Goal: Task Accomplishment & Management: Use online tool/utility

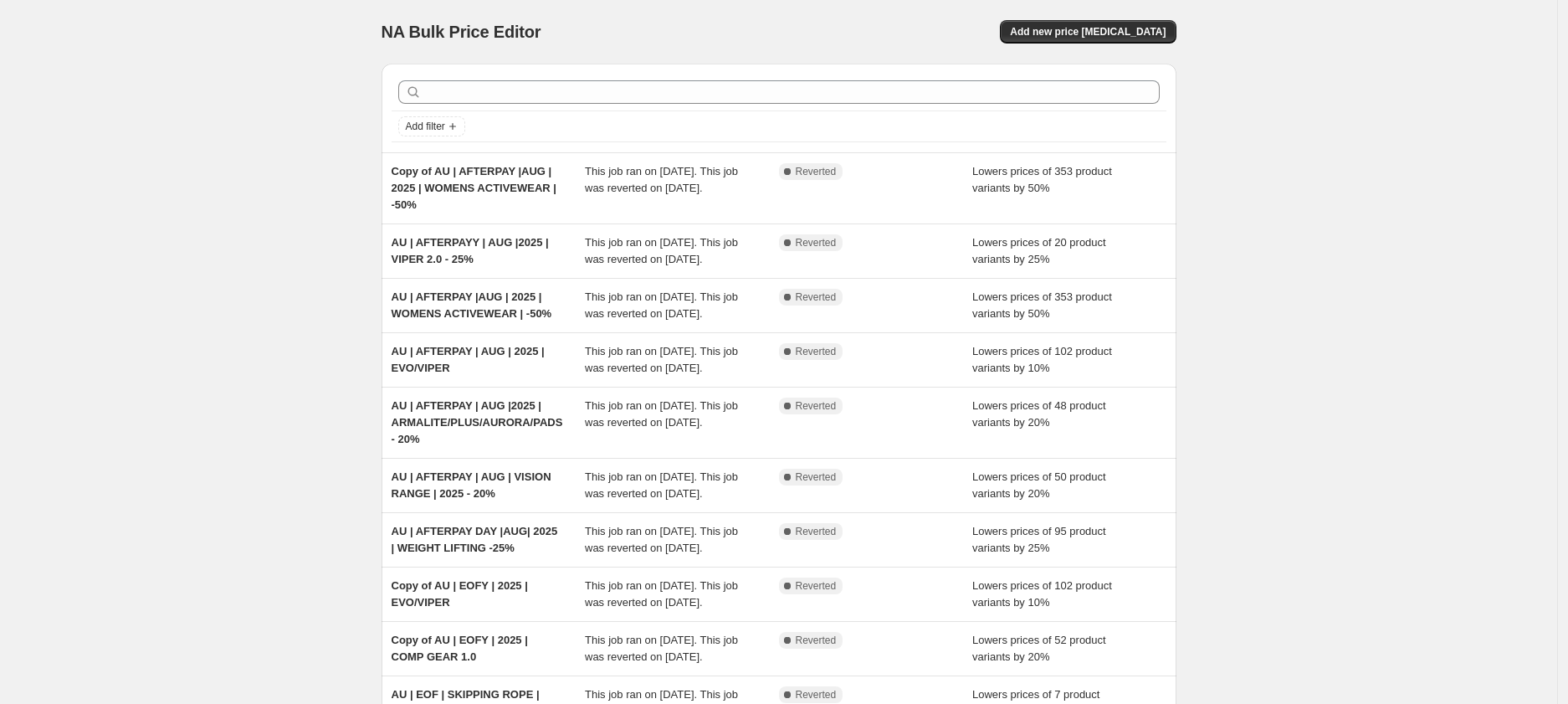
click at [238, 146] on div "NA Bulk Price Editor. This page is ready NA Bulk Price Editor Add new price [ME…" at bounding box center [779, 447] width 1557 height 896
click at [1160, 41] on button "Add new price [MEDICAL_DATA]" at bounding box center [1087, 32] width 176 height 23
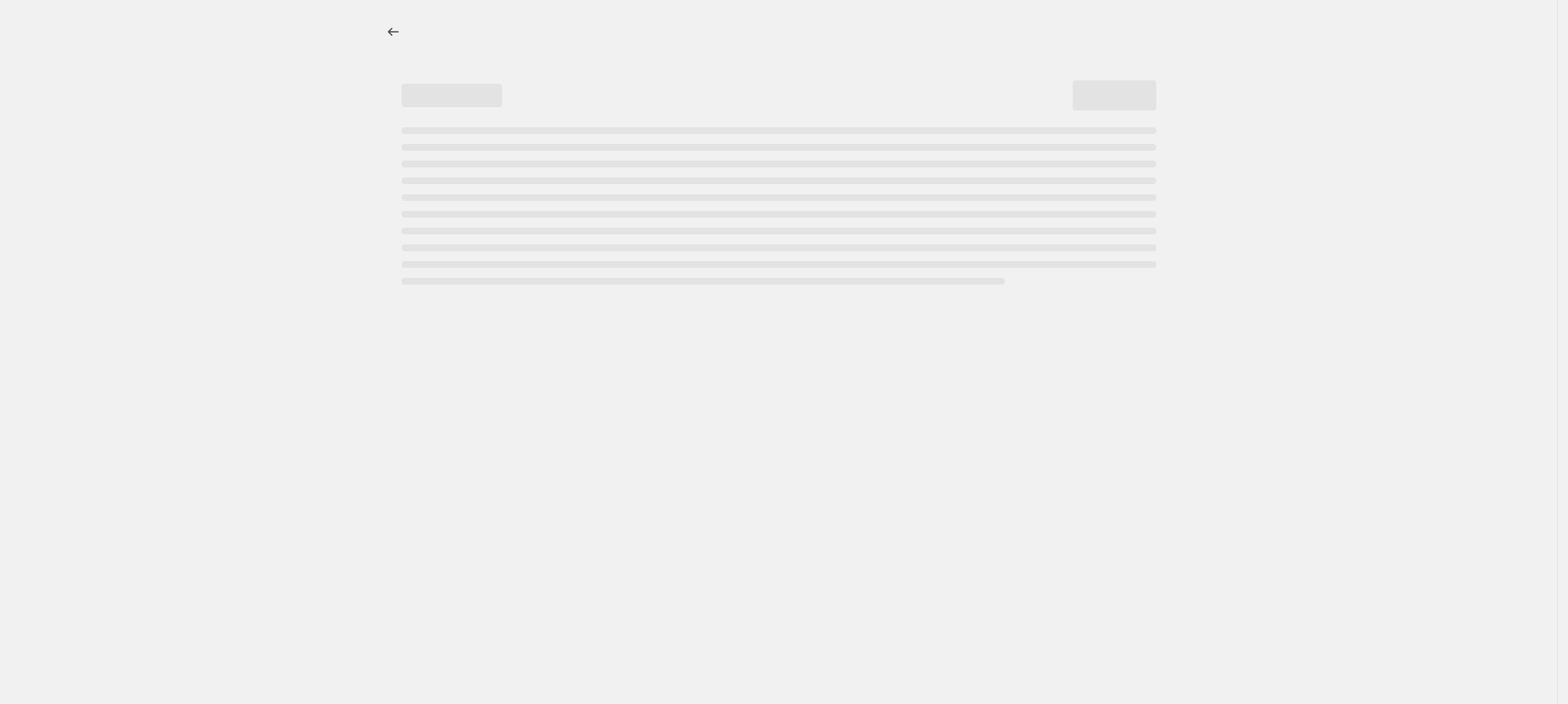
select select "percentage"
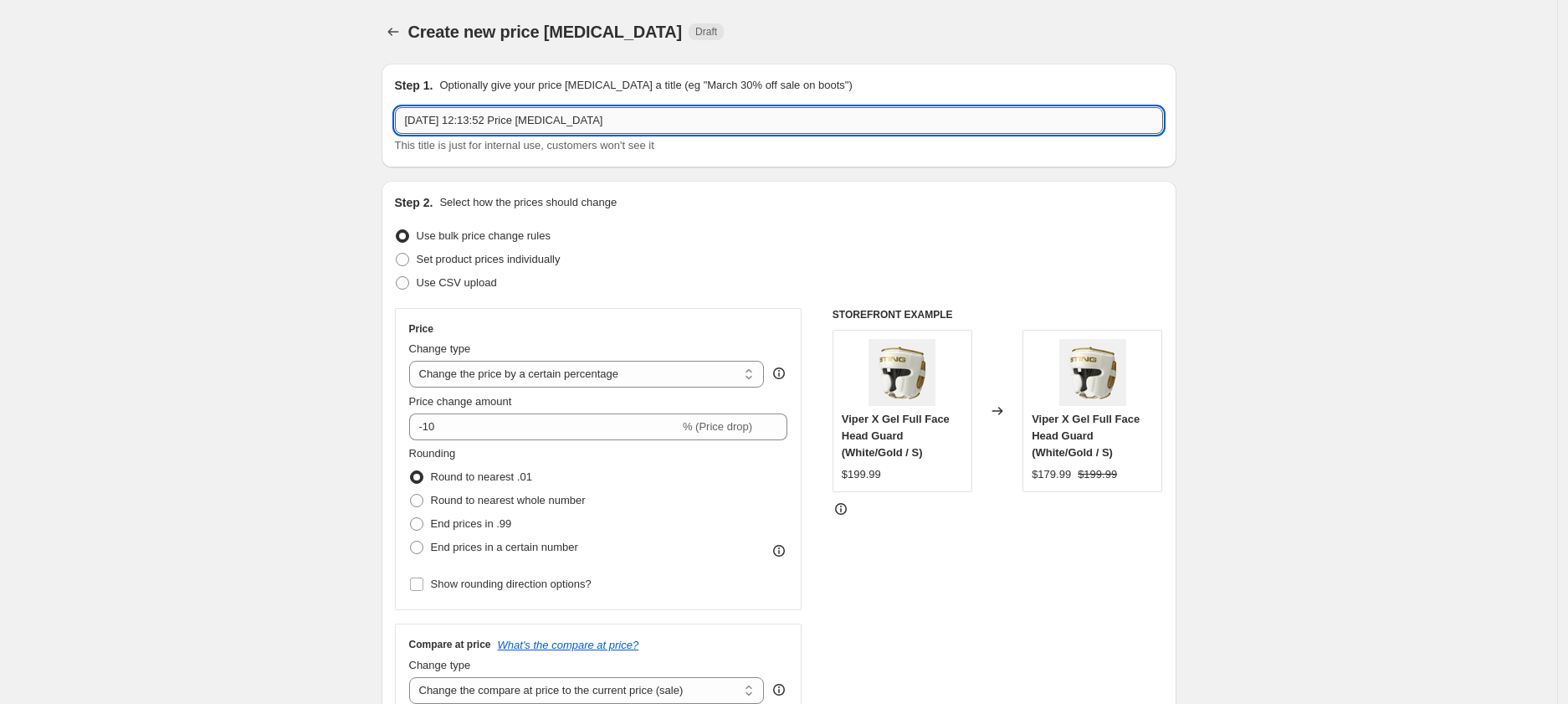
click at [527, 119] on input "[DATE] 12:13:52 Price [MEDICAL_DATA]" at bounding box center [779, 120] width 768 height 27
click at [543, 118] on input "AU | FATHERS DAY | 2025" at bounding box center [779, 120] width 768 height 27
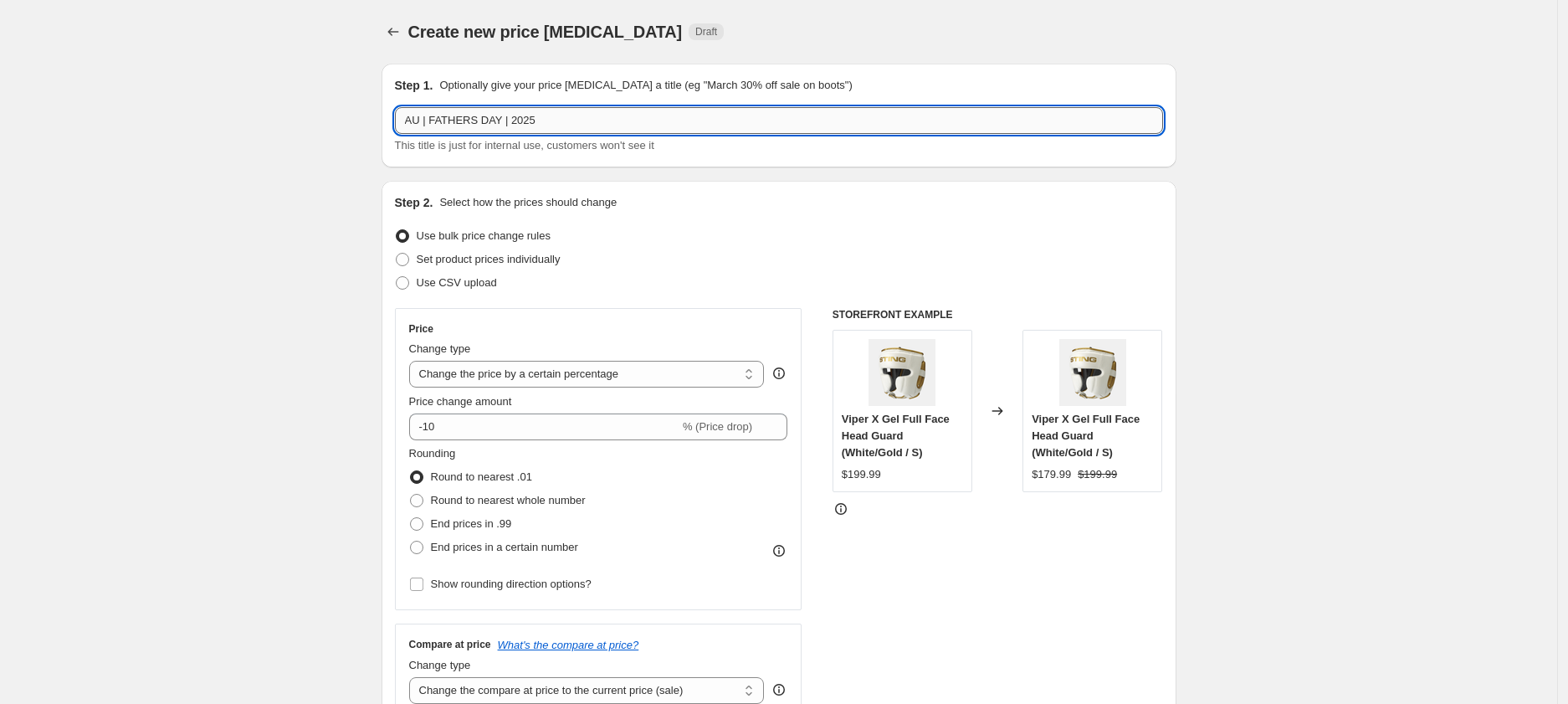
click at [574, 116] on input "AU | FATHERS DAY | 2025" at bounding box center [779, 120] width 768 height 27
click at [508, 118] on input "AU | FATHERS DAY | 2025" at bounding box center [779, 120] width 768 height 27
click at [531, 123] on input "AU | FATHERS DAY 10%| 2025" at bounding box center [779, 120] width 768 height 27
type input "AU | FATHERS DAY 10% | 2025"
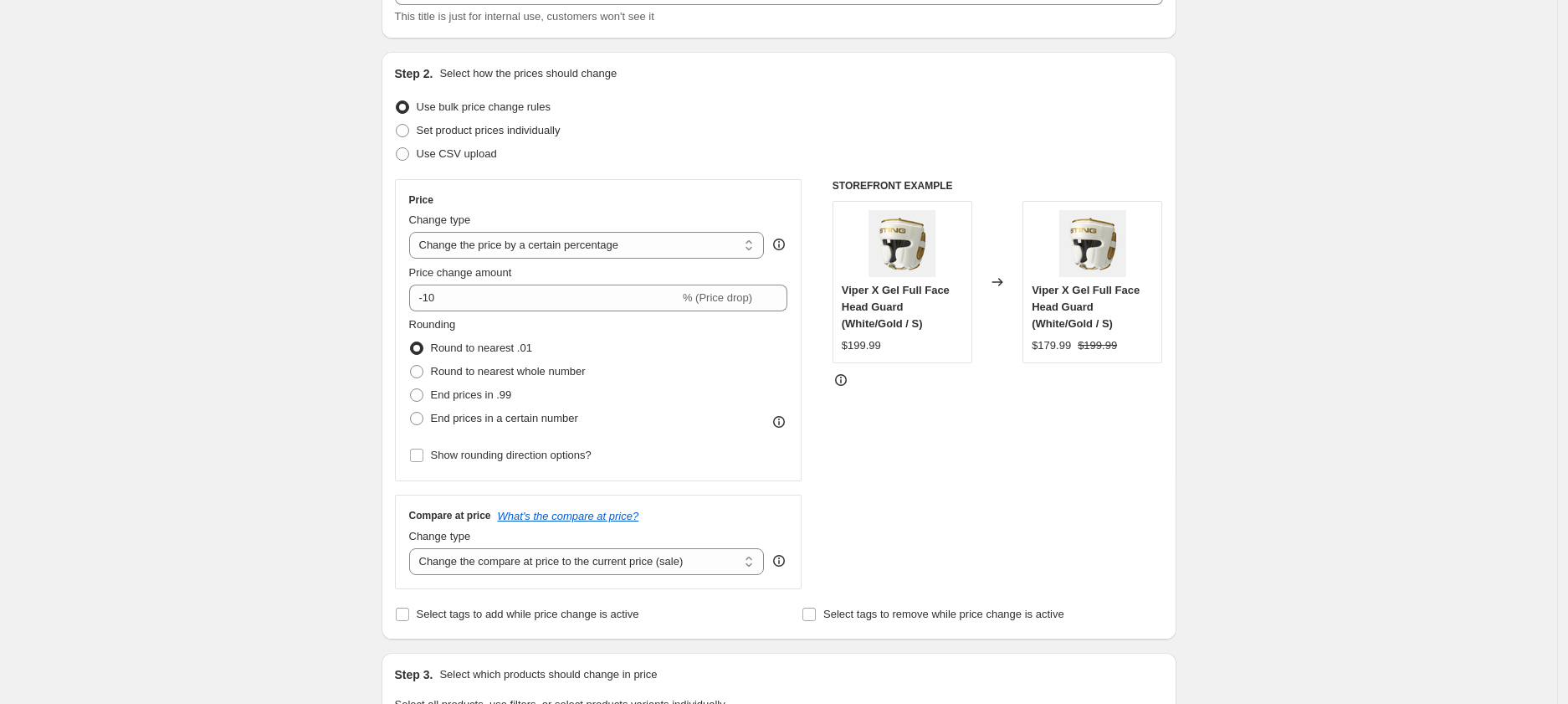
scroll to position [134, 0]
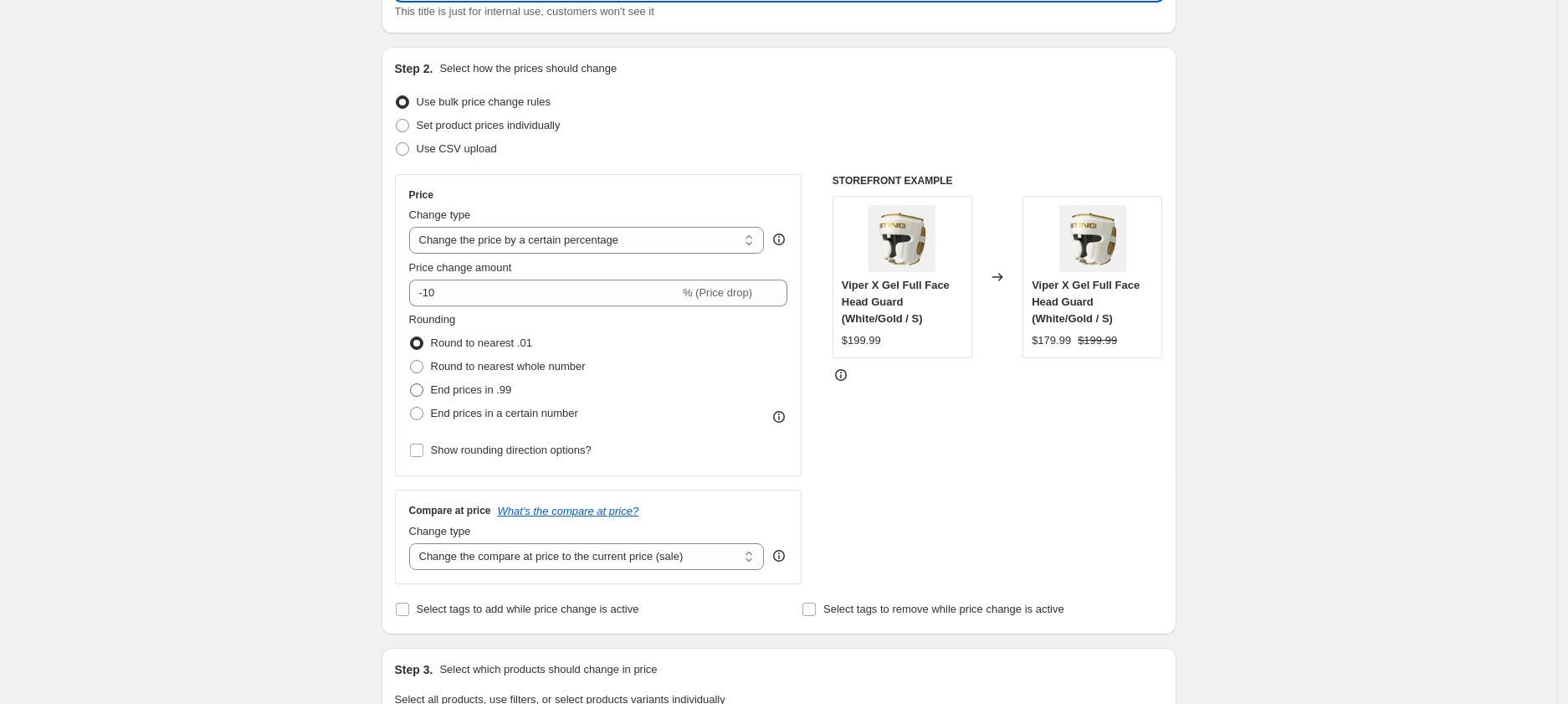
click at [443, 386] on span "End prices in .99" at bounding box center [471, 389] width 81 height 12
click at [411, 384] on input "End prices in .99" at bounding box center [410, 383] width 1 height 1
radio input "true"
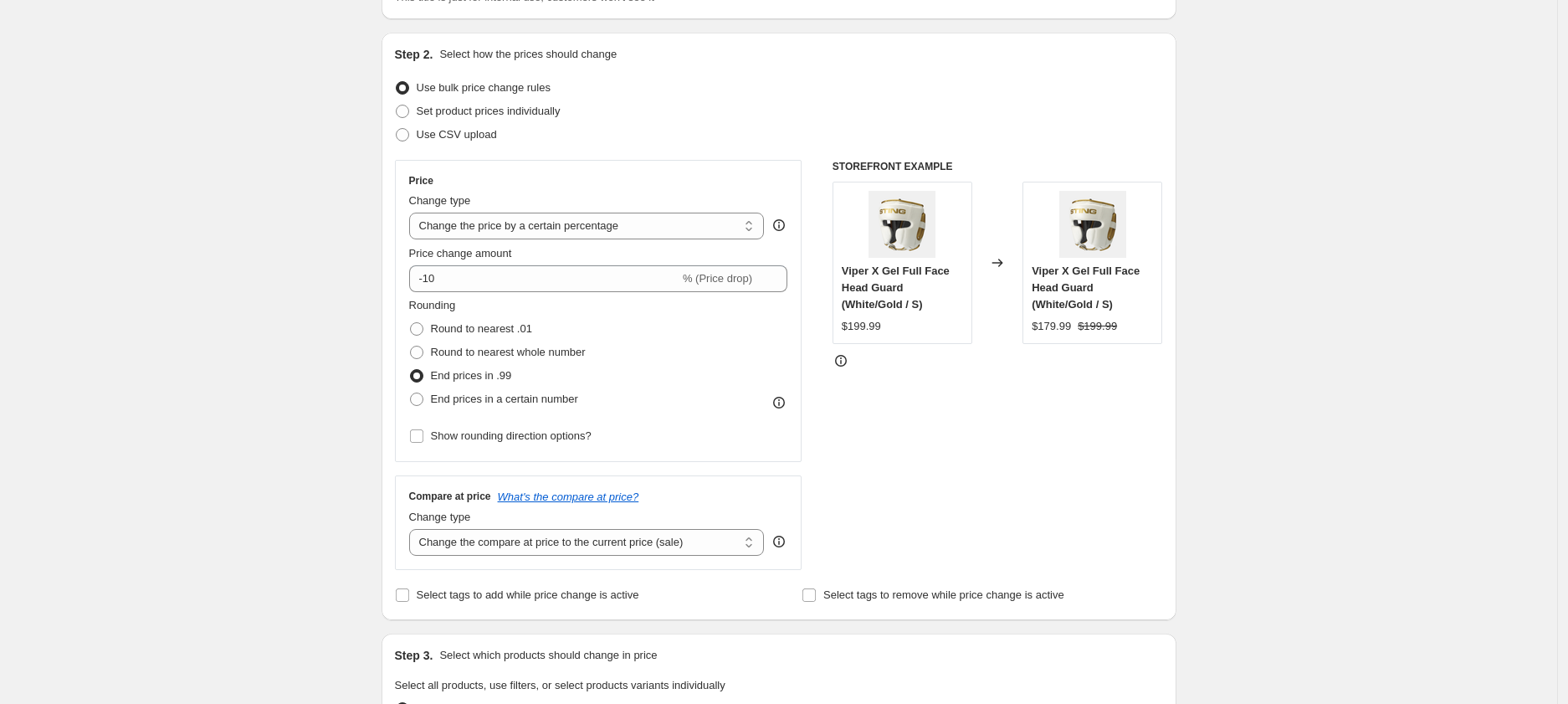
scroll to position [180, 0]
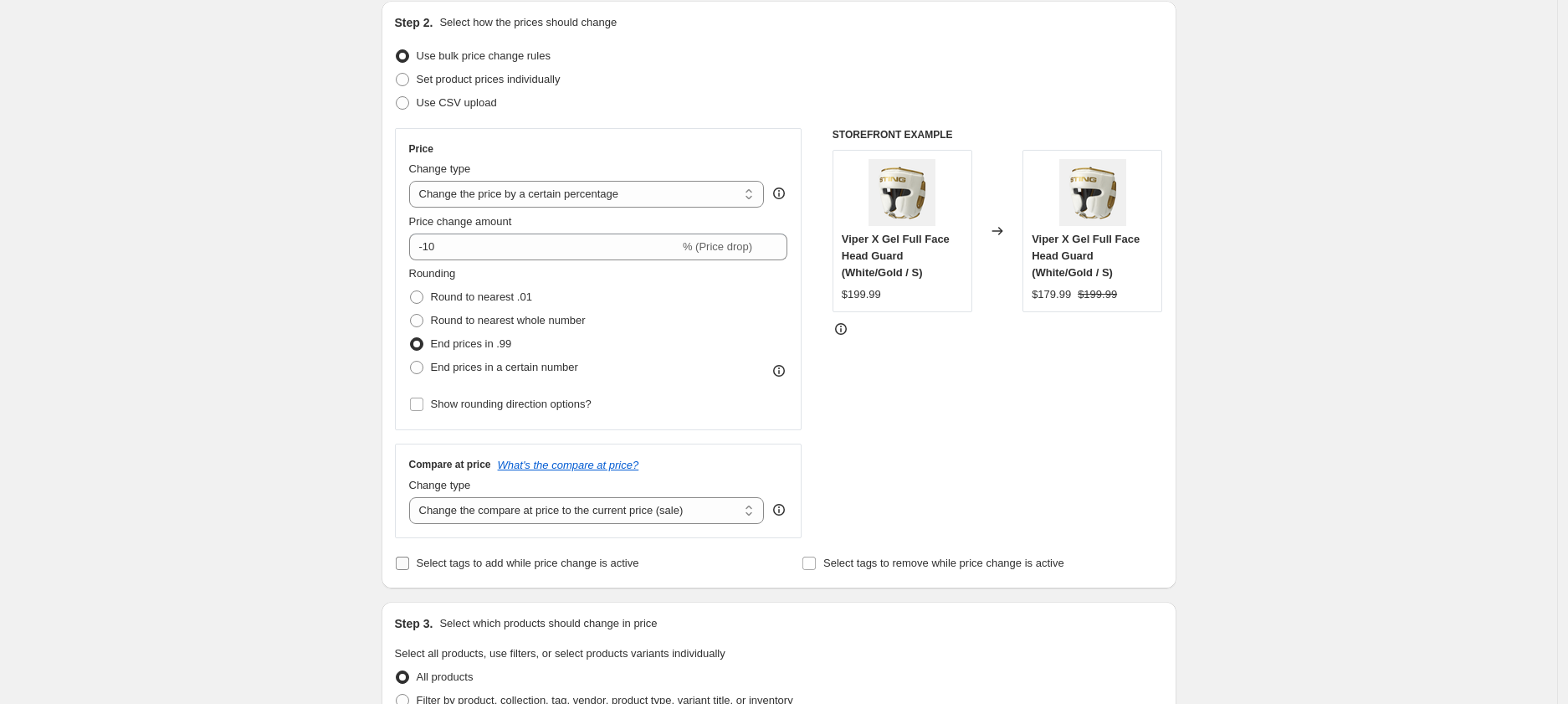
click at [424, 555] on span "Select tags to add while price change is active" at bounding box center [528, 563] width 223 height 17
click at [409, 557] on input "Select tags to add while price change is active" at bounding box center [402, 563] width 13 height 13
checkbox input "true"
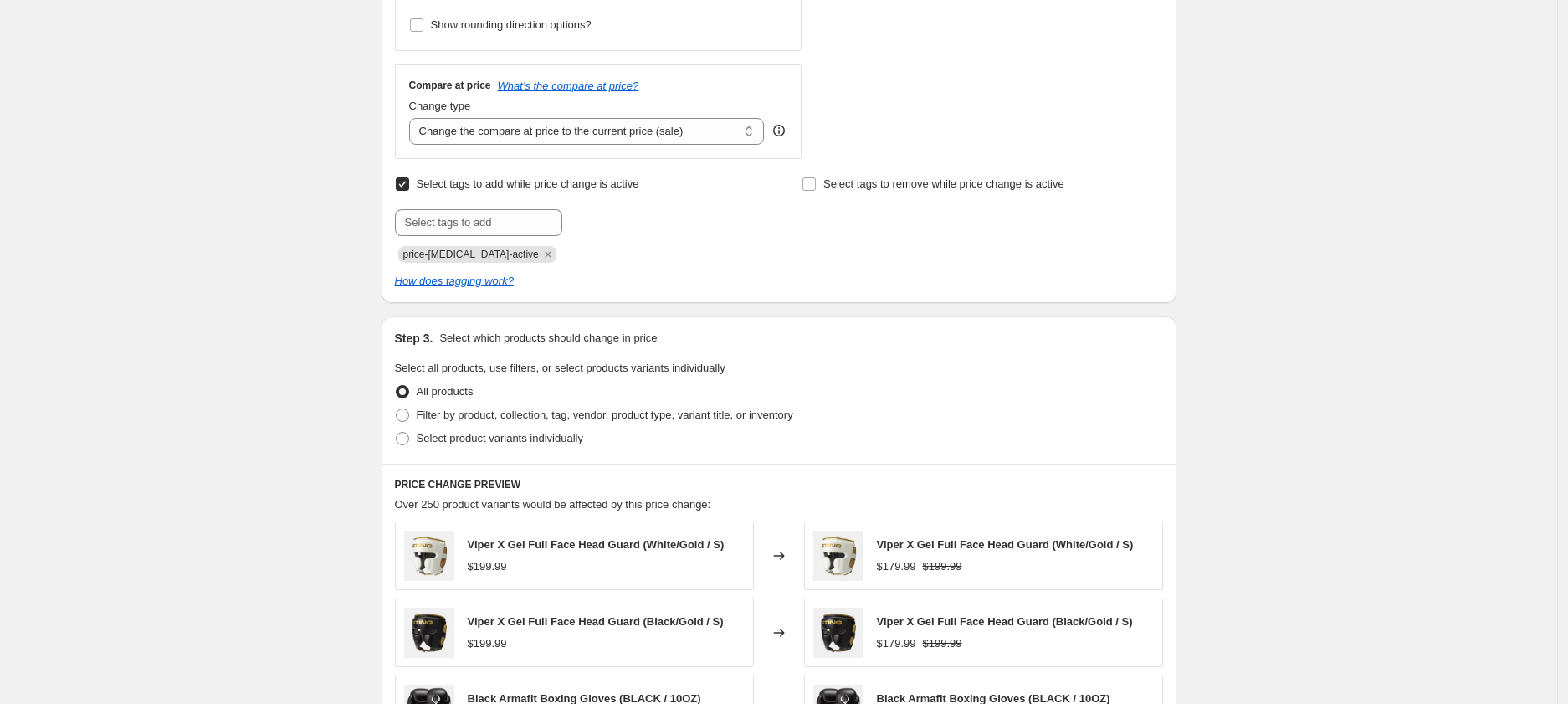
scroll to position [561, 0]
click at [467, 433] on span "Select product variants individually" at bounding box center [500, 437] width 167 height 12
click at [396, 431] on input "Select product variants individually" at bounding box center [396, 430] width 1 height 1
radio input "true"
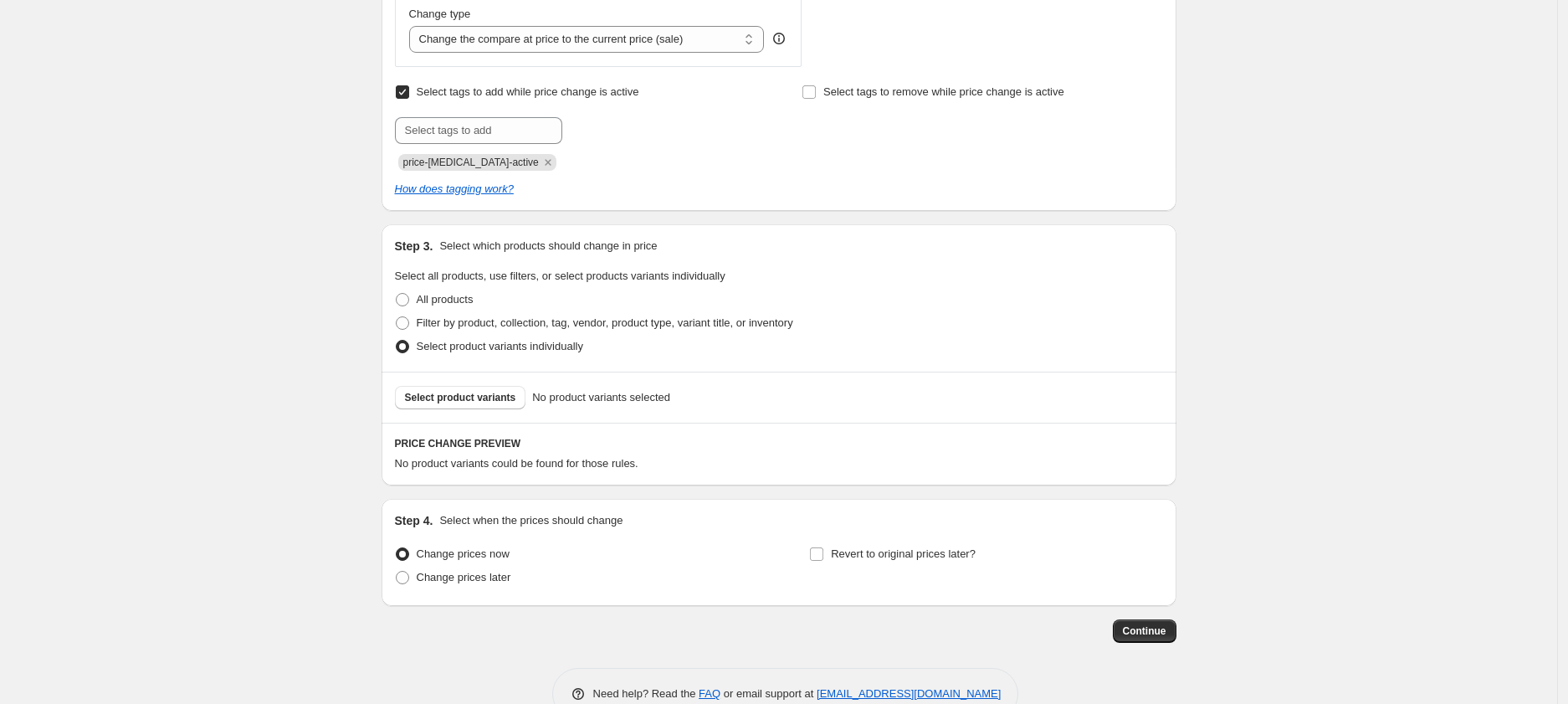
scroll to position [692, 0]
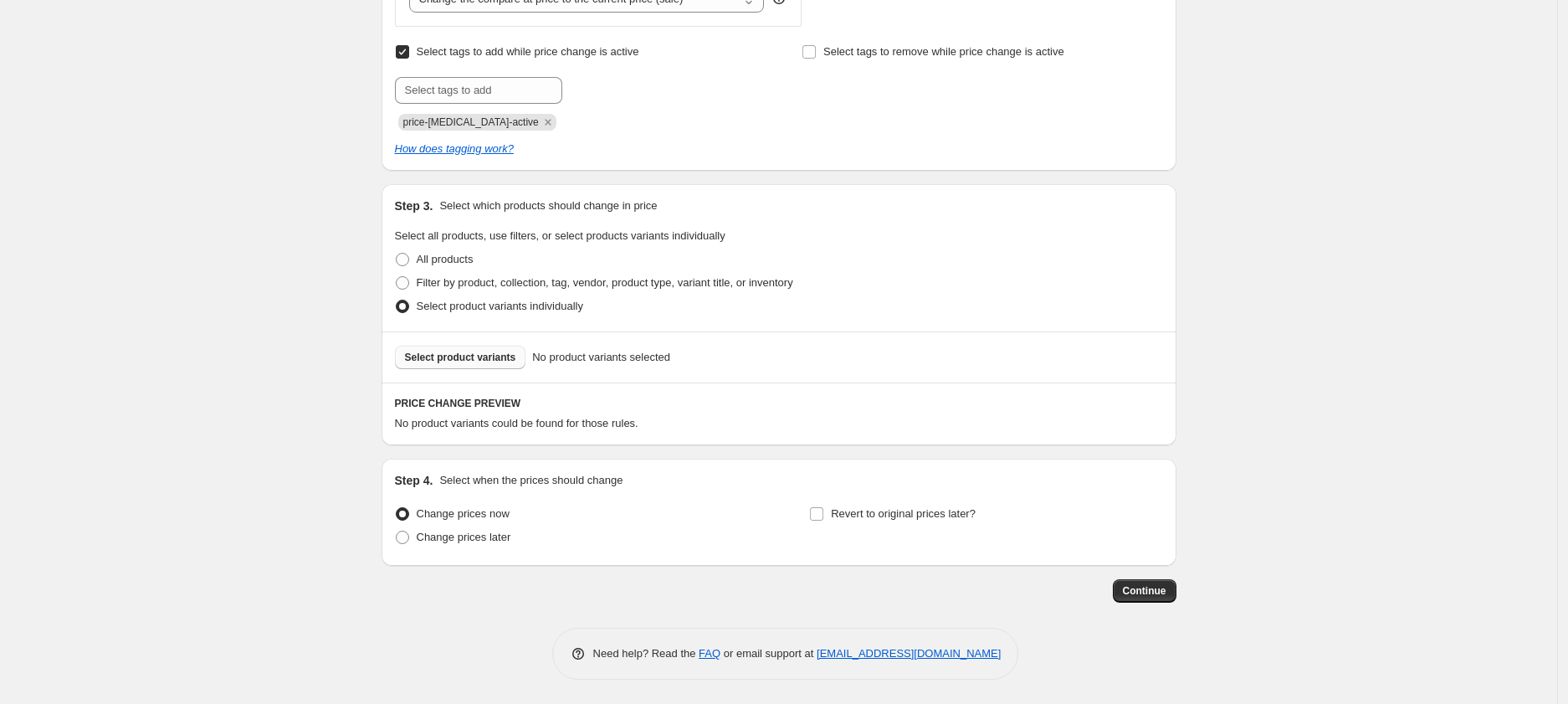
click at [484, 355] on span "Select product variants" at bounding box center [461, 357] width 111 height 13
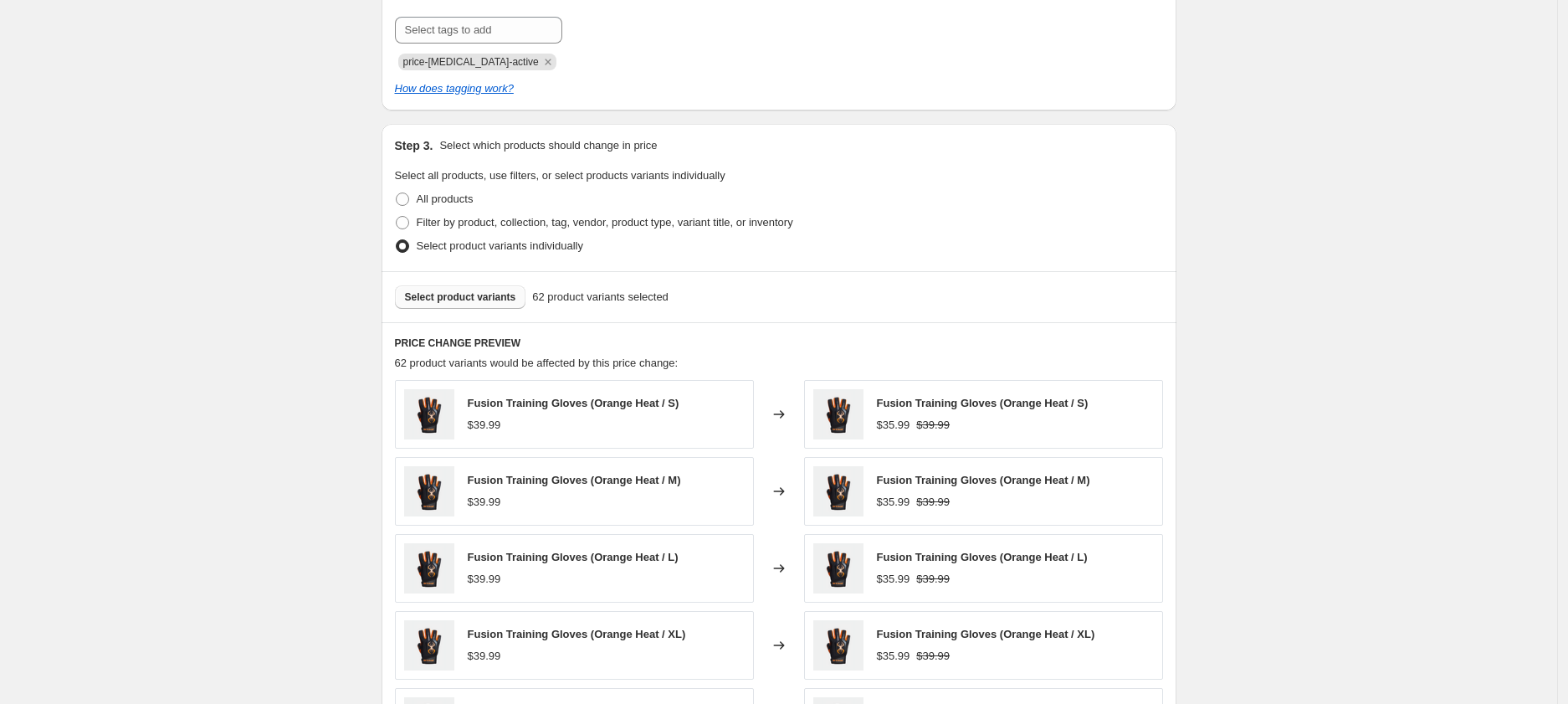
scroll to position [671, 0]
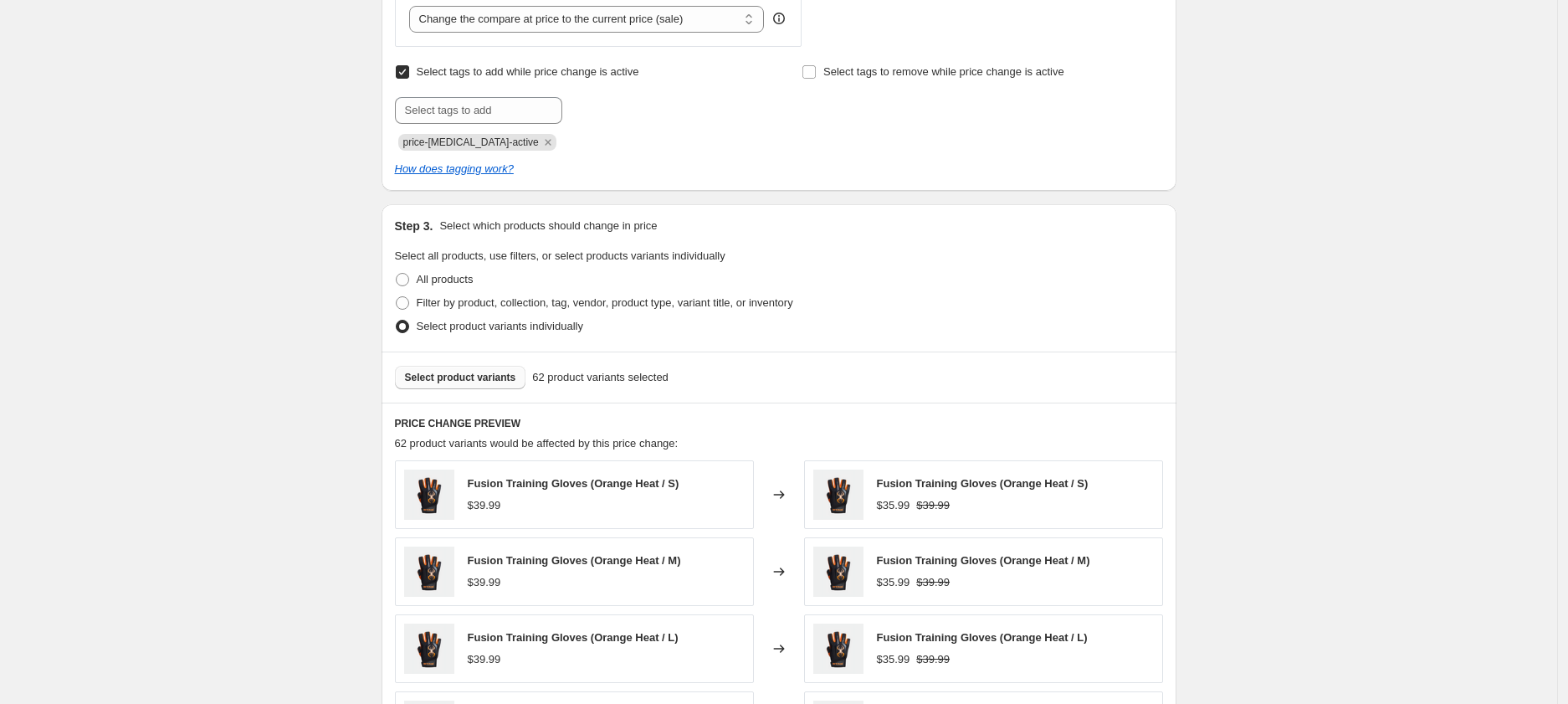
click at [454, 378] on span "Select product variants" at bounding box center [461, 377] width 111 height 13
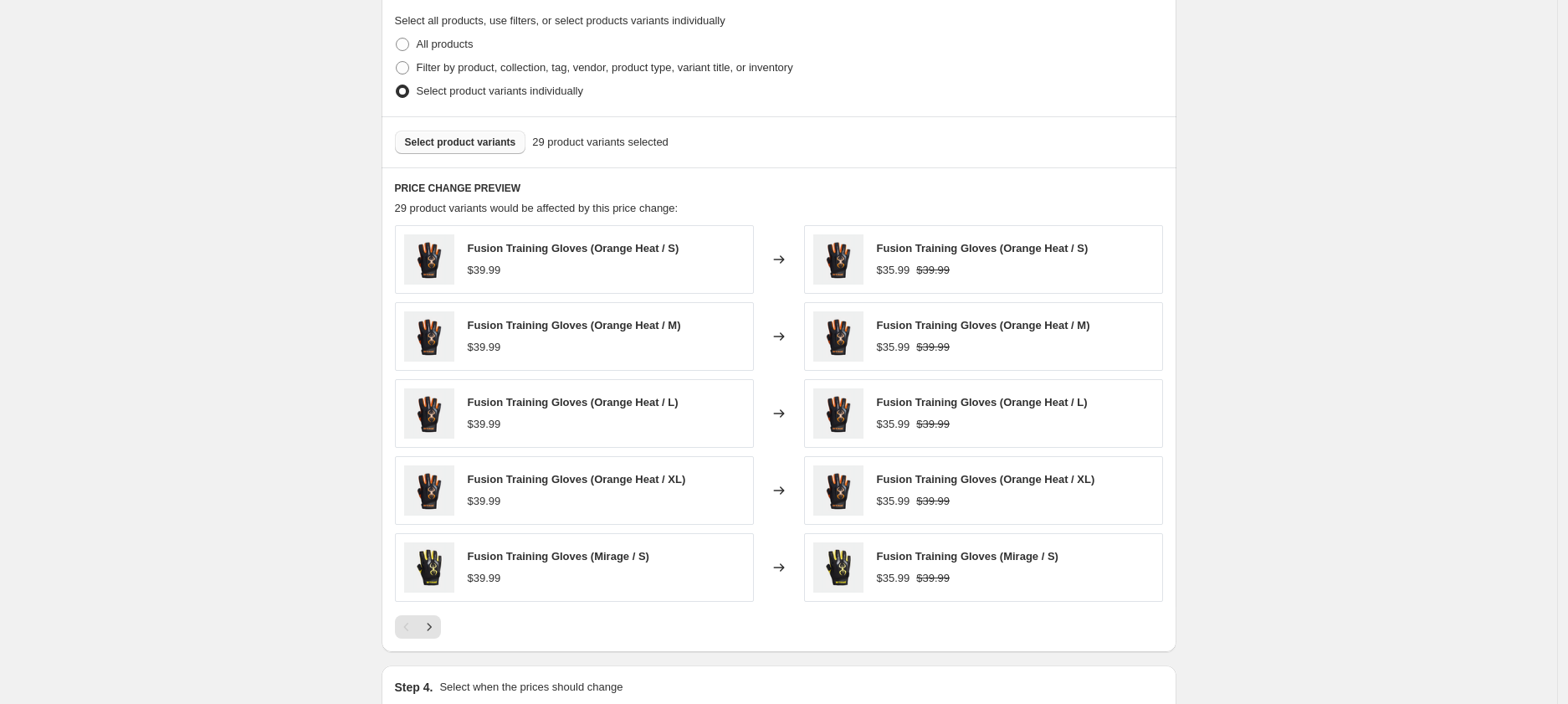
scroll to position [1115, 0]
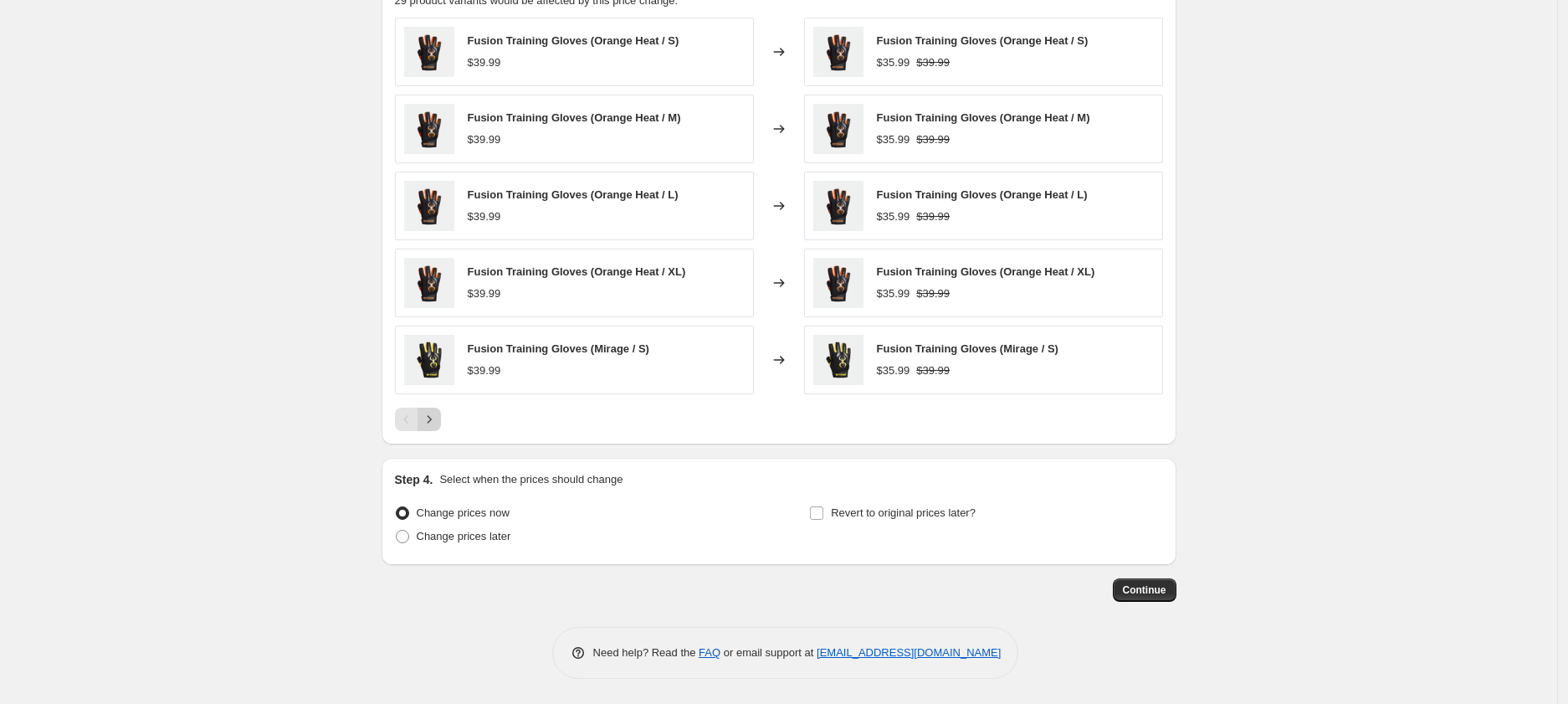
click at [429, 421] on icon "Next" at bounding box center [429, 419] width 17 height 17
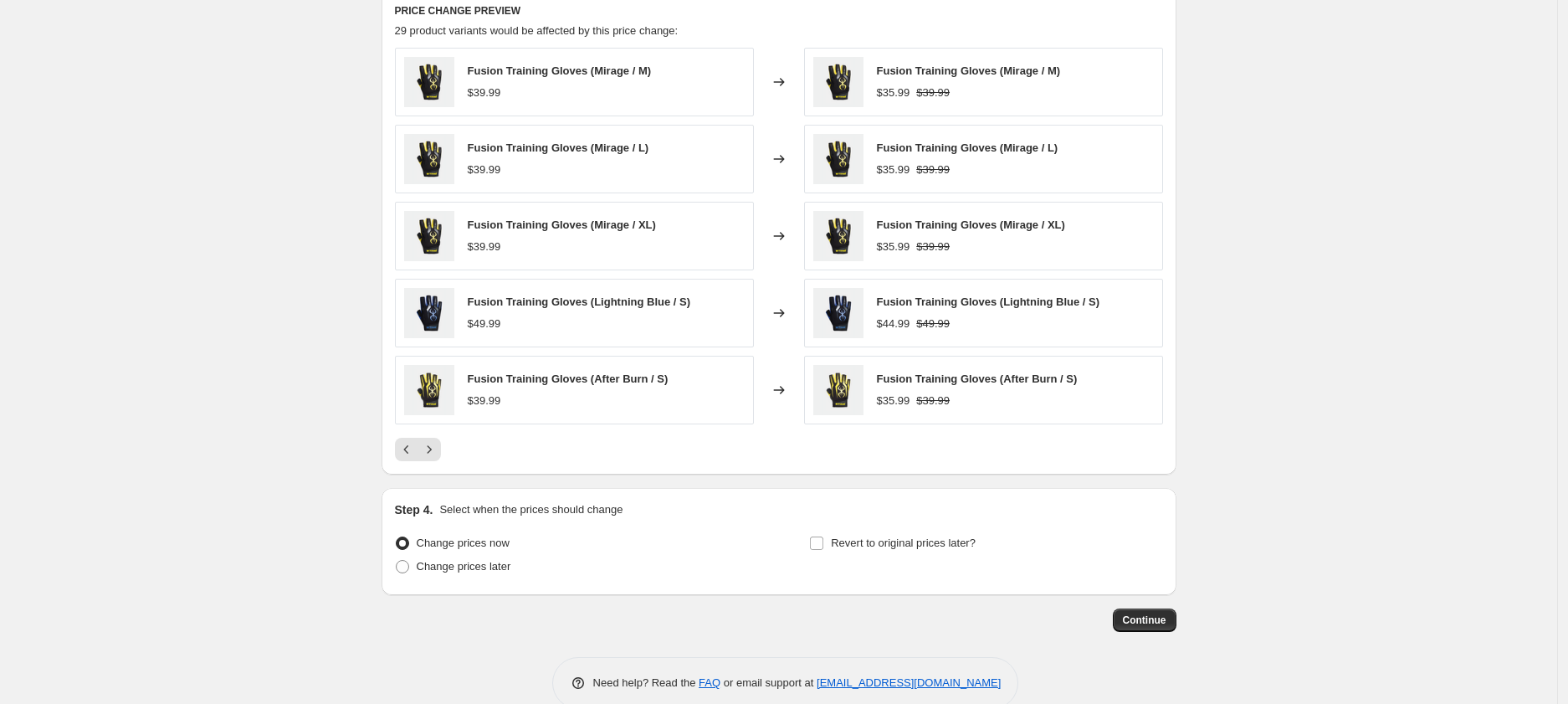
scroll to position [1082, 0]
click at [437, 454] on icon "Next" at bounding box center [429, 452] width 17 height 17
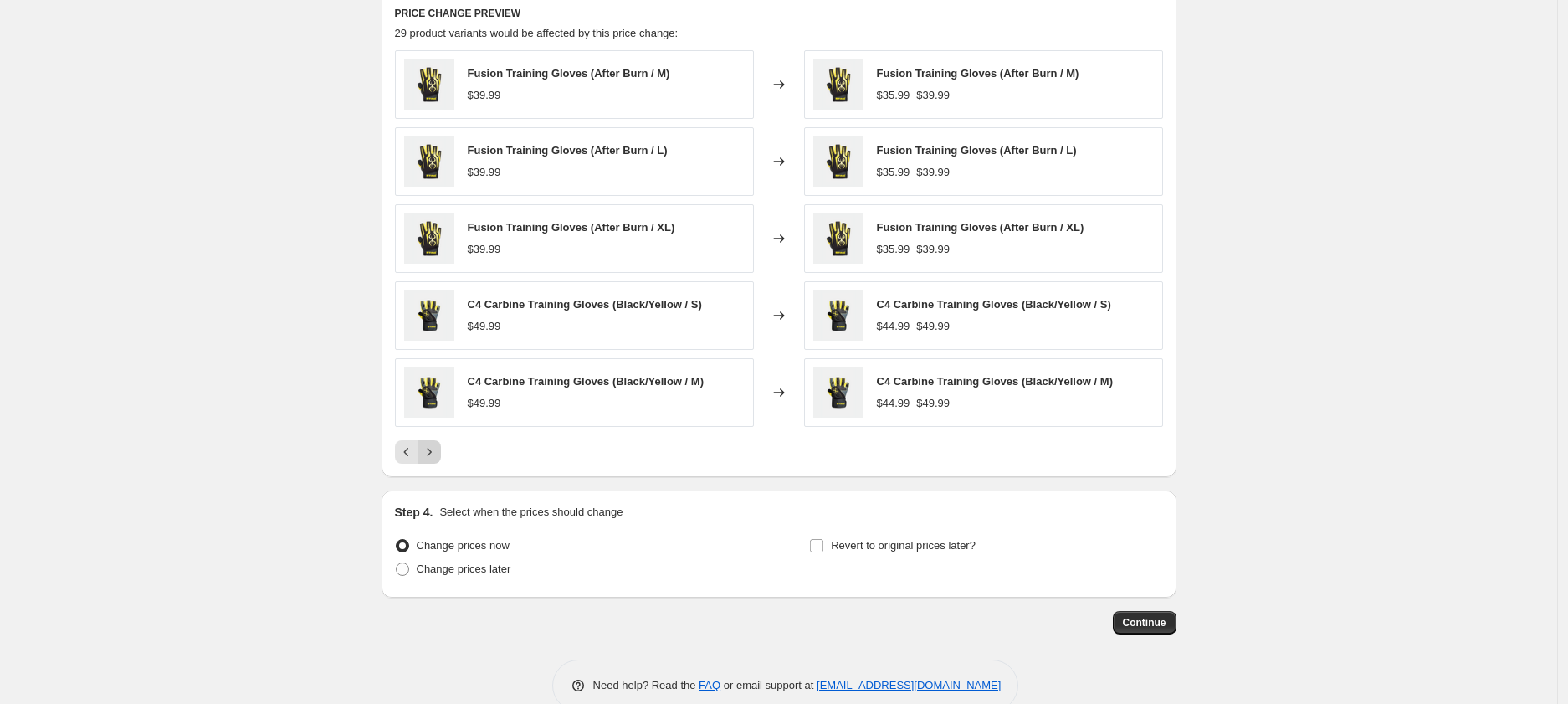
click at [437, 457] on icon "Next" at bounding box center [429, 452] width 17 height 17
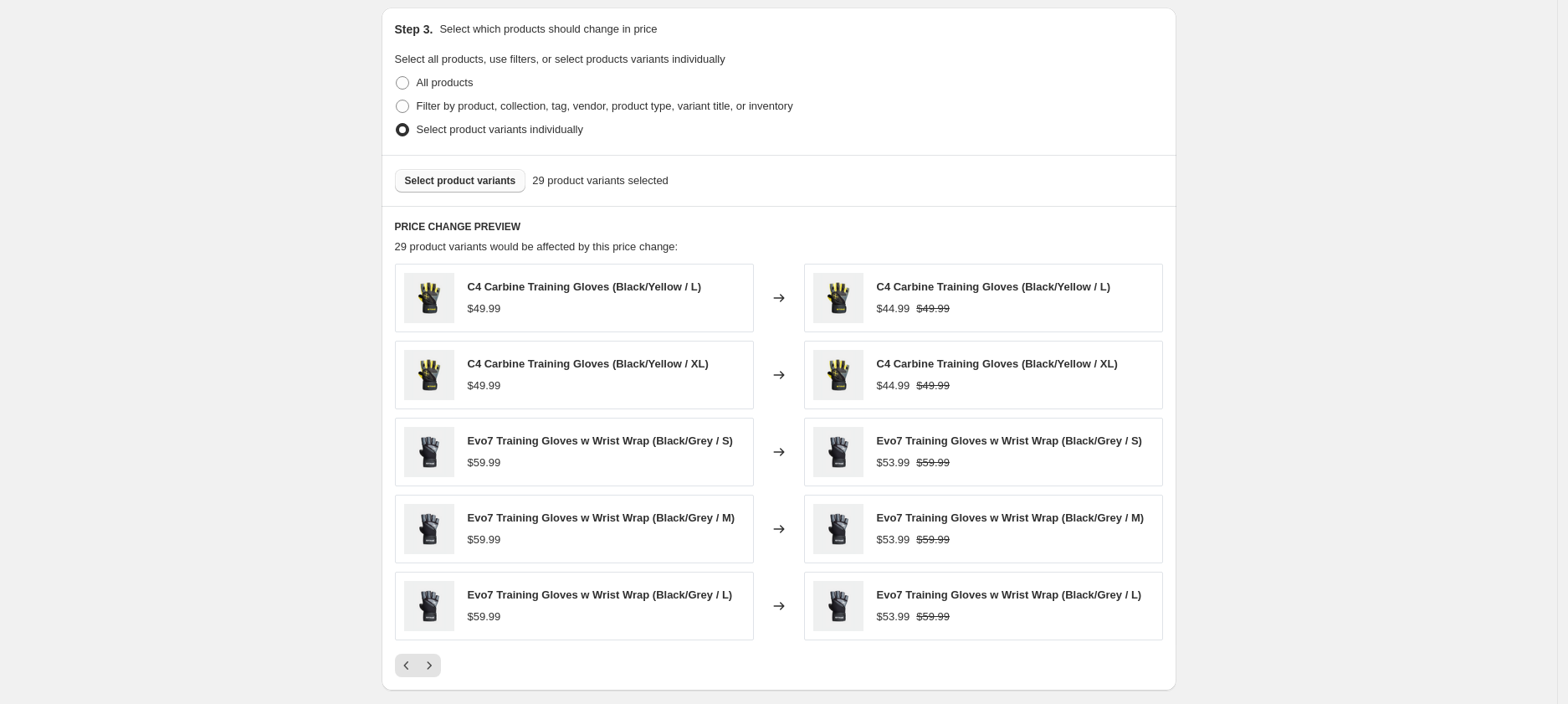
scroll to position [867, 0]
click at [497, 178] on span "Select product variants" at bounding box center [461, 181] width 111 height 13
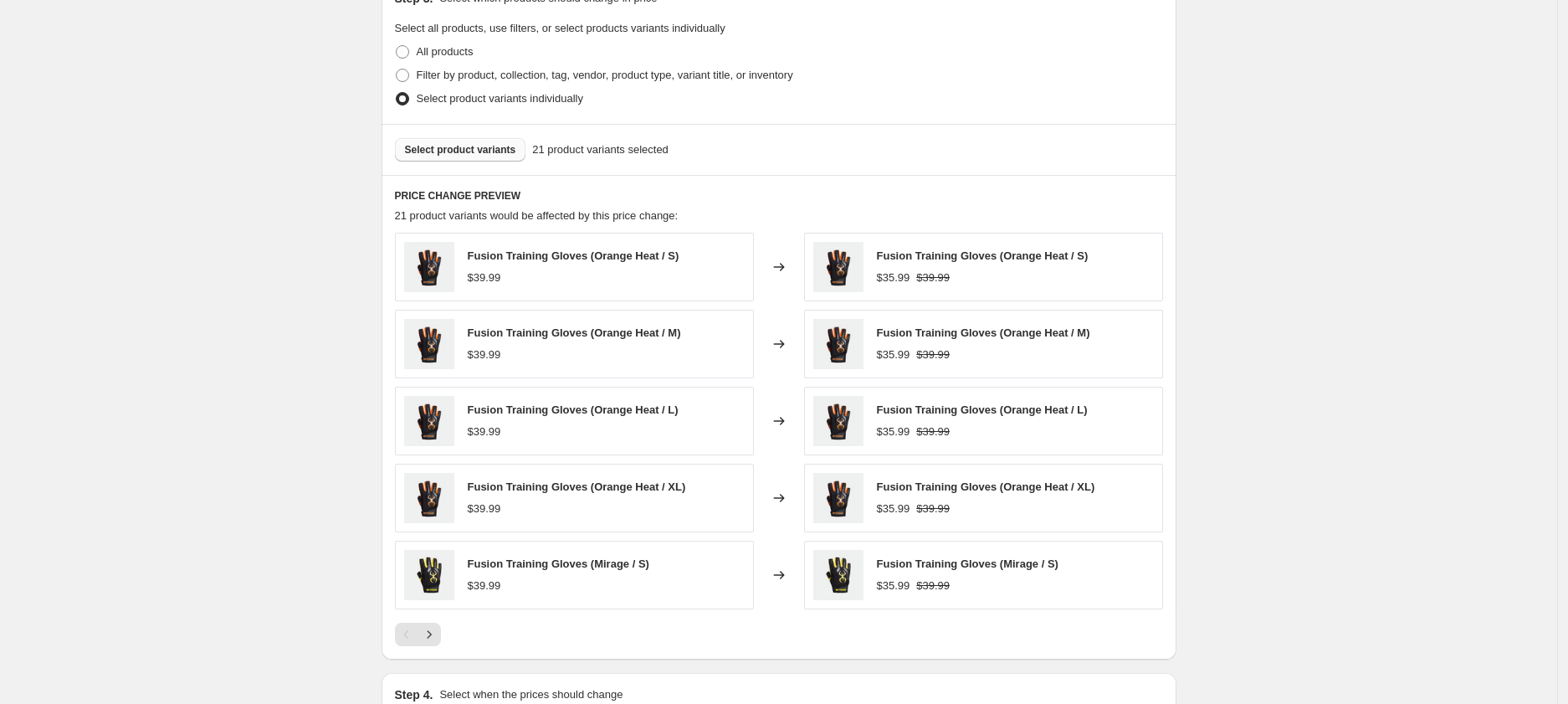
scroll to position [905, 0]
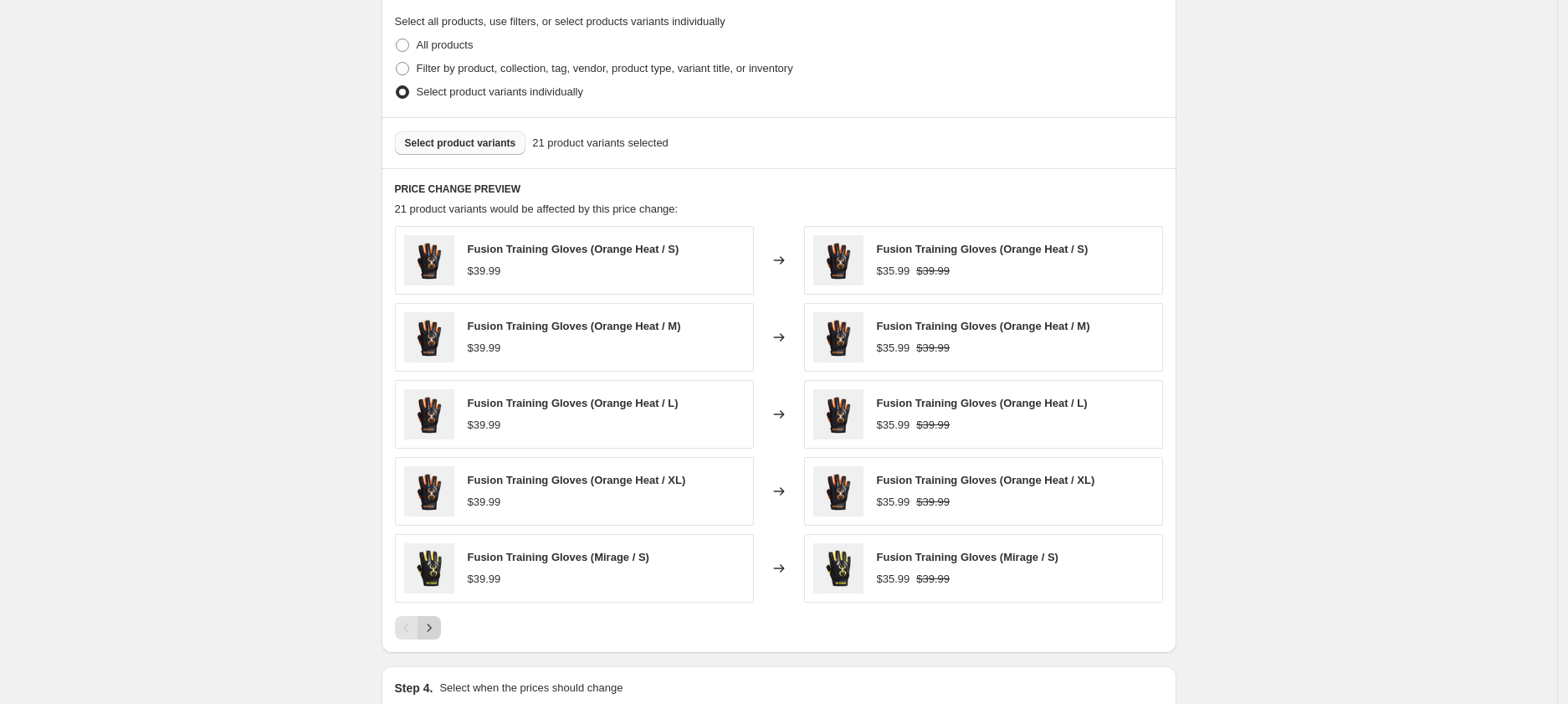
click at [437, 630] on icon "Next" at bounding box center [429, 627] width 17 height 17
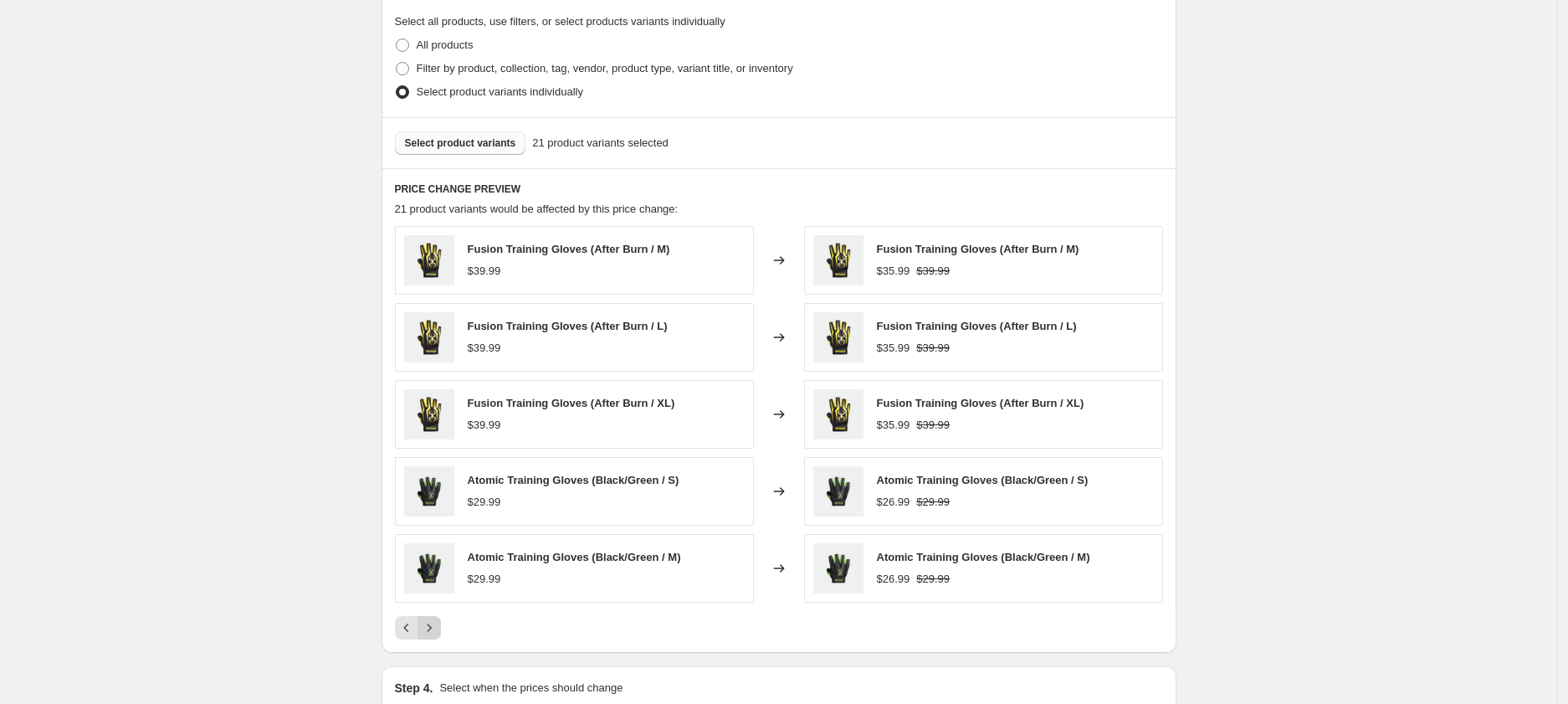
click at [441, 629] on button "Next" at bounding box center [429, 627] width 23 height 23
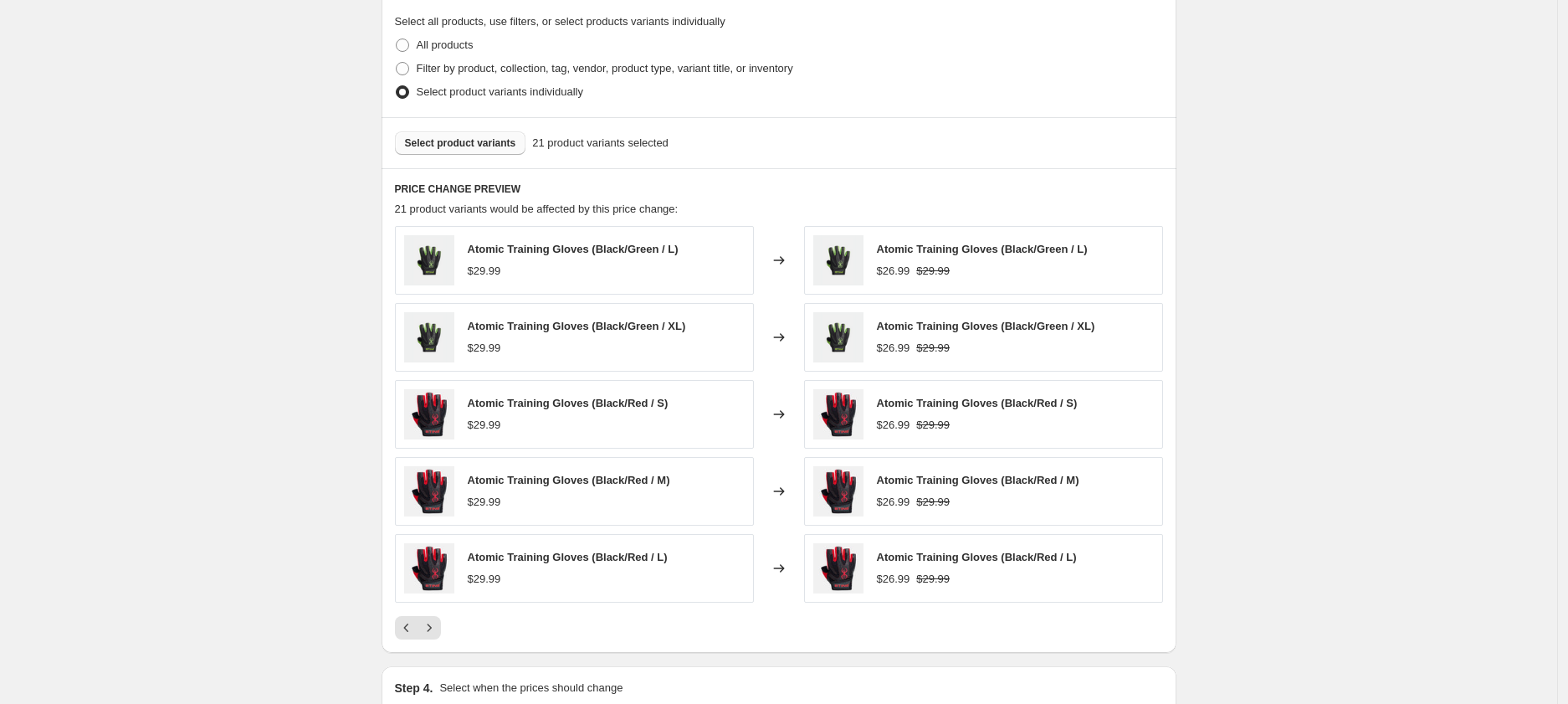
click at [449, 147] on span "Select product variants" at bounding box center [461, 143] width 111 height 13
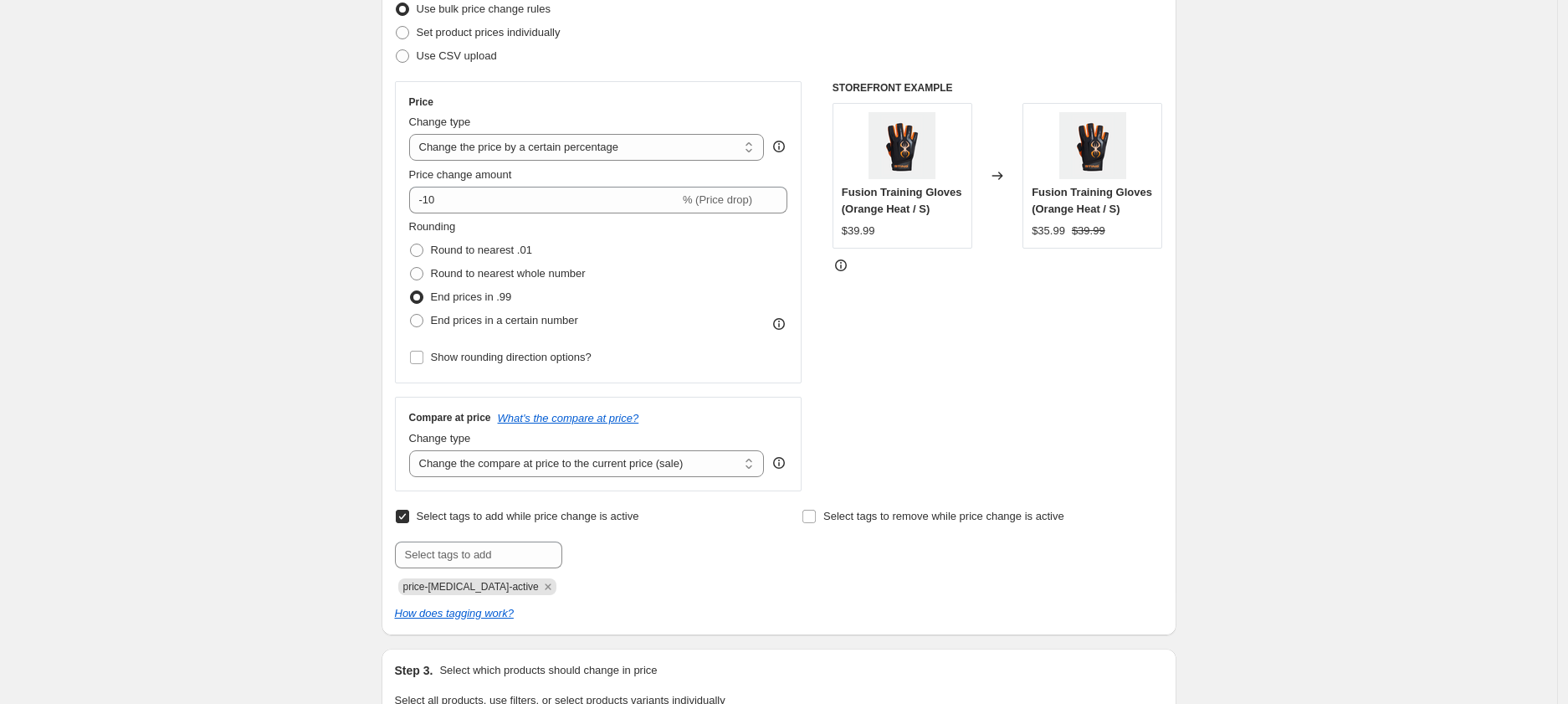
scroll to position [0, 0]
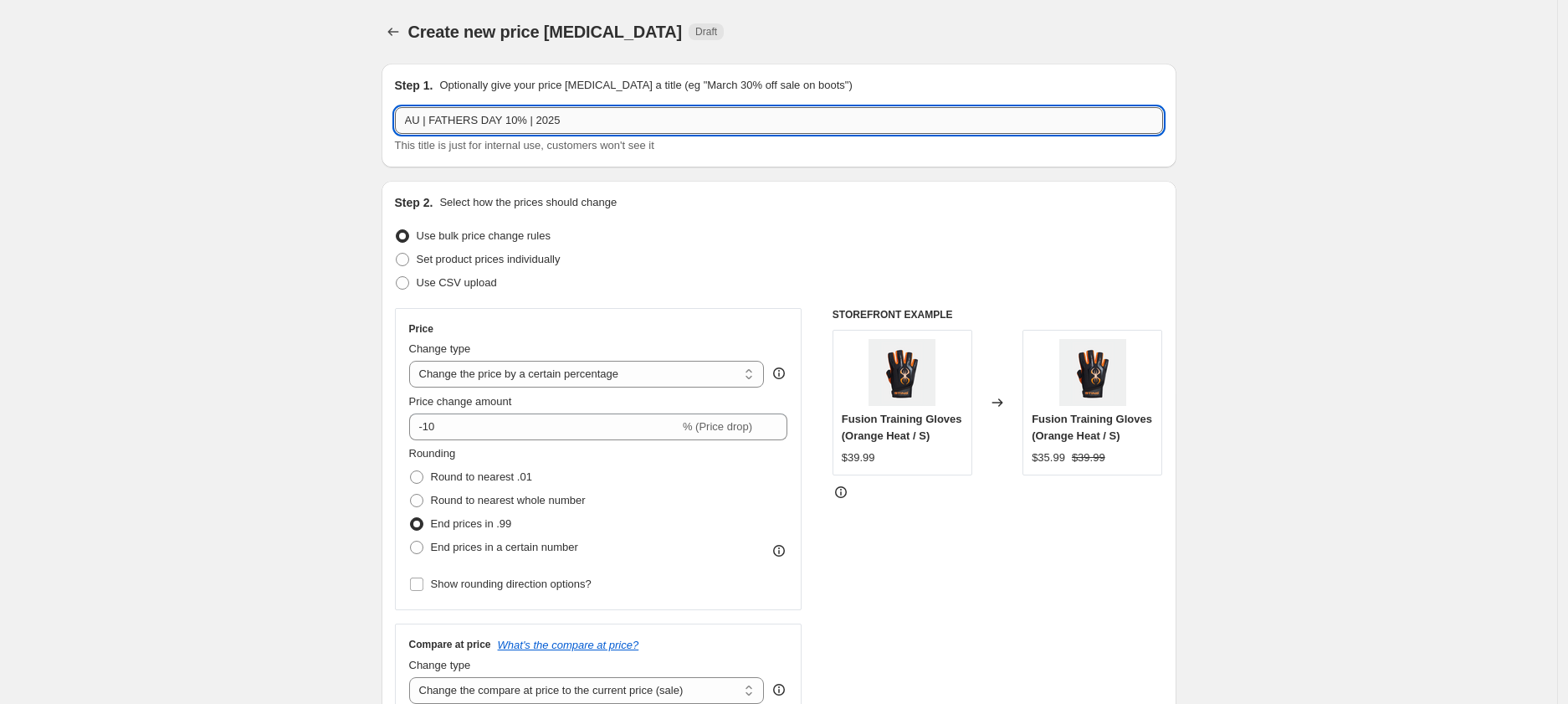
click at [523, 123] on input "AU | FATHERS DAY 10% | 2025" at bounding box center [779, 120] width 768 height 27
type input "AU | FATHERS DAY 25% | 2025"
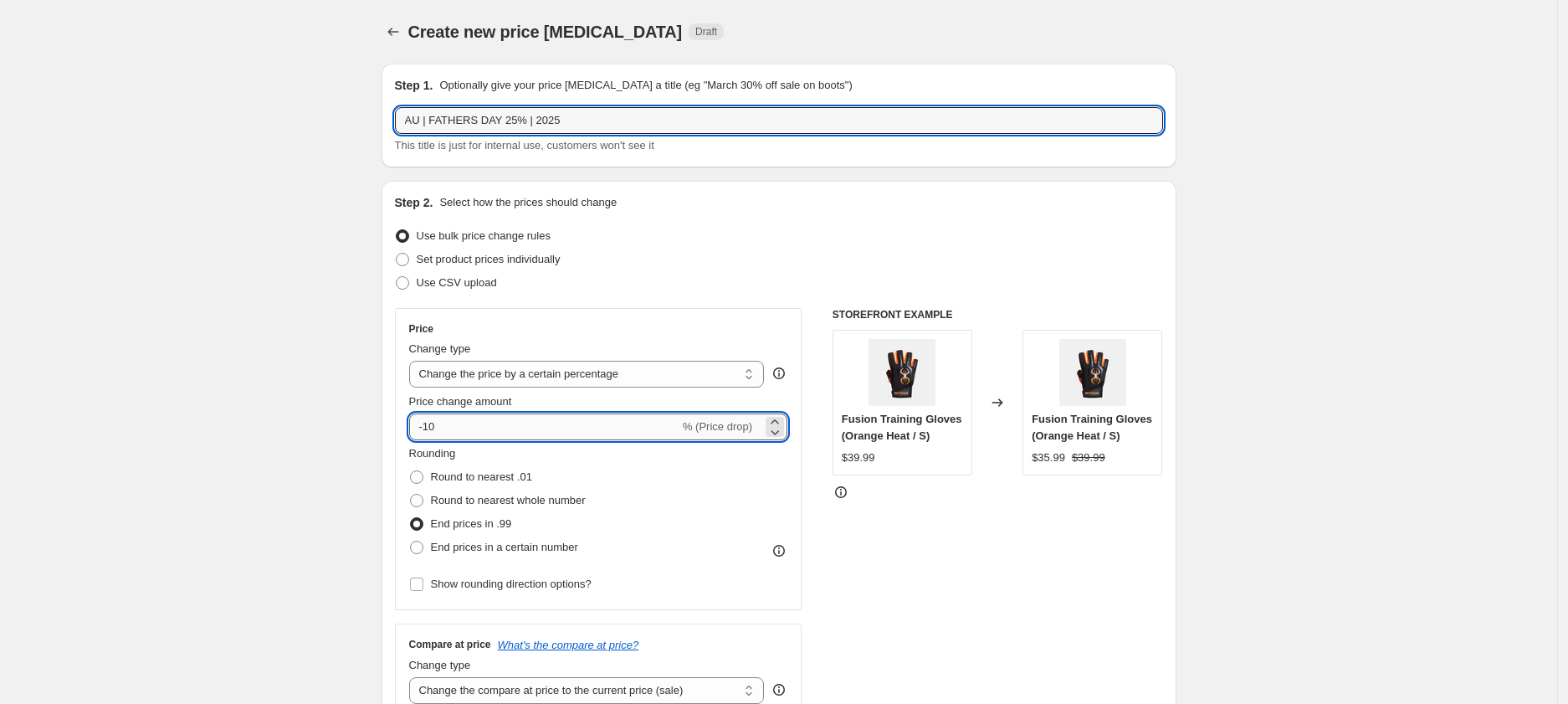
click at [448, 423] on input "-10" at bounding box center [543, 427] width 270 height 27
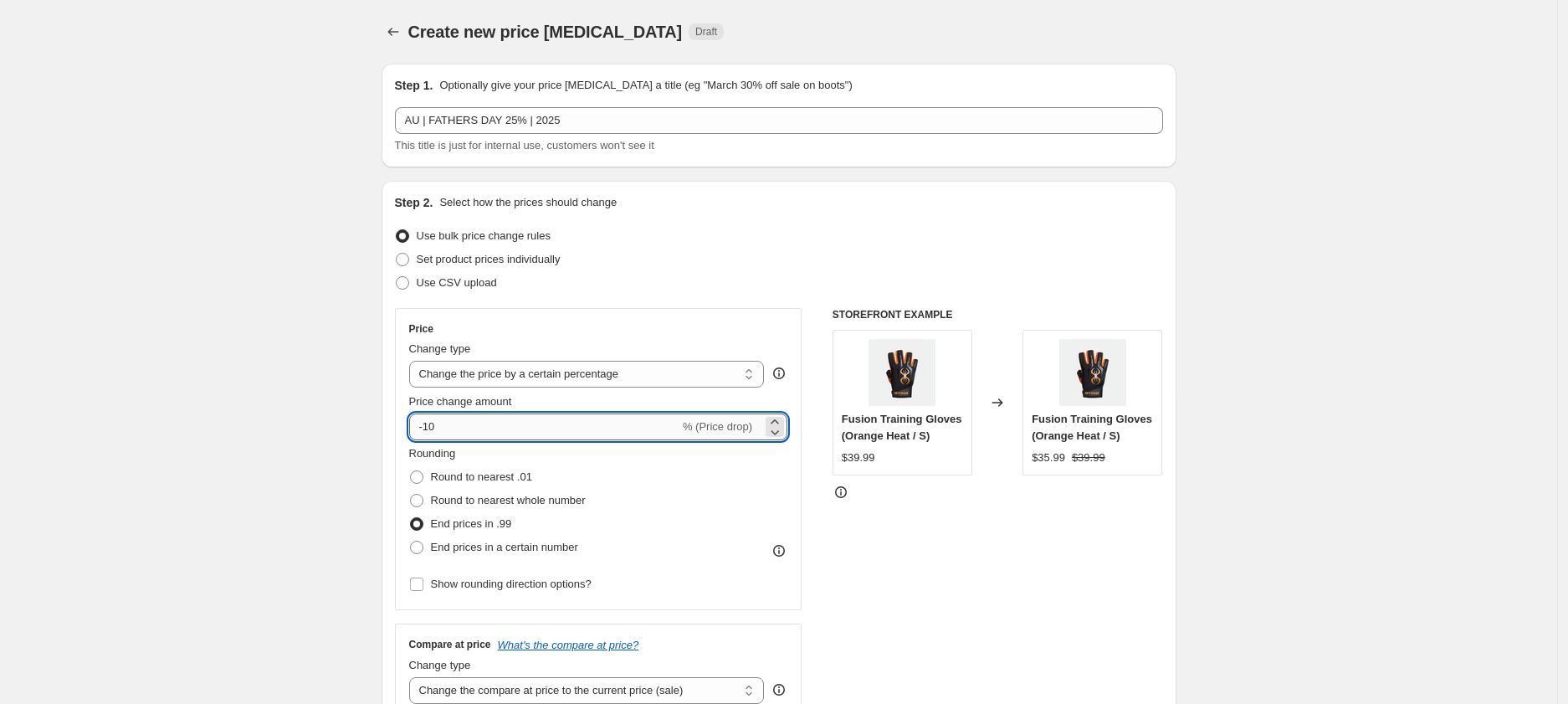
type input "-1"
type input "-25"
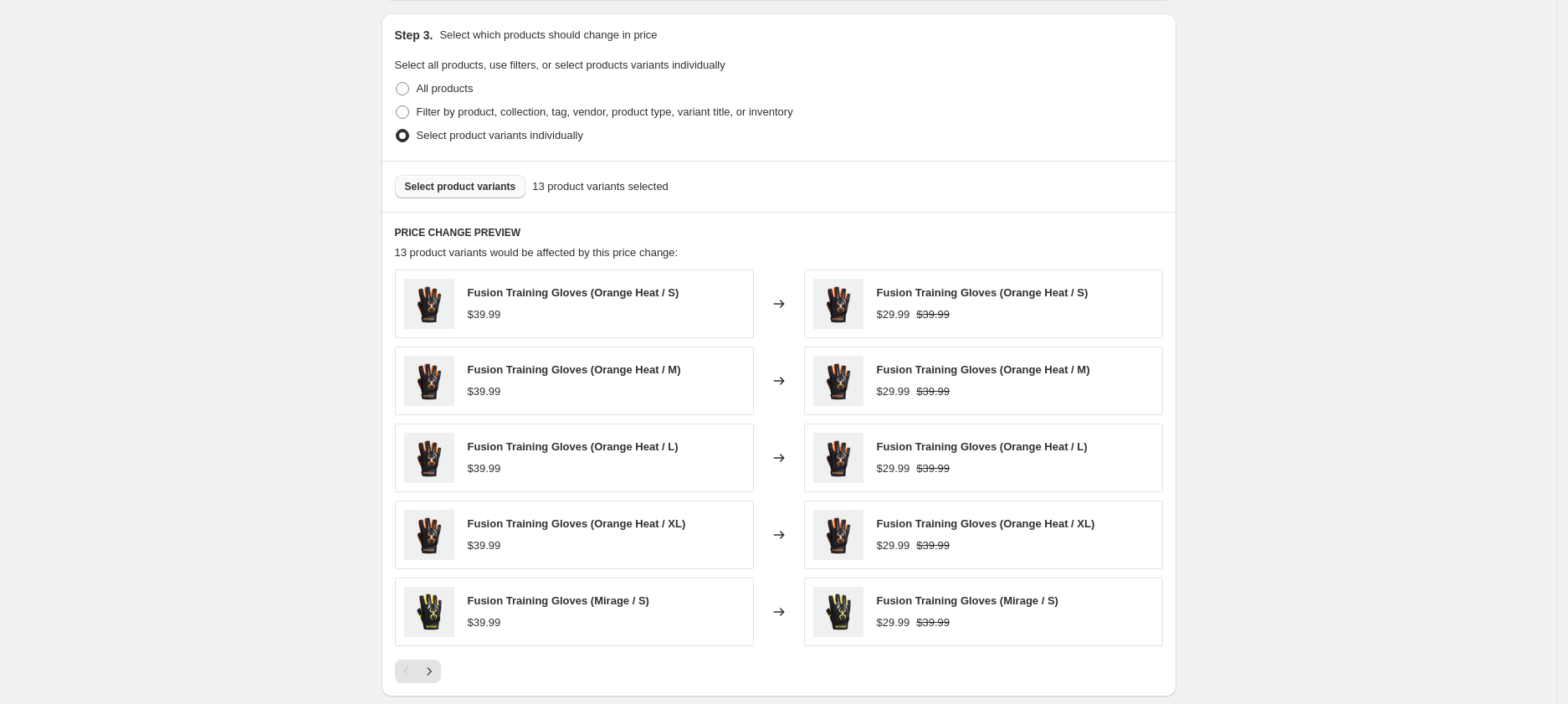
scroll to position [896, 0]
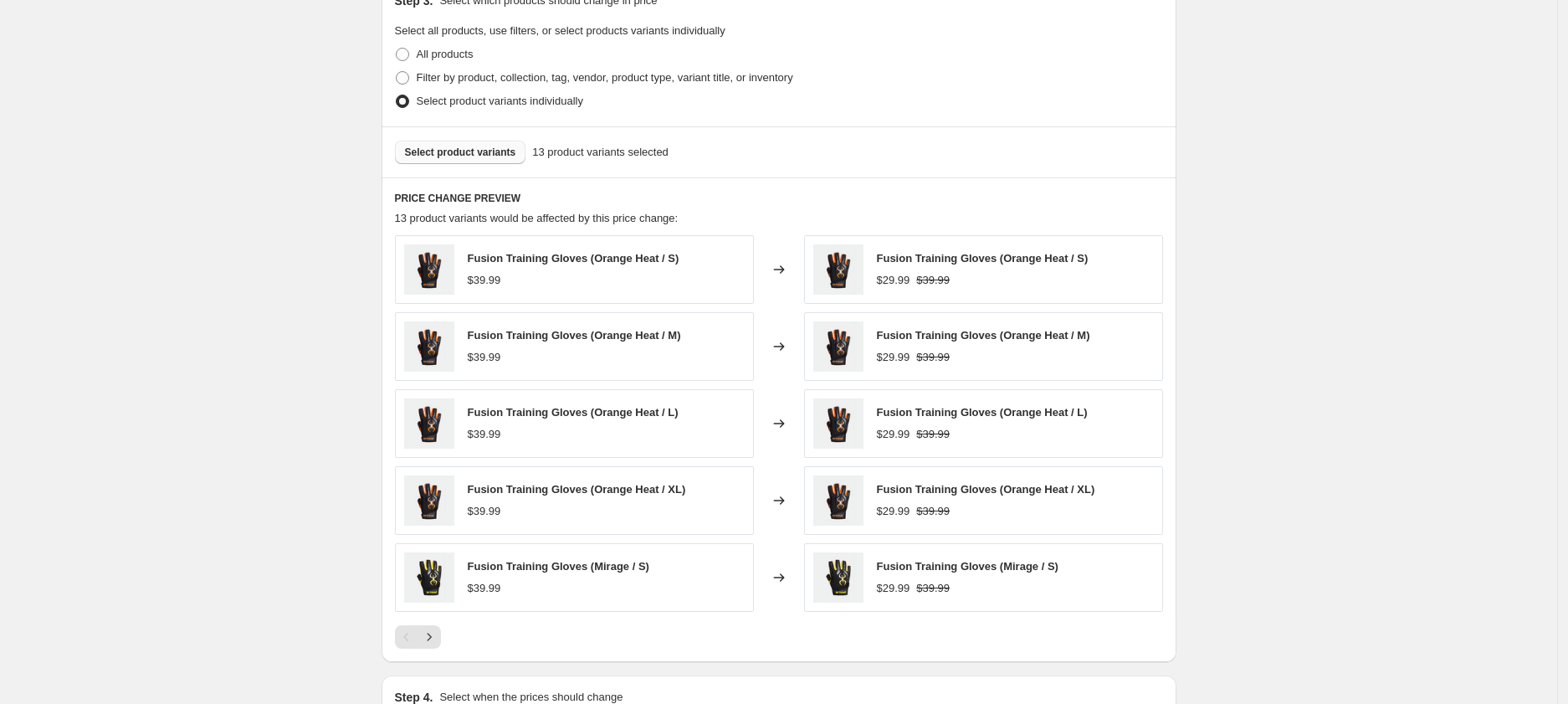
click at [501, 150] on span "Select product variants" at bounding box center [461, 151] width 111 height 13
click at [483, 160] on button "Select product variants" at bounding box center [460, 152] width 131 height 23
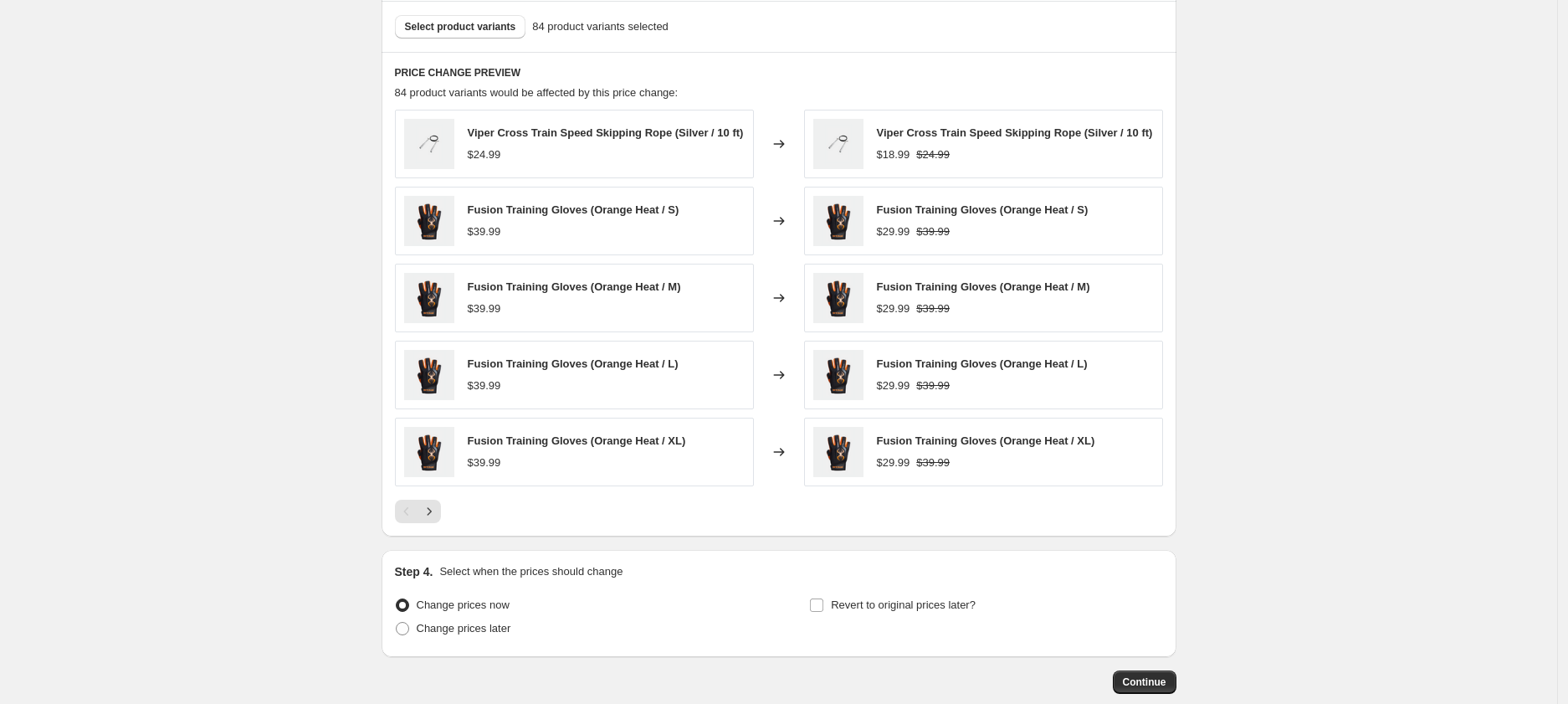
scroll to position [1120, 0]
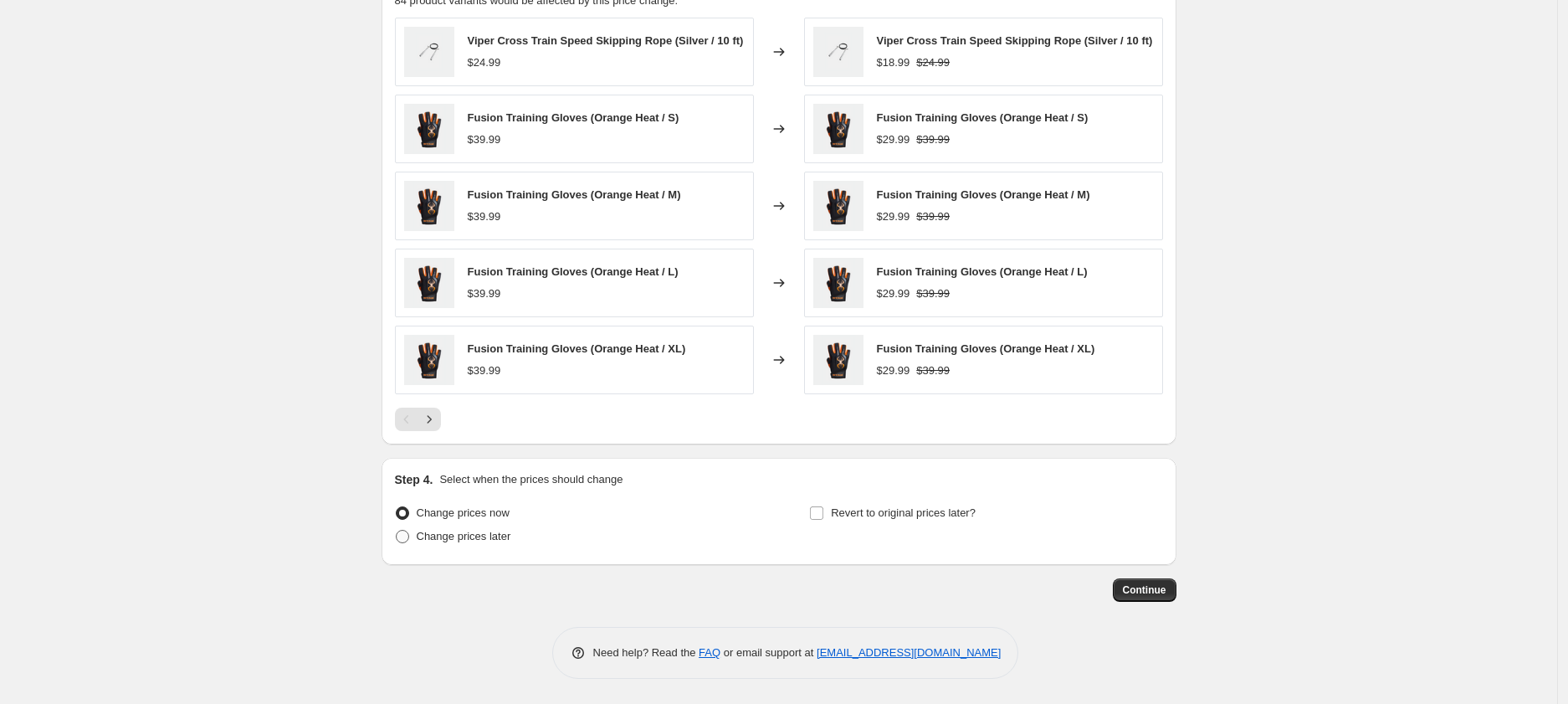
click at [482, 536] on span "Change prices later" at bounding box center [464, 536] width 94 height 12
click at [396, 531] on input "Change prices later" at bounding box center [396, 530] width 1 height 1
radio input "true"
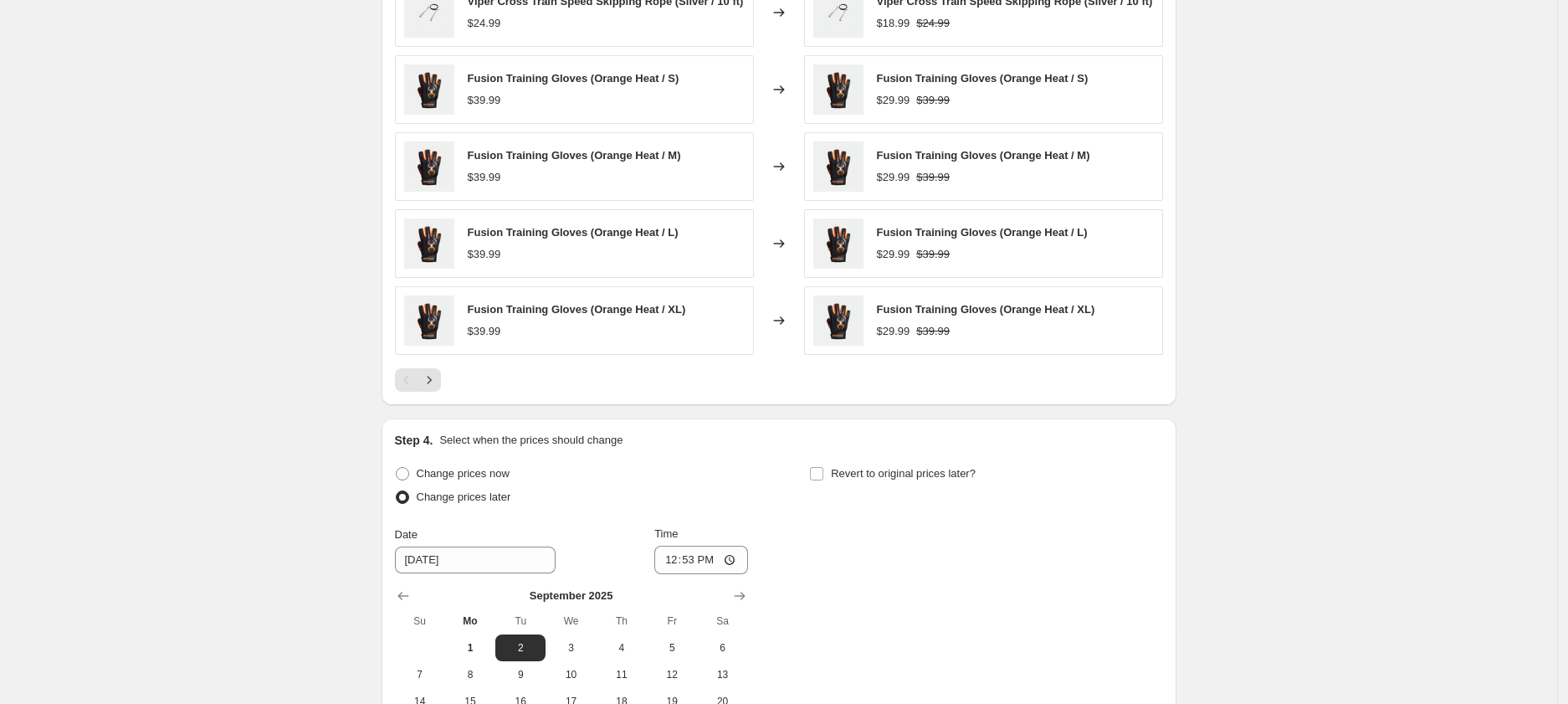
scroll to position [1406, 0]
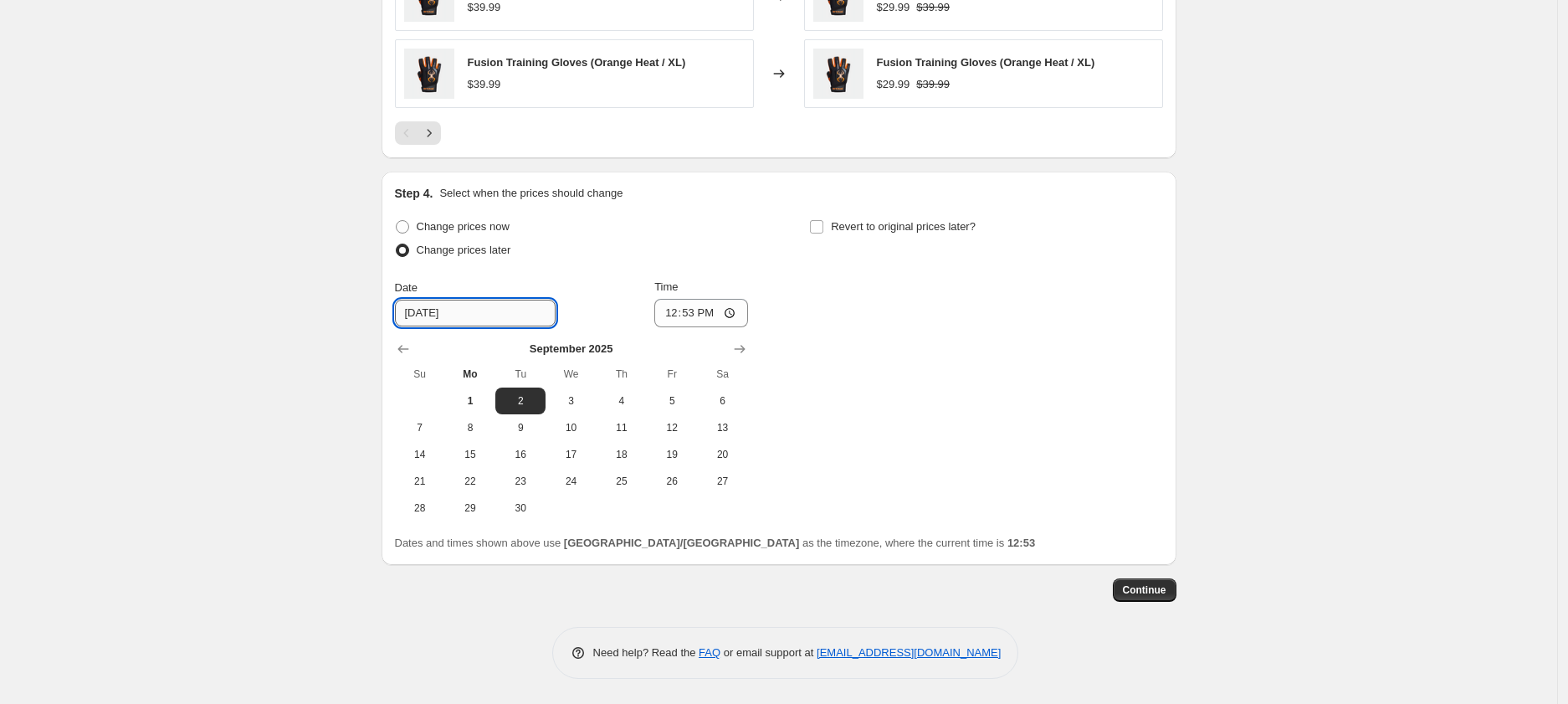
click at [446, 305] on input "[DATE]" at bounding box center [475, 313] width 160 height 27
click at [465, 315] on input "[DATE]" at bounding box center [475, 313] width 160 height 27
click at [493, 314] on input "[DATE]" at bounding box center [475, 313] width 160 height 27
click at [448, 324] on input "[DATE]" at bounding box center [475, 313] width 160 height 27
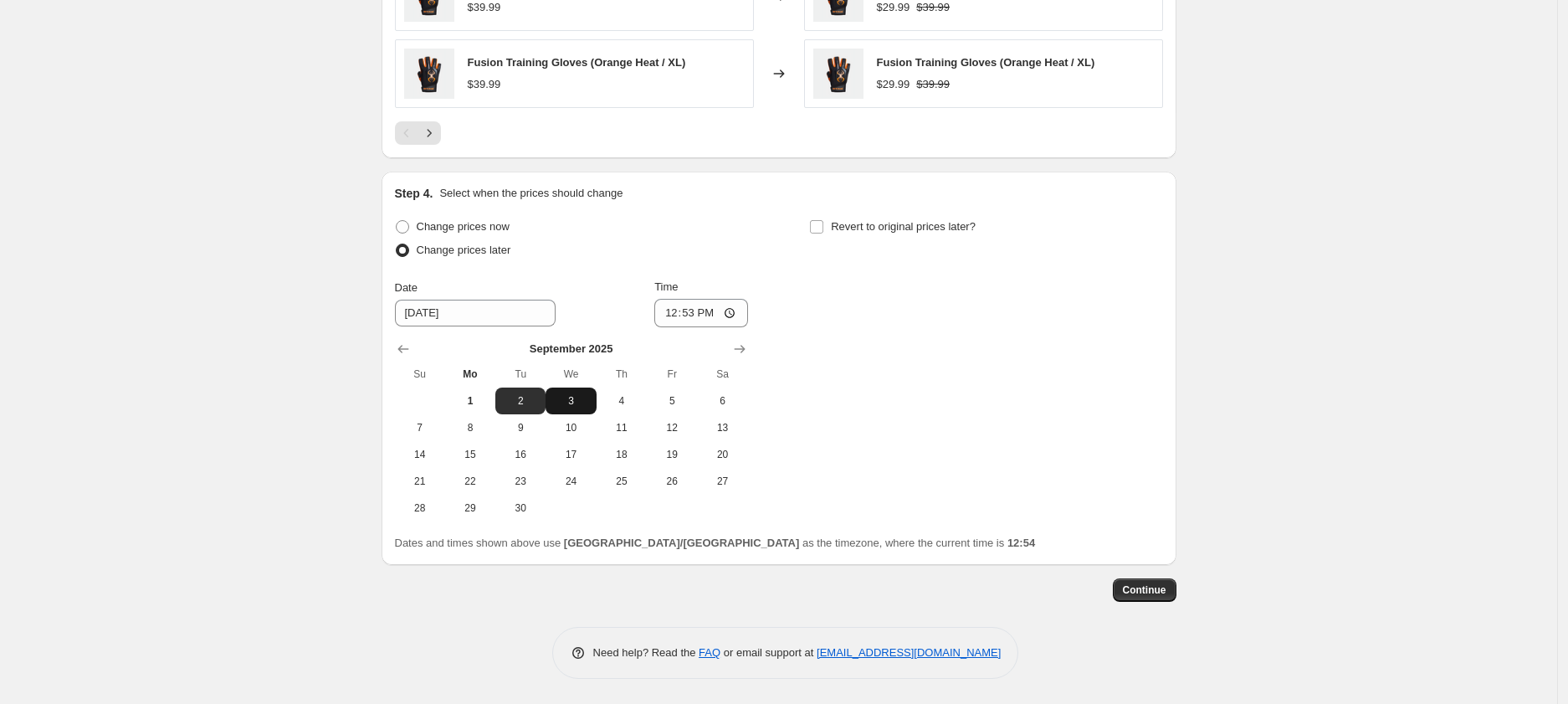
click at [579, 405] on span "3" at bounding box center [570, 400] width 37 height 13
type input "[DATE]"
click at [704, 314] on input "12:53" at bounding box center [701, 313] width 94 height 29
click at [682, 308] on input "12:53" at bounding box center [701, 313] width 94 height 29
click at [674, 315] on input "12:53" at bounding box center [701, 313] width 94 height 29
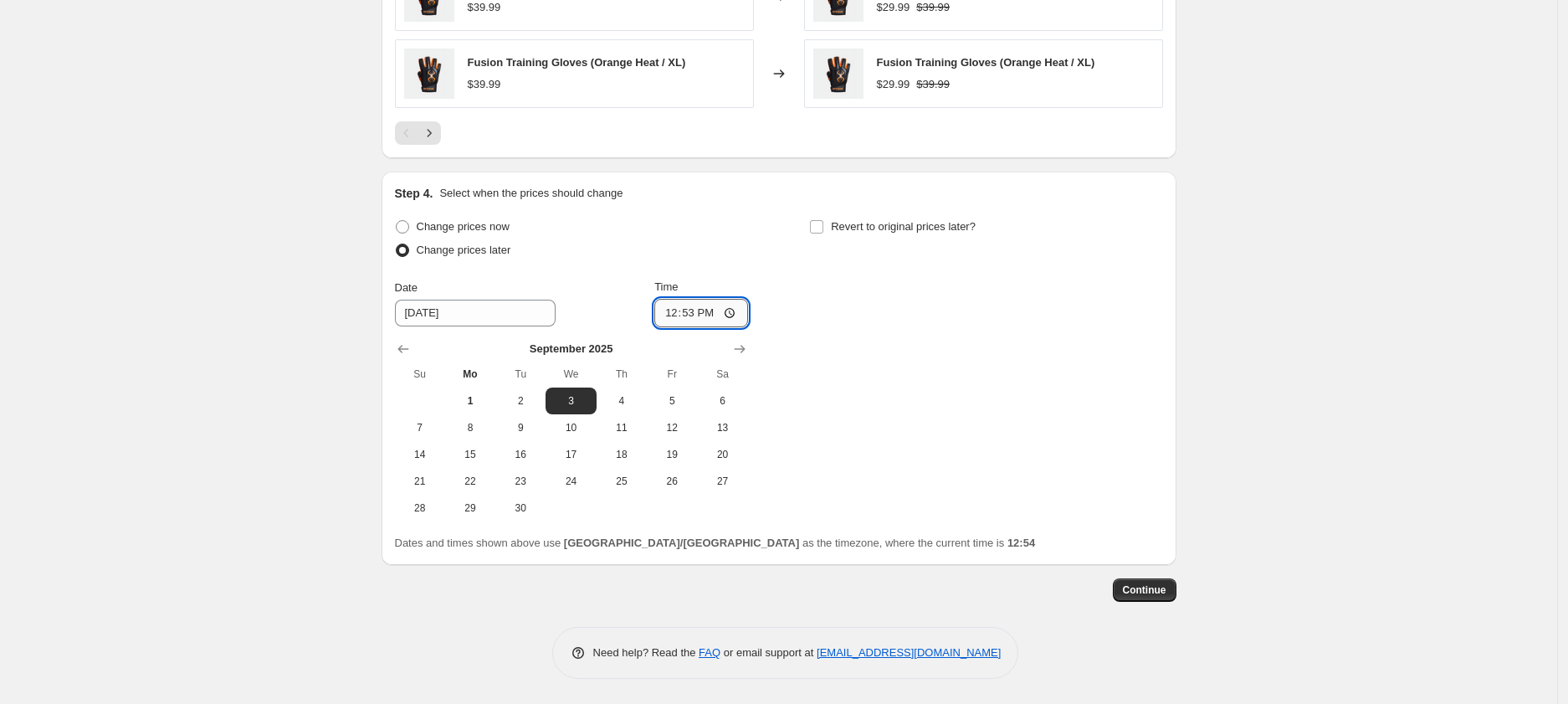
click at [691, 314] on input "12:53" at bounding box center [701, 313] width 94 height 29
type input "00:00"
click at [805, 294] on div "Change prices now Change prices later Date [DATE] Time 00:00 [DATE] Su Mo Tu We…" at bounding box center [779, 368] width 768 height 307
click at [873, 223] on span "Revert to original prices later?" at bounding box center [903, 226] width 144 height 12
click at [823, 223] on input "Revert to original prices later?" at bounding box center [816, 226] width 13 height 13
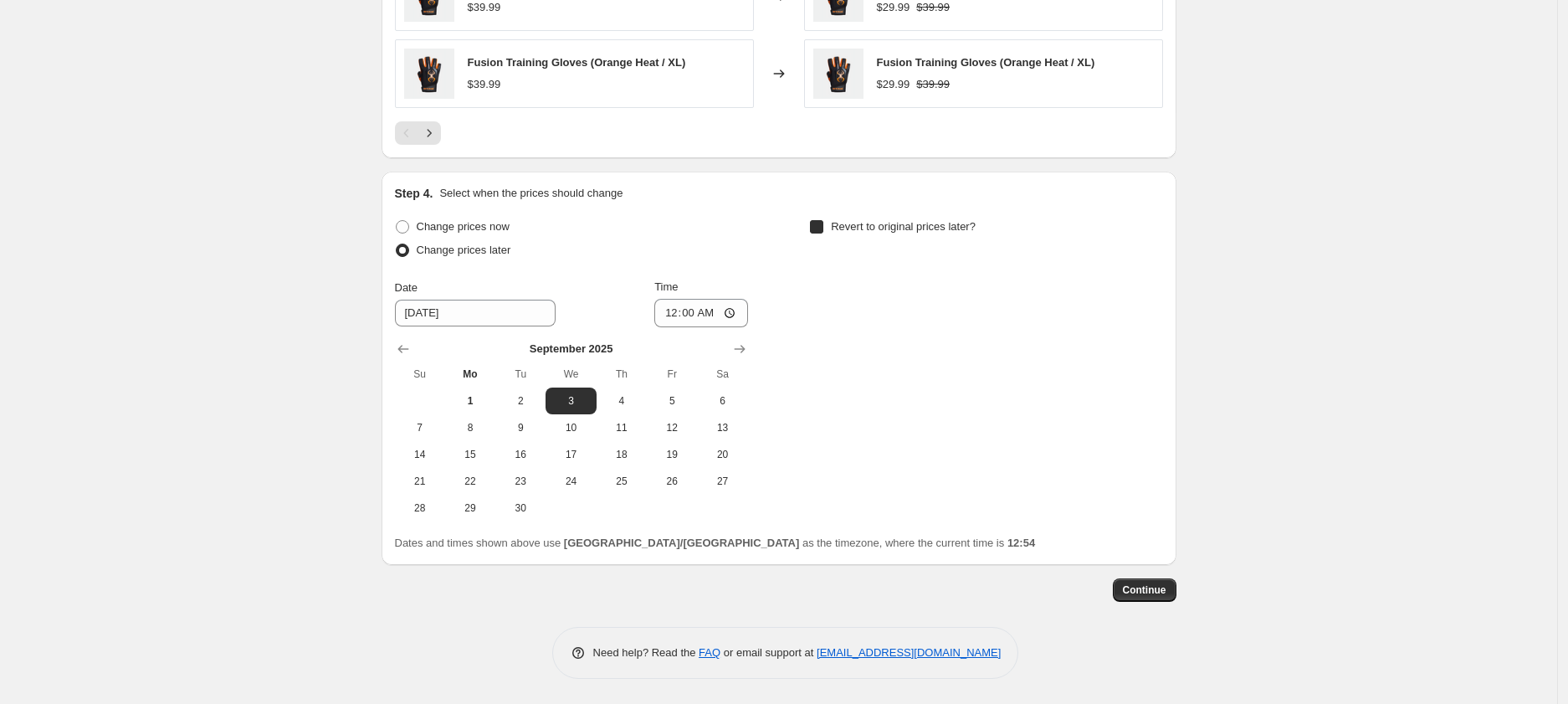
checkbox input "true"
click at [813, 311] on div "Change prices now Change prices later Date [DATE] Time 00:00 [DATE] Su Mo Tu We…" at bounding box center [779, 368] width 768 height 307
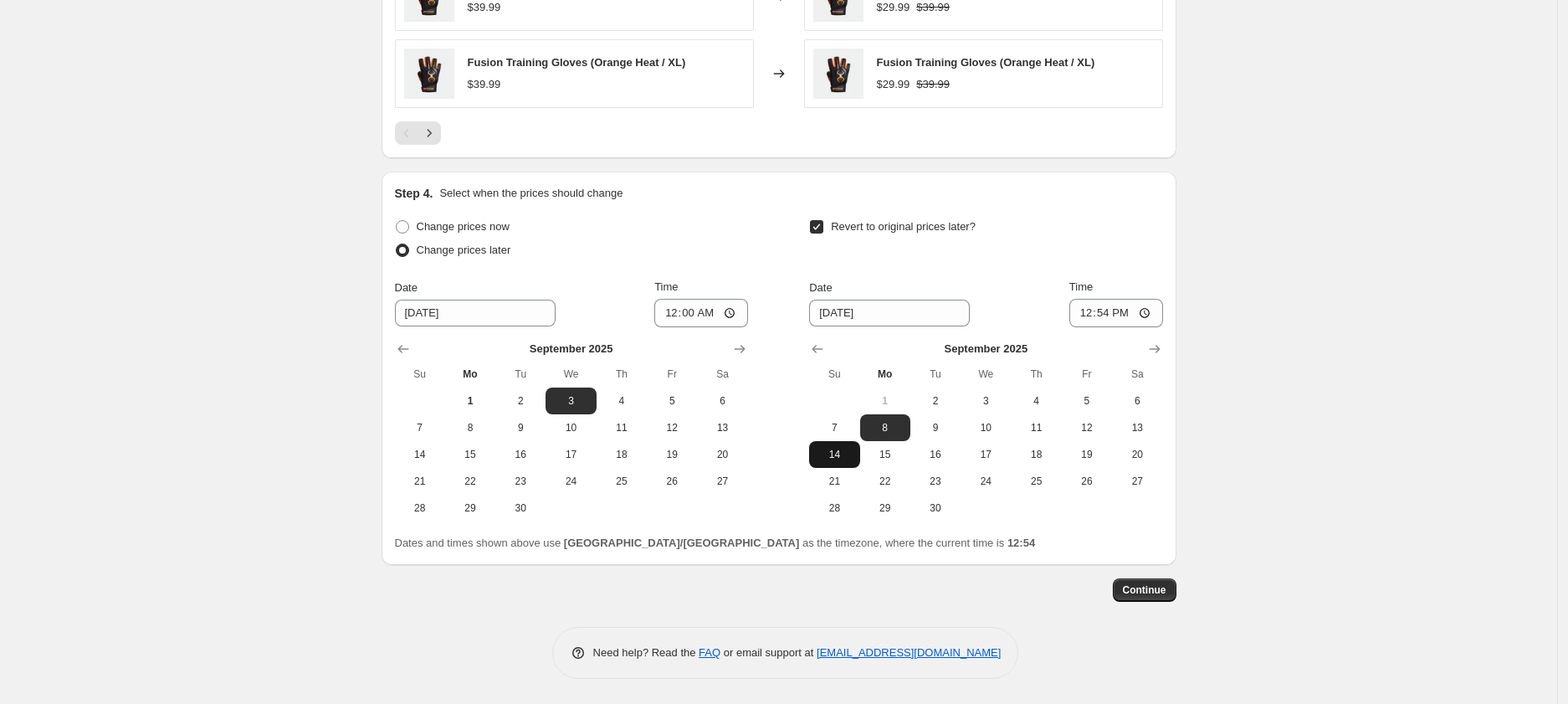
click at [843, 448] on span "14" at bounding box center [834, 454] width 37 height 13
type input "[DATE]"
click at [1084, 313] on input "12:54" at bounding box center [1115, 313] width 94 height 29
type input "23:59"
click at [1063, 260] on div "Revert to original prices later?" at bounding box center [985, 240] width 353 height 50
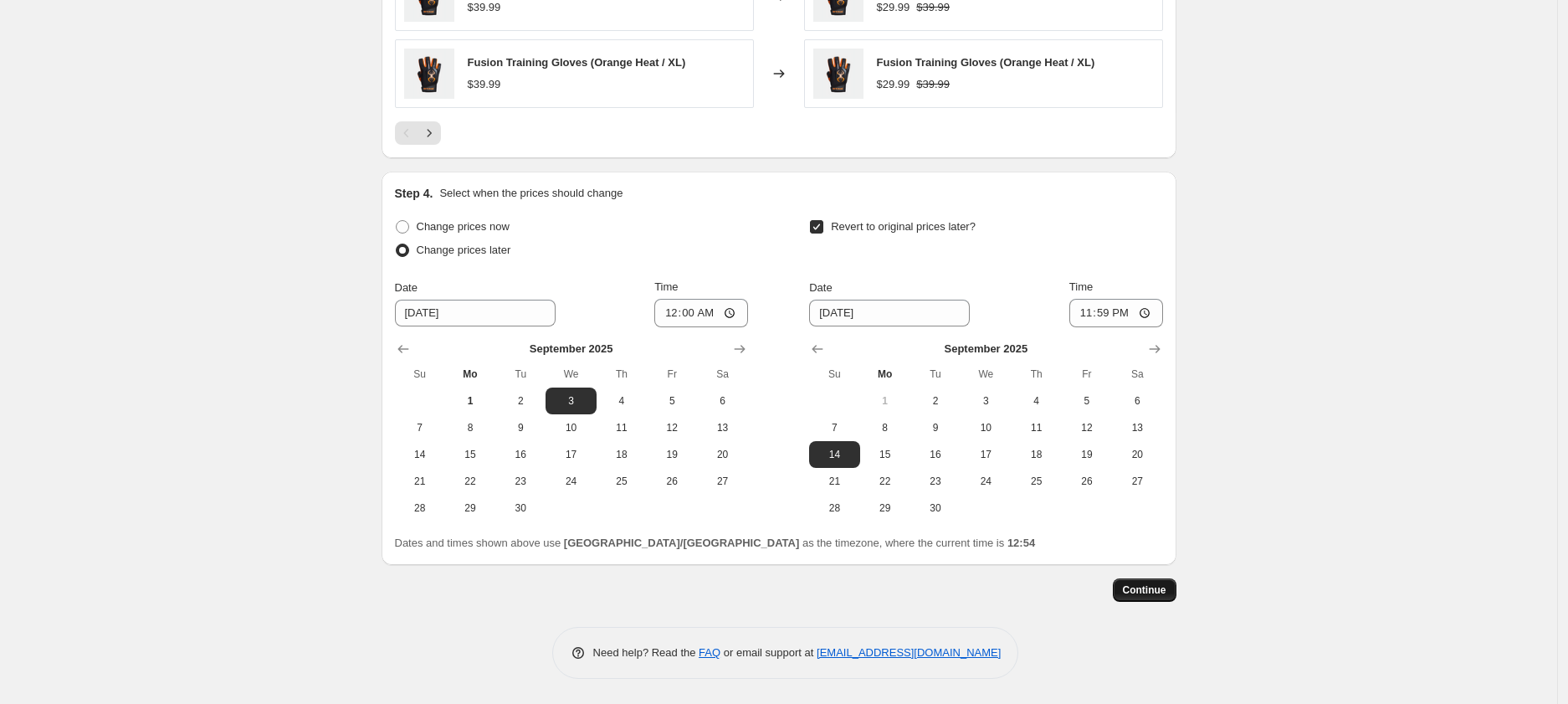
click at [1147, 590] on span "Continue" at bounding box center [1145, 590] width 44 height 13
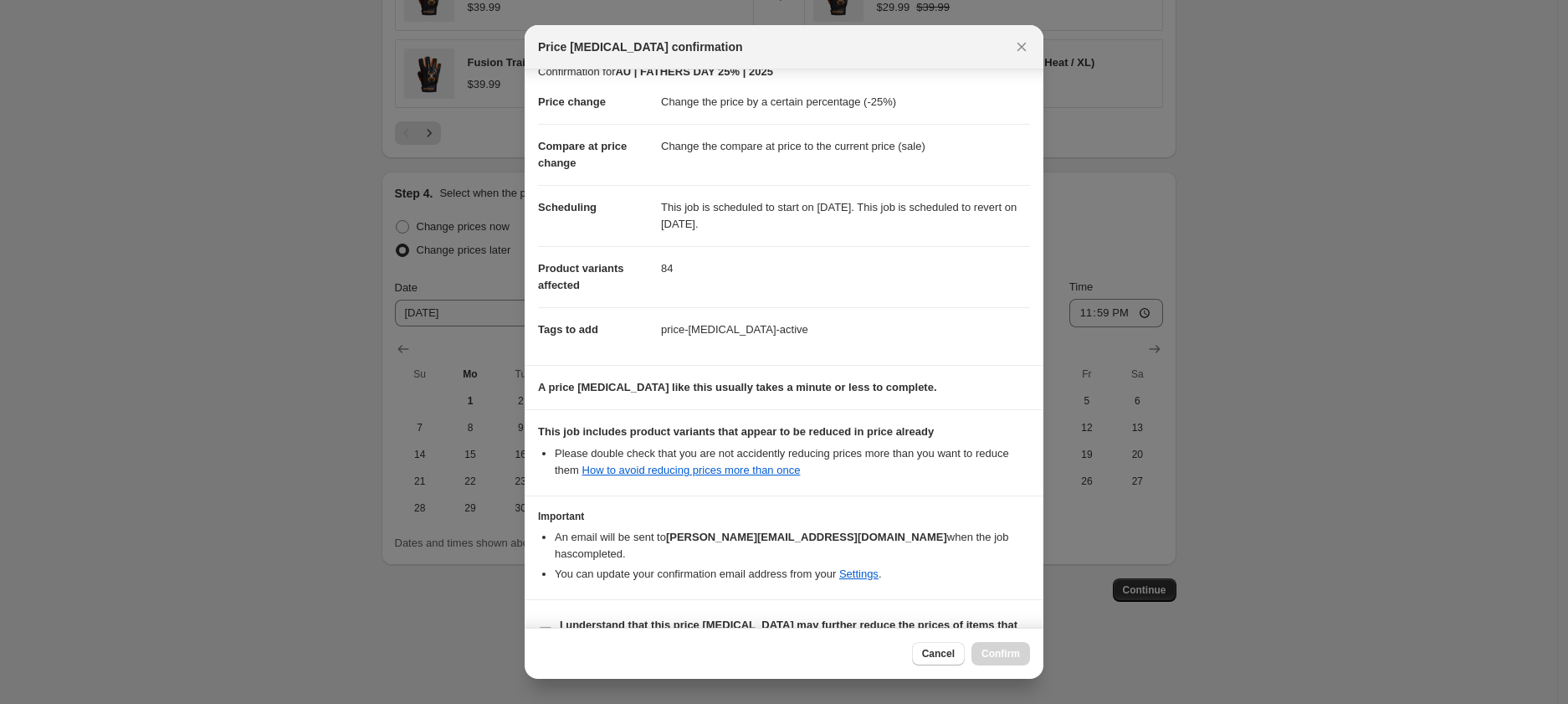
scroll to position [42, 0]
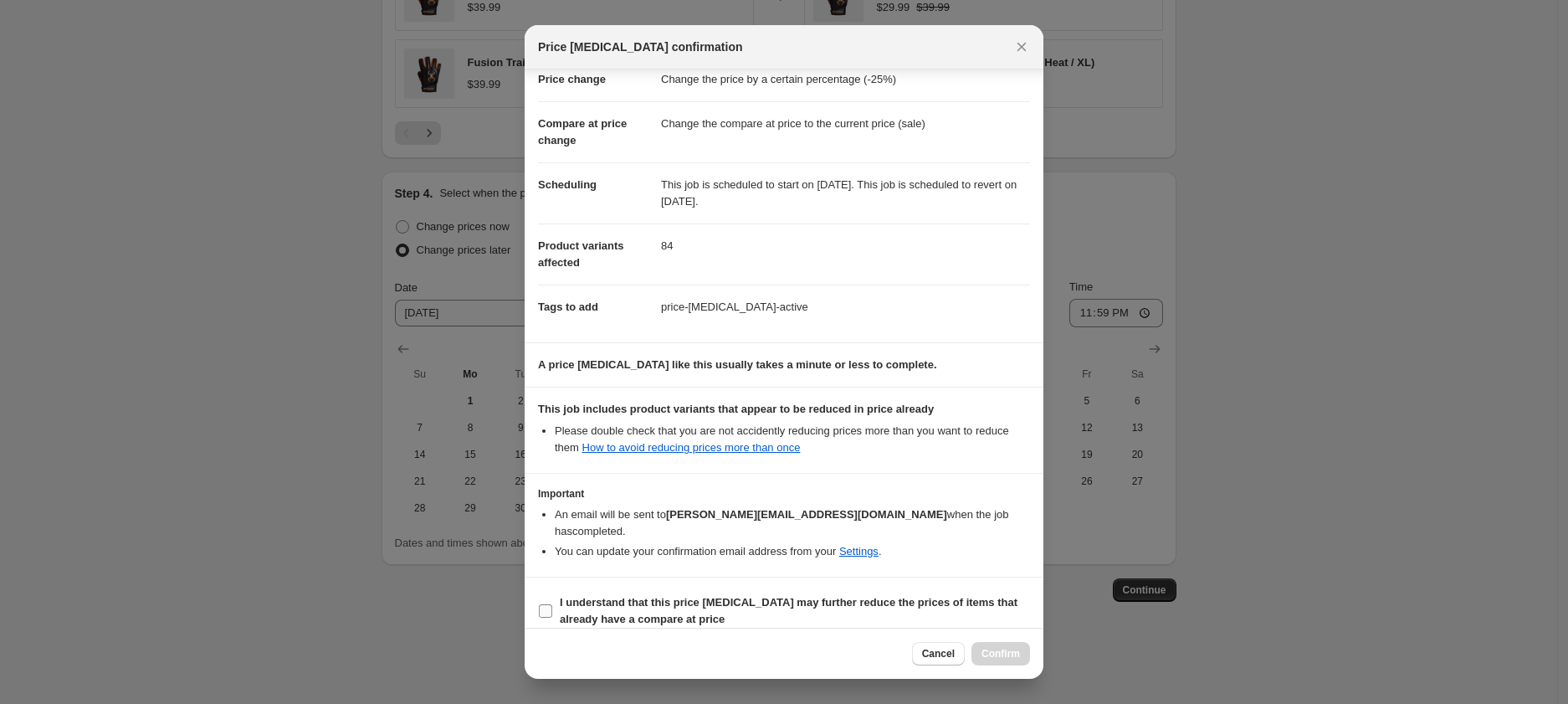
click at [574, 596] on b "I understand that this price [MEDICAL_DATA] may further reduce the prices of it…" at bounding box center [788, 610] width 458 height 29
click at [552, 604] on input "I understand that this price [MEDICAL_DATA] may further reduce the prices of it…" at bounding box center [545, 610] width 13 height 13
checkbox input "true"
click at [1007, 655] on span "Confirm" at bounding box center [1000, 653] width 38 height 13
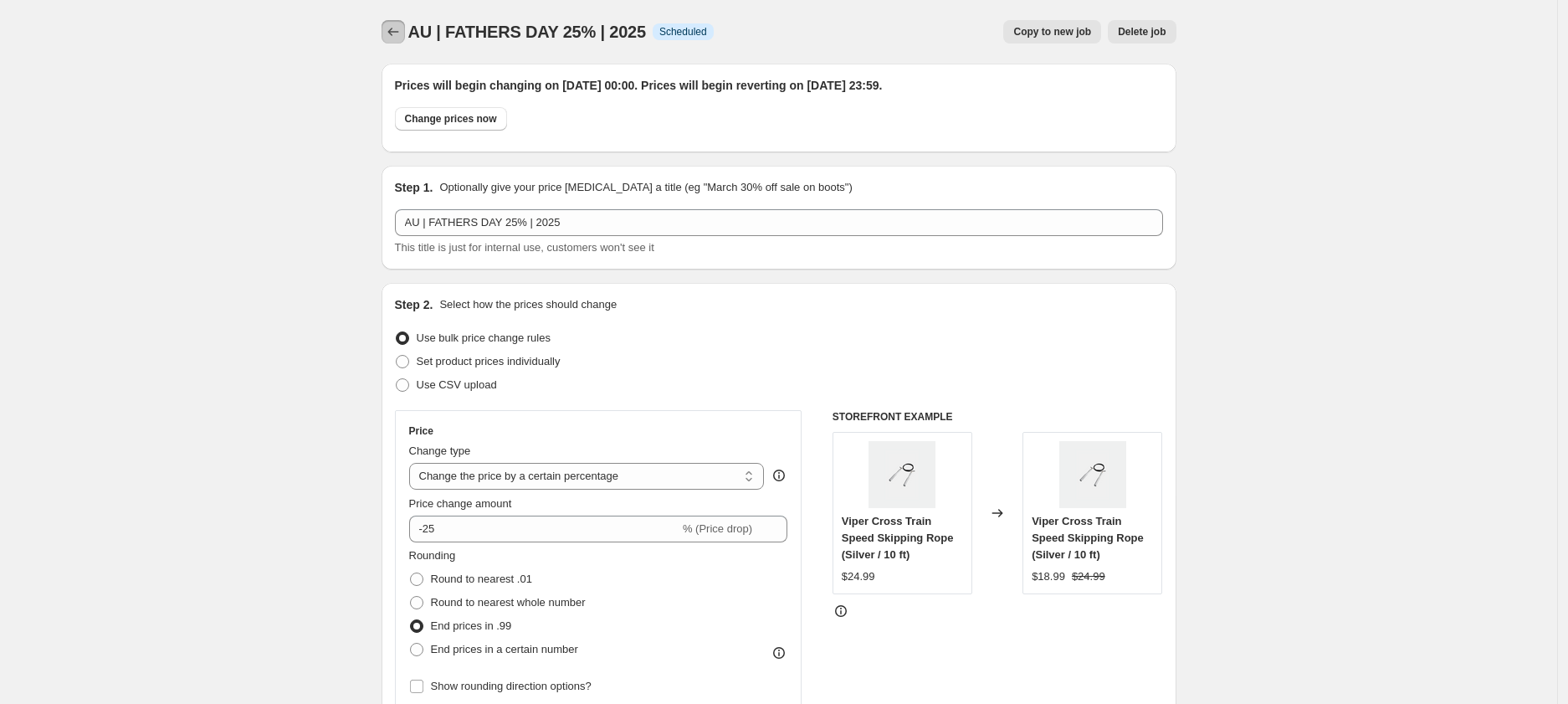
click at [396, 30] on icon "Price change jobs" at bounding box center [393, 31] width 17 height 17
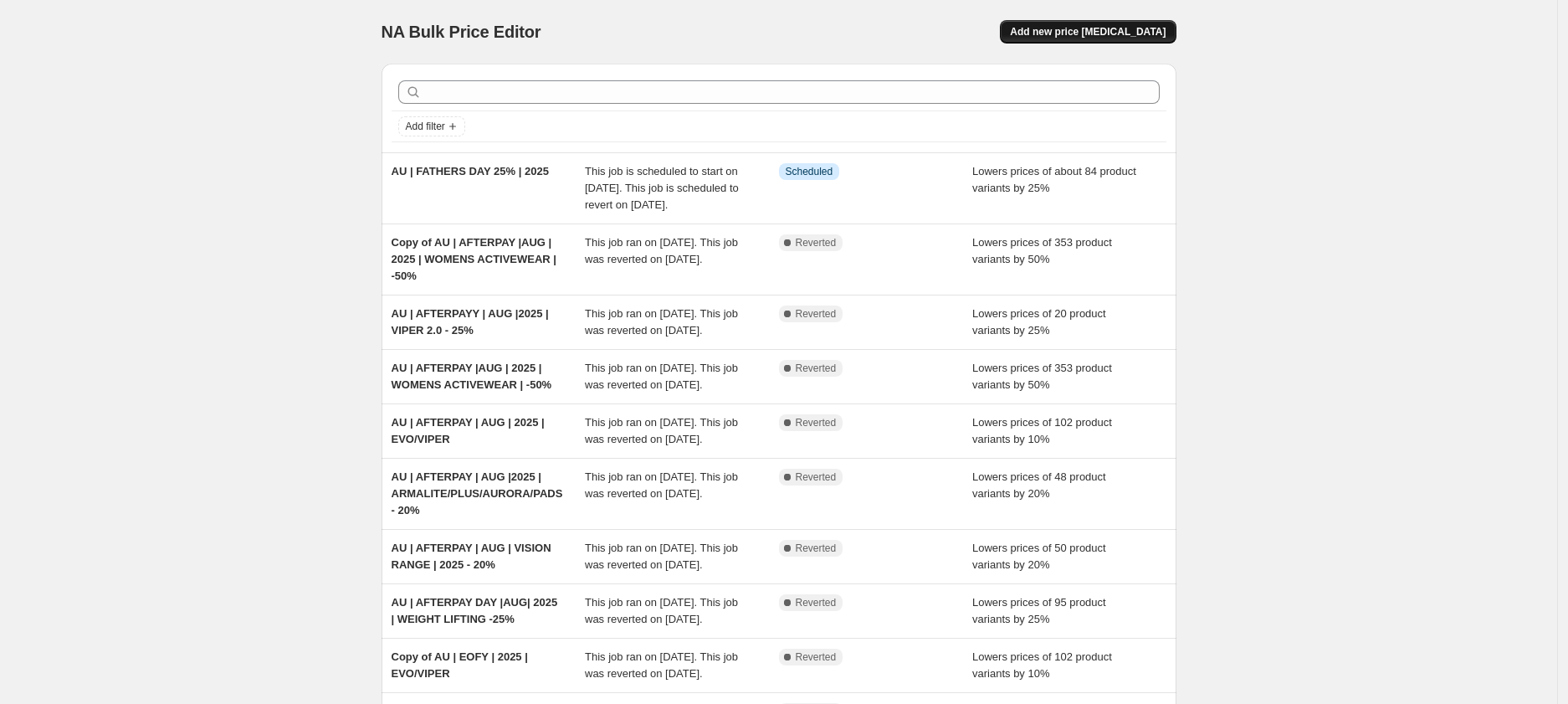
click at [1068, 38] on button "Add new price [MEDICAL_DATA]" at bounding box center [1087, 32] width 176 height 23
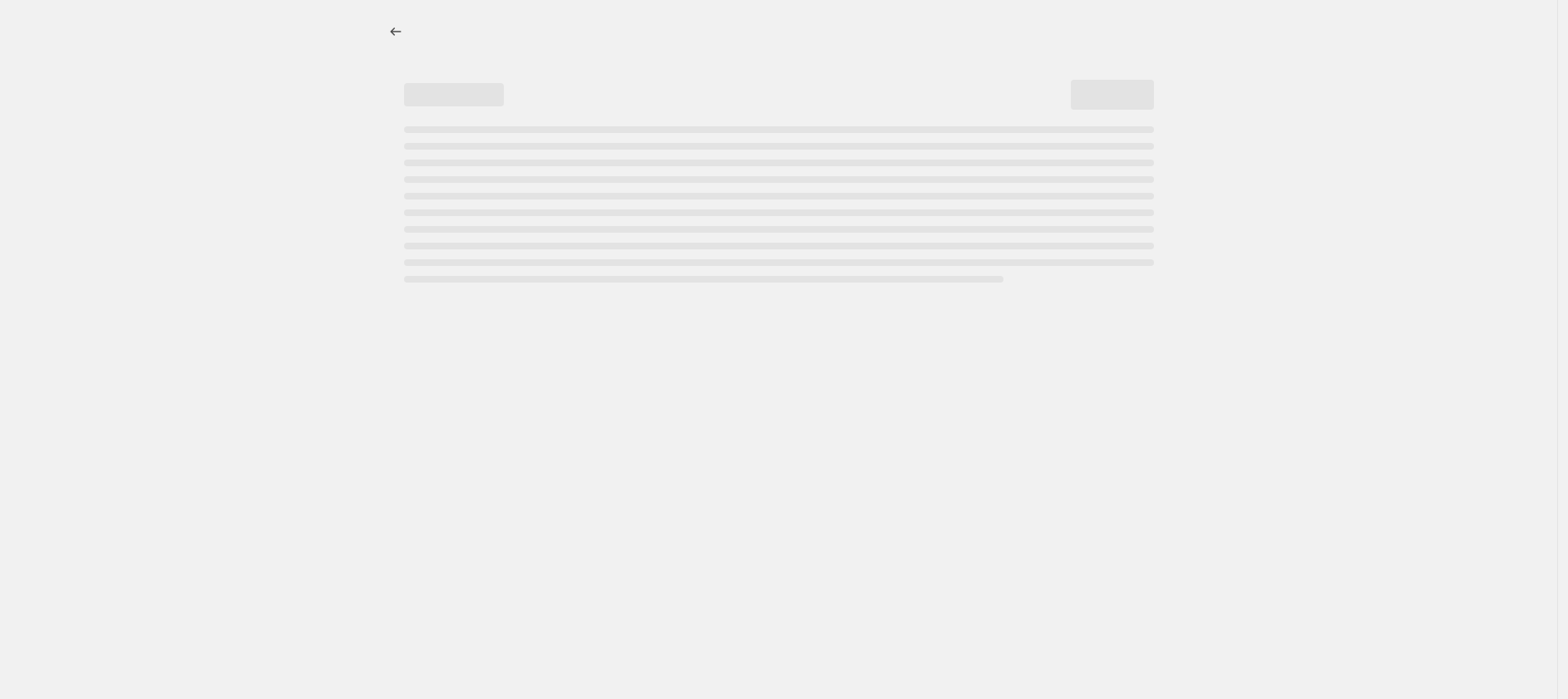
select select "percentage"
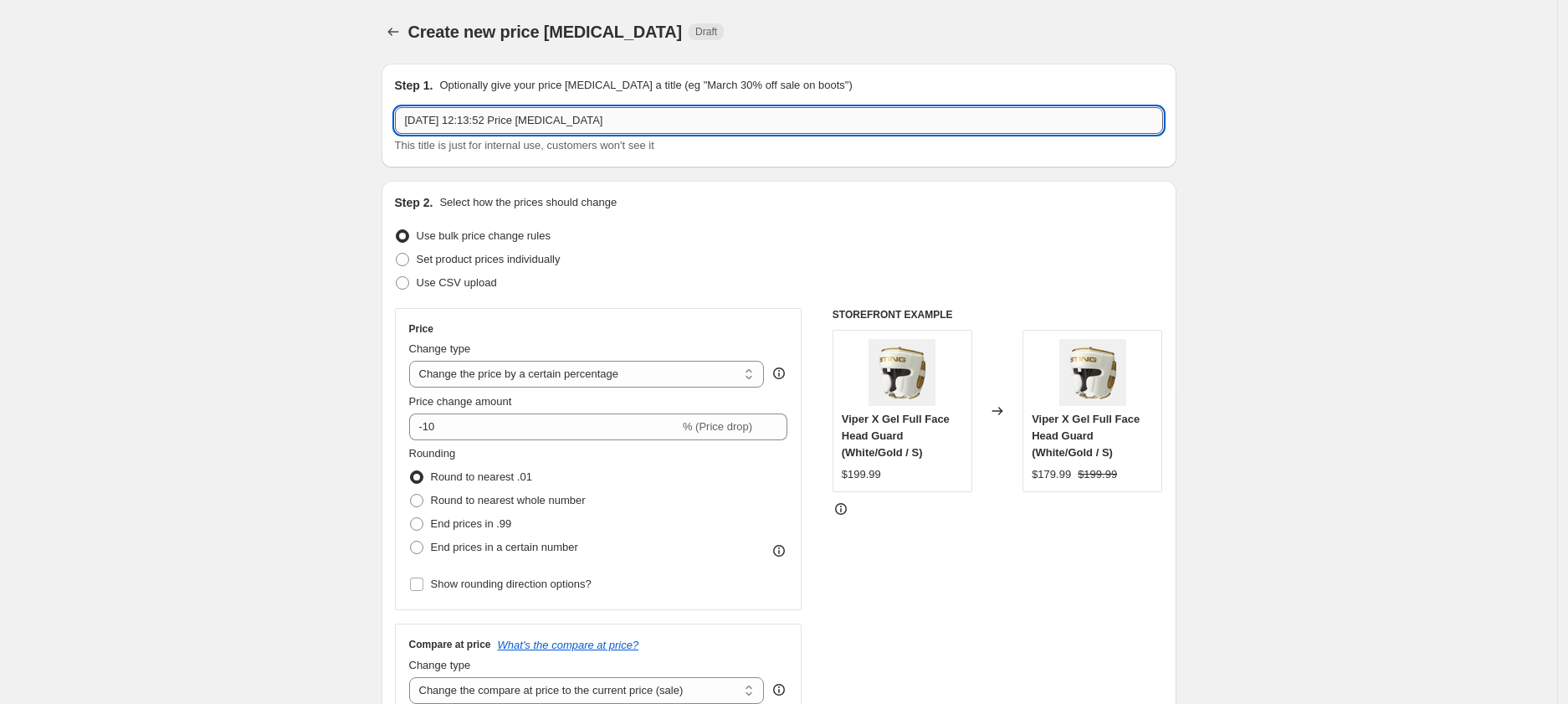
click at [449, 120] on input "[DATE] 12:13:52 Price [MEDICAL_DATA]" at bounding box center [779, 120] width 768 height 27
paste input "AU | FATHERS DAY 10% | 2025"
click at [521, 121] on input "AU | FATHERS DAY 10% | 2025" at bounding box center [779, 120] width 768 height 27
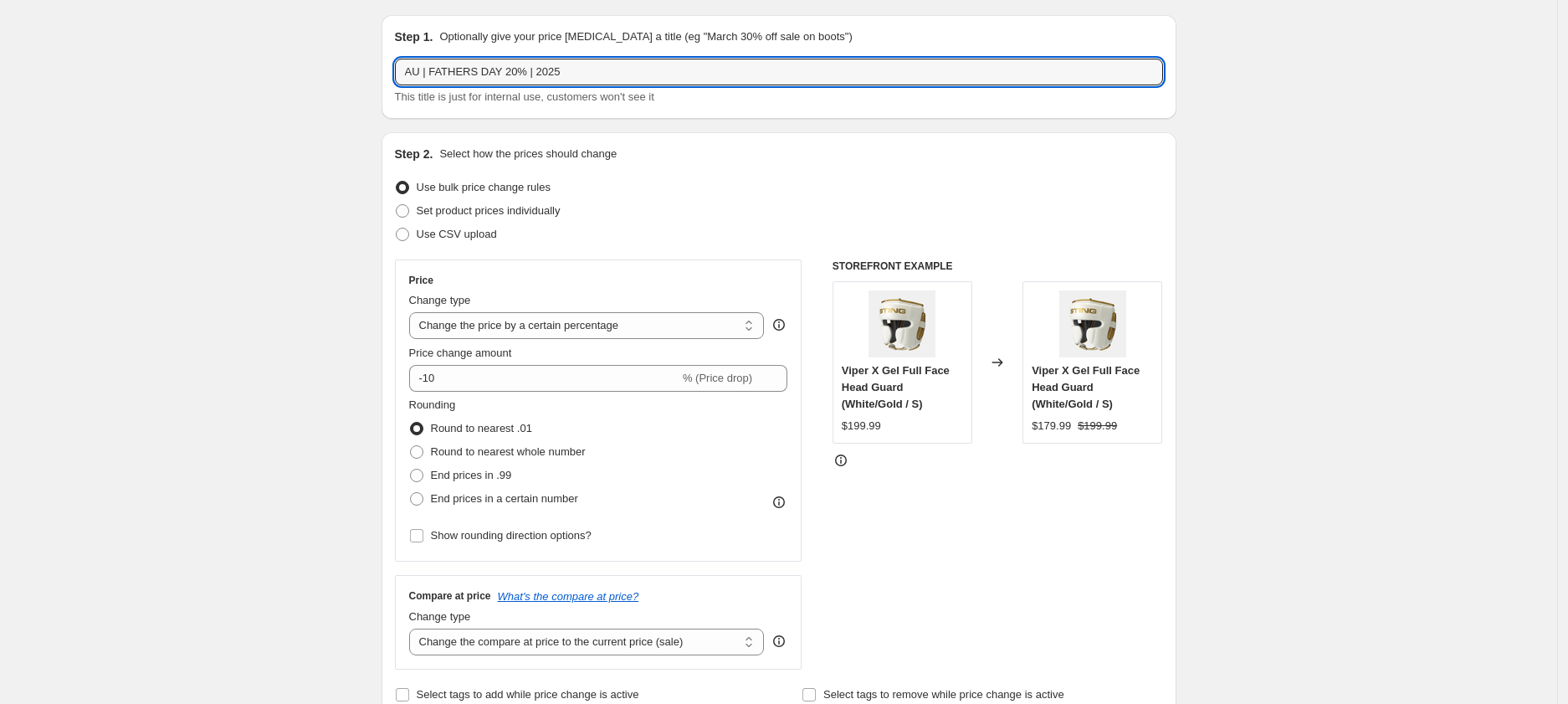
scroll to position [52, 0]
type input "AU | FATHERS DAY 20% | 2025"
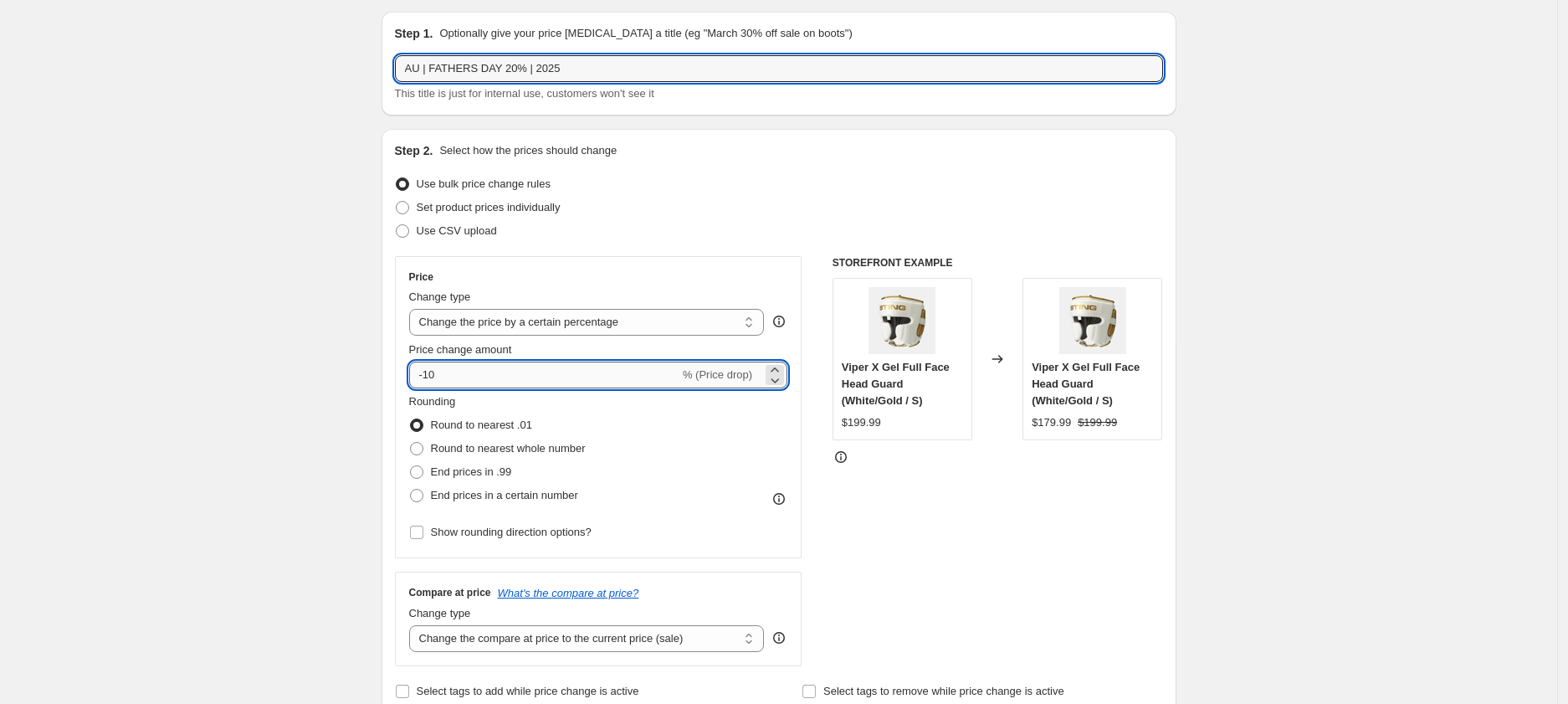
click at [436, 373] on input "-10" at bounding box center [543, 375] width 270 height 27
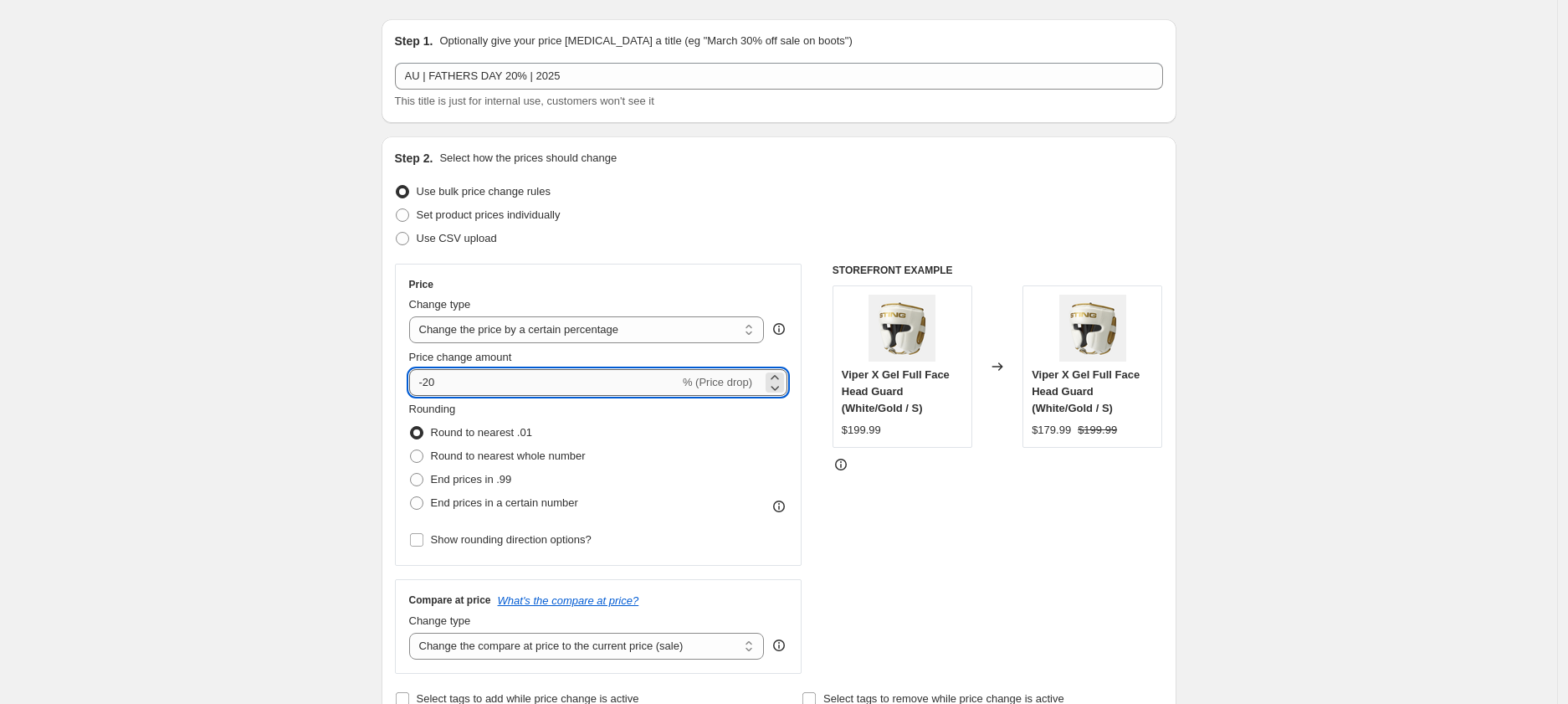
scroll to position [39, 0]
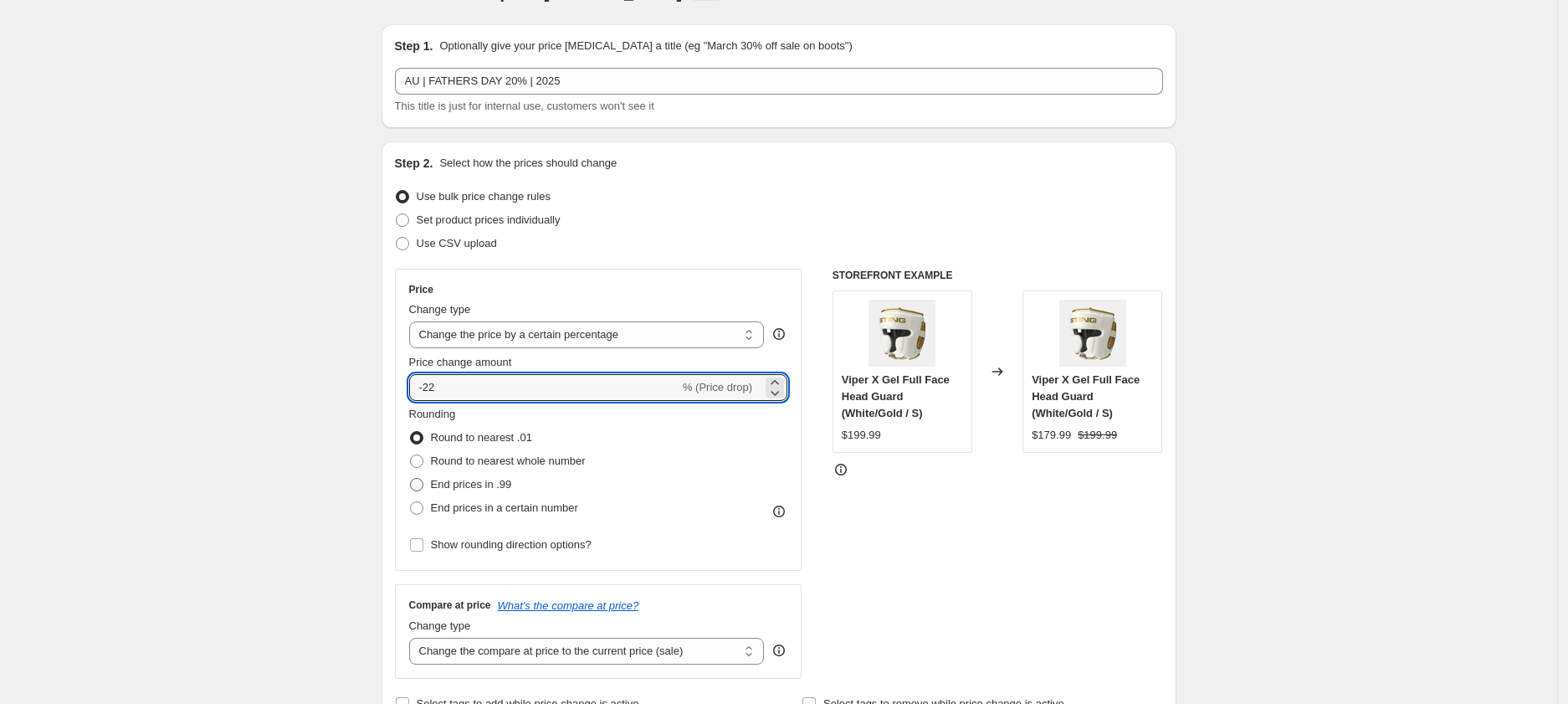
type input "-22"
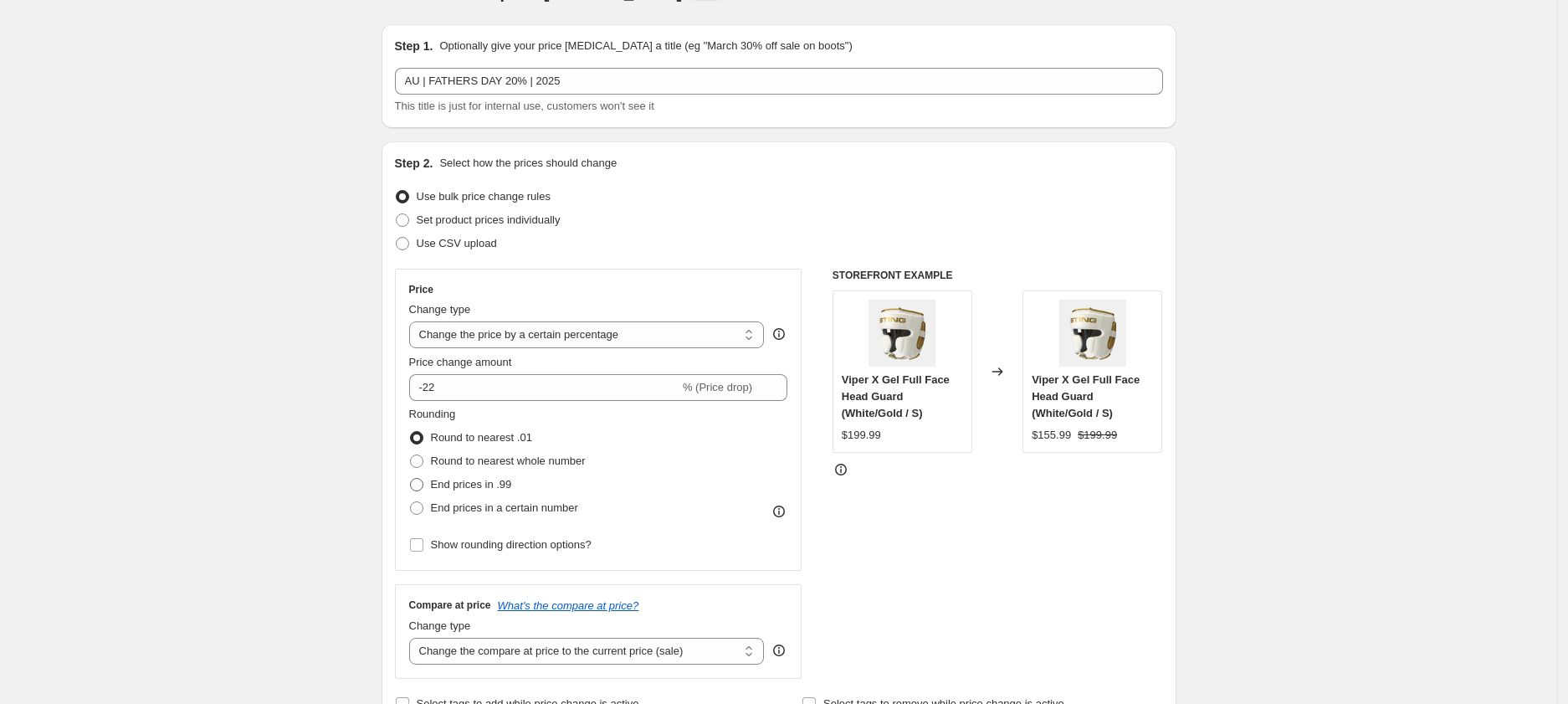
click at [511, 486] on span "End prices in .99" at bounding box center [471, 484] width 81 height 12
click at [411, 479] on input "End prices in .99" at bounding box center [410, 478] width 1 height 1
radio input "true"
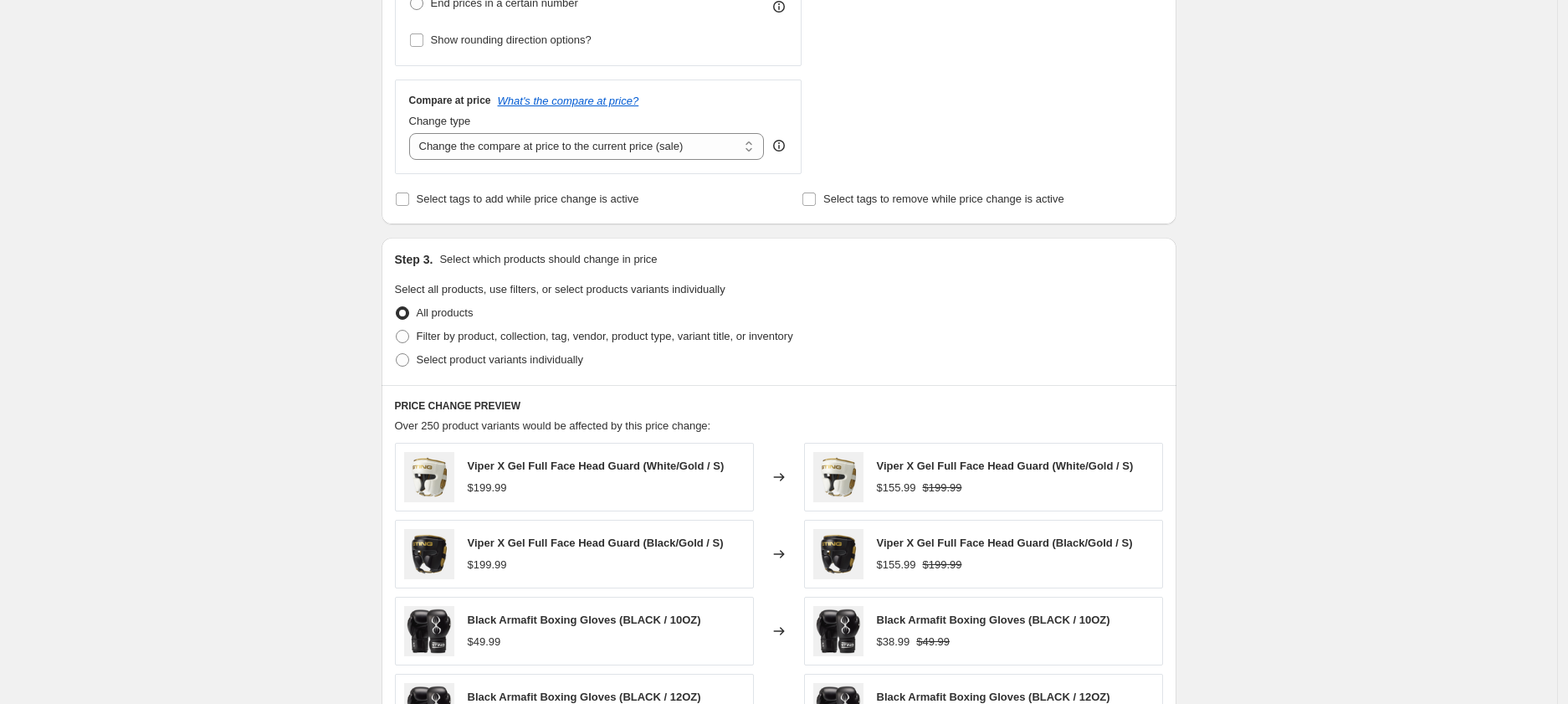
scroll to position [606, 0]
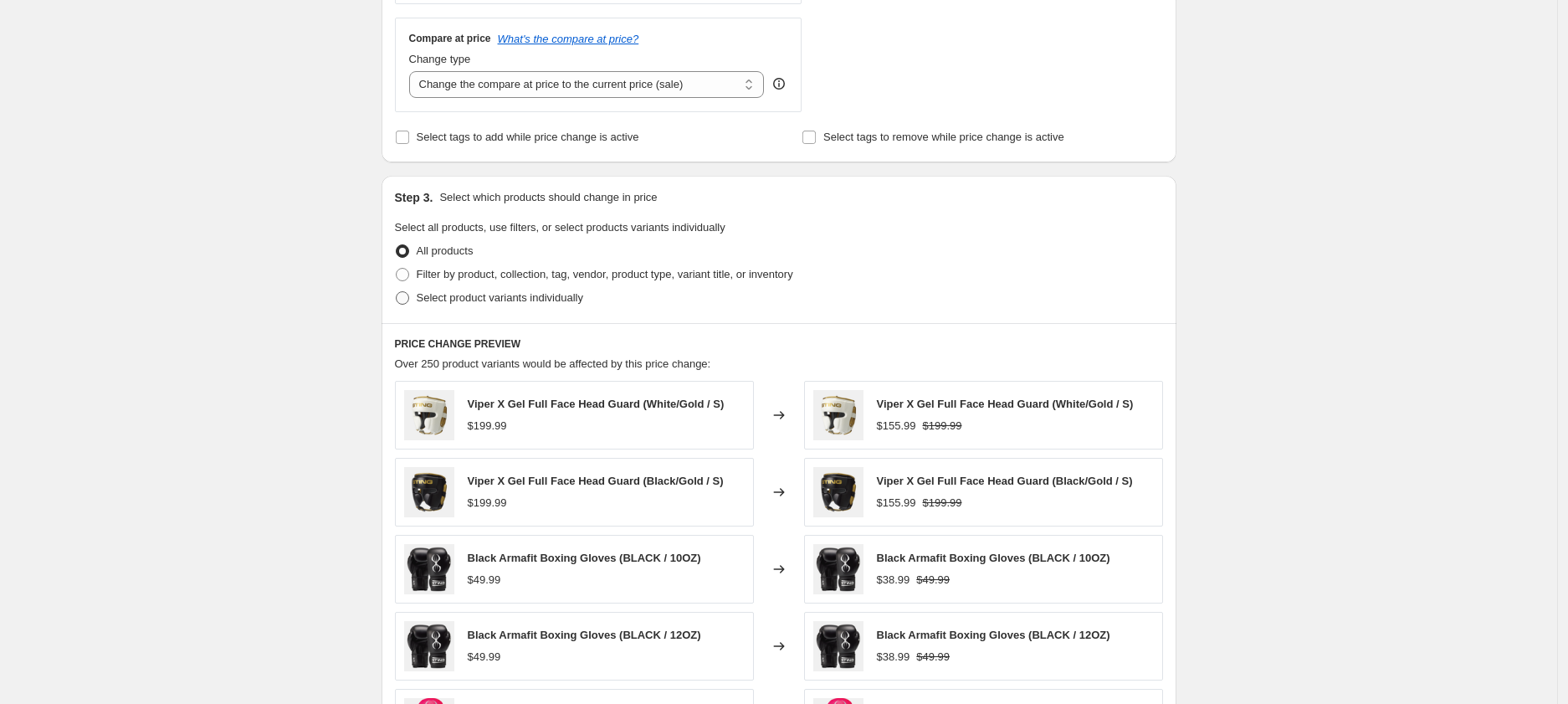
click at [489, 294] on span "Select product variants individually" at bounding box center [500, 298] width 167 height 12
click at [396, 292] on input "Select product variants individually" at bounding box center [396, 291] width 1 height 1
radio input "true"
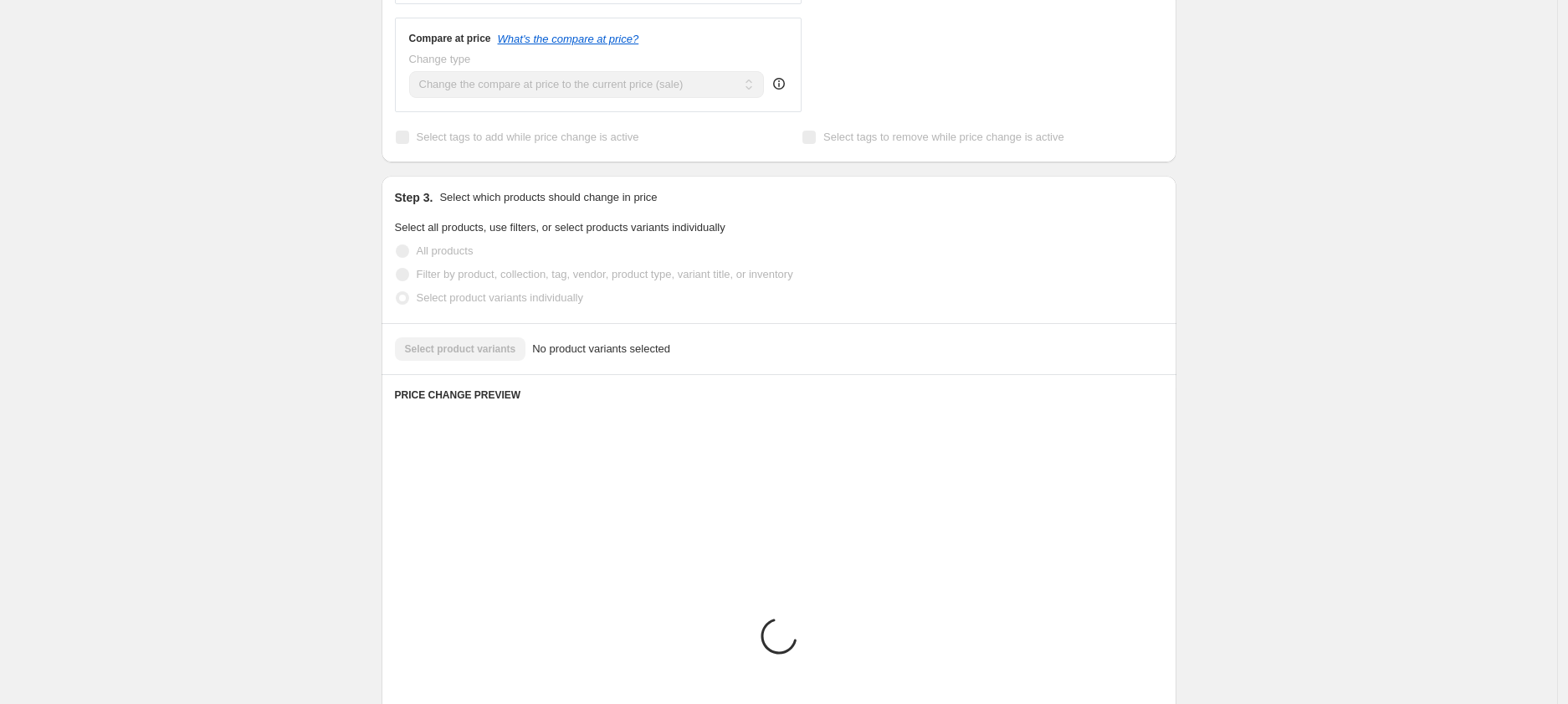
scroll to position [599, 0]
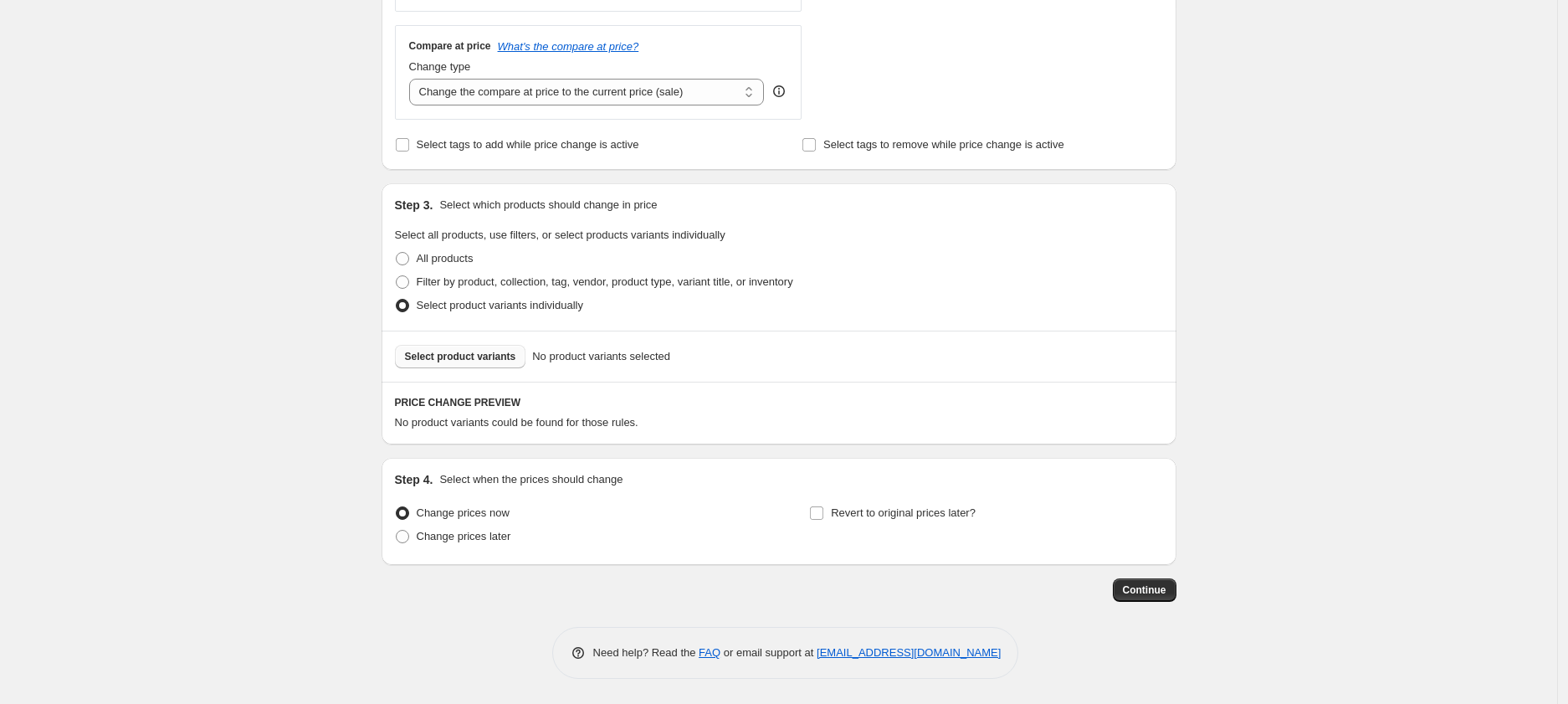
click at [450, 364] on button "Select product variants" at bounding box center [460, 356] width 131 height 23
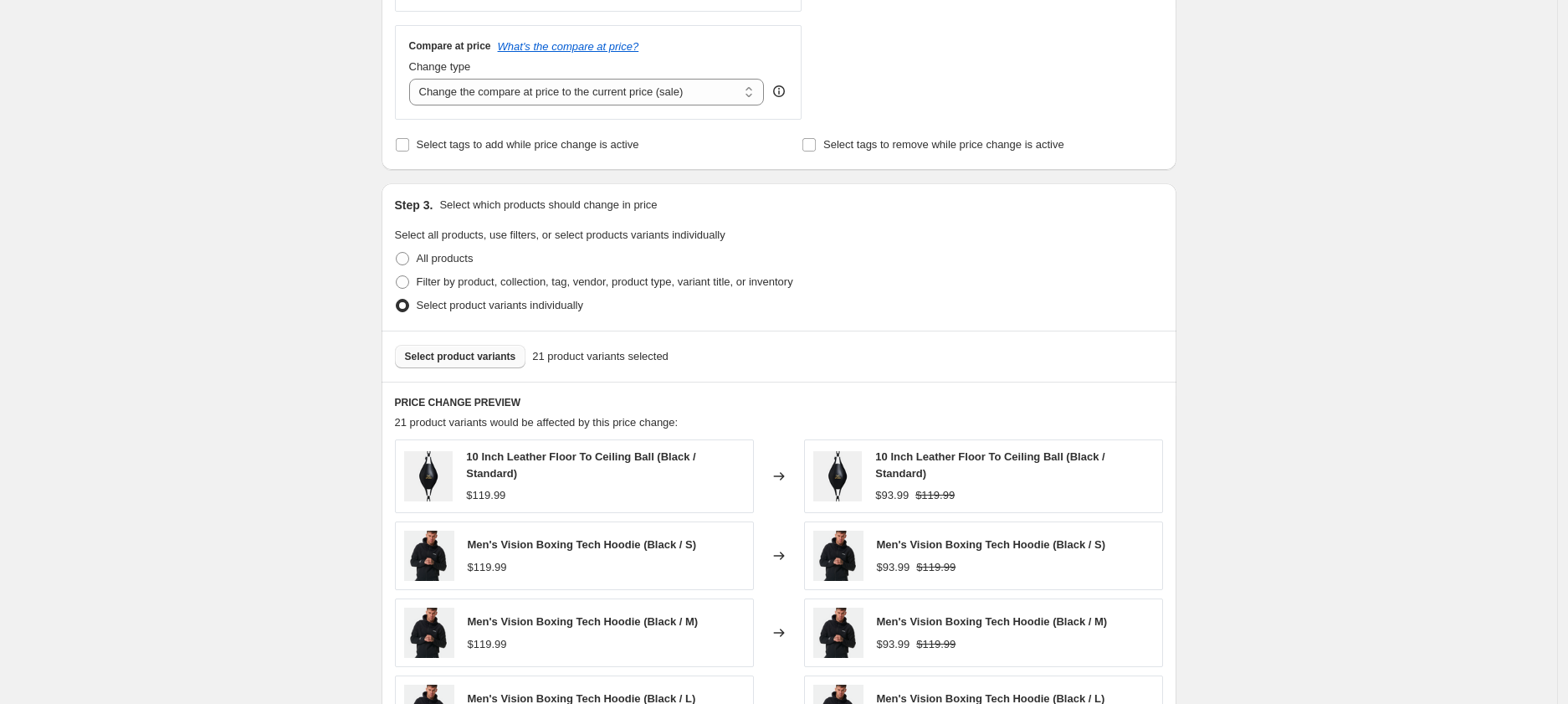
click at [471, 352] on span "Select product variants" at bounding box center [461, 356] width 111 height 13
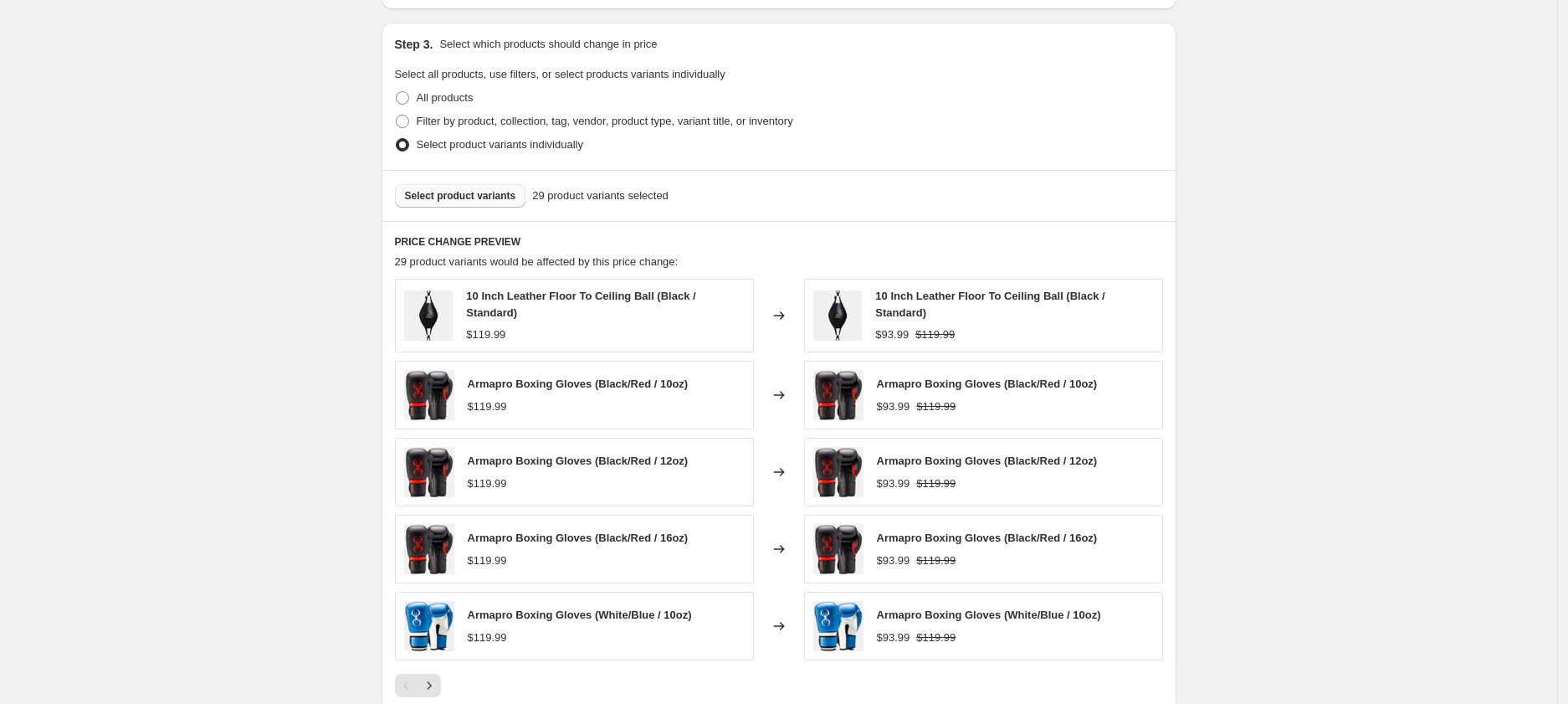
scroll to position [1027, 0]
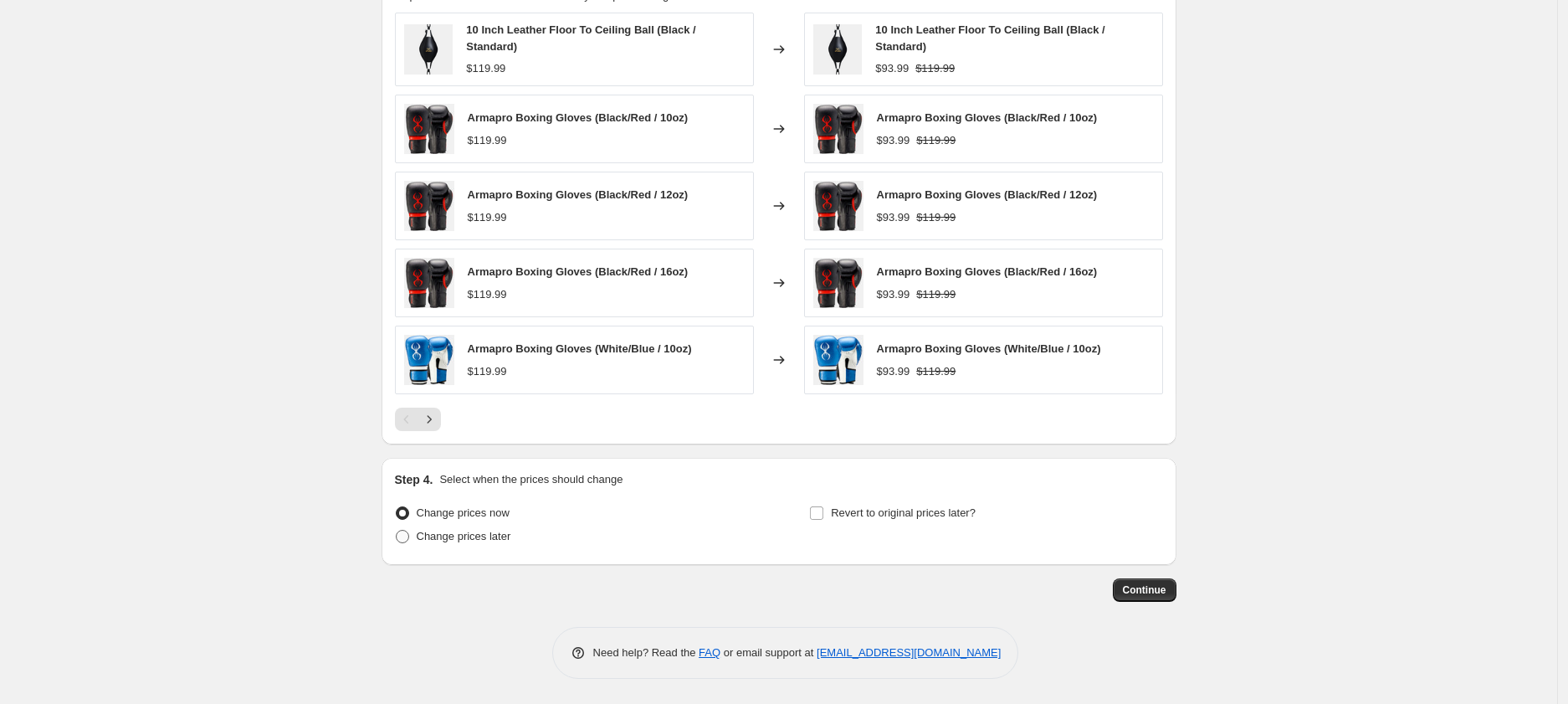
click at [448, 536] on span "Change prices later" at bounding box center [464, 536] width 94 height 12
click at [396, 531] on input "Change prices later" at bounding box center [396, 530] width 1 height 1
radio input "true"
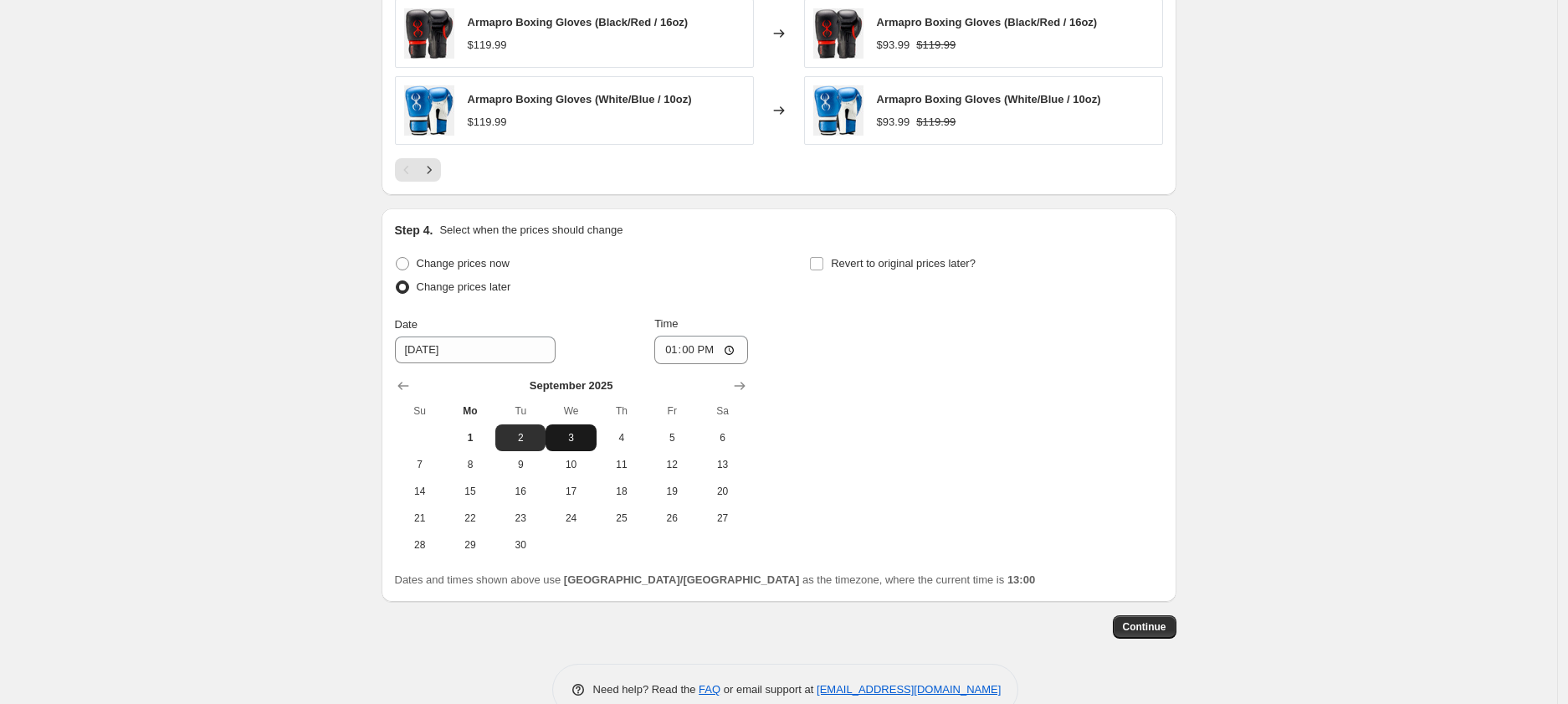
scroll to position [1274, 0]
click at [587, 435] on span "3" at bounding box center [570, 438] width 37 height 13
type input "[DATE]"
click at [678, 349] on input "13:00" at bounding box center [701, 351] width 94 height 29
type input "00:00"
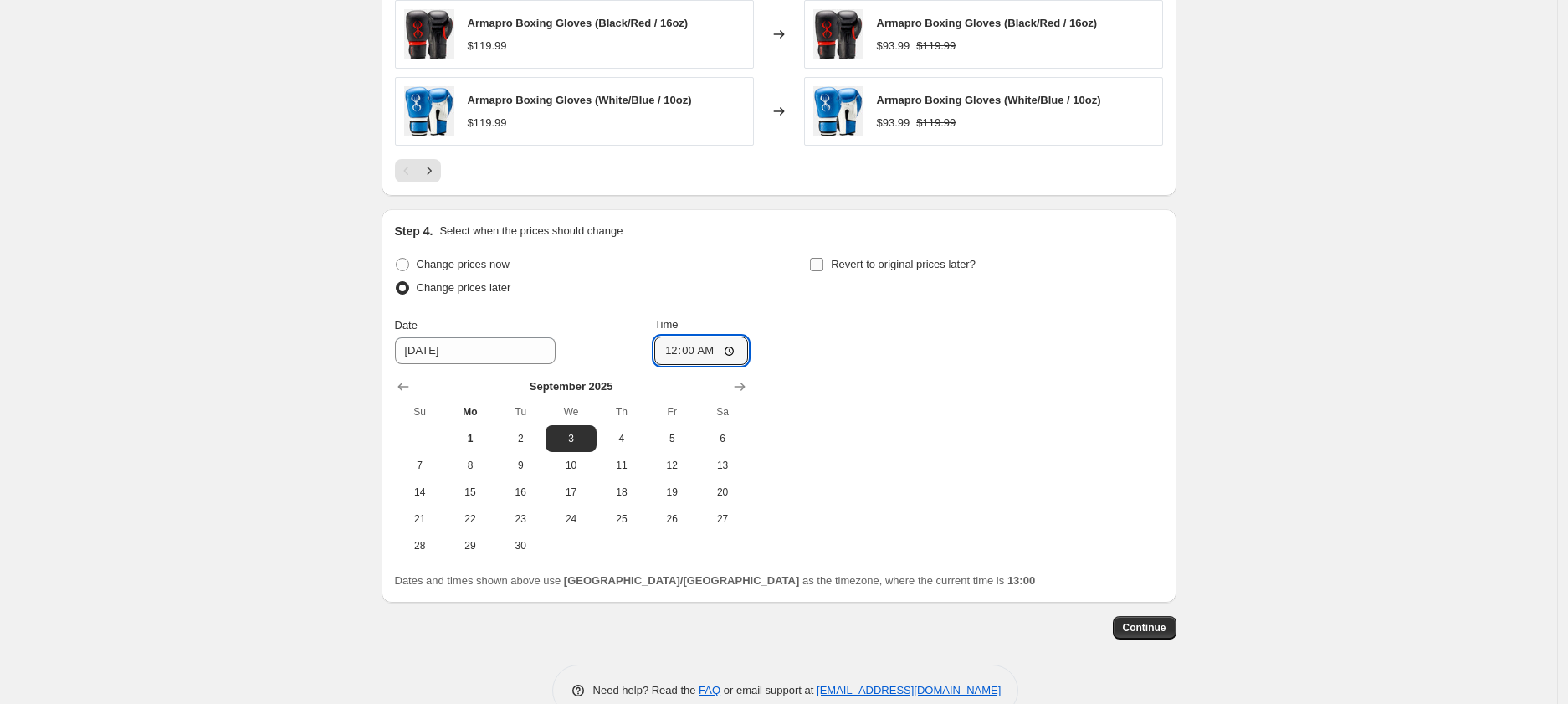
click at [837, 264] on span "Revert to original prices later?" at bounding box center [903, 264] width 144 height 12
click at [823, 264] on input "Revert to original prices later?" at bounding box center [816, 264] width 13 height 13
checkbox input "true"
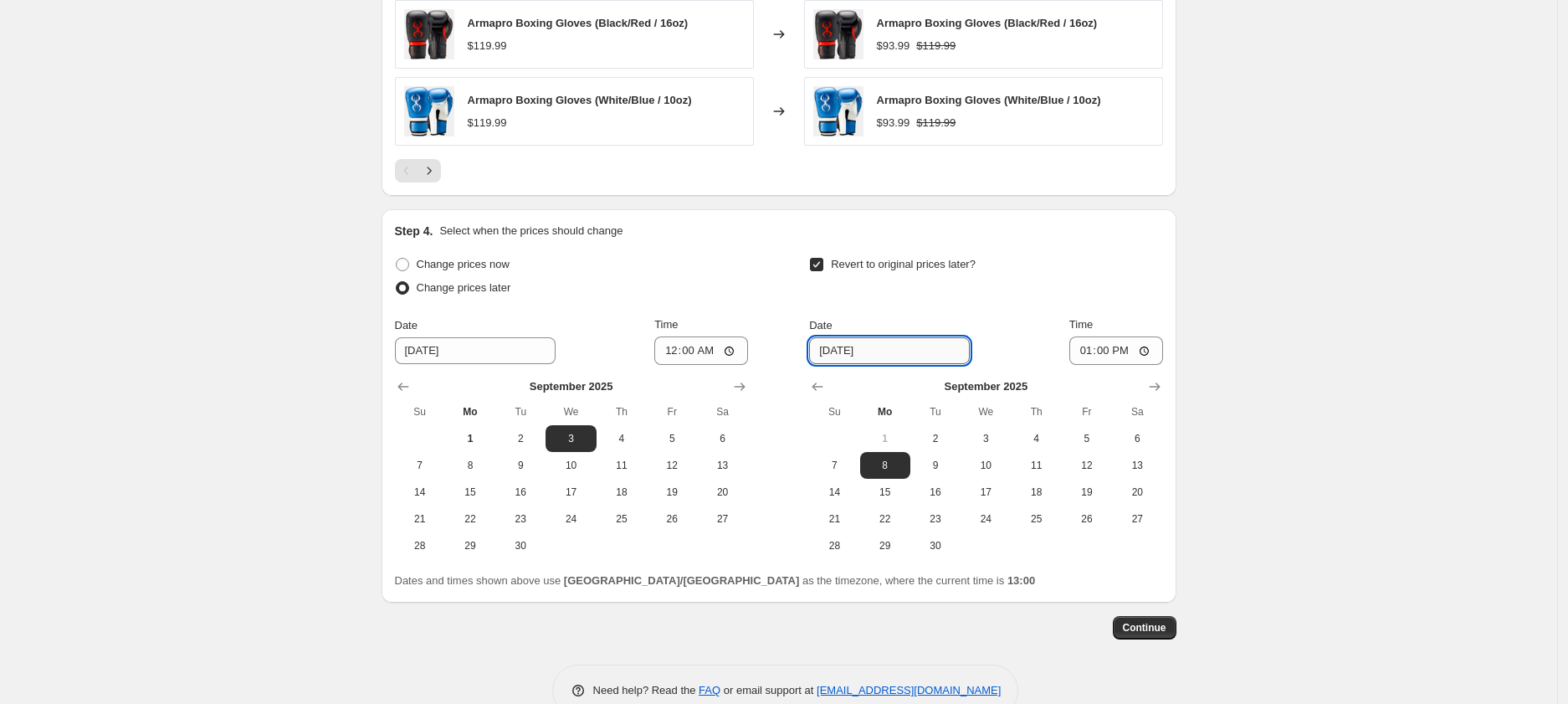
click at [836, 356] on input "[DATE]" at bounding box center [889, 351] width 160 height 27
click at [853, 466] on span "7" at bounding box center [834, 465] width 37 height 13
type input "[DATE]"
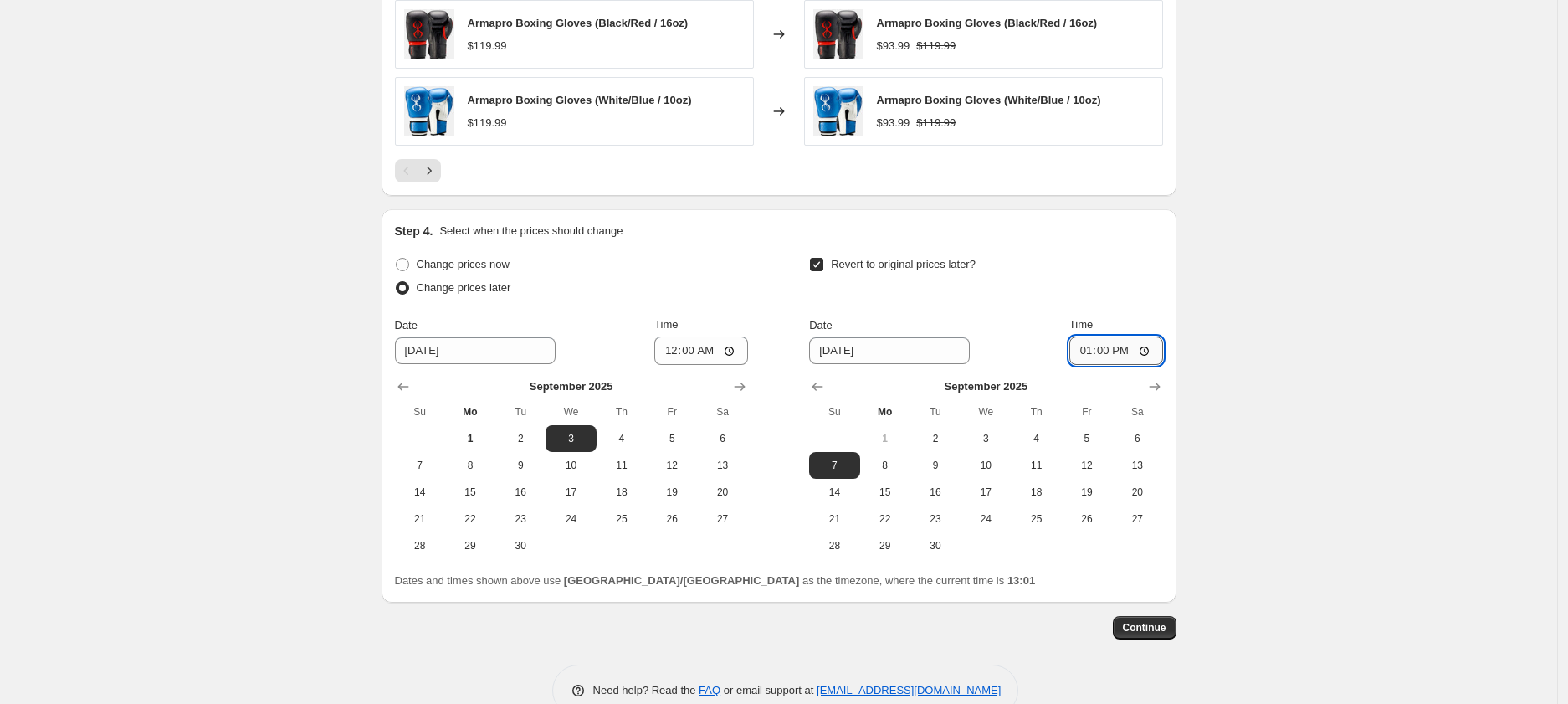
click at [1087, 350] on input "13:00" at bounding box center [1115, 351] width 94 height 29
type input "23:59"
click at [1164, 627] on span "Continue" at bounding box center [1145, 627] width 44 height 13
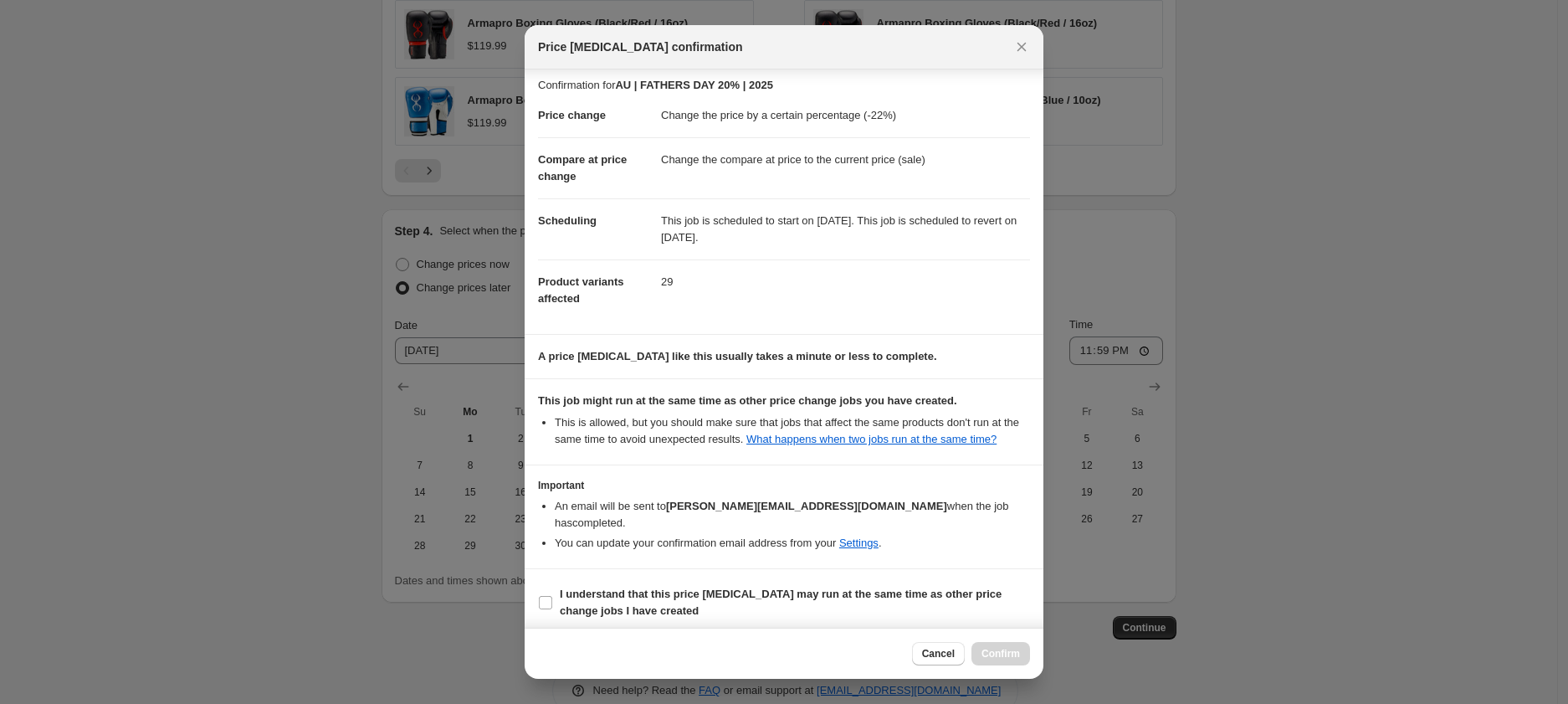
scroll to position [14, 0]
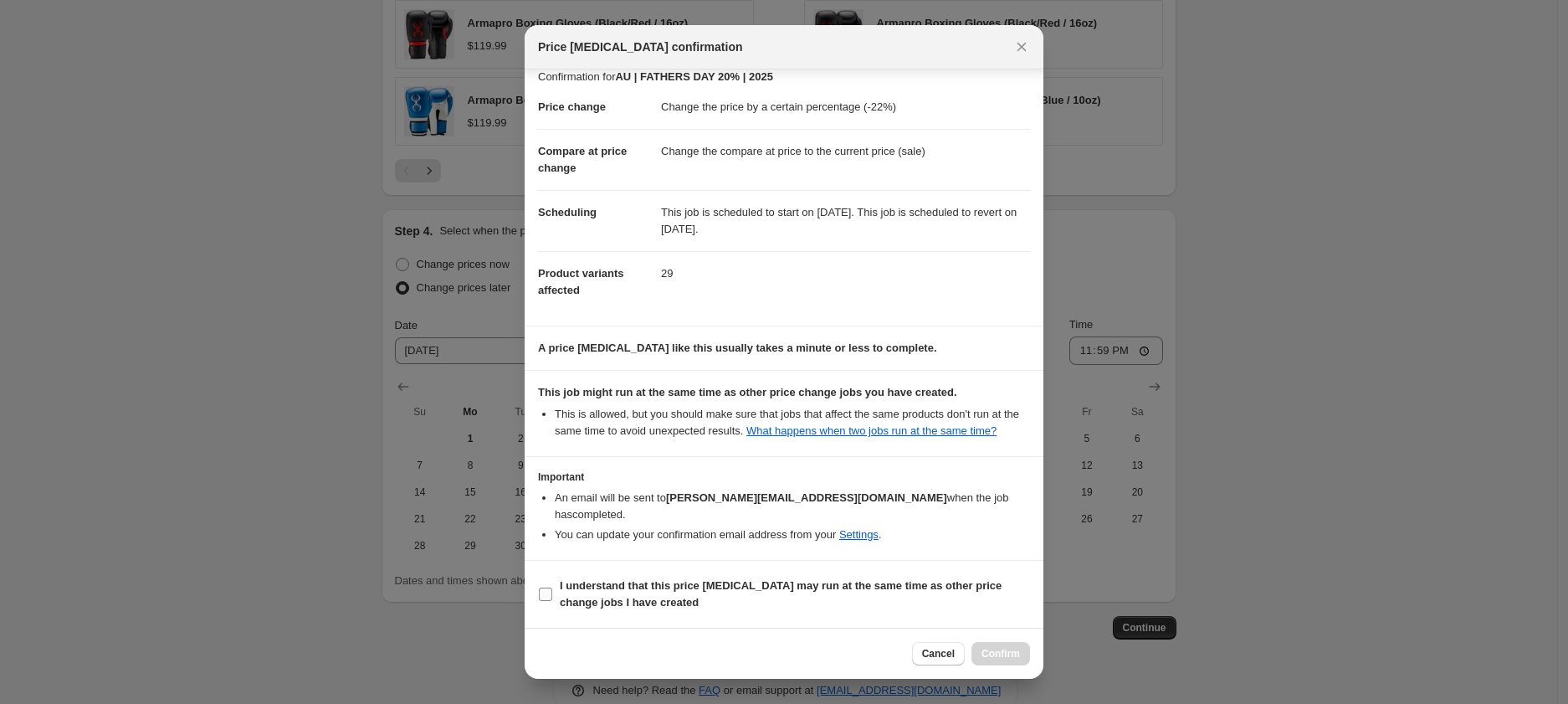
click at [600, 598] on b "I understand that this price [MEDICAL_DATA] may run at the same time as other p…" at bounding box center [780, 593] width 442 height 29
click at [552, 598] on input "I understand that this price [MEDICAL_DATA] may run at the same time as other p…" at bounding box center [545, 593] width 13 height 13
checkbox input "true"
click at [998, 653] on span "Confirm" at bounding box center [1000, 653] width 38 height 13
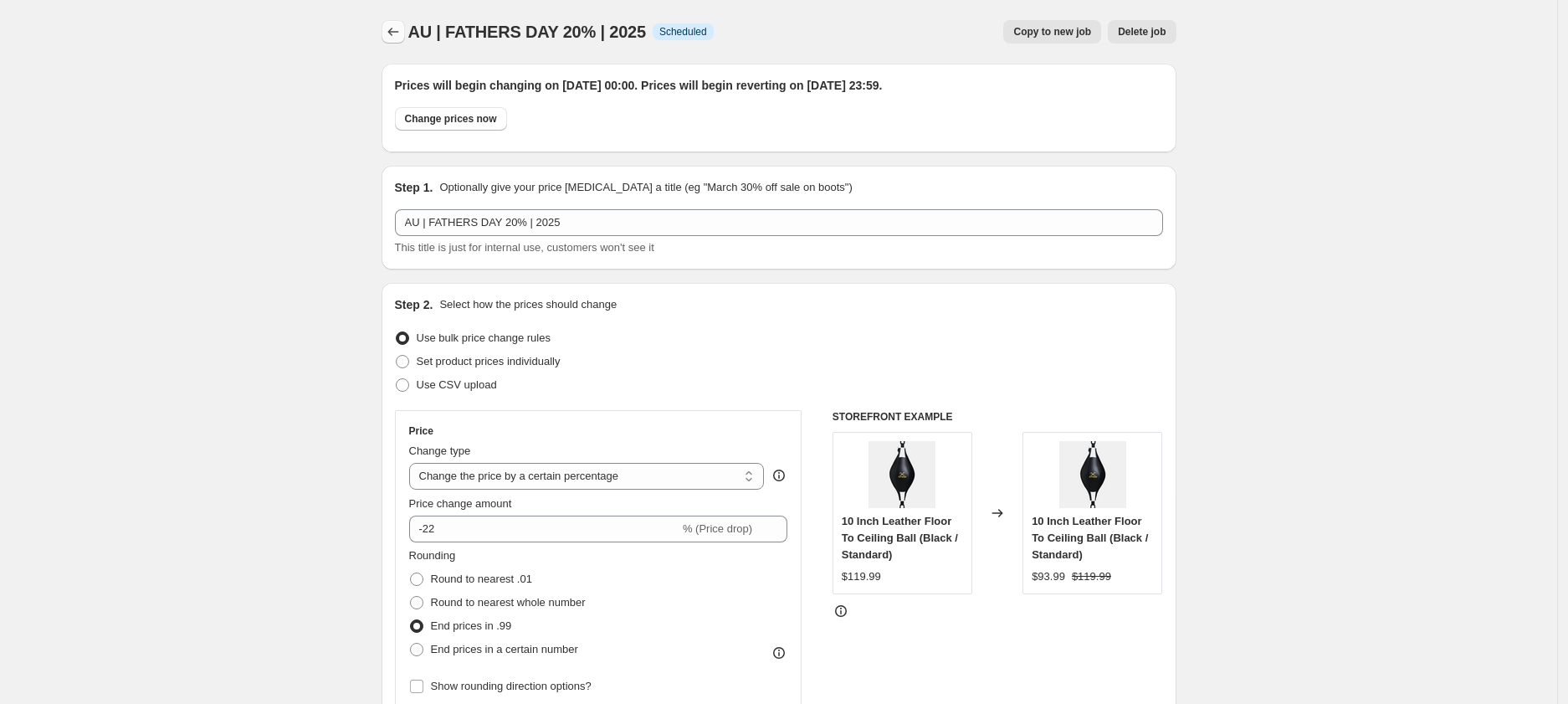
click at [389, 34] on icon "Price change jobs" at bounding box center [393, 31] width 17 height 17
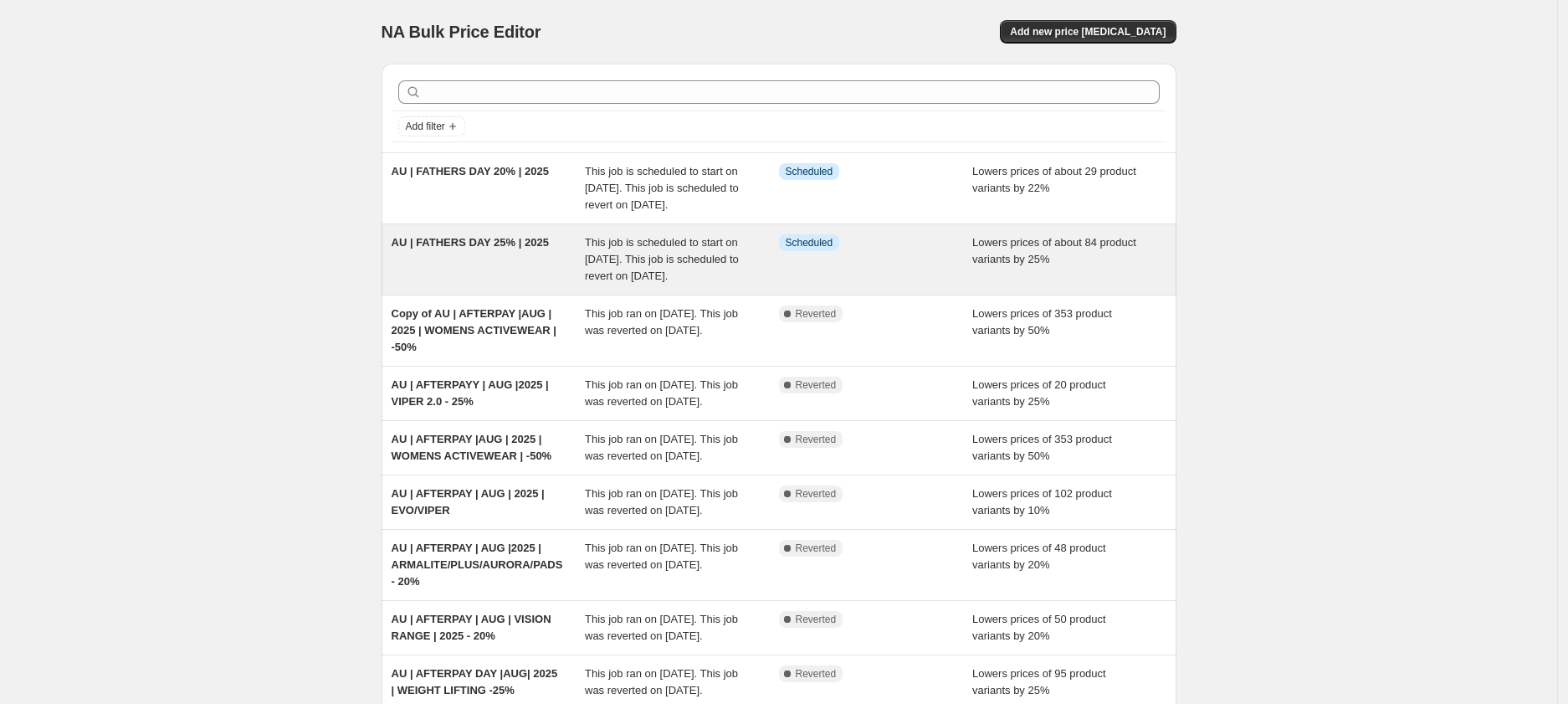
click at [521, 249] on span "AU | FATHERS DAY 25% | 2025" at bounding box center [470, 242] width 158 height 12
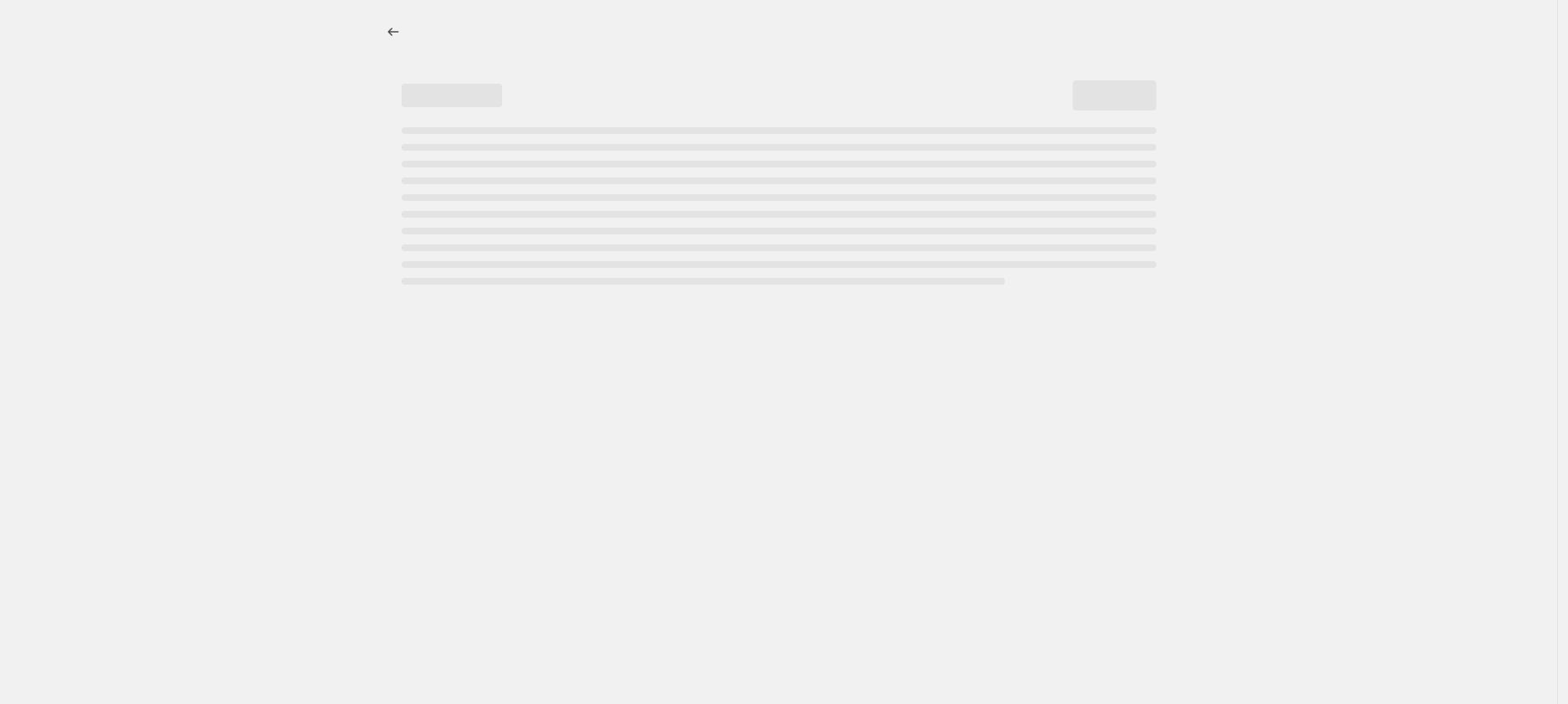
select select "percentage"
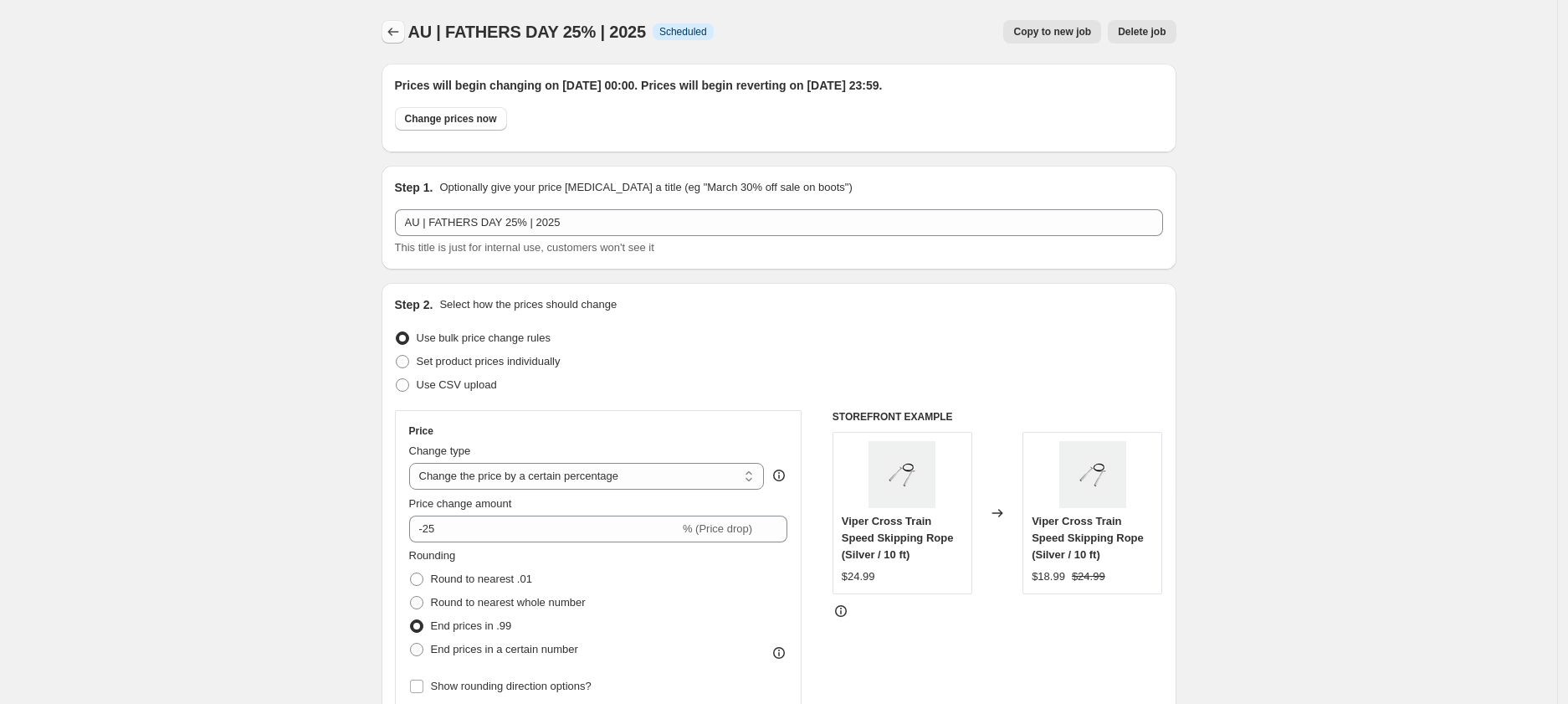
click at [399, 26] on icon "Price change jobs" at bounding box center [393, 31] width 17 height 17
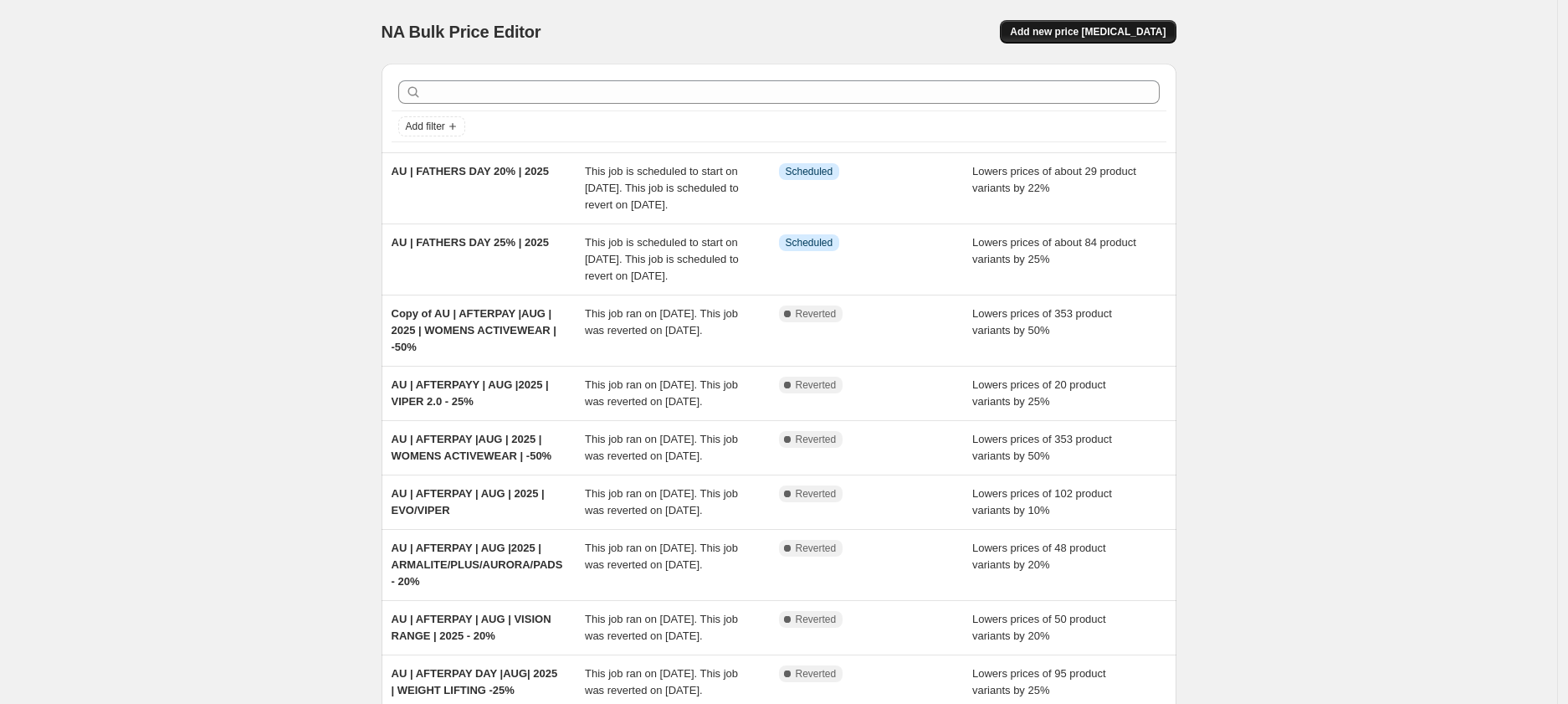
click at [1077, 29] on span "Add new price [MEDICAL_DATA]" at bounding box center [1088, 31] width 156 height 13
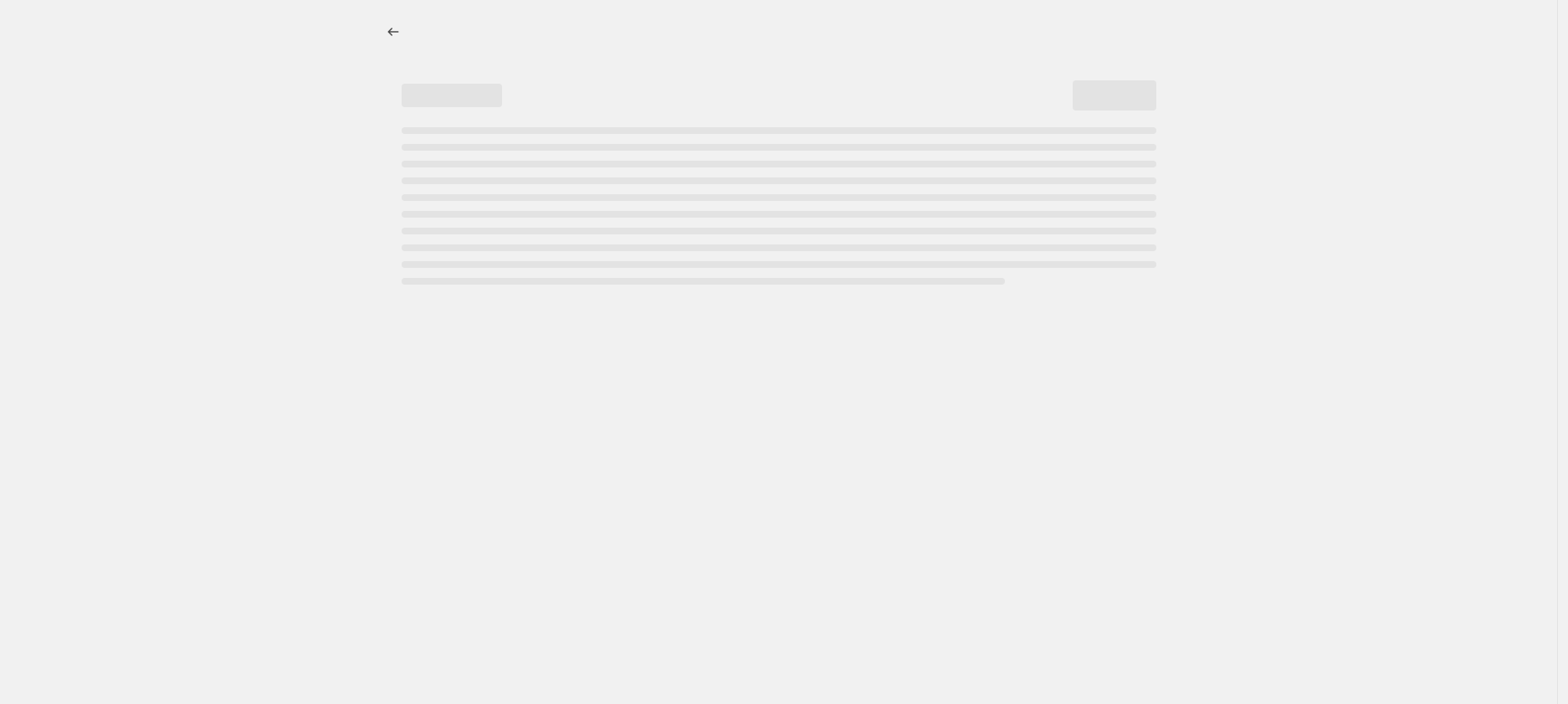
select select "percentage"
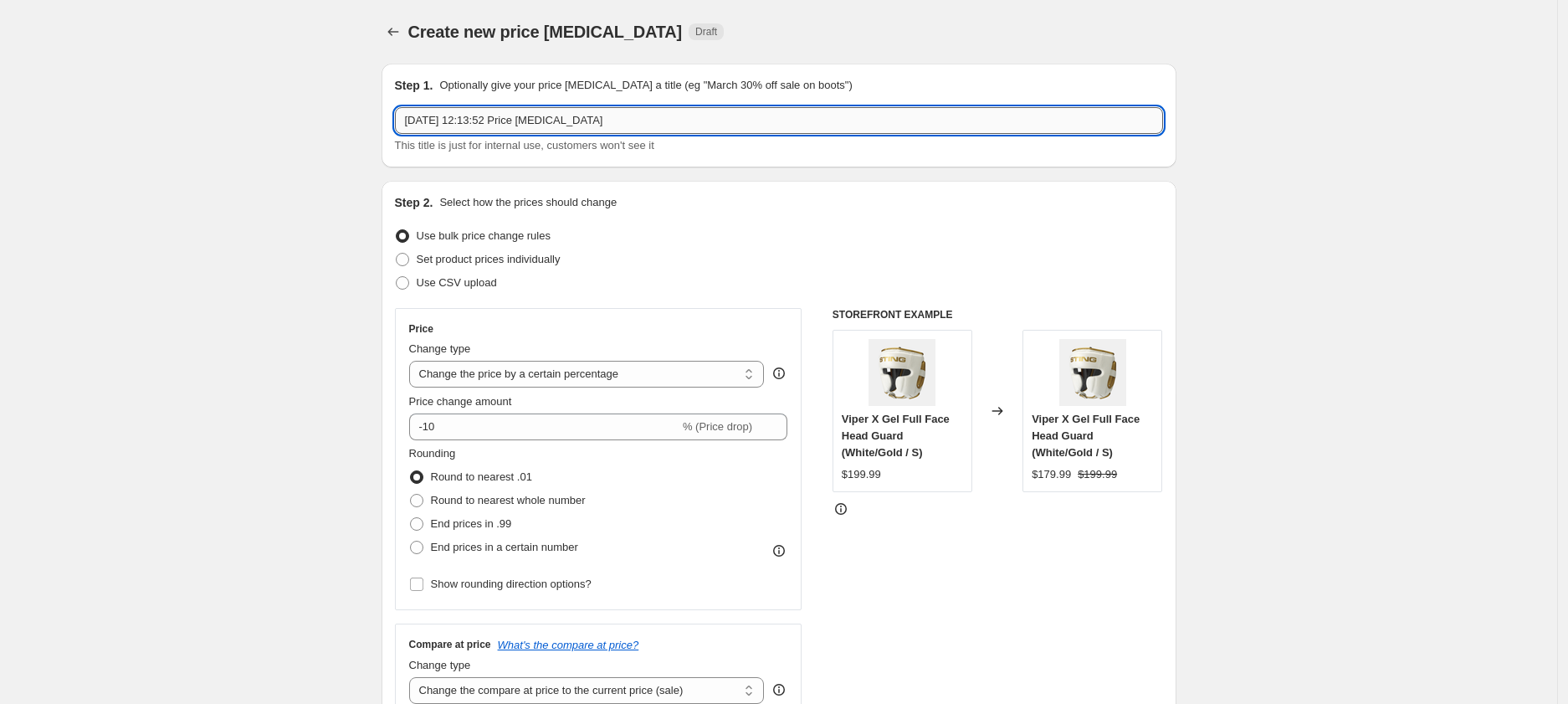
click at [544, 119] on input "[DATE] 12:13:52 Price [MEDICAL_DATA]" at bounding box center [779, 120] width 768 height 27
paste input "AU | FATHERS DAY 10% | 2025"
click at [525, 119] on input "AU | FATHERS DAY 10% | 2025" at bounding box center [779, 120] width 768 height 27
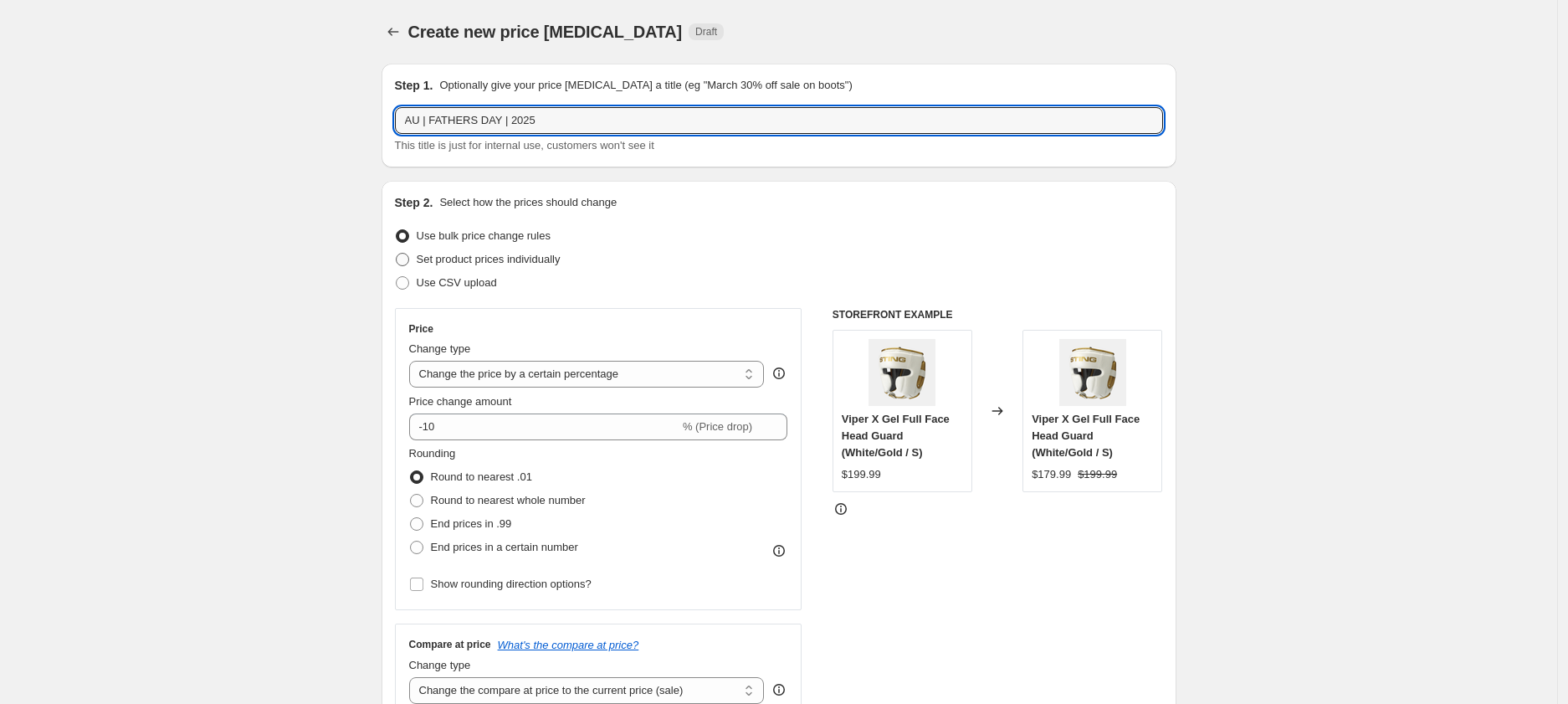
type input "AU | FATHERS DAY | 2025"
click at [463, 258] on span "Set product prices individually" at bounding box center [489, 259] width 144 height 12
click at [396, 254] on input "Set product prices individually" at bounding box center [396, 253] width 1 height 1
radio input "true"
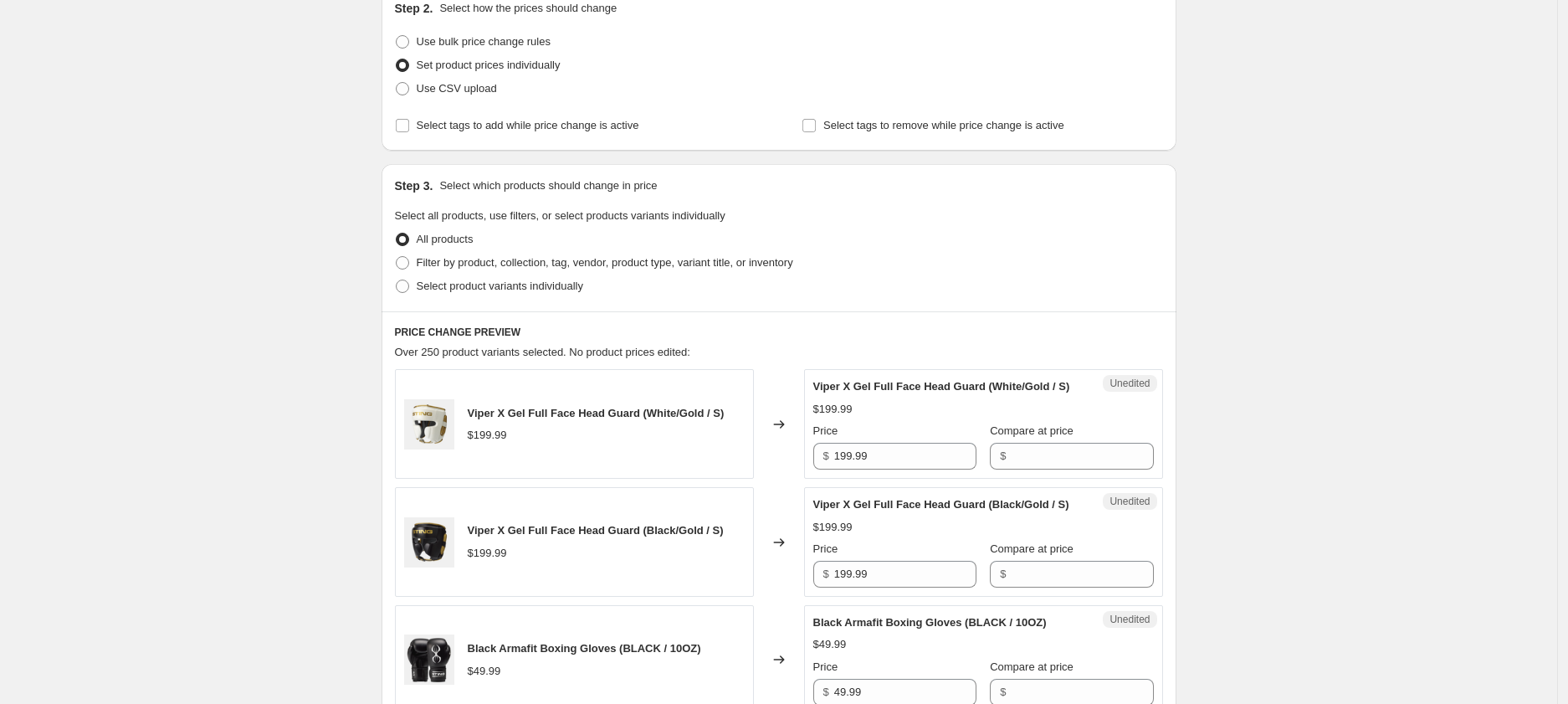
scroll to position [210, 0]
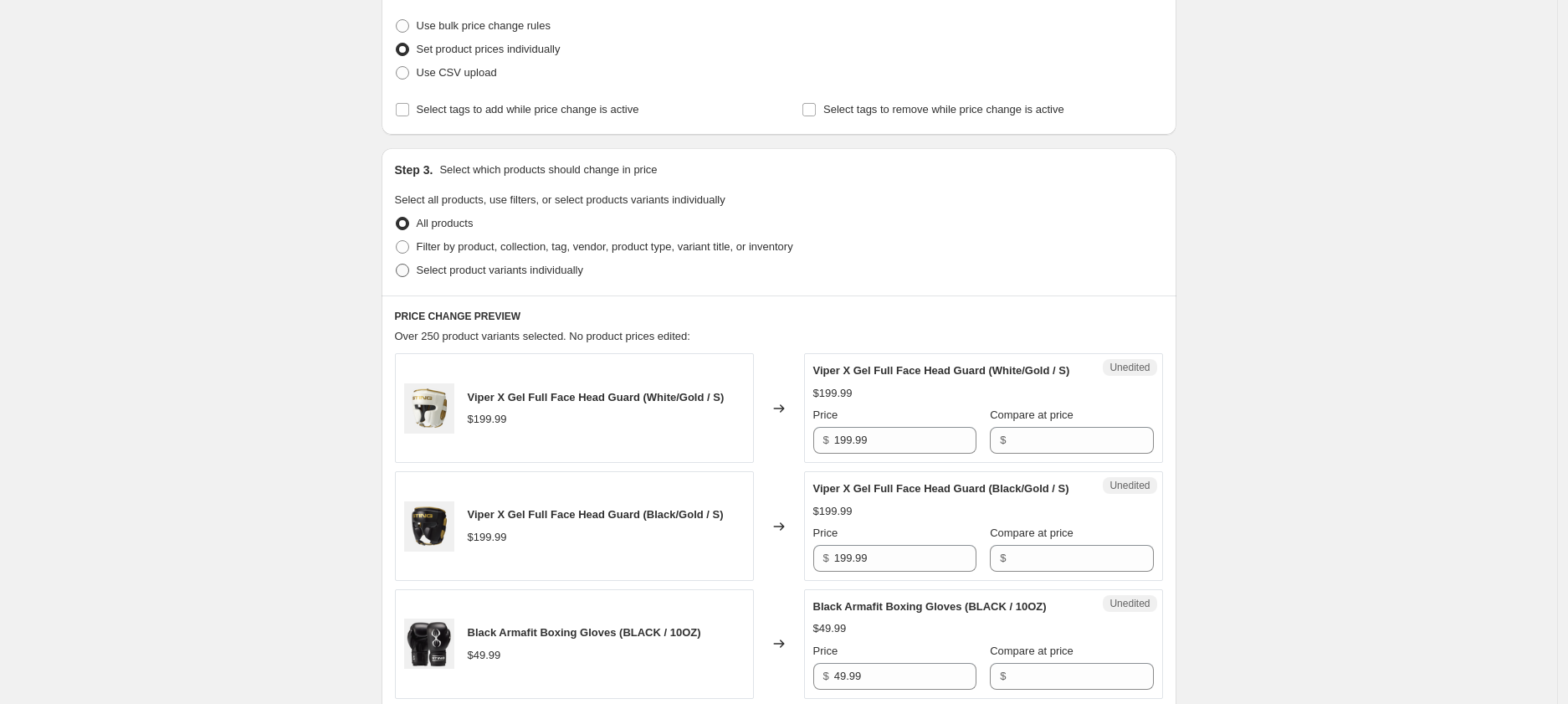
click at [450, 274] on span "Select product variants individually" at bounding box center [500, 270] width 167 height 12
click at [396, 265] on input "Select product variants individually" at bounding box center [396, 264] width 1 height 1
radio input "true"
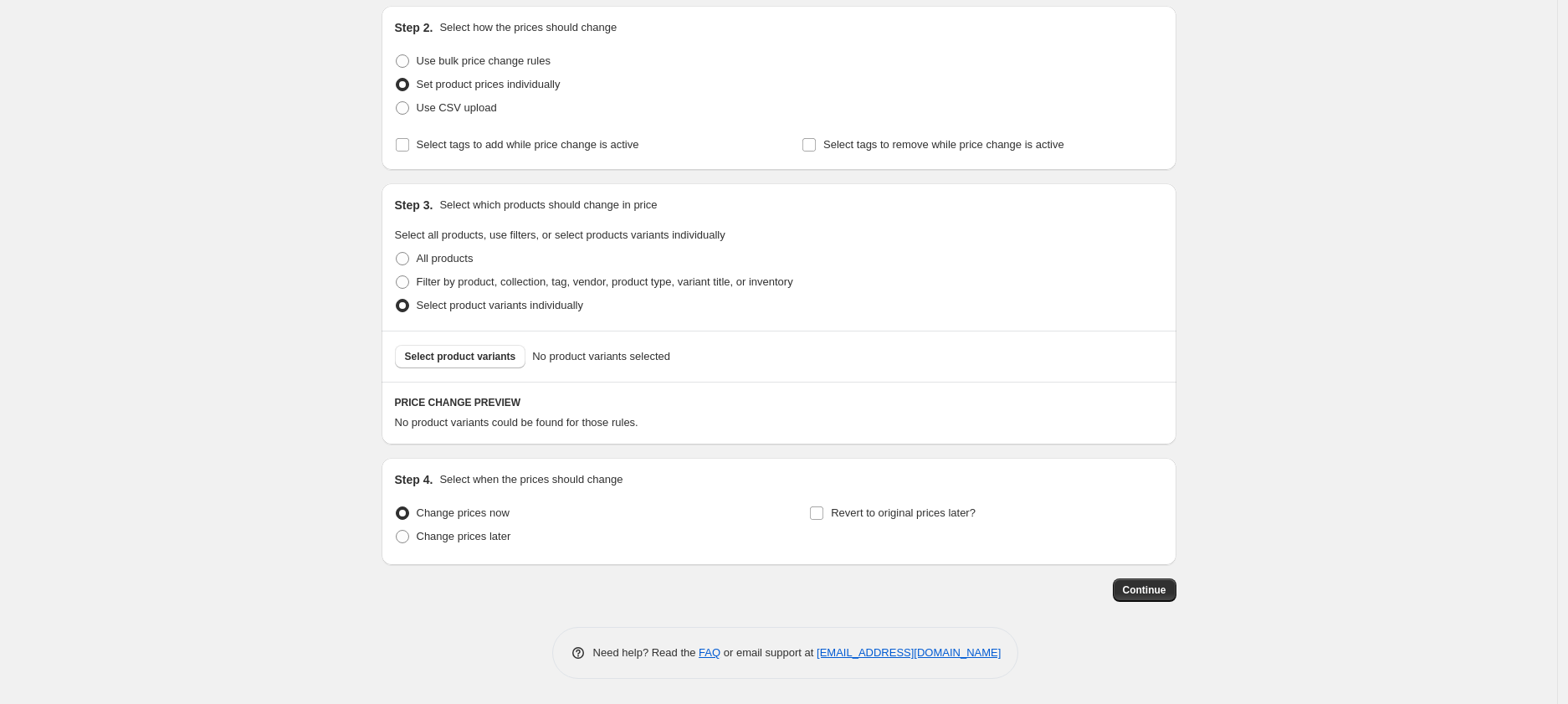
scroll to position [174, 0]
click at [461, 356] on span "Select product variants" at bounding box center [461, 357] width 111 height 13
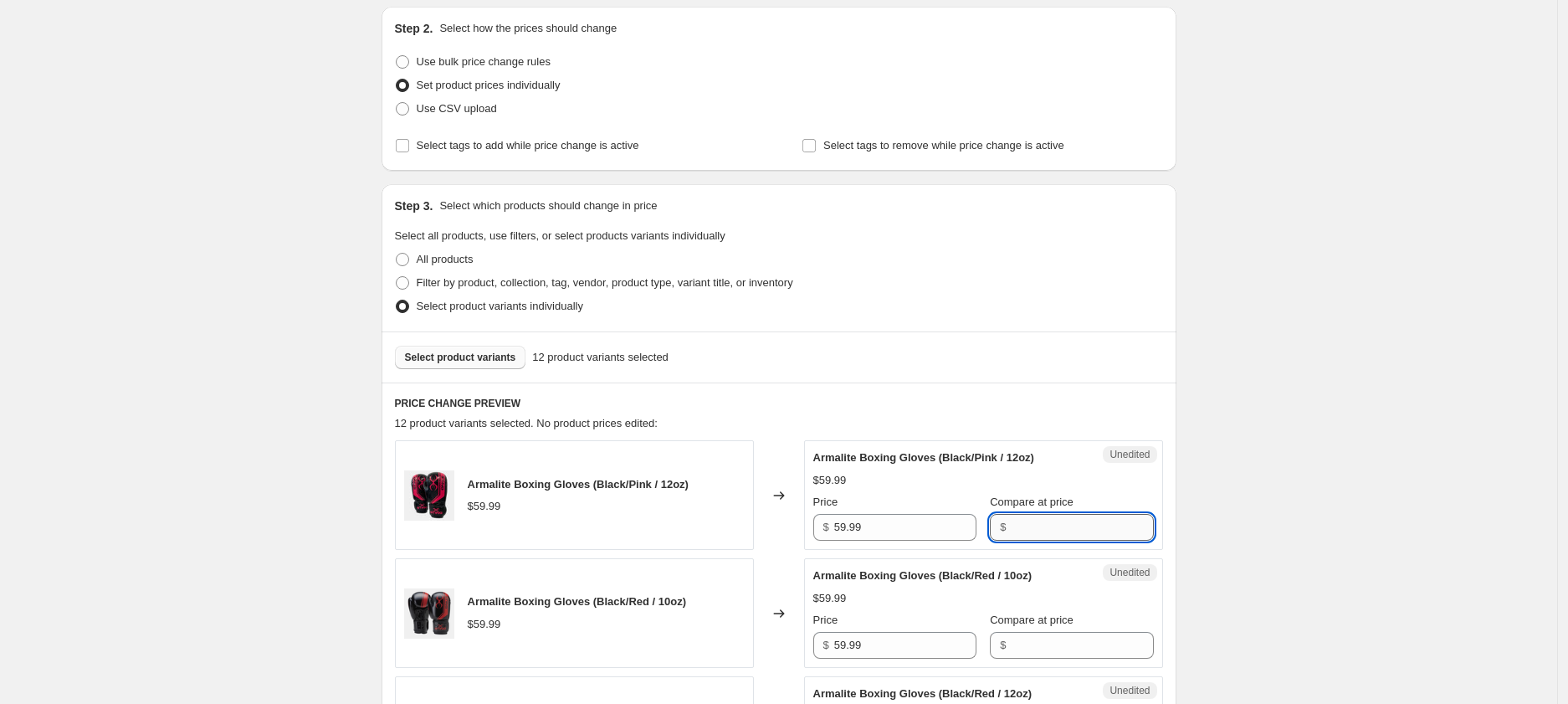
click at [1013, 530] on input "Compare at price" at bounding box center [1082, 528] width 143 height 27
drag, startPoint x: 1056, startPoint y: 528, endPoint x: 974, endPoint y: 528, distance: 82.0
click at [974, 528] on div "Price $ 59.99 Compare at price $ 49.99" at bounding box center [984, 517] width 340 height 47
type input "49.99"
click at [1059, 642] on div "Armalite Boxing Gloves (Black/Red / 10oz) $59.99 Price $ 59.99 Compare at price…" at bounding box center [984, 613] width 340 height 91
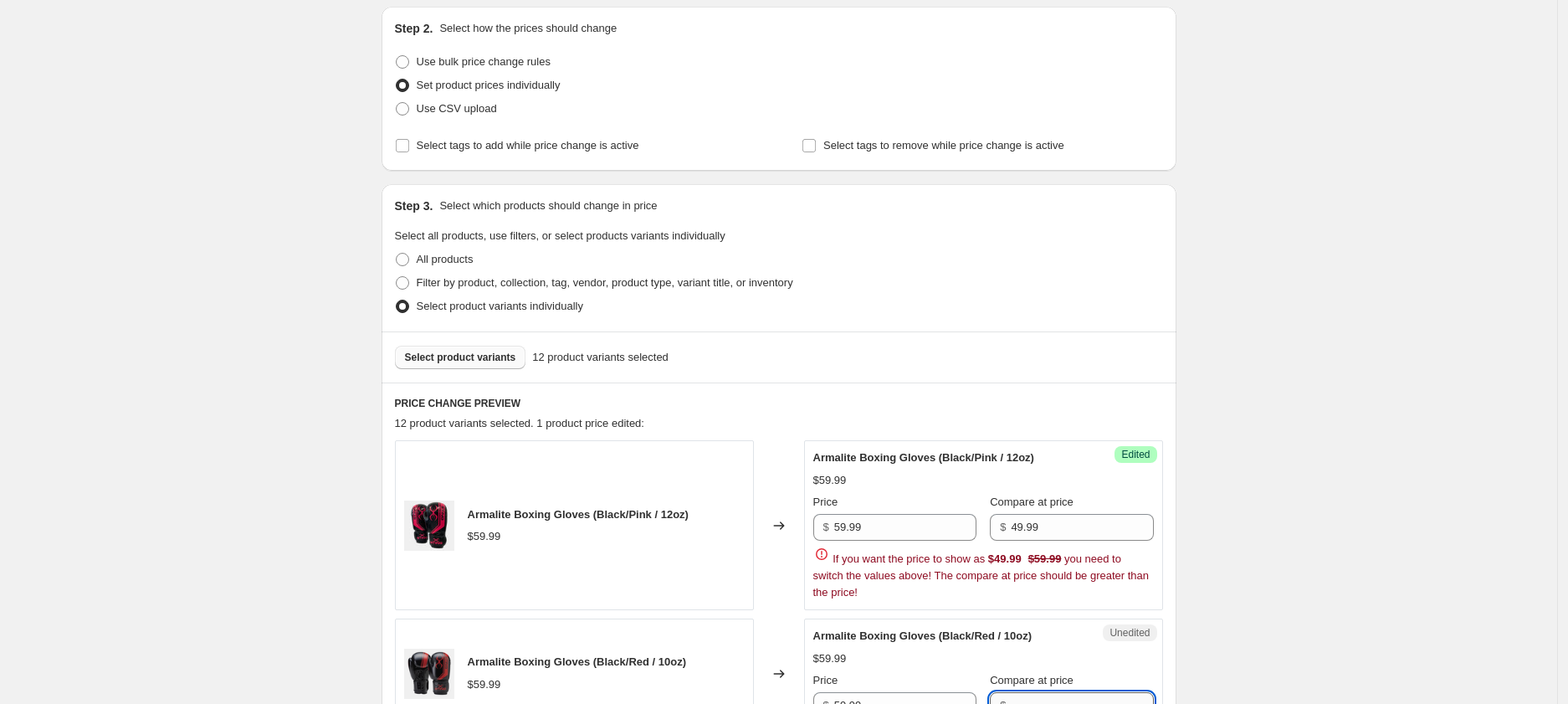
paste input "49.99"
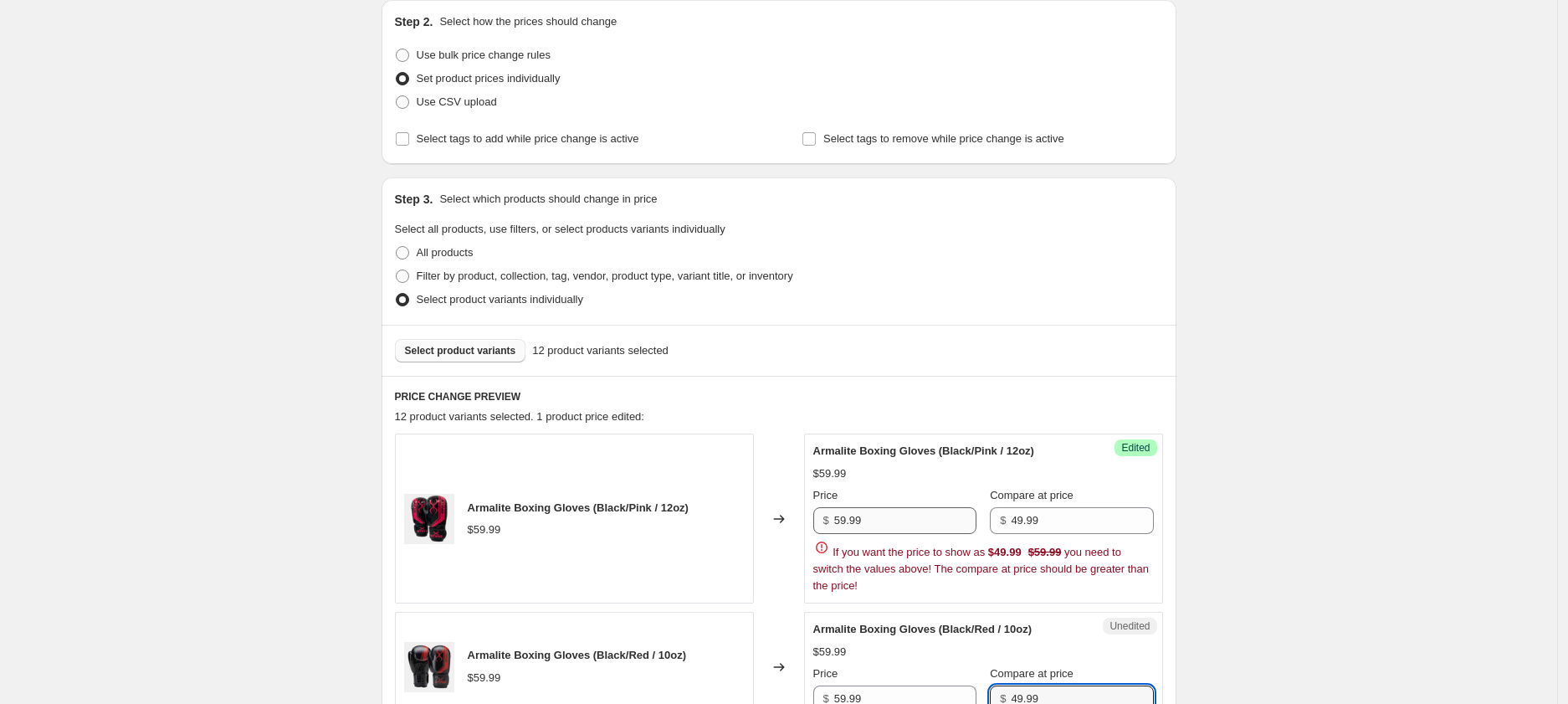
type input "49.99"
click at [892, 520] on input "59.99" at bounding box center [905, 520] width 143 height 27
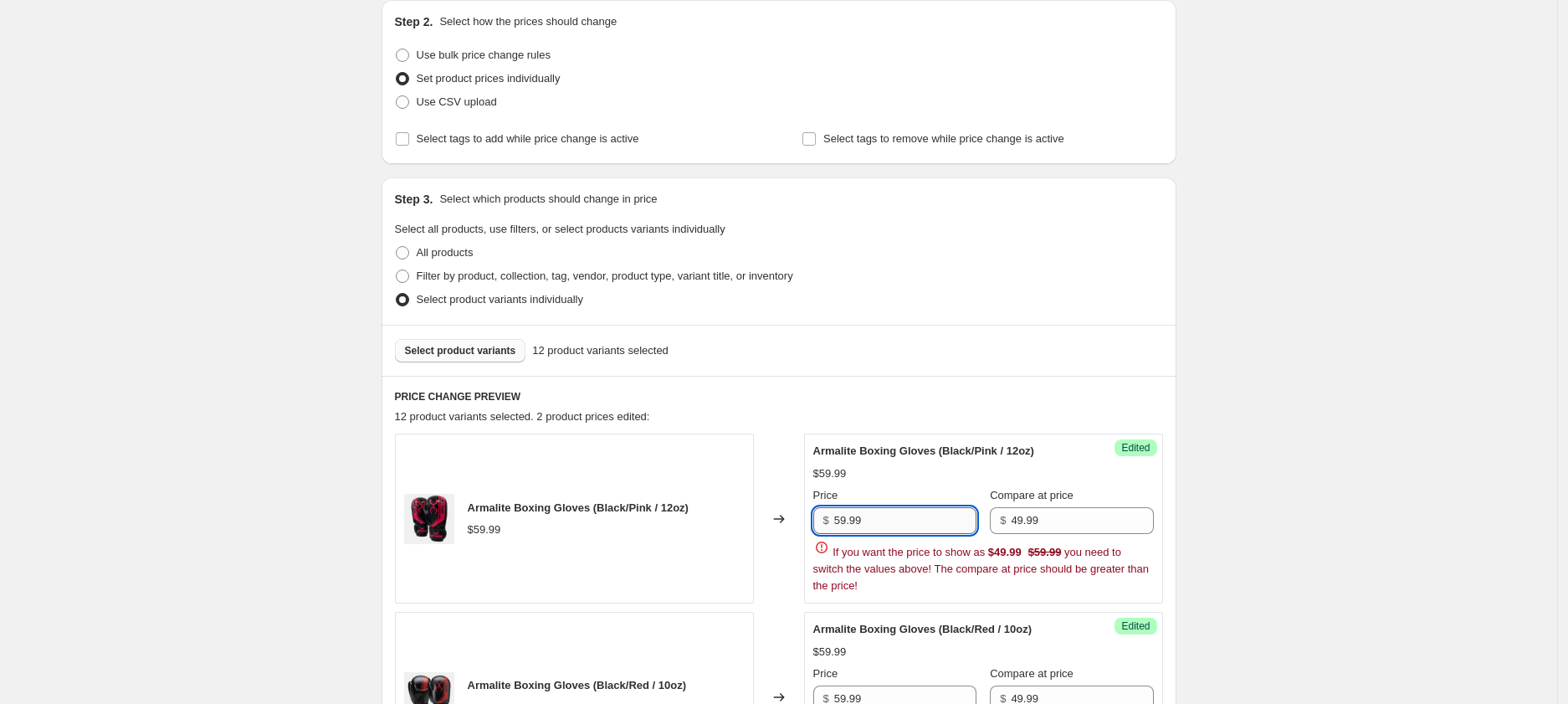
click at [892, 520] on input "59.99" at bounding box center [905, 520] width 143 height 27
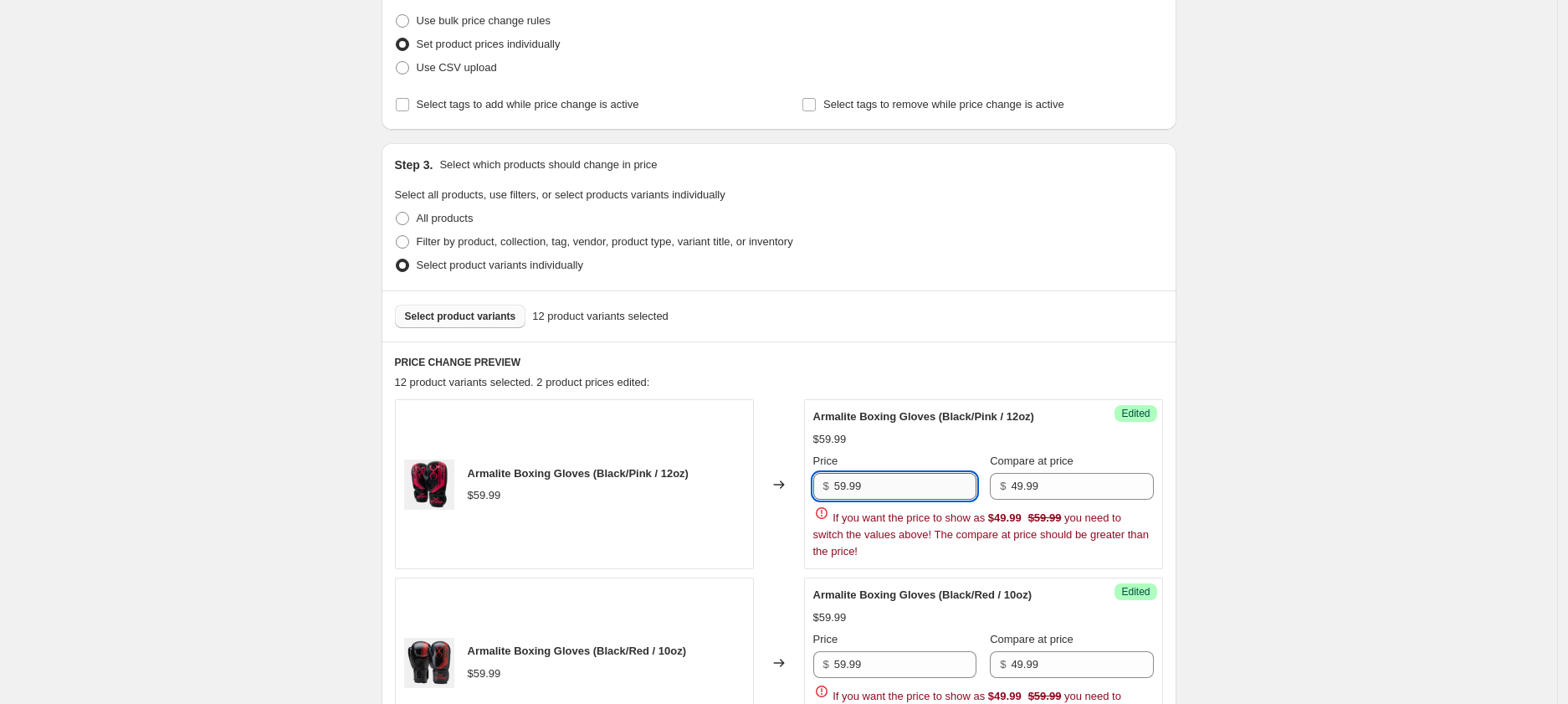
scroll to position [218, 0]
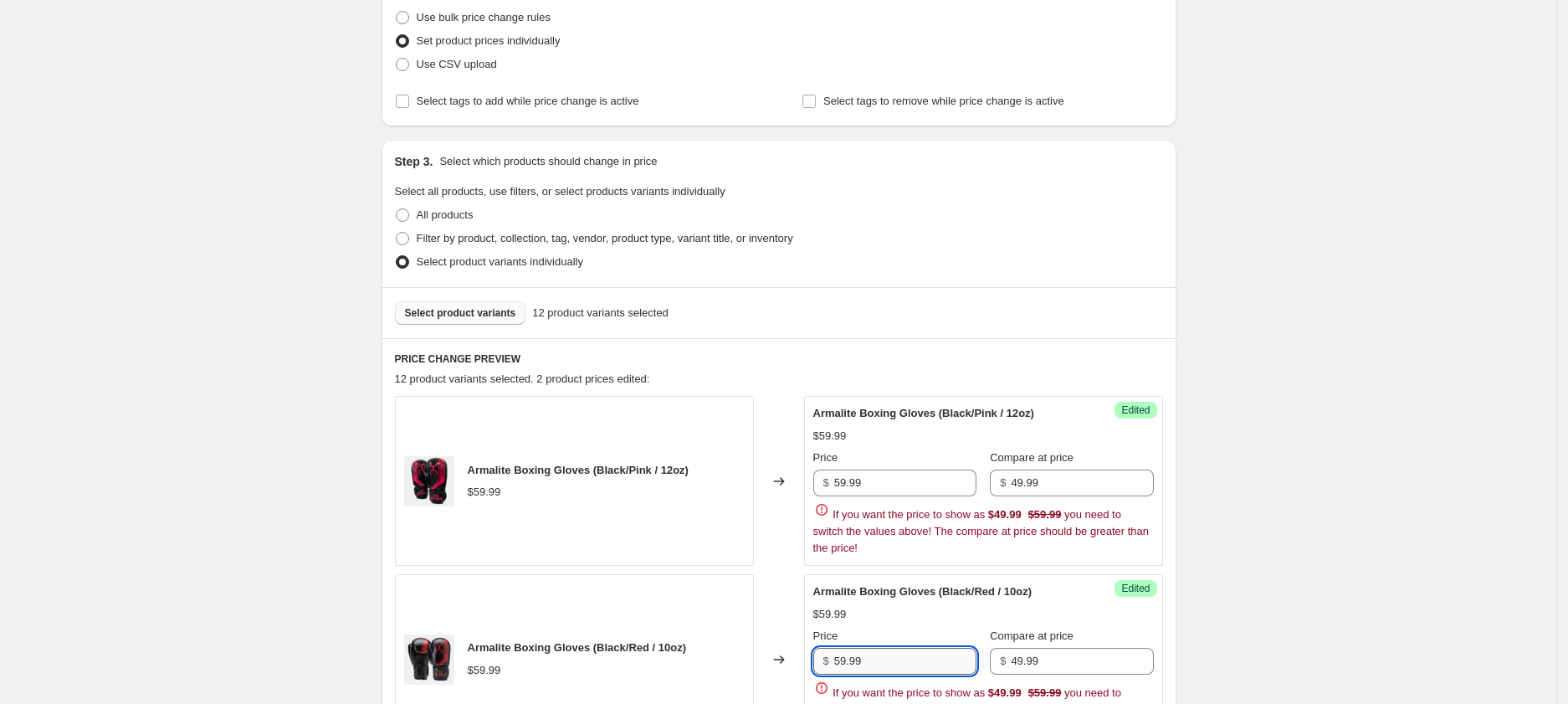
click at [905, 655] on input "59.99" at bounding box center [905, 661] width 143 height 27
paste input "4"
type input "49.99"
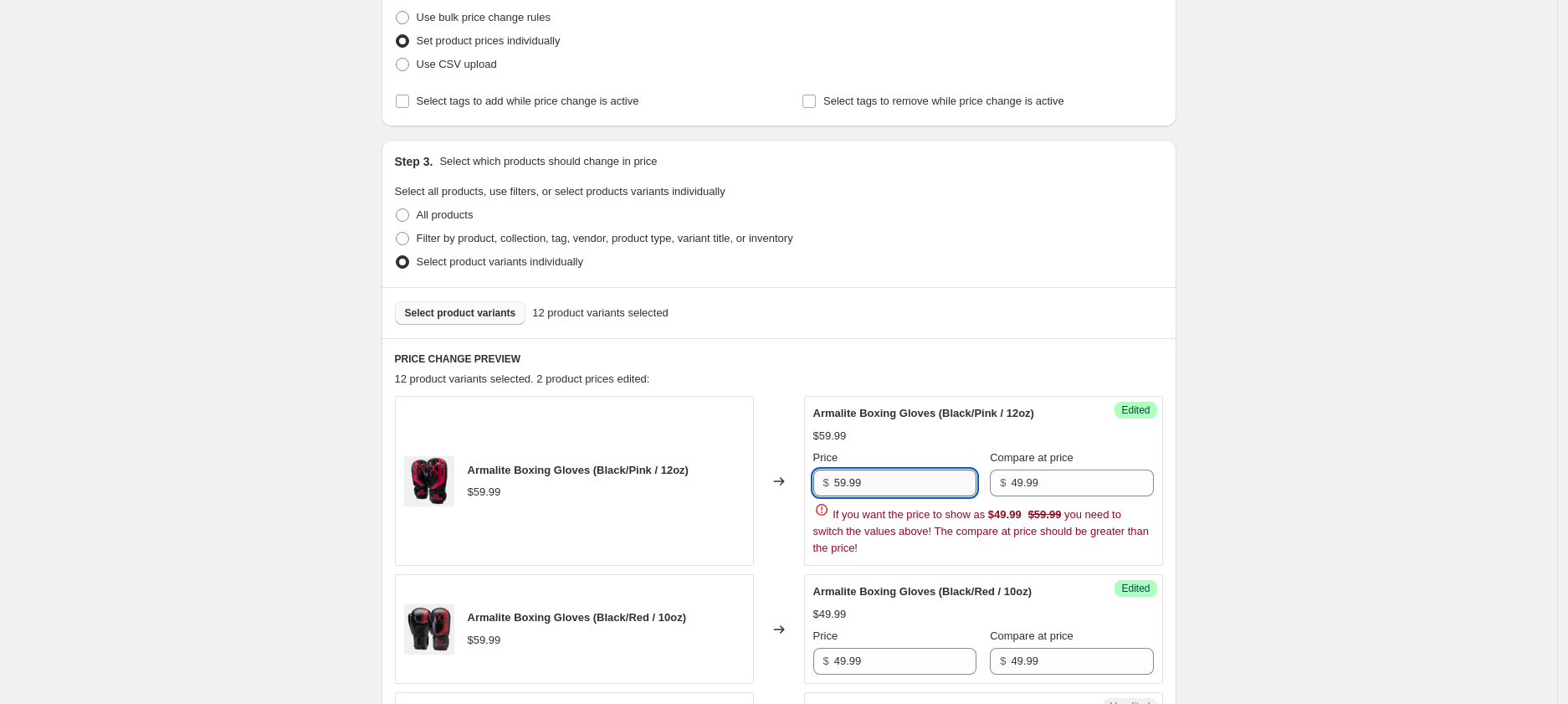
click at [880, 480] on input "59.99" at bounding box center [905, 483] width 143 height 27
type input "59.99"
click at [1031, 479] on input "49.99" at bounding box center [1082, 483] width 143 height 27
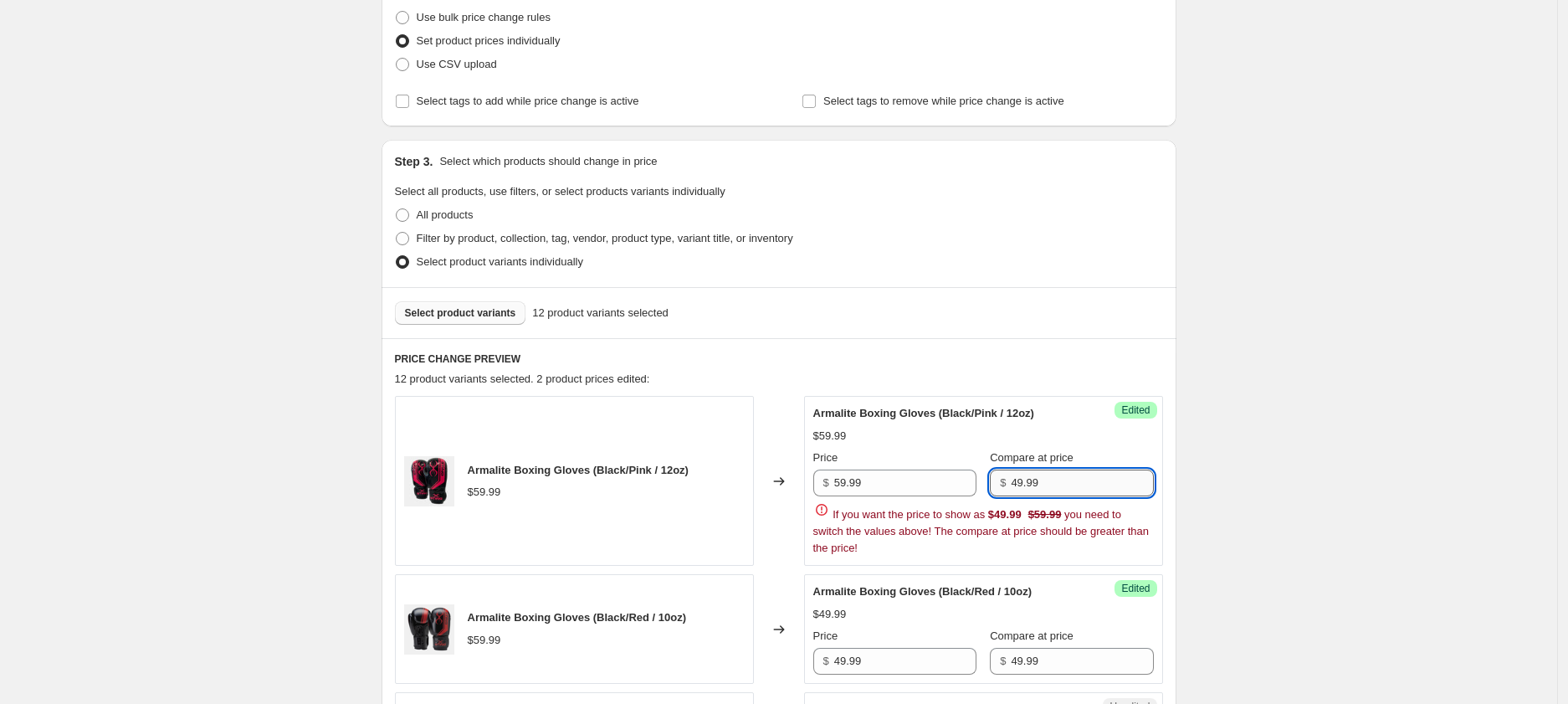
click at [1031, 479] on input "49.99" at bounding box center [1082, 483] width 143 height 27
paste input "5"
type input "59.99"
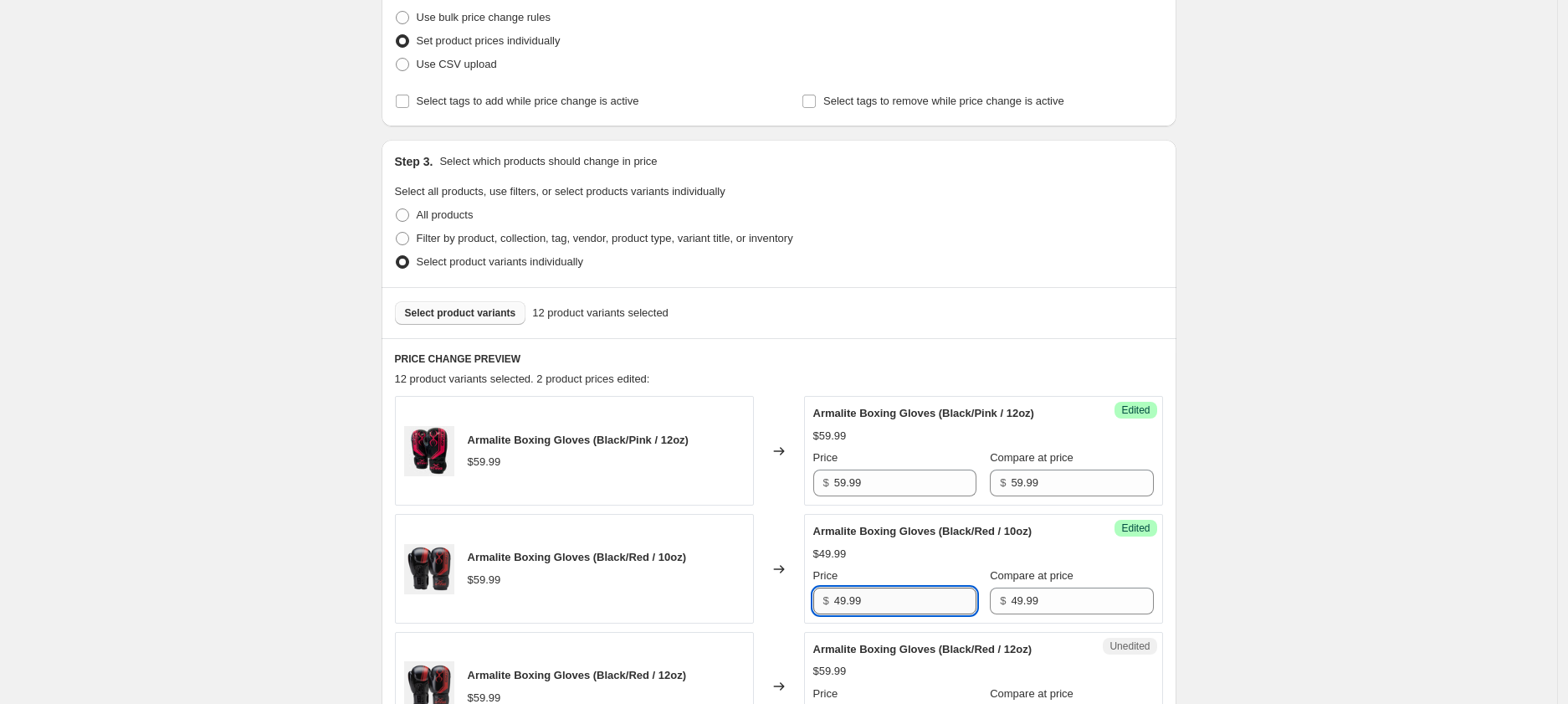
click at [901, 656] on div "Armalite Boxing Gloves (Black/Red / 12oz)" at bounding box center [950, 649] width 274 height 17
click at [896, 600] on input "49.99" at bounding box center [905, 601] width 143 height 27
click at [902, 482] on input "59.99" at bounding box center [905, 483] width 143 height 27
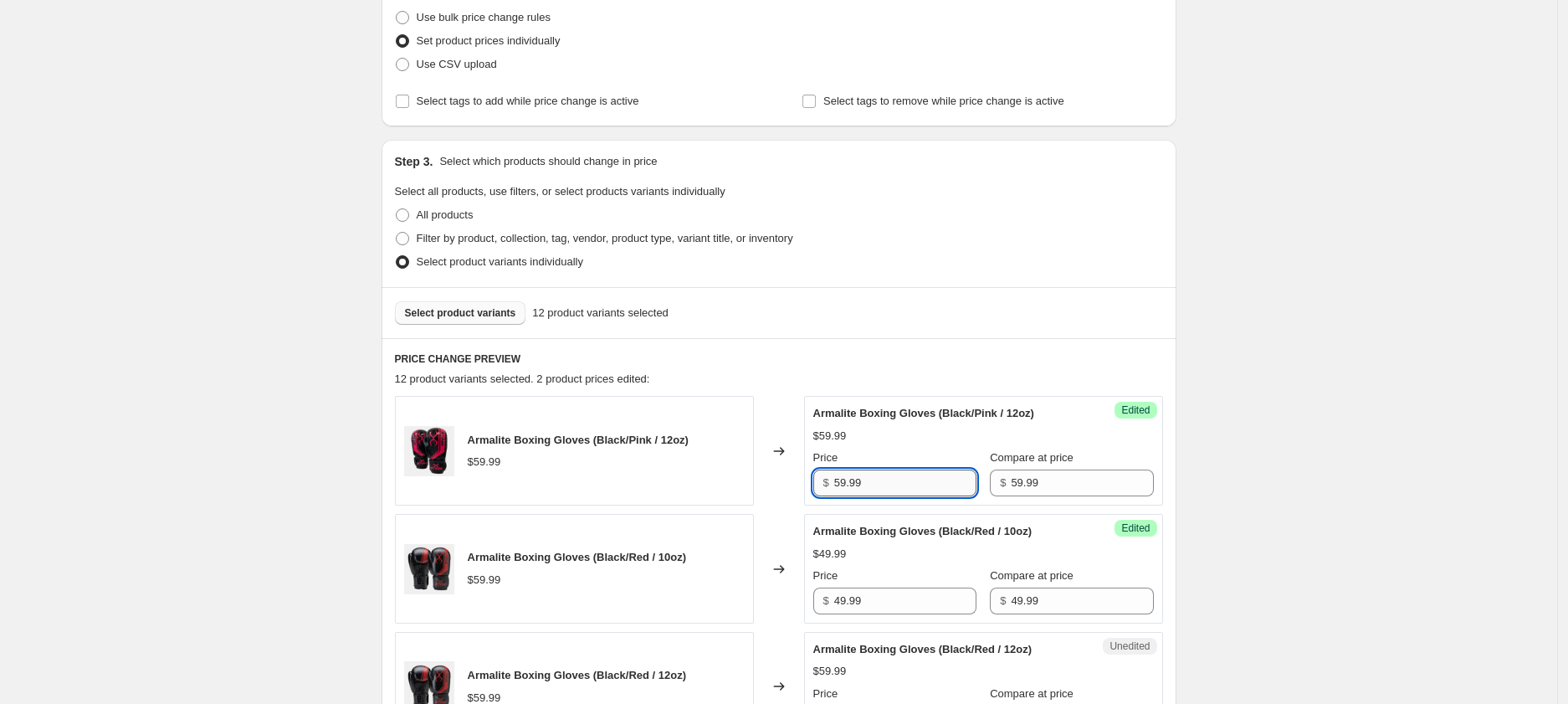
click at [902, 482] on input "59.99" at bounding box center [905, 483] width 143 height 27
paste input "4"
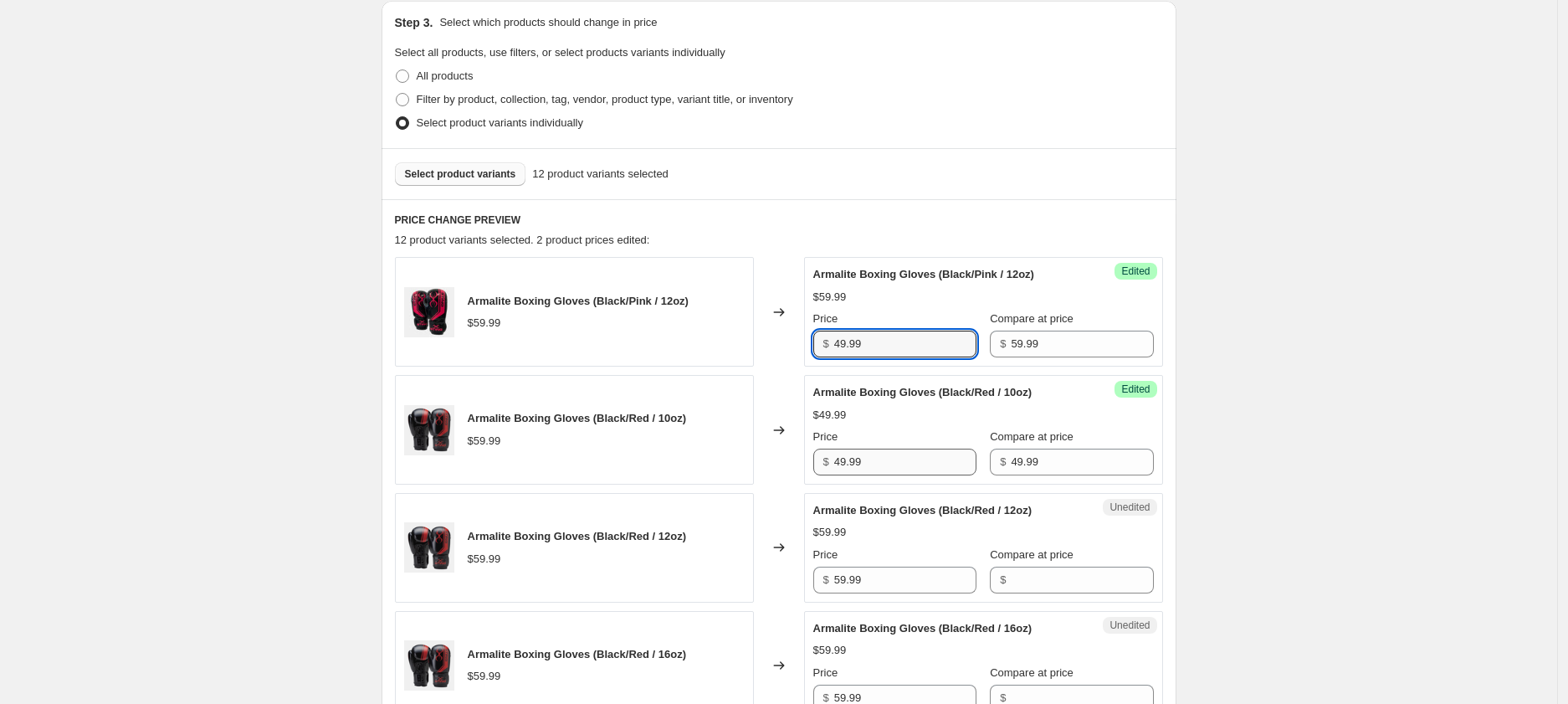
scroll to position [364, 0]
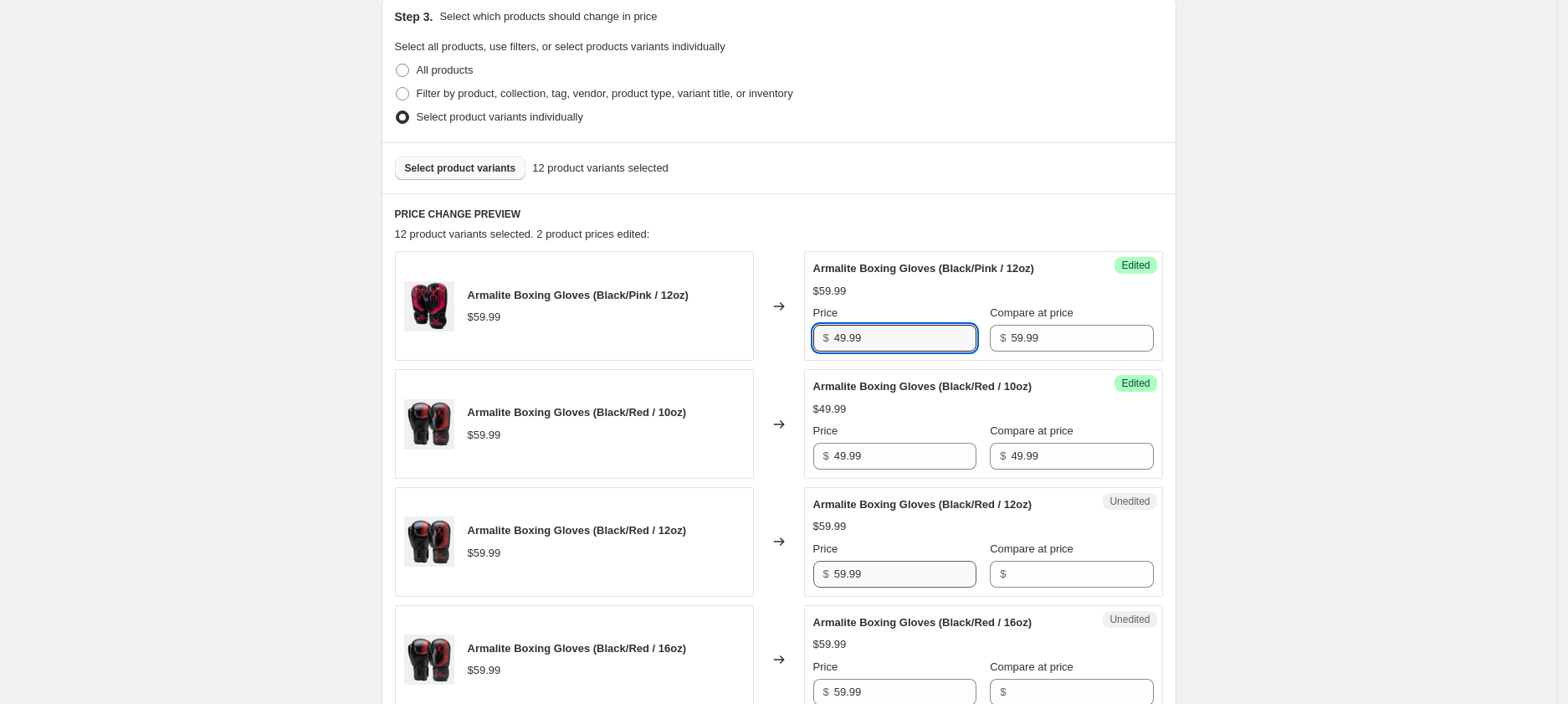
type input "49.99"
click at [907, 574] on input "59.99" at bounding box center [905, 574] width 143 height 27
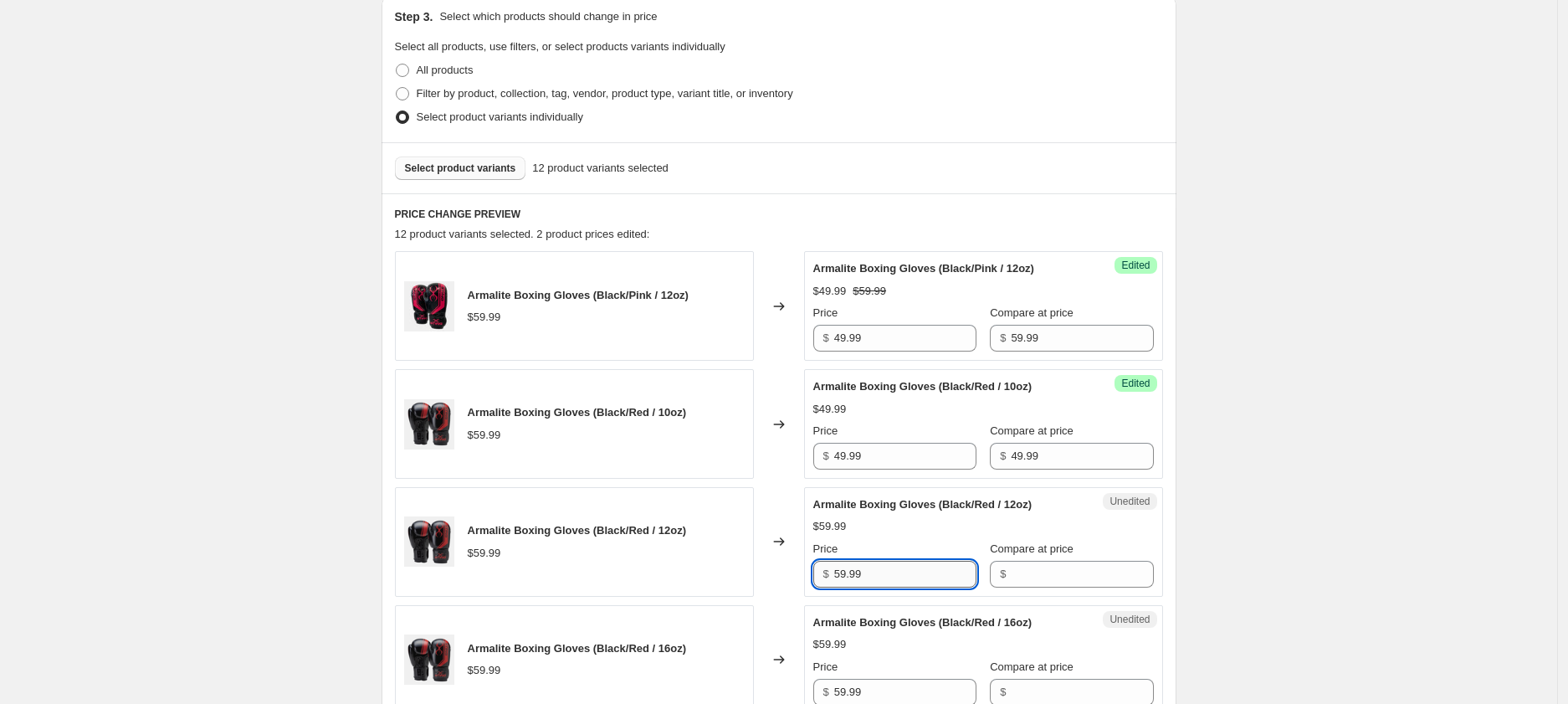
click at [907, 574] on input "59.99" at bounding box center [905, 574] width 143 height 27
paste input "4"
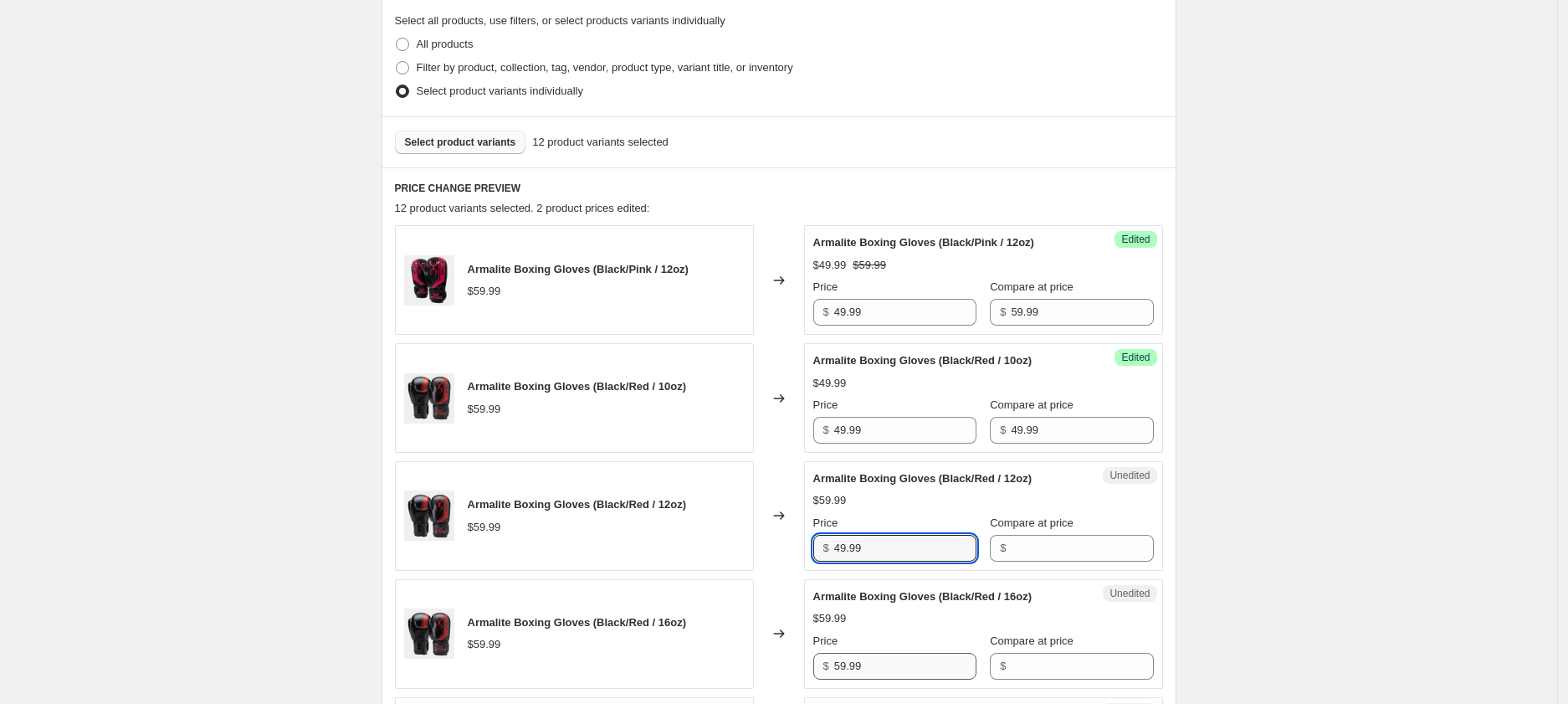
scroll to position [394, 0]
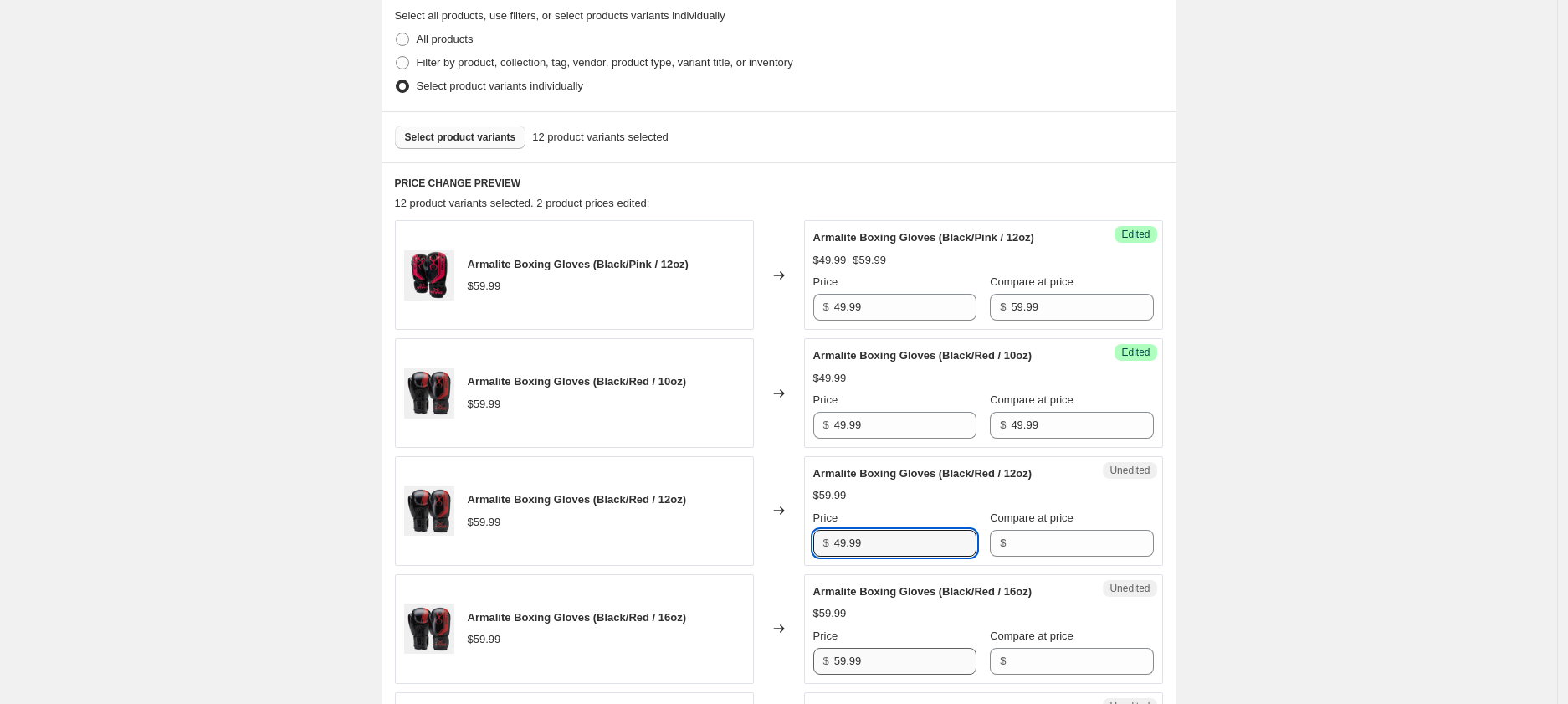
type input "49.99"
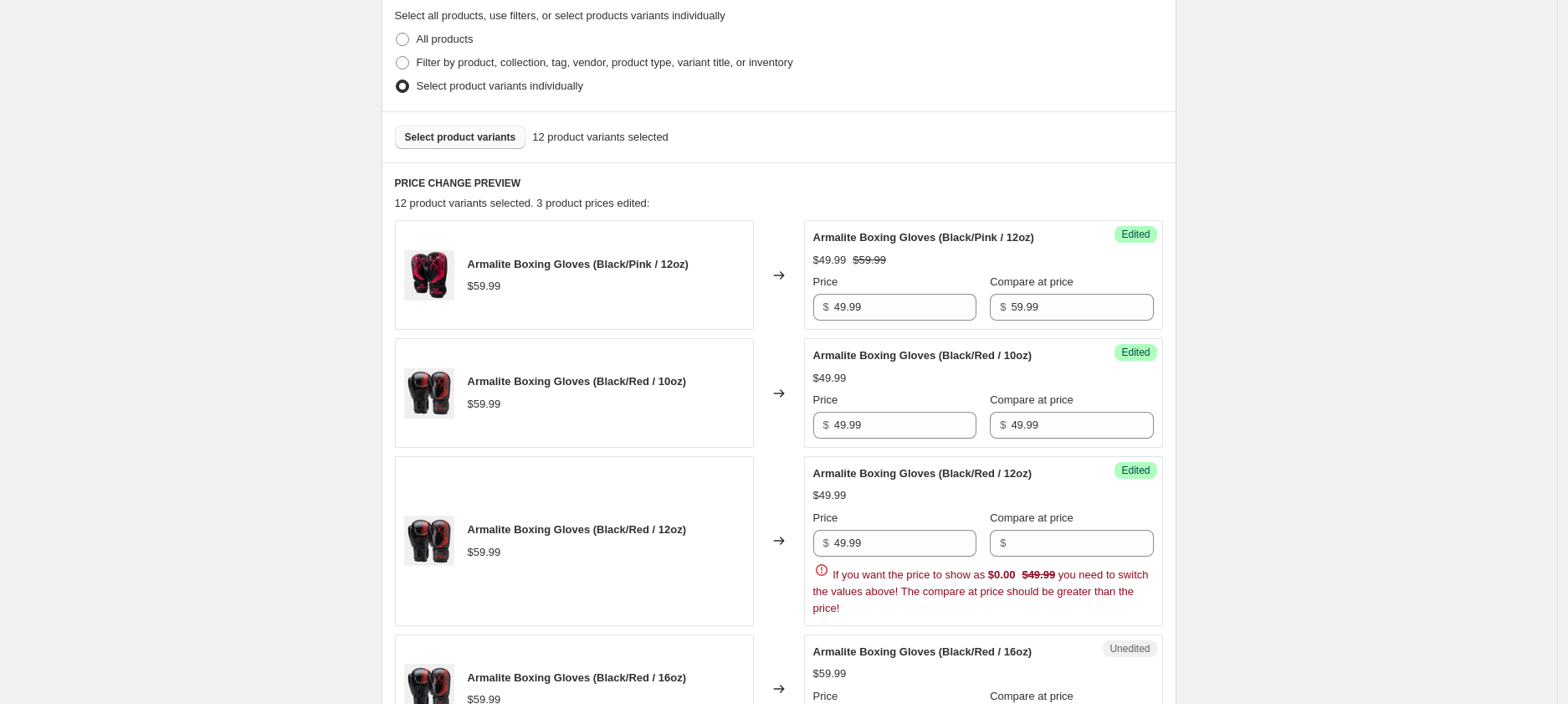
click at [894, 661] on div "Armalite Boxing Gloves (Black/Red / 16oz) $59.99 Price $ 59.99 Compare at price…" at bounding box center [984, 689] width 340 height 91
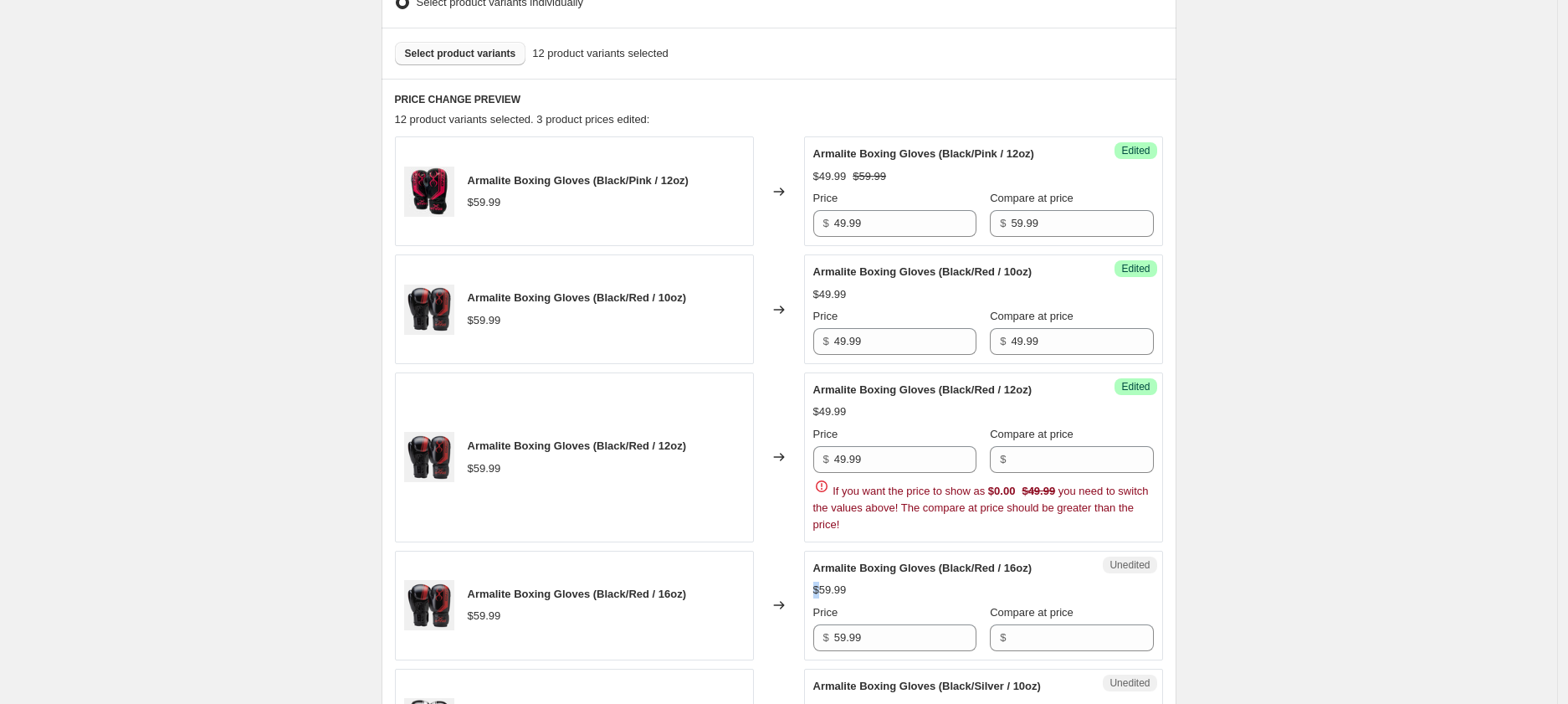
scroll to position [490, 0]
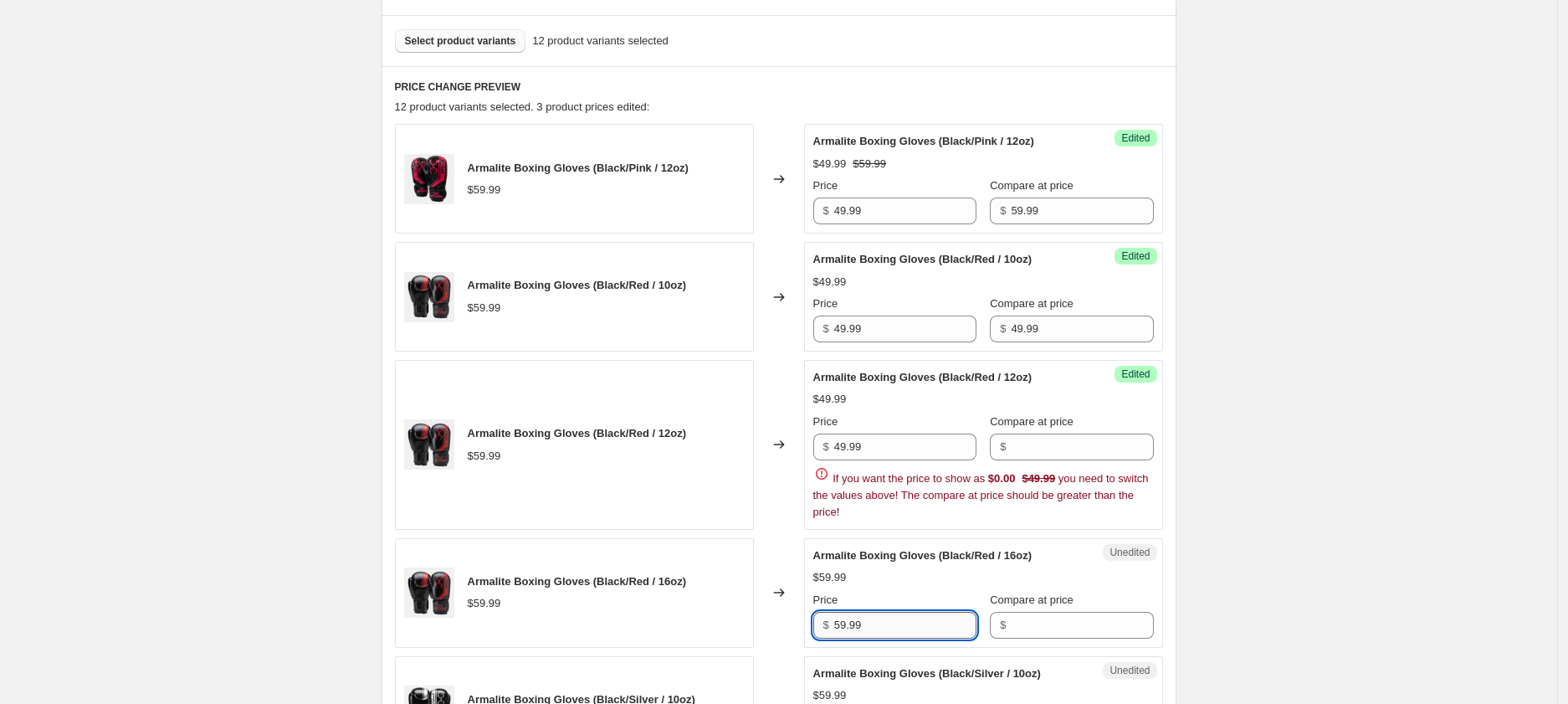
click at [887, 628] on input "59.99" at bounding box center [905, 626] width 143 height 27
paste input "4"
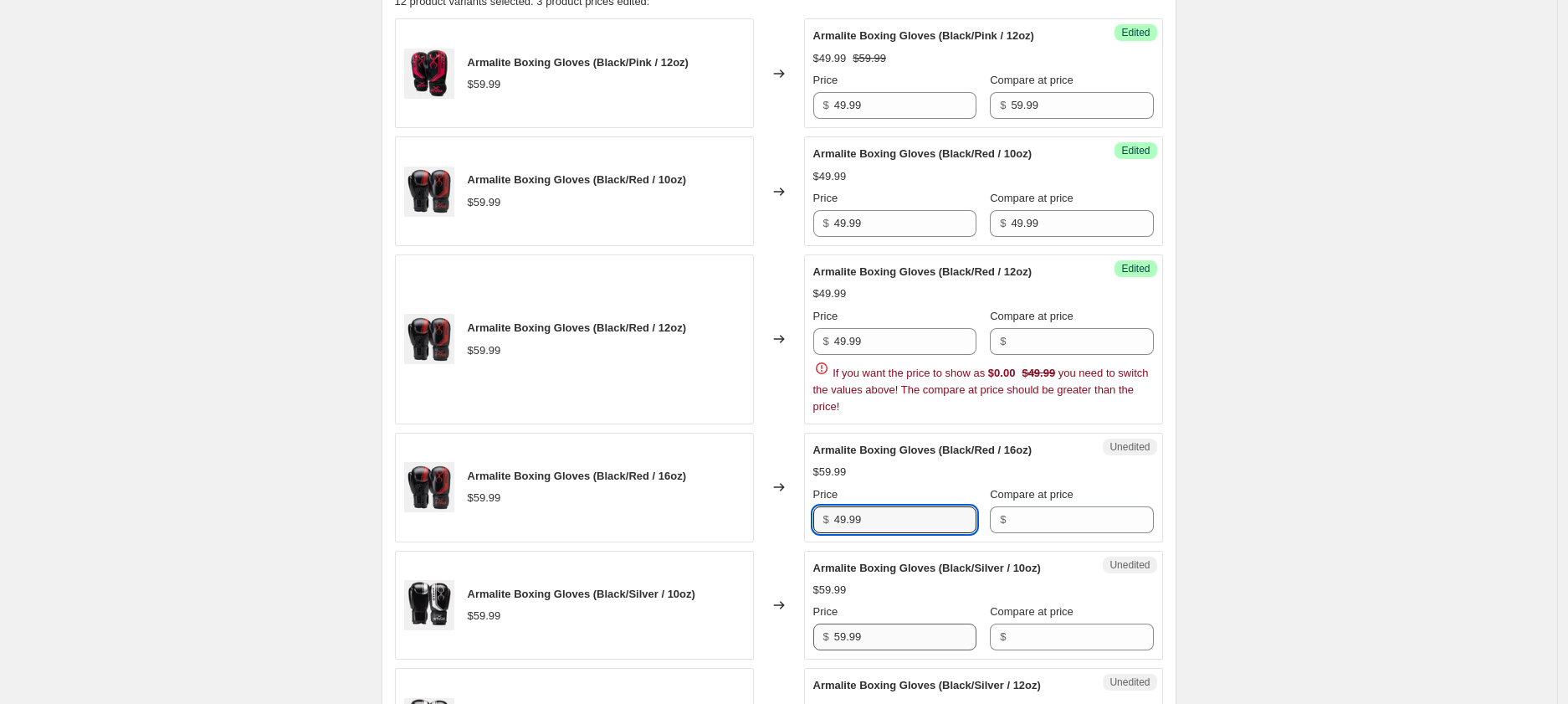
type input "49.99"
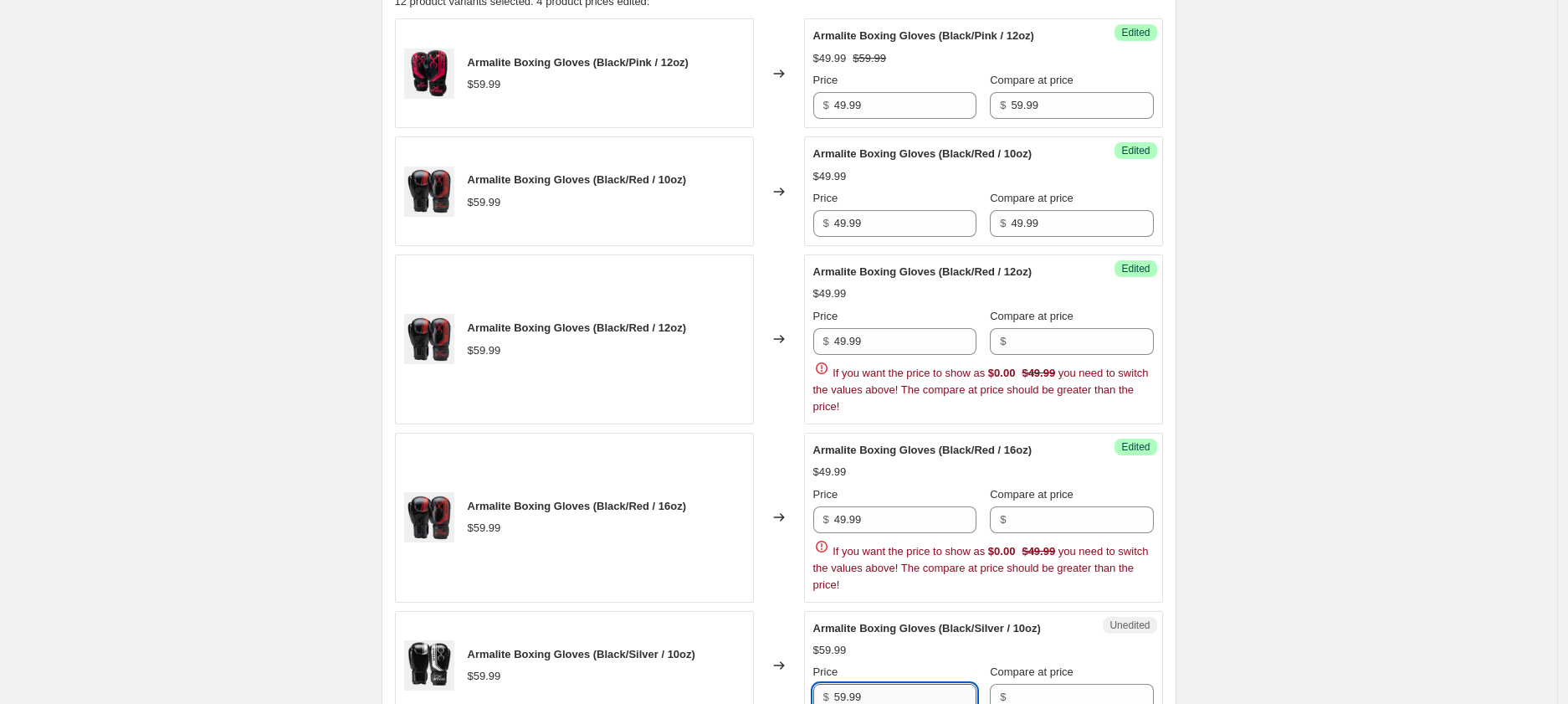
click at [887, 646] on div "Armalite Boxing Gloves (Black/Silver / 10oz) $59.99 Price $ 59.99 Compare at pr…" at bounding box center [984, 666] width 340 height 91
click at [887, 646] on div "$59.99" at bounding box center [984, 650] width 340 height 17
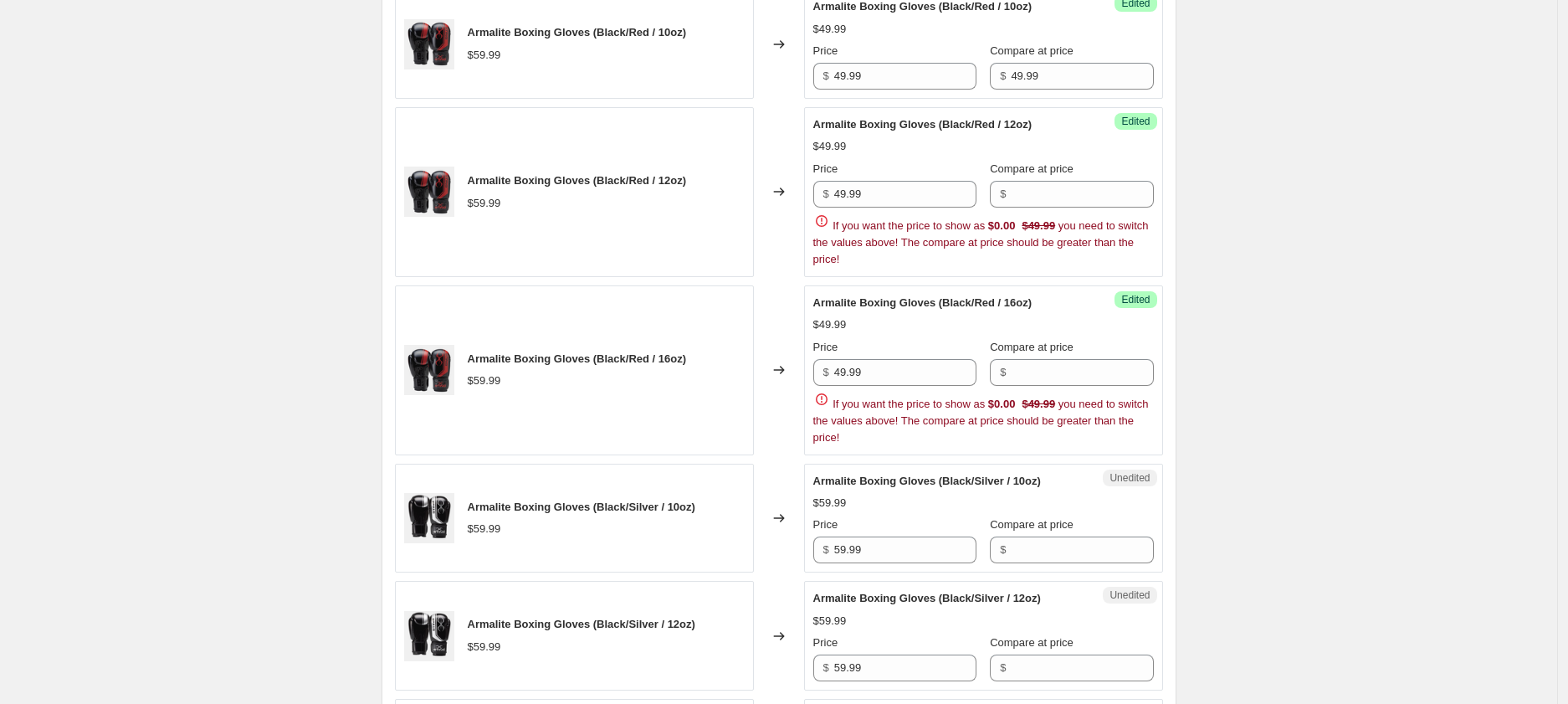
scroll to position [779, 0]
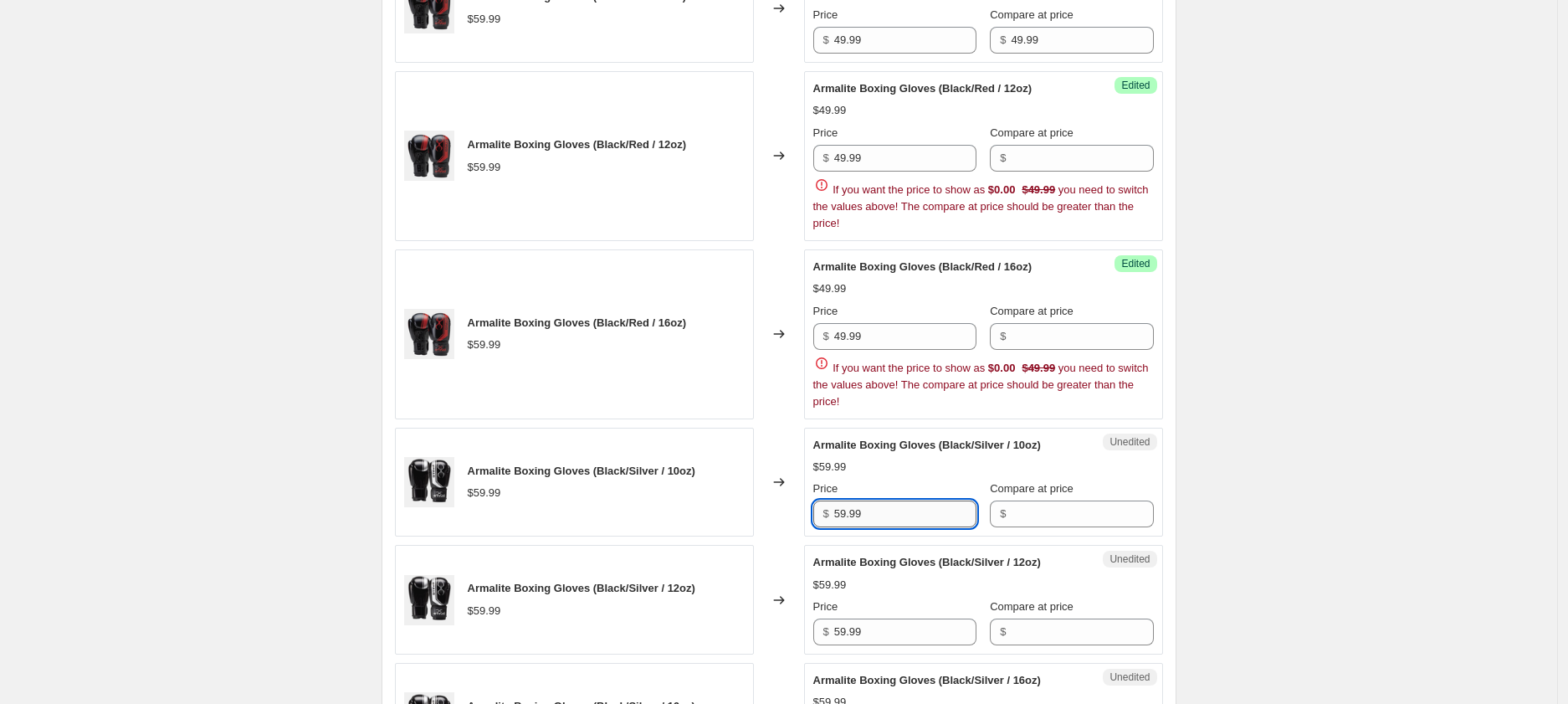
click at [893, 522] on input "59.99" at bounding box center [905, 514] width 143 height 27
paste input "4"
type input "49.99"
click at [883, 638] on div "Armalite Boxing Gloves (Black/Silver / 12oz) $59.99 Price $ 59.99 Compare at pr…" at bounding box center [984, 600] width 340 height 91
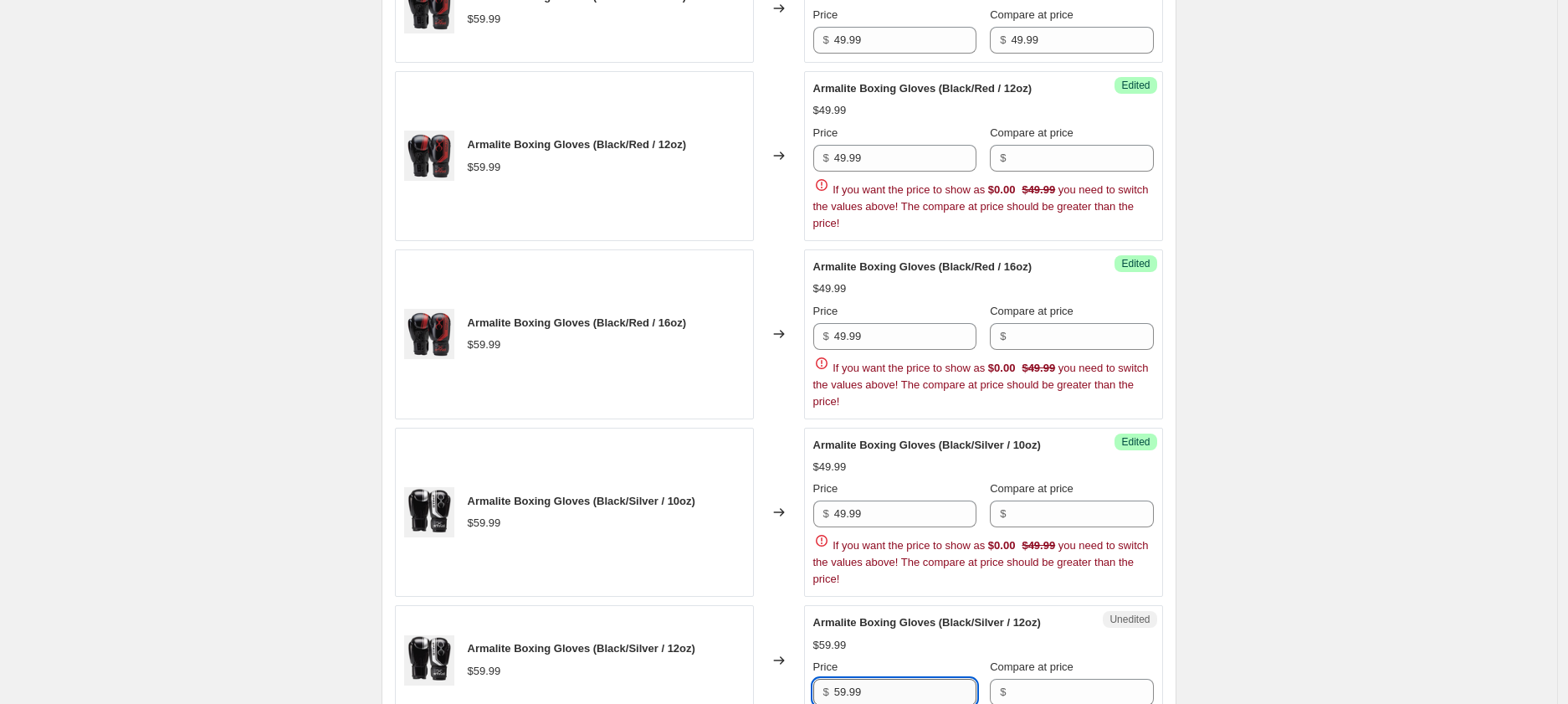
click at [883, 638] on div "$59.99" at bounding box center [984, 645] width 340 height 17
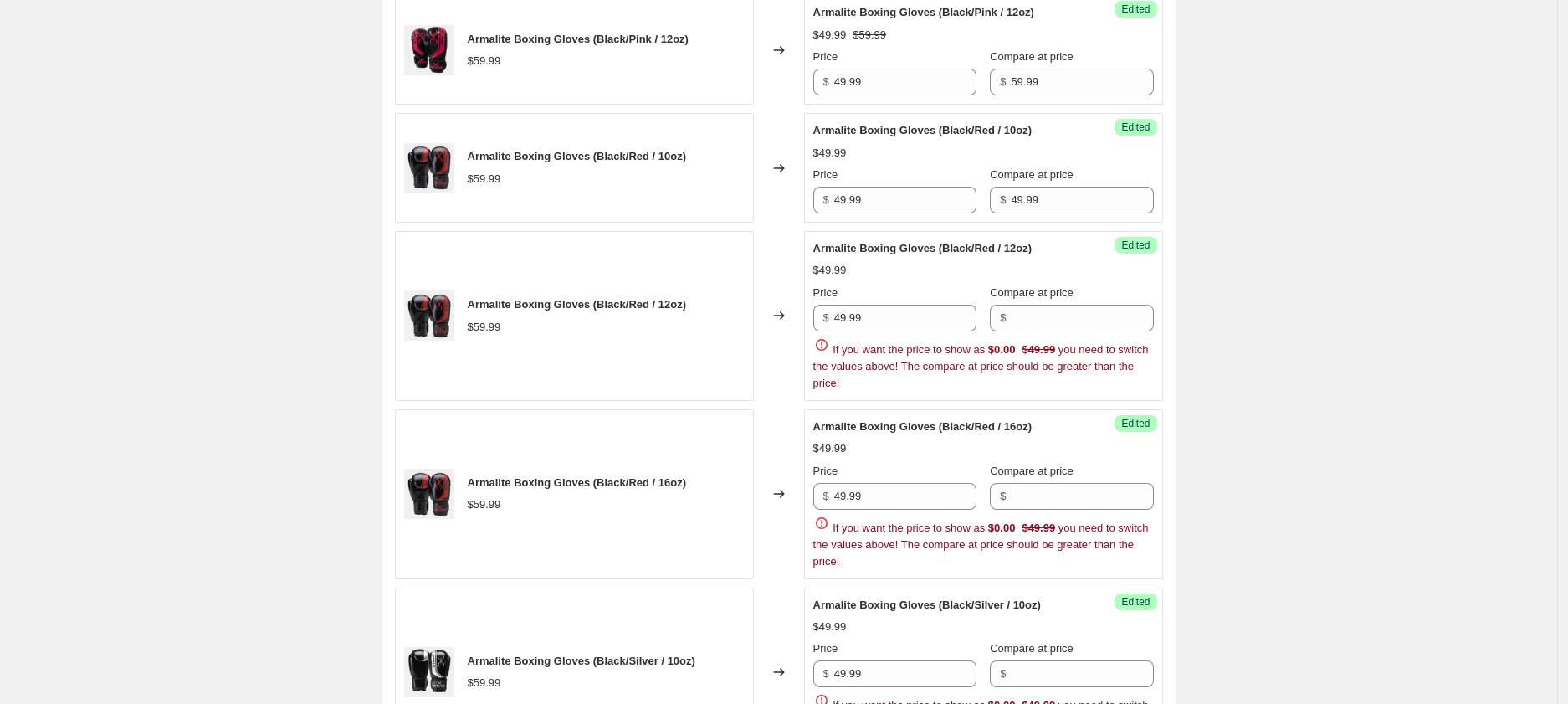
scroll to position [1055, 0]
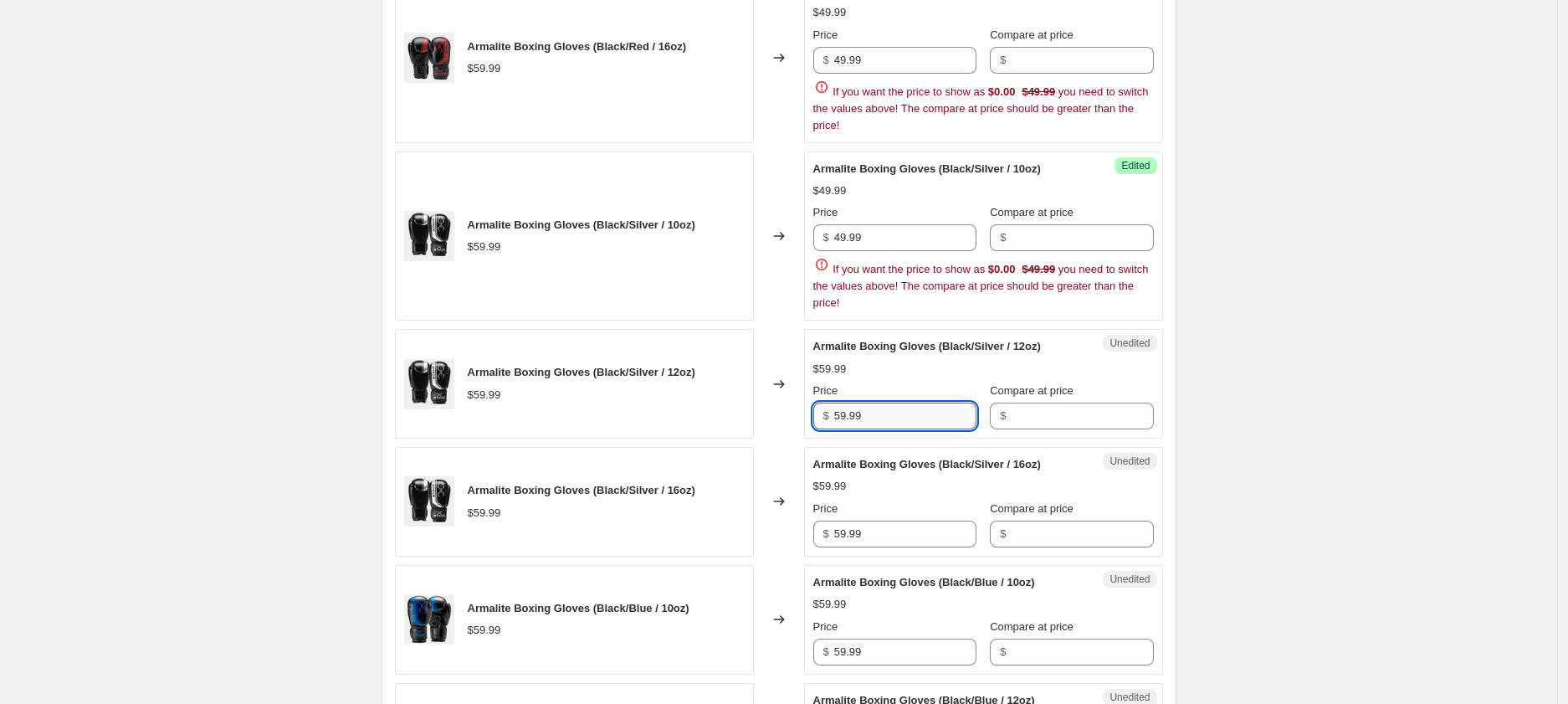
click at [888, 420] on input "59.99" at bounding box center [905, 416] width 143 height 27
paste input "4"
type input "49.99"
click at [875, 534] on div "Armalite Boxing Gloves (Black/Silver / 16oz) $59.99 Price $ 59.99 Compare at pr…" at bounding box center [984, 502] width 340 height 91
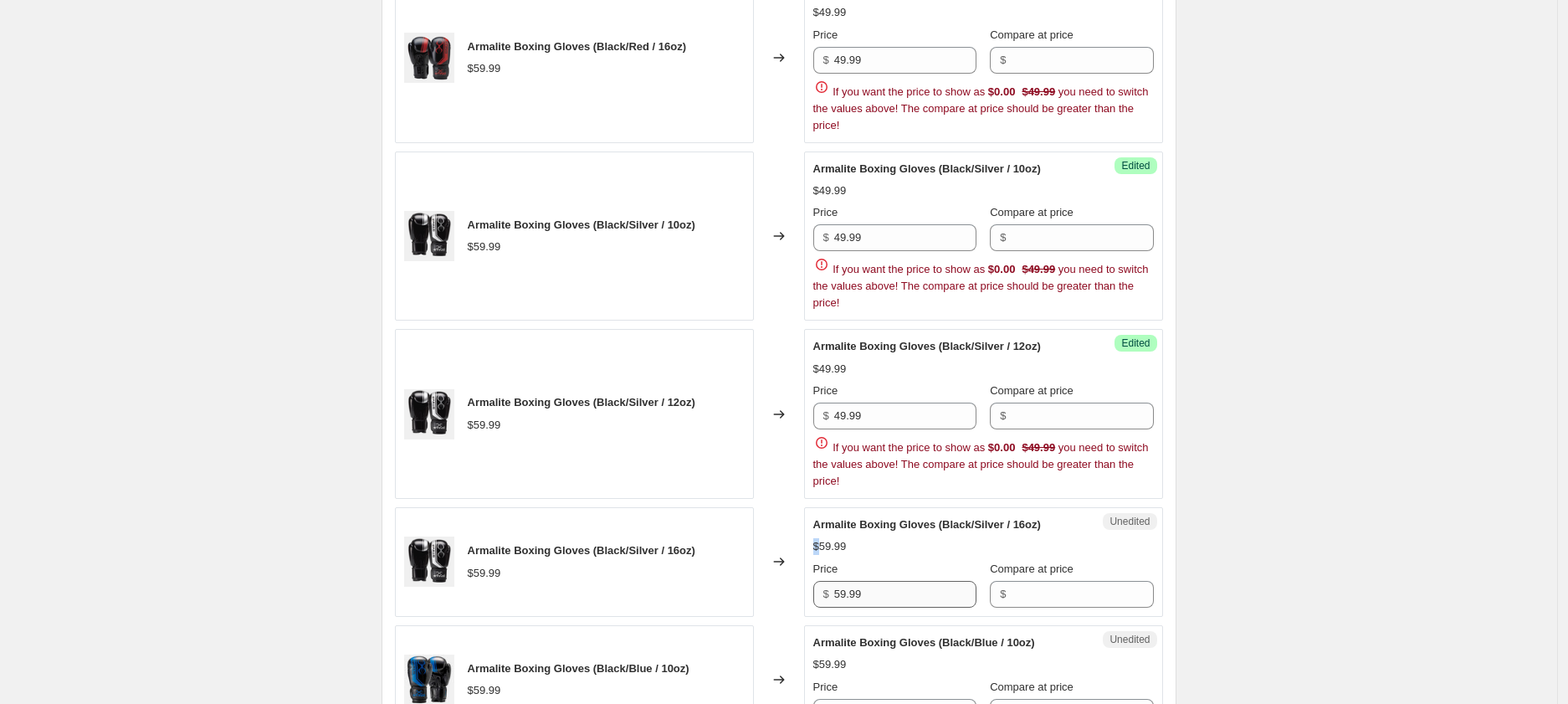
click at [875, 534] on div "Armalite Boxing Gloves (Black/Silver / 16oz) $59.99 Price $ 59.99 Compare at pr…" at bounding box center [984, 562] width 340 height 91
click at [876, 592] on input "59.99" at bounding box center [905, 594] width 143 height 27
paste input "4"
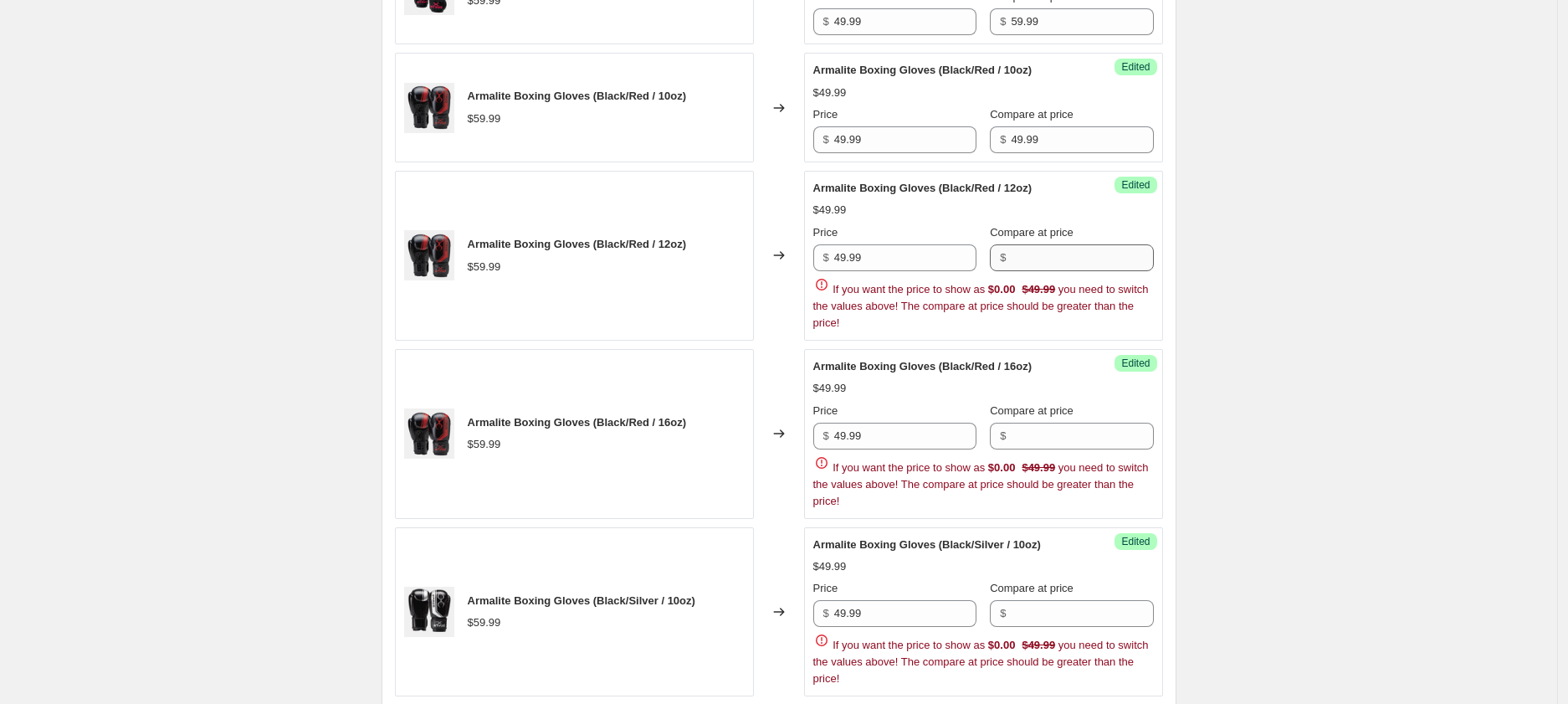
scroll to position [667, 0]
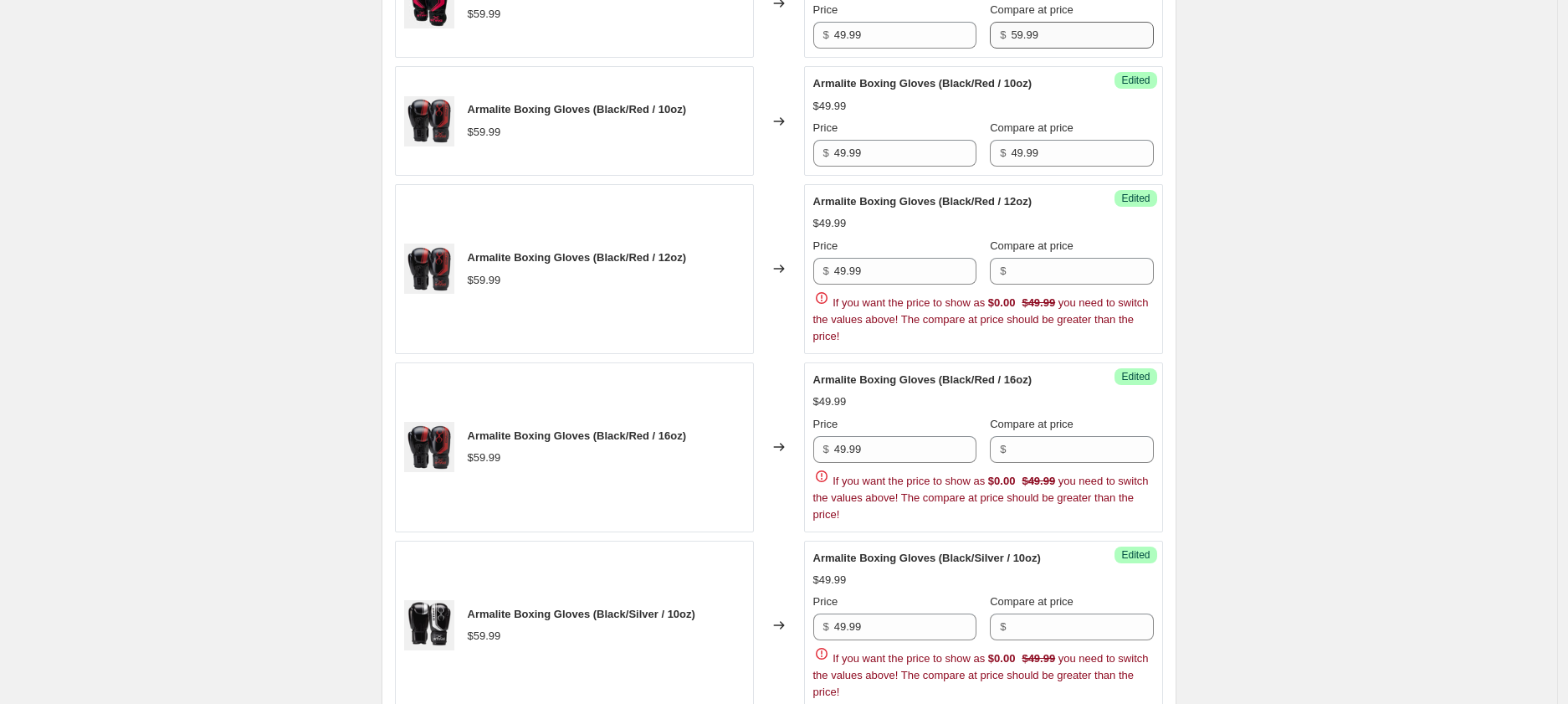
type input "49.99"
click at [1026, 34] on input "59.99" at bounding box center [1082, 35] width 143 height 27
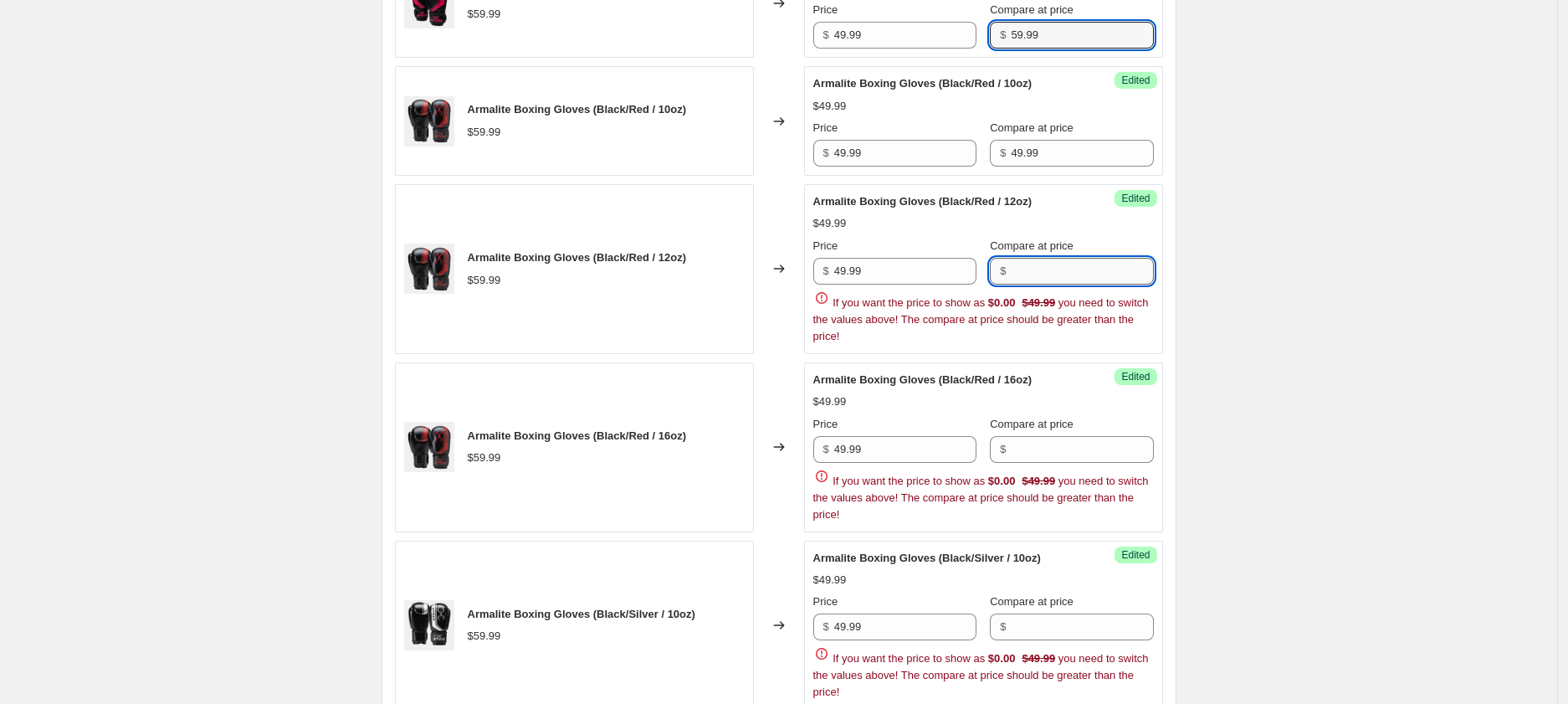
click at [1037, 269] on input "Compare at price" at bounding box center [1082, 271] width 143 height 27
paste input "59.99"
type input "59.99"
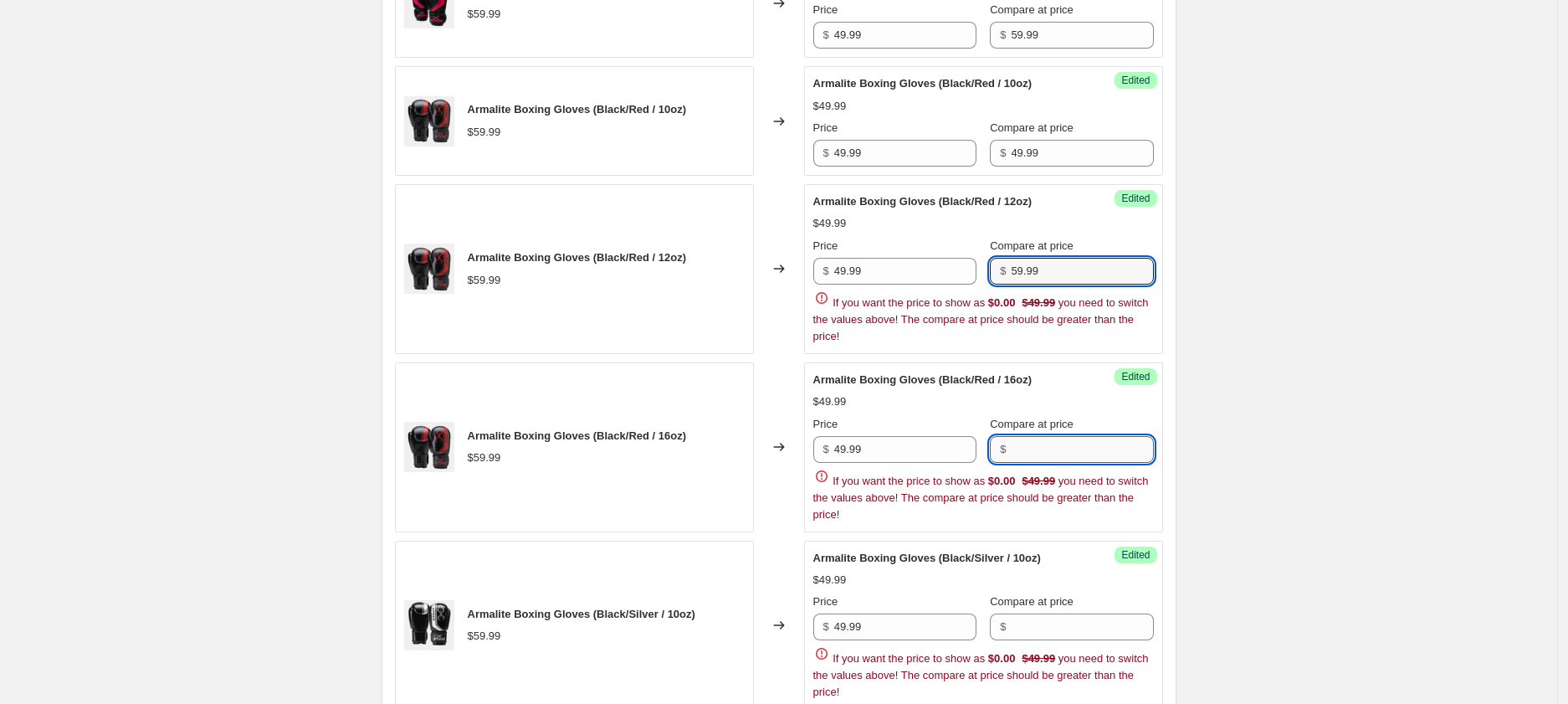
click at [1048, 453] on div "Price $ 49.99 Compare at price $ If you want the price to show as $0.00 $49.99 …" at bounding box center [984, 470] width 340 height 107
paste input "59.99"
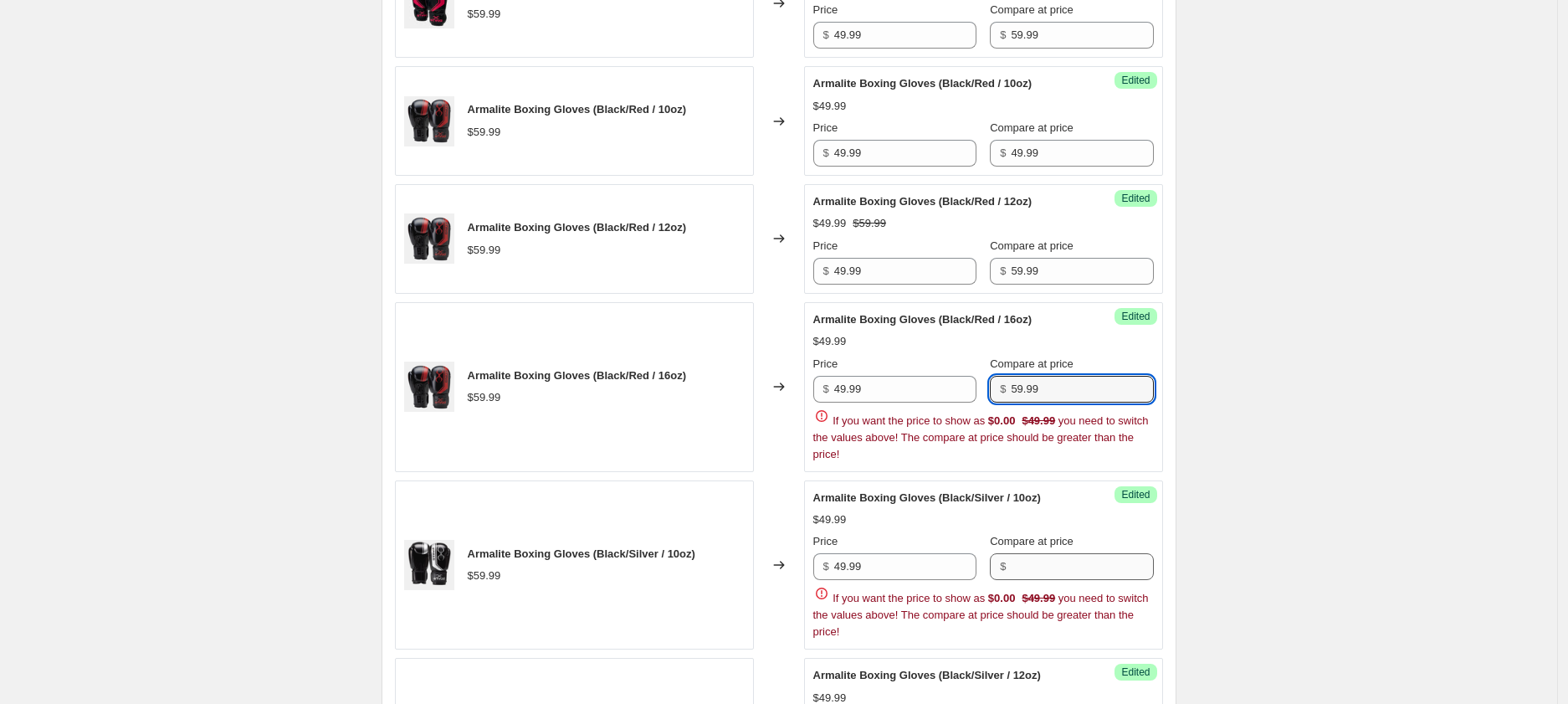
type input "59.99"
click at [1034, 574] on div "Price $ 49.99 Compare at price $ If you want the price to show as $0.00 $49.99 …" at bounding box center [984, 586] width 340 height 107
paste input "59.99"
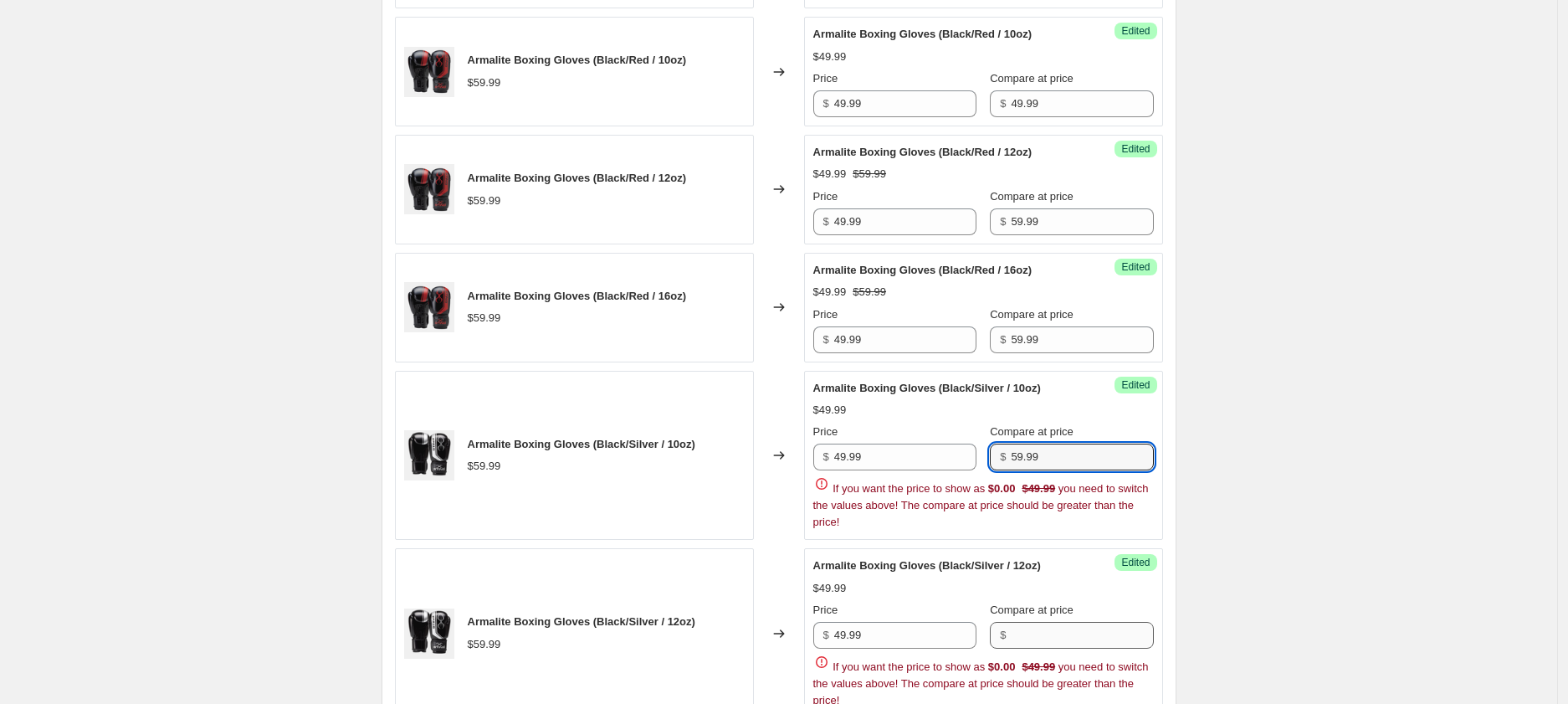
scroll to position [718, 0]
type input "59.99"
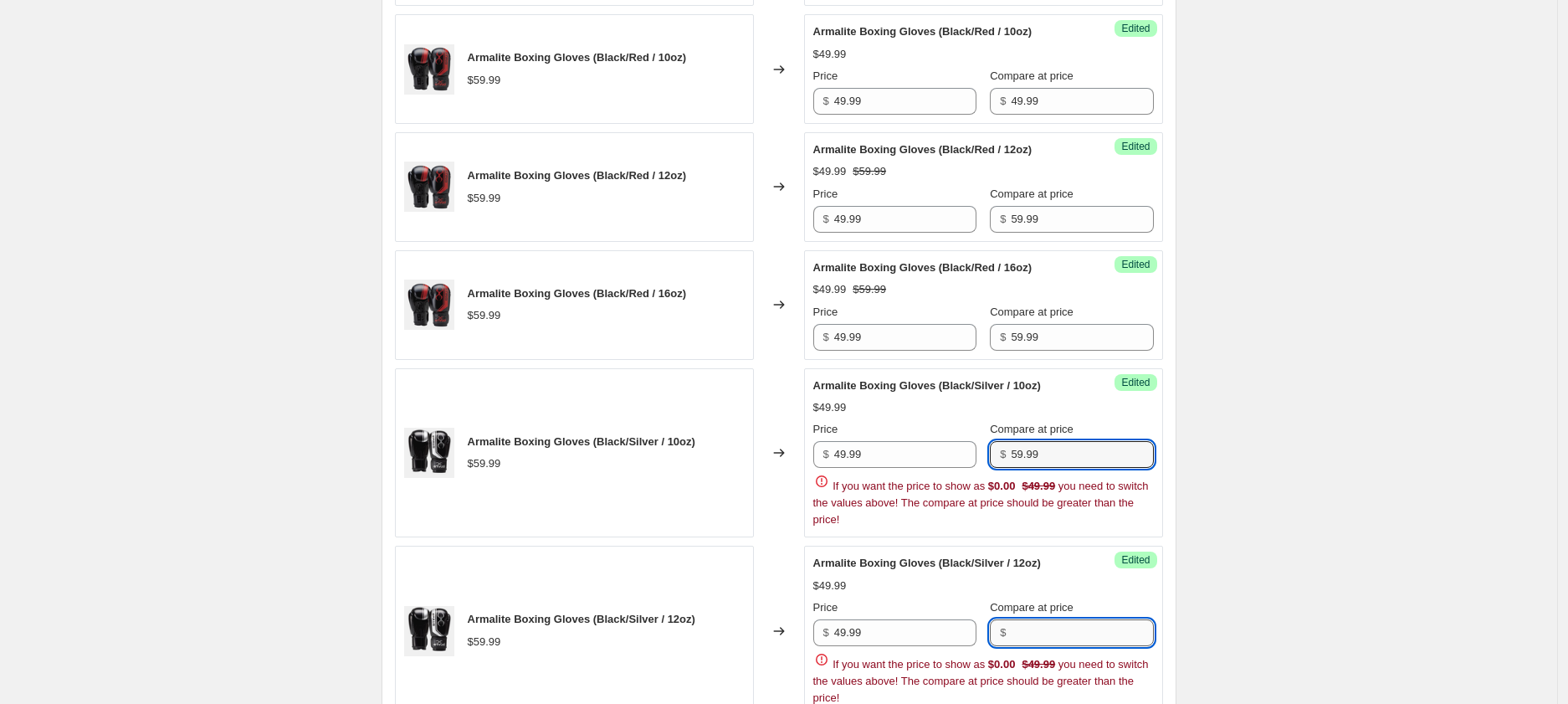
click at [1049, 629] on div "Price $ 49.99 Compare at price $ If you want the price to show as $0.00 $49.99 …" at bounding box center [984, 653] width 340 height 107
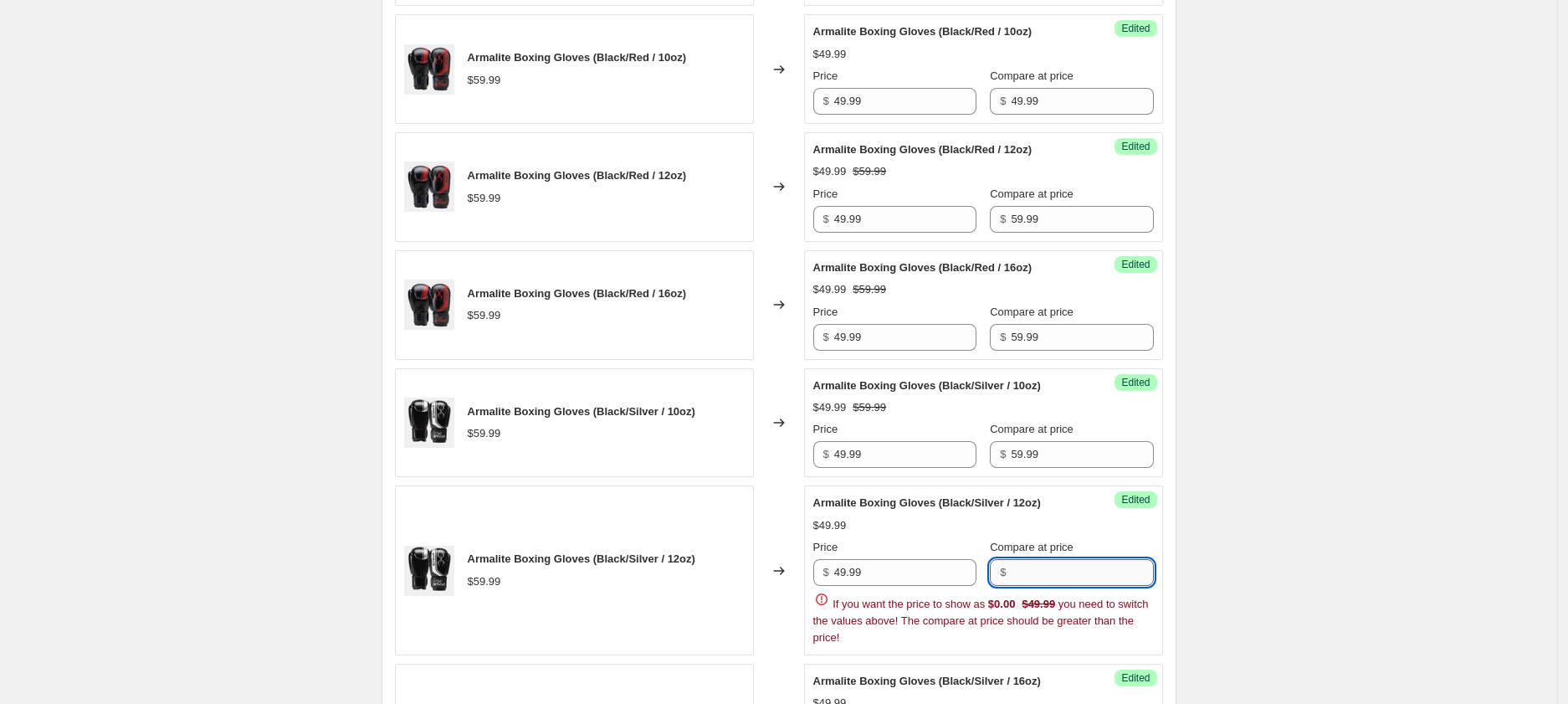
paste input "59.99"
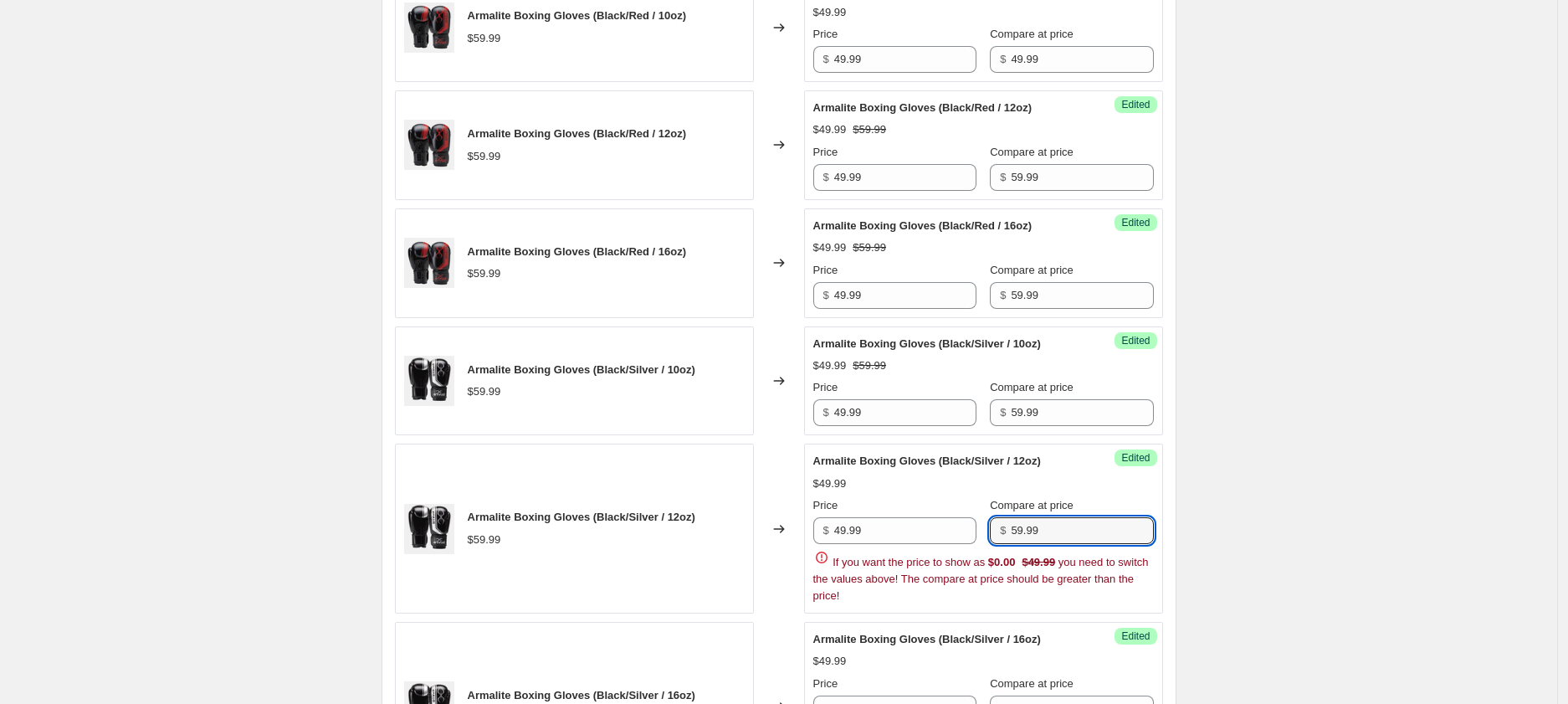
scroll to position [922, 0]
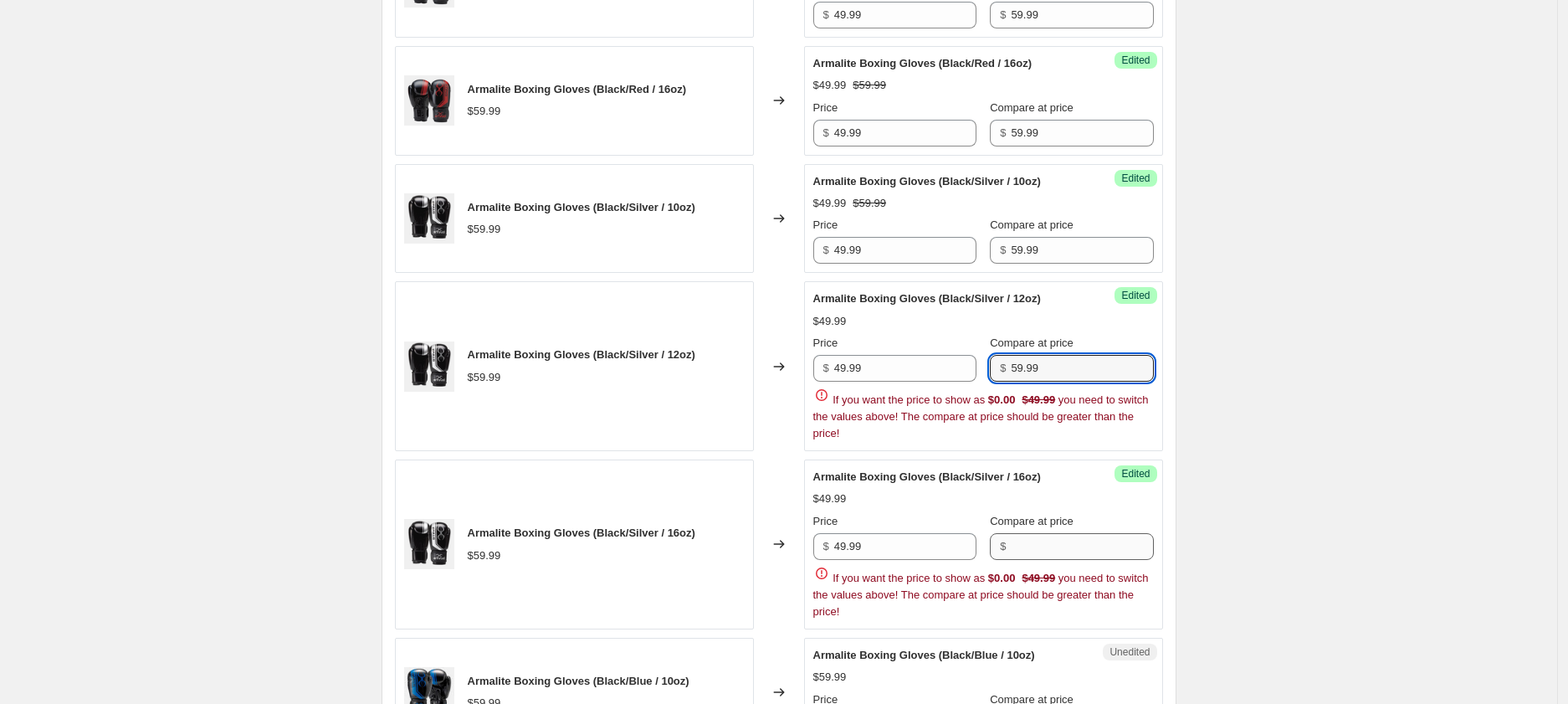
type input "59.99"
click at [1049, 553] on div "Price $ 49.99 Compare at price $ If you want the price to show as $0.00 $49.99 …" at bounding box center [984, 567] width 340 height 107
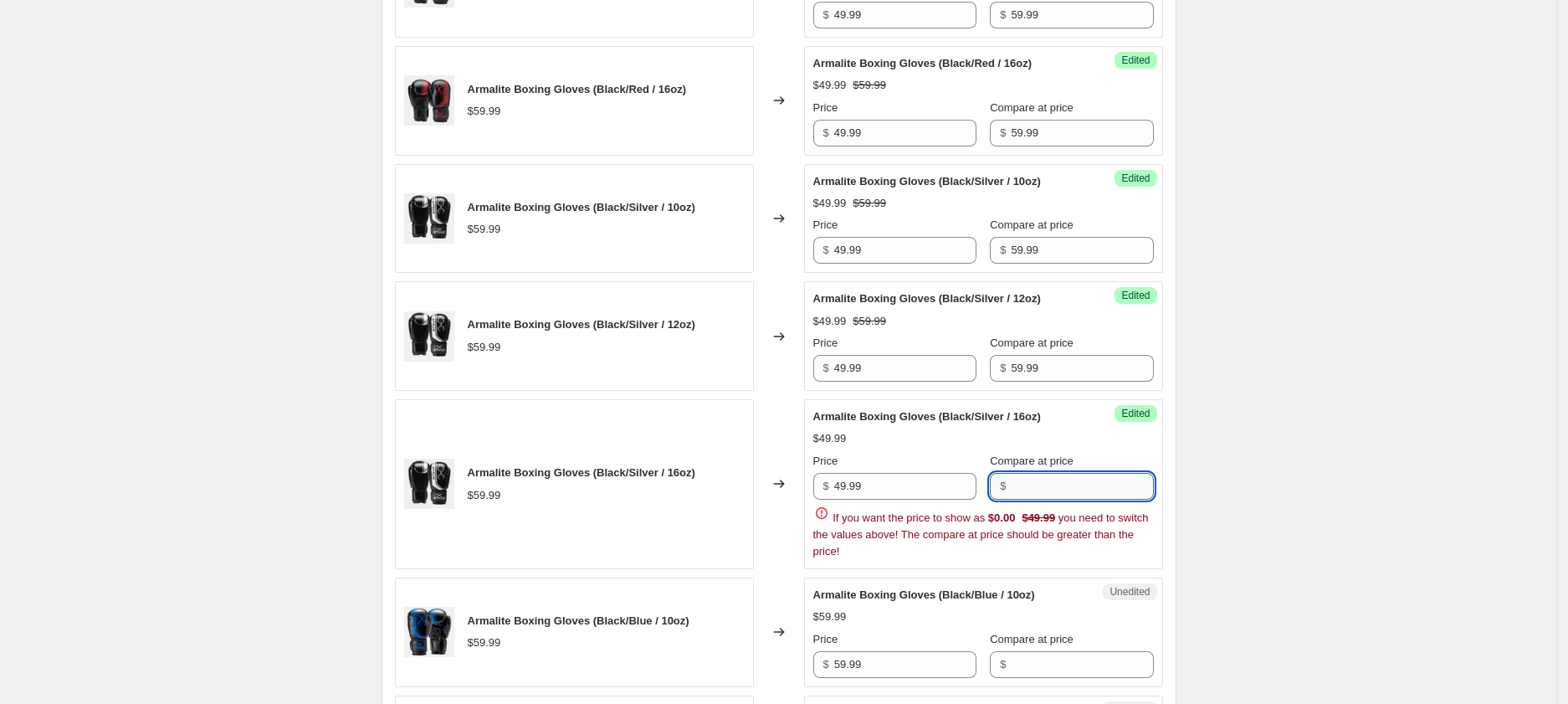
paste input "59.99"
type input "59.99"
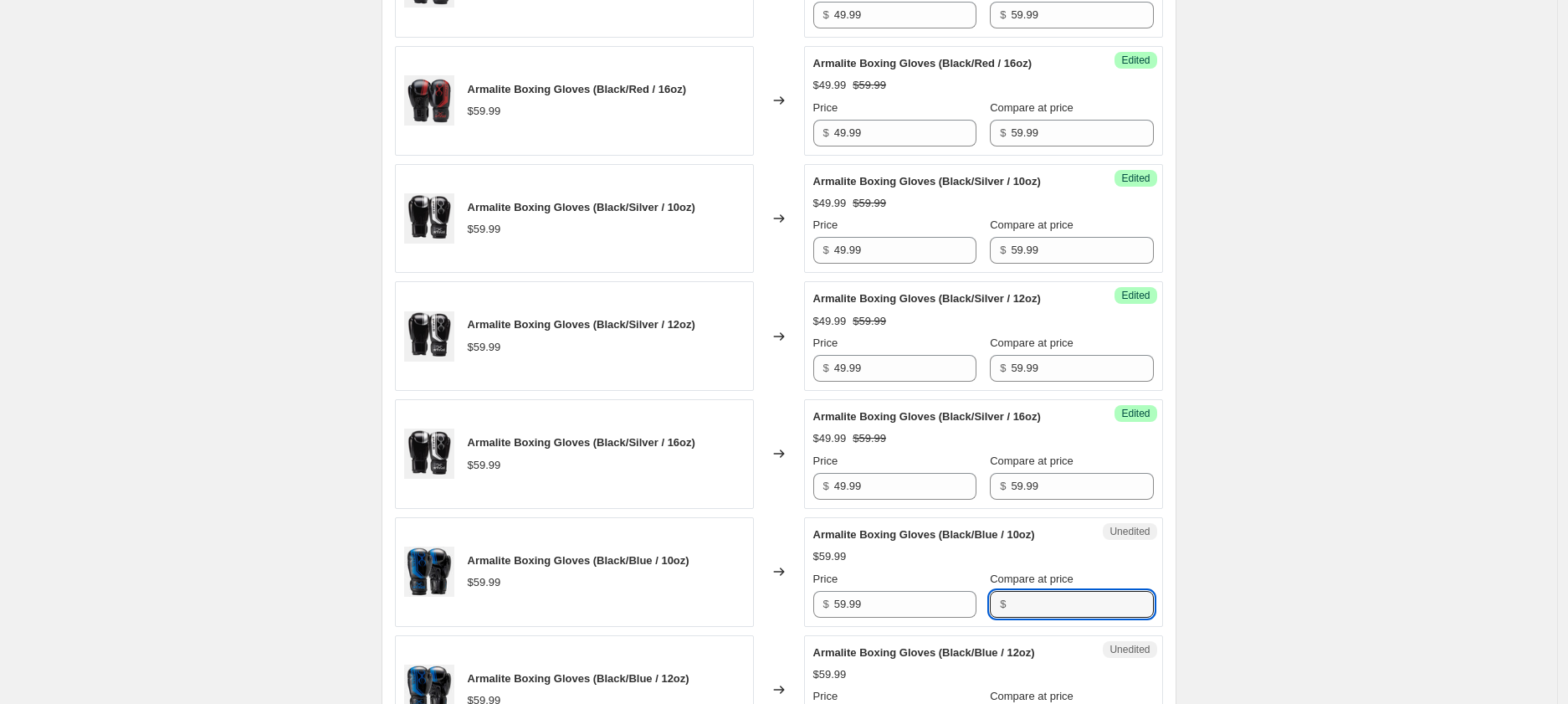
click at [1049, 665] on div "Armalite Boxing Gloves (Black/Pink / 12oz) $59.99 Changed to Success Edited Arm…" at bounding box center [779, 394] width 768 height 1405
paste input "59.99"
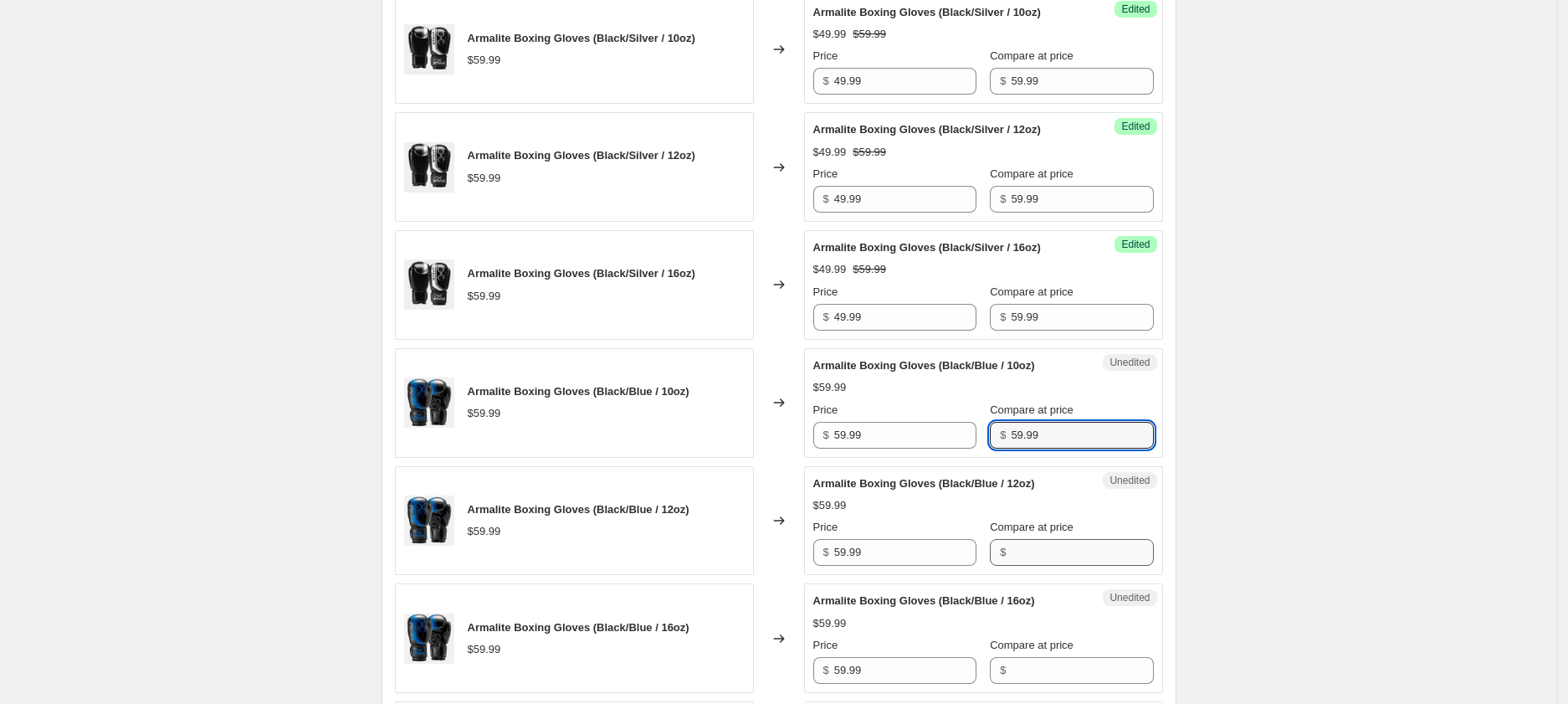
scroll to position [1095, 0]
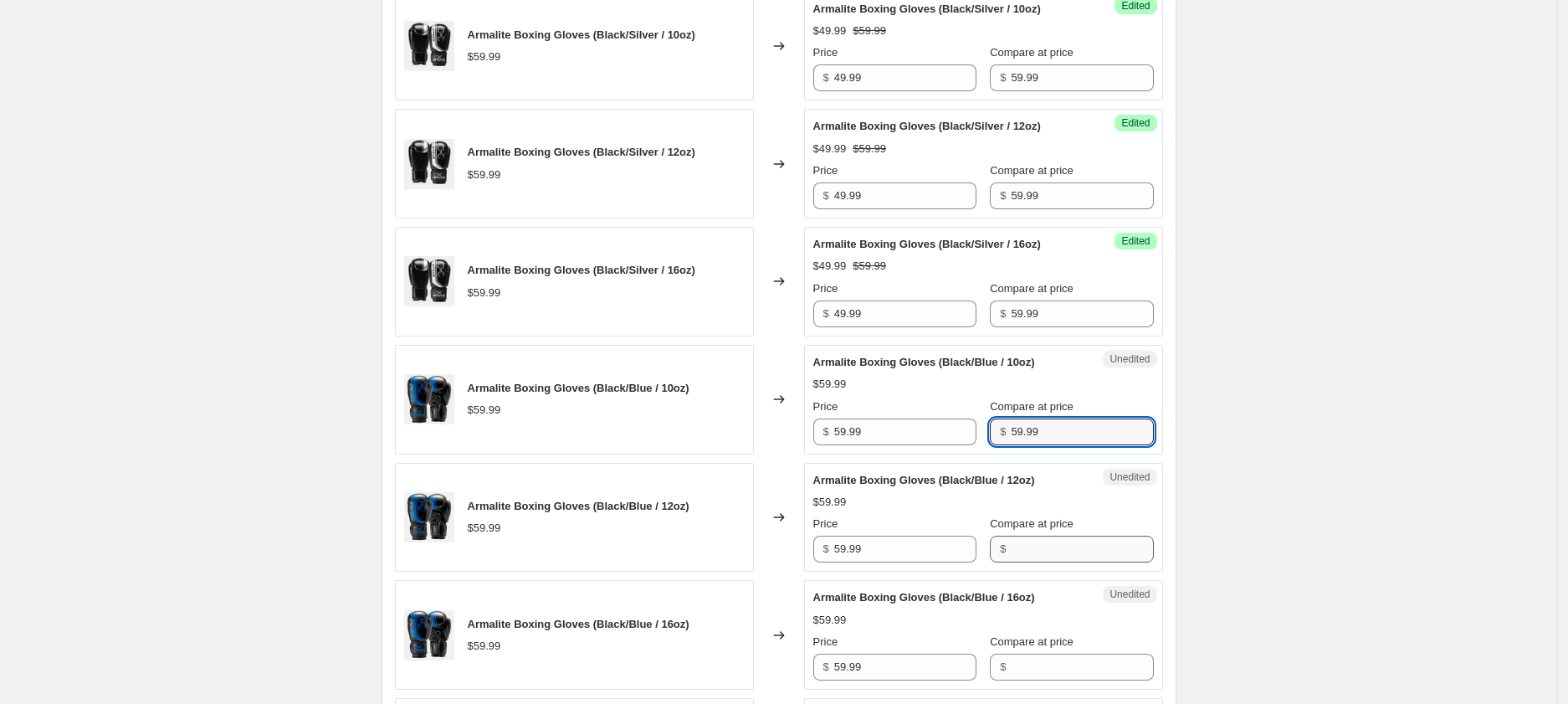
type input "59.99"
click at [1024, 545] on input "Compare at price" at bounding box center [1082, 549] width 143 height 27
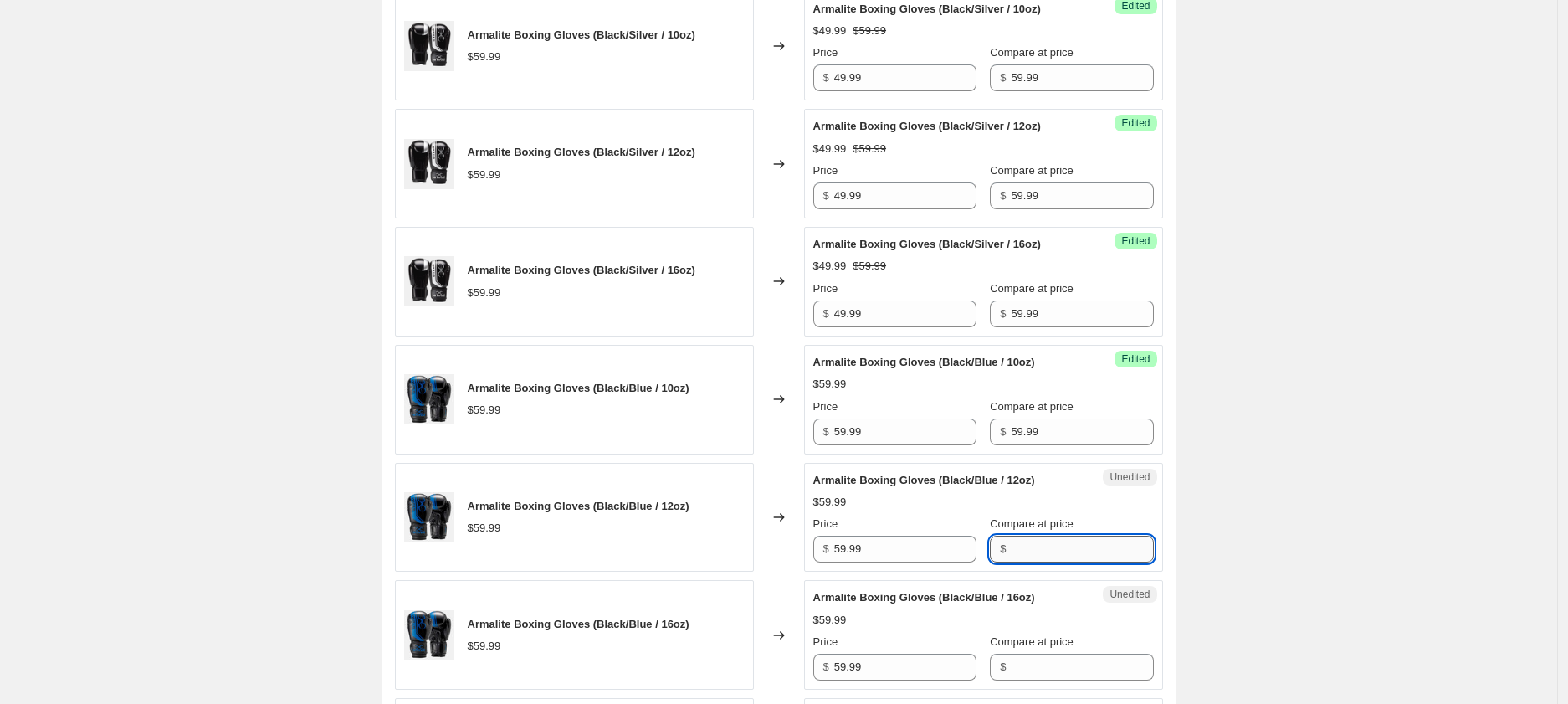
paste input "59.99"
type input "59.99"
click at [1025, 661] on input "Compare at price" at bounding box center [1082, 667] width 143 height 27
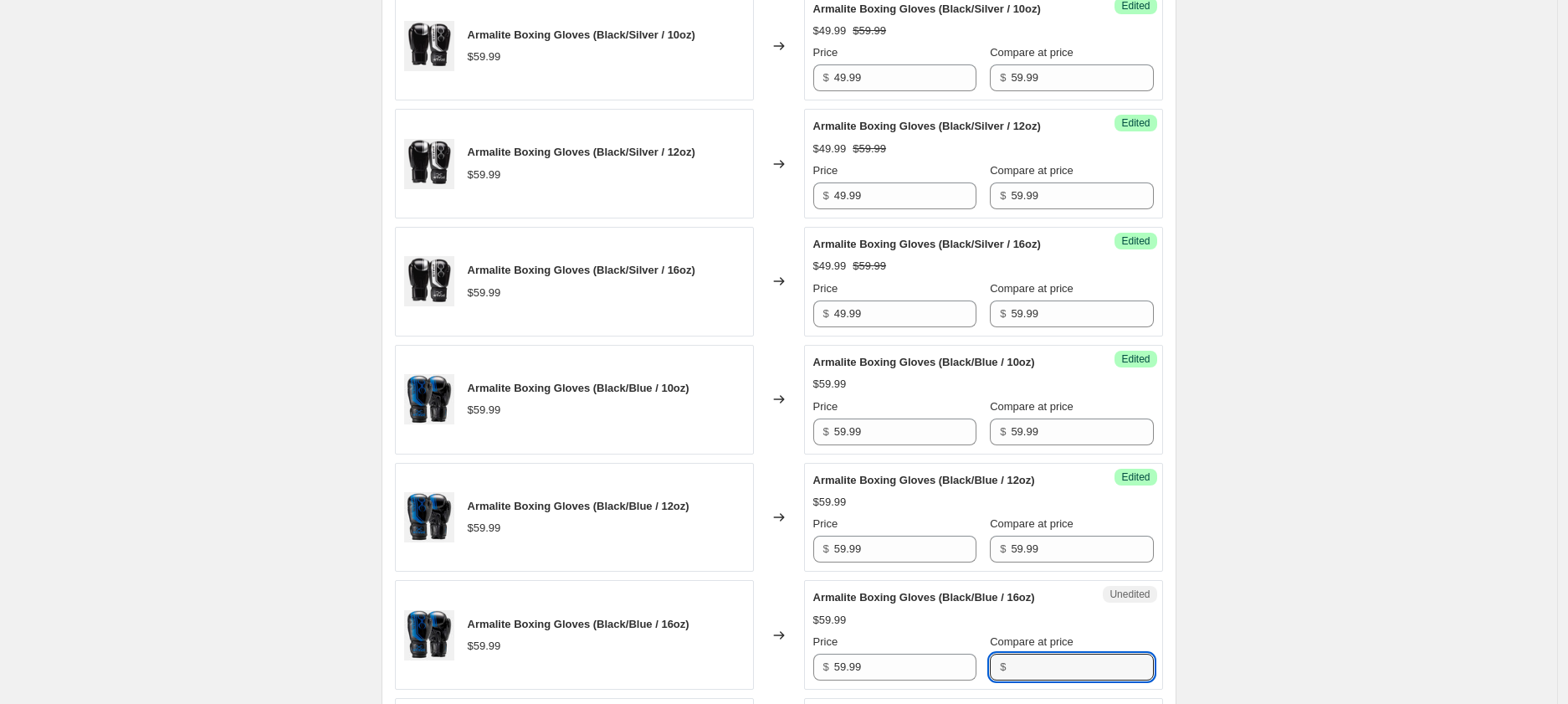
paste input "59.99"
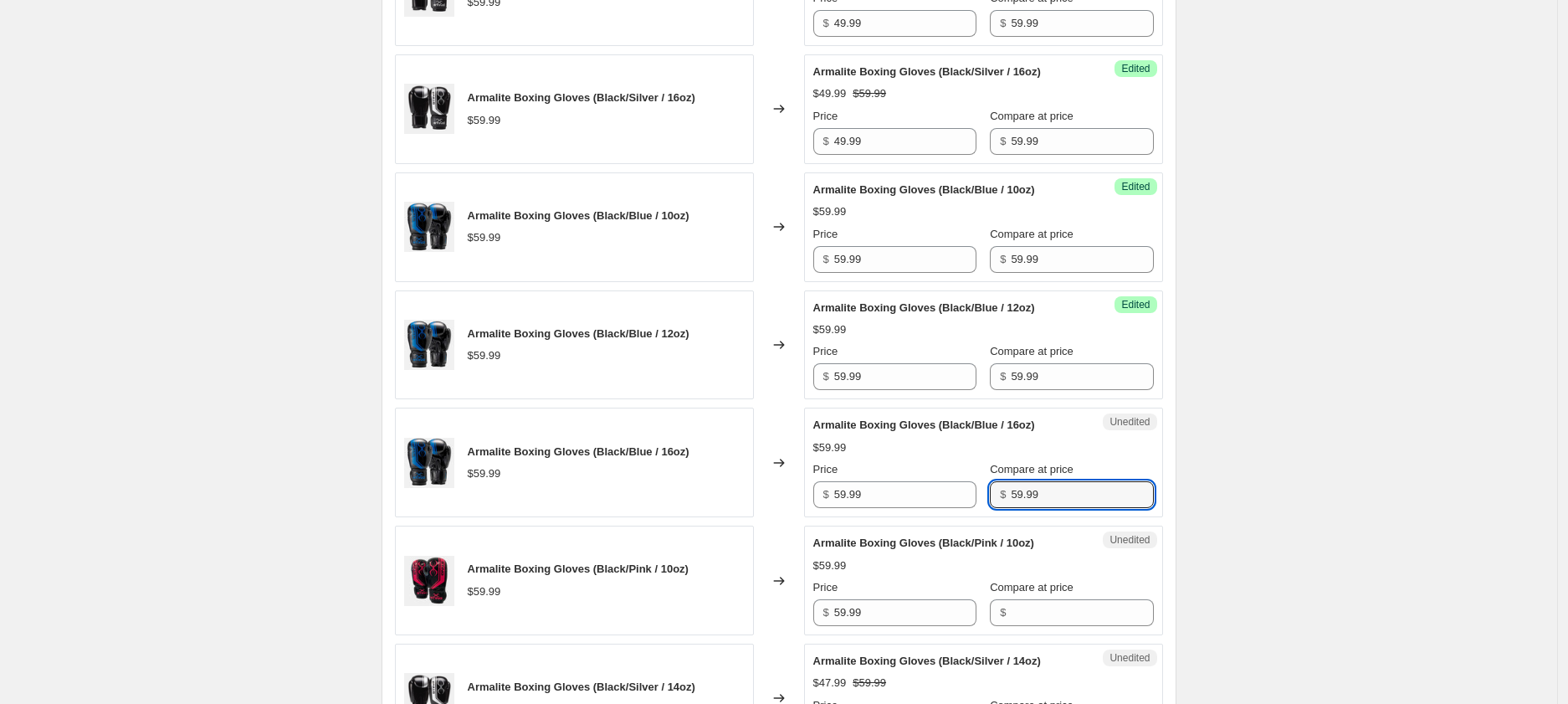
scroll to position [1271, 0]
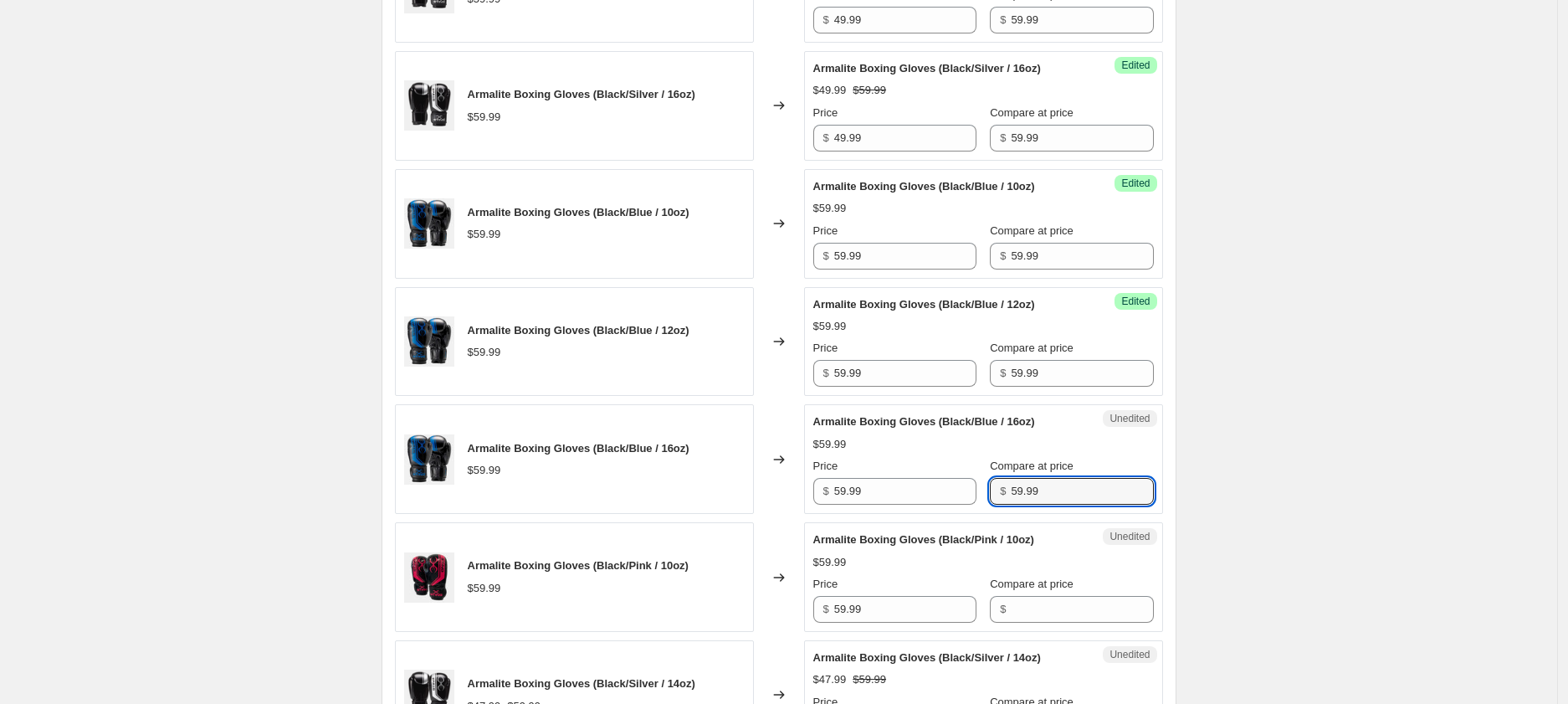
type input "59.99"
click at [1021, 603] on input "Compare at price" at bounding box center [1082, 610] width 143 height 27
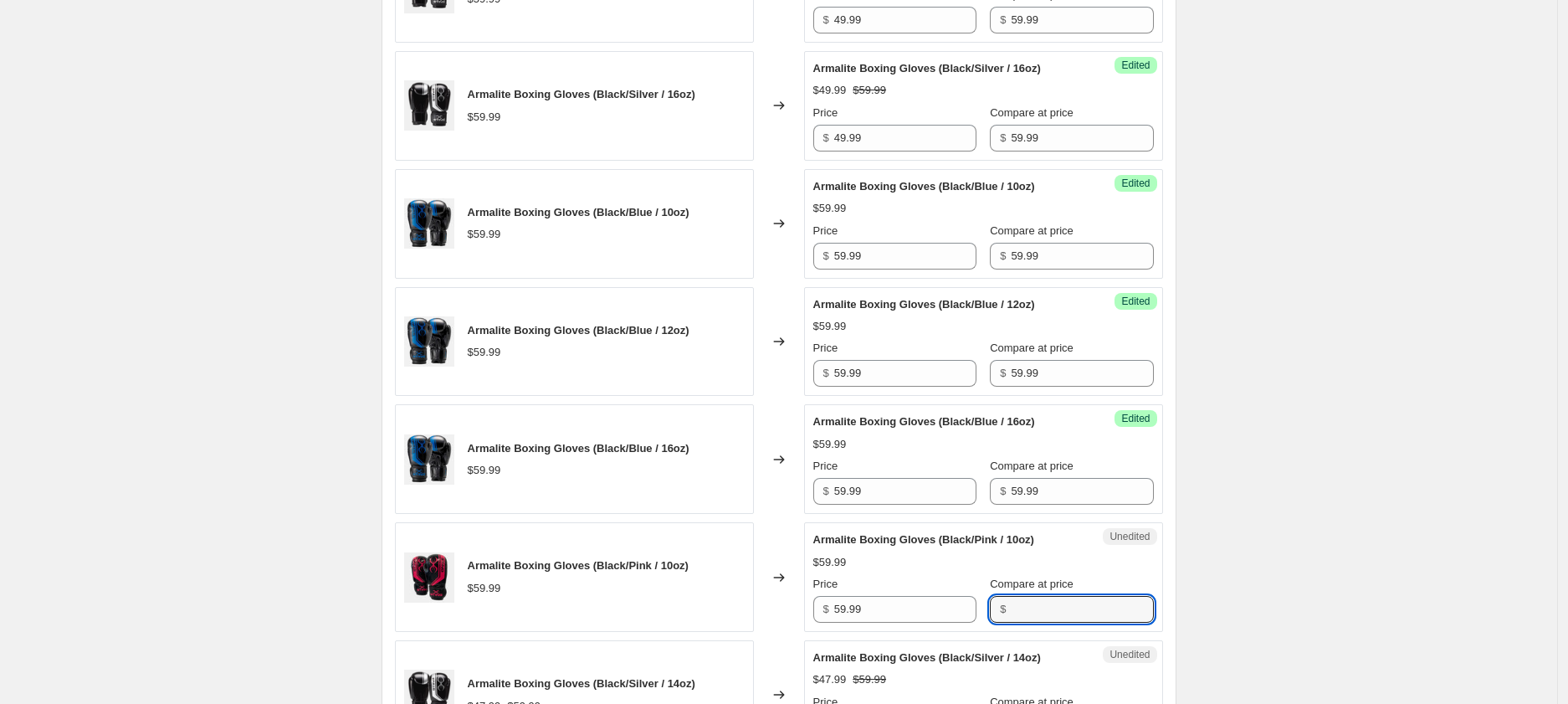
paste input "59.99"
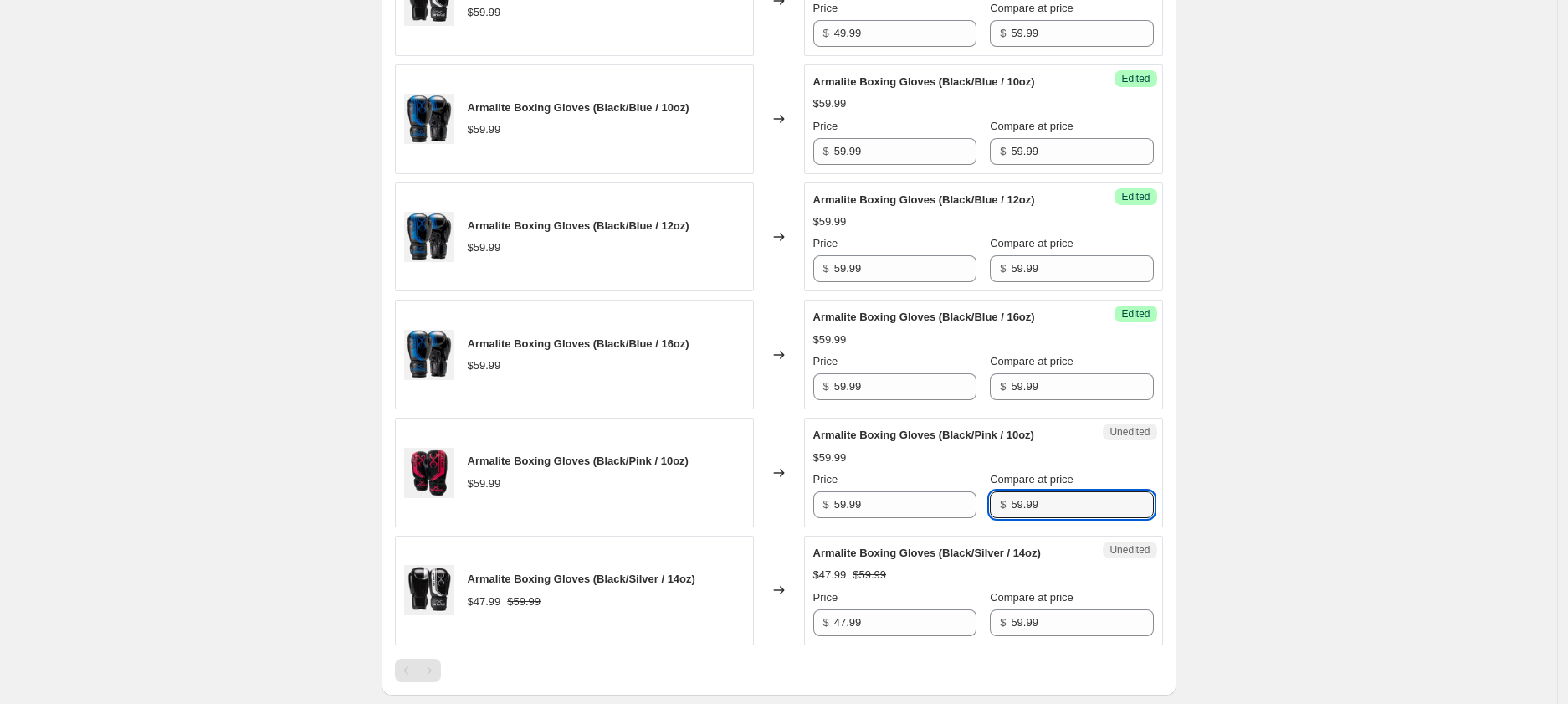
scroll to position [1546, 0]
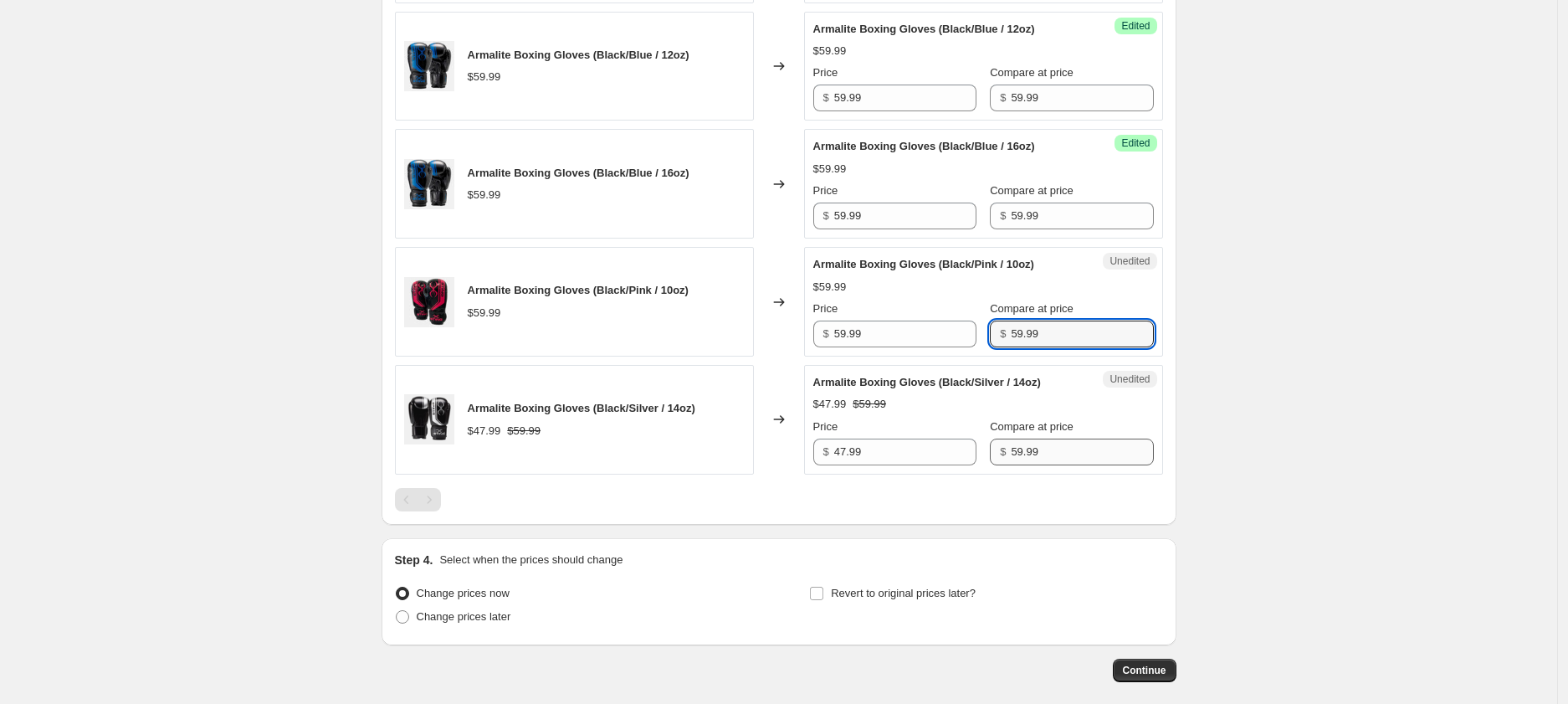
type input "59.99"
click at [1033, 449] on input "59.99" at bounding box center [1082, 452] width 143 height 27
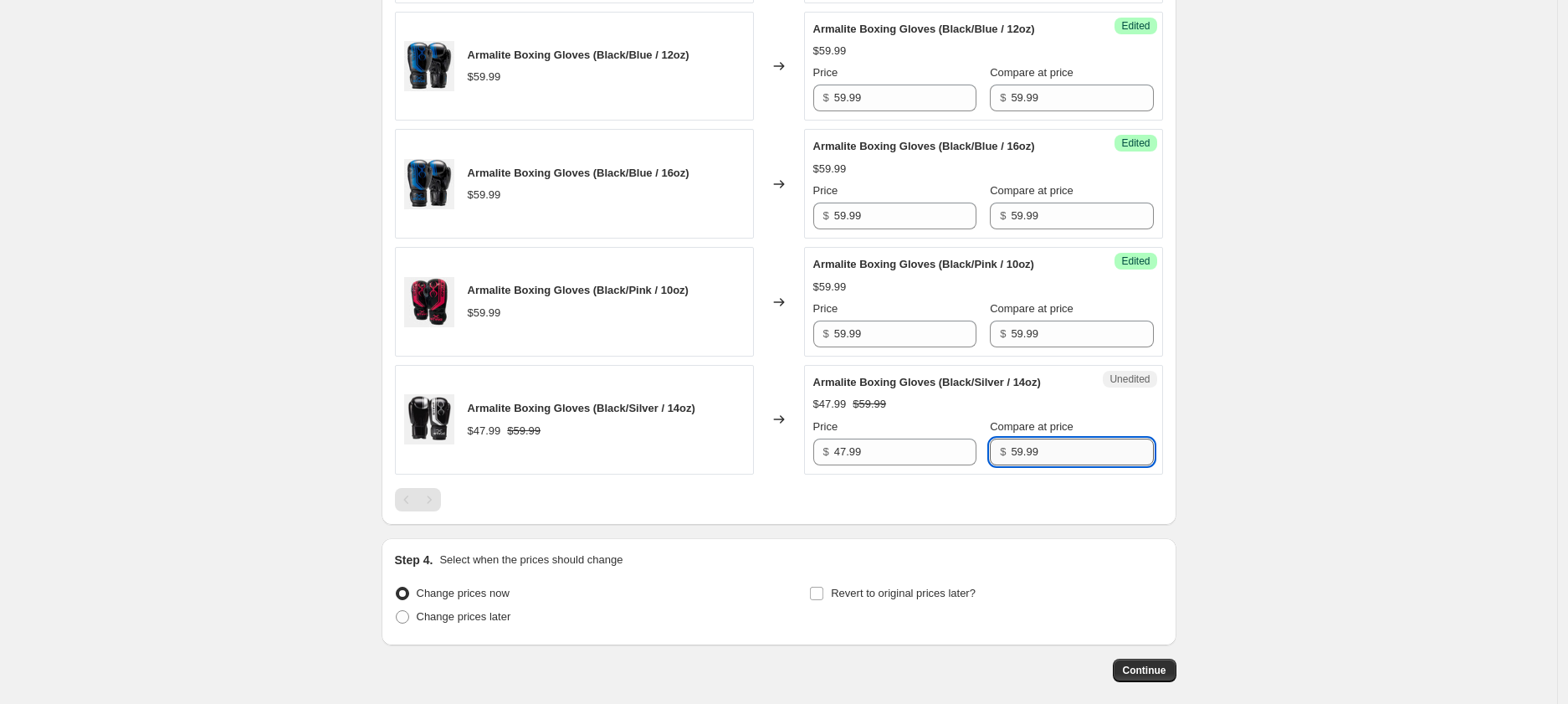
click at [1033, 449] on input "59.99" at bounding box center [1082, 452] width 143 height 27
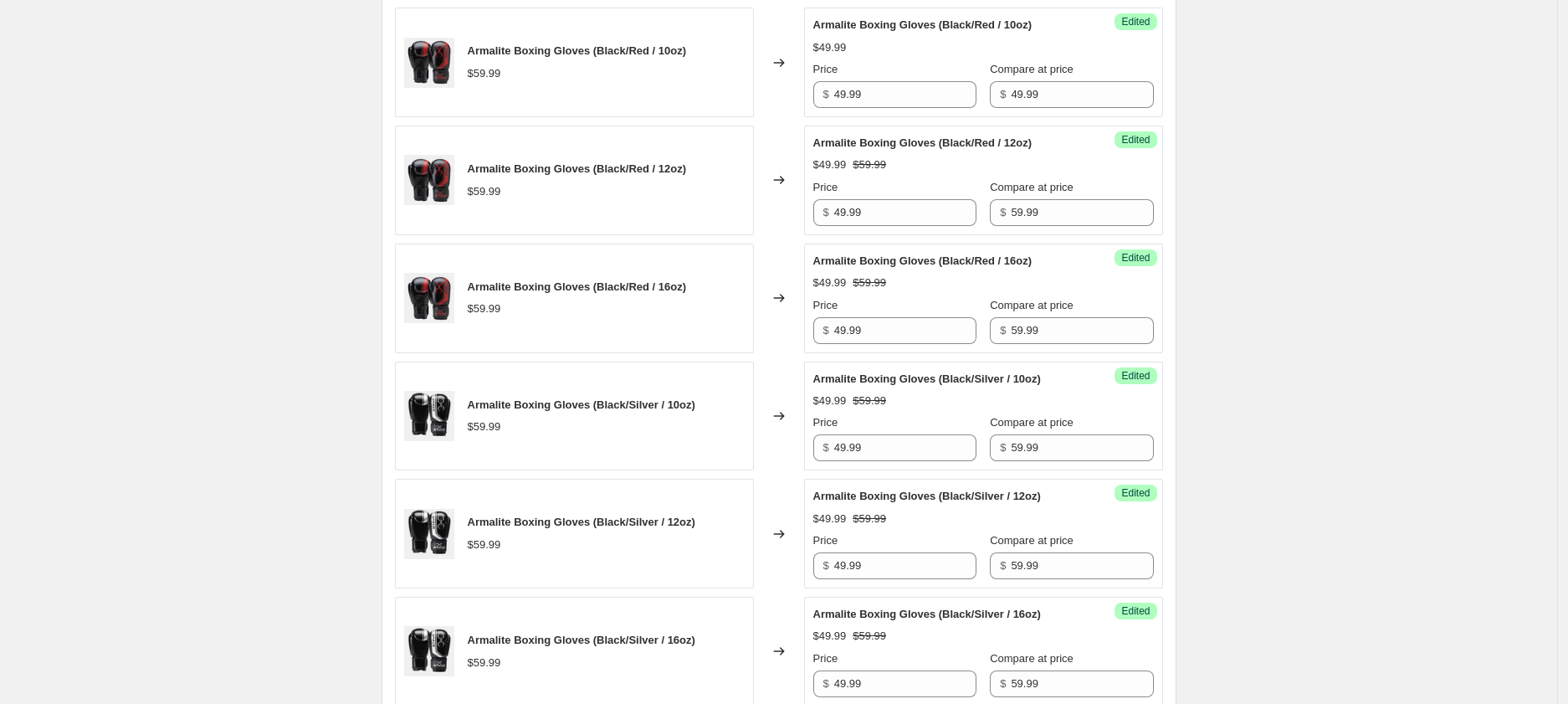
scroll to position [724, 0]
click at [880, 225] on input "49.99" at bounding box center [905, 213] width 143 height 27
click at [880, 220] on input "49.99" at bounding box center [905, 213] width 143 height 27
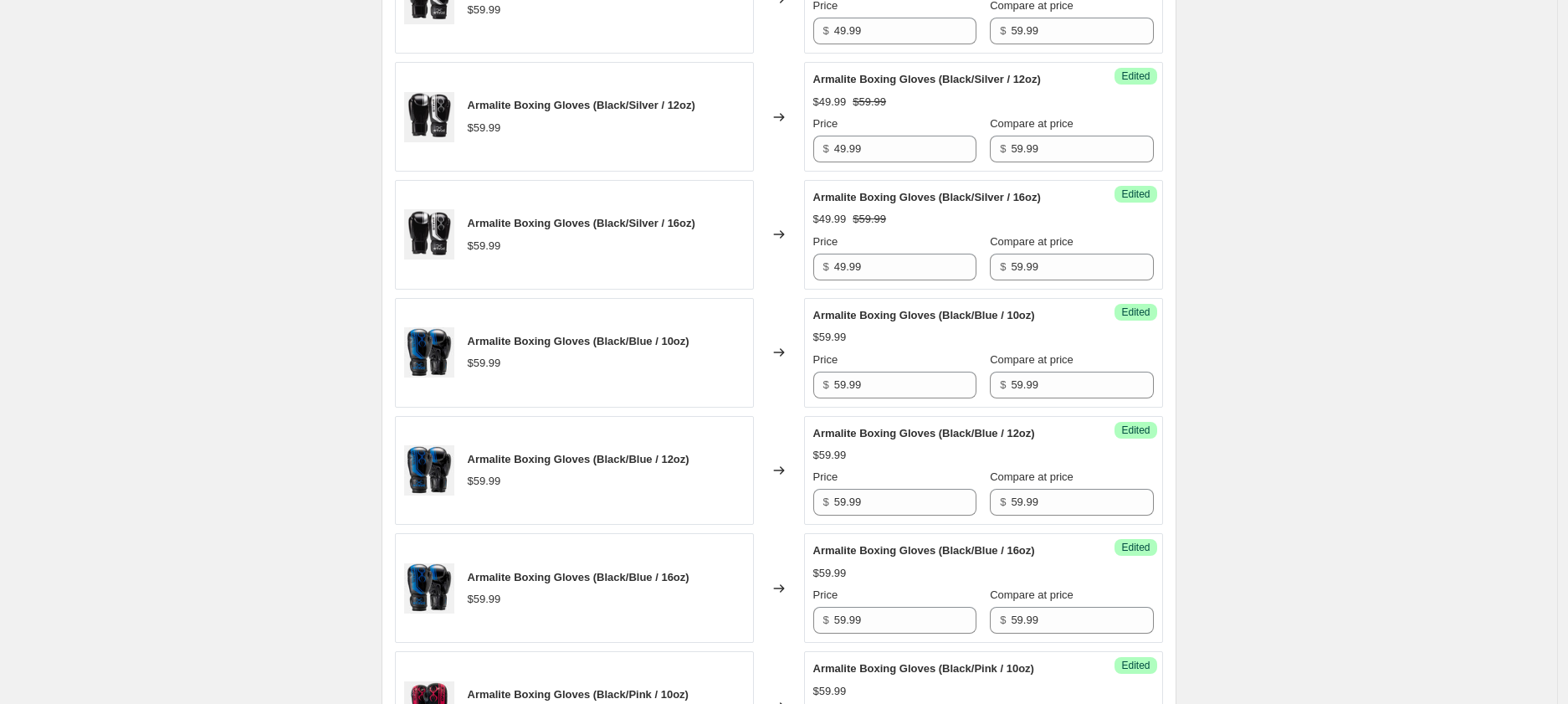
scroll to position [1118, 0]
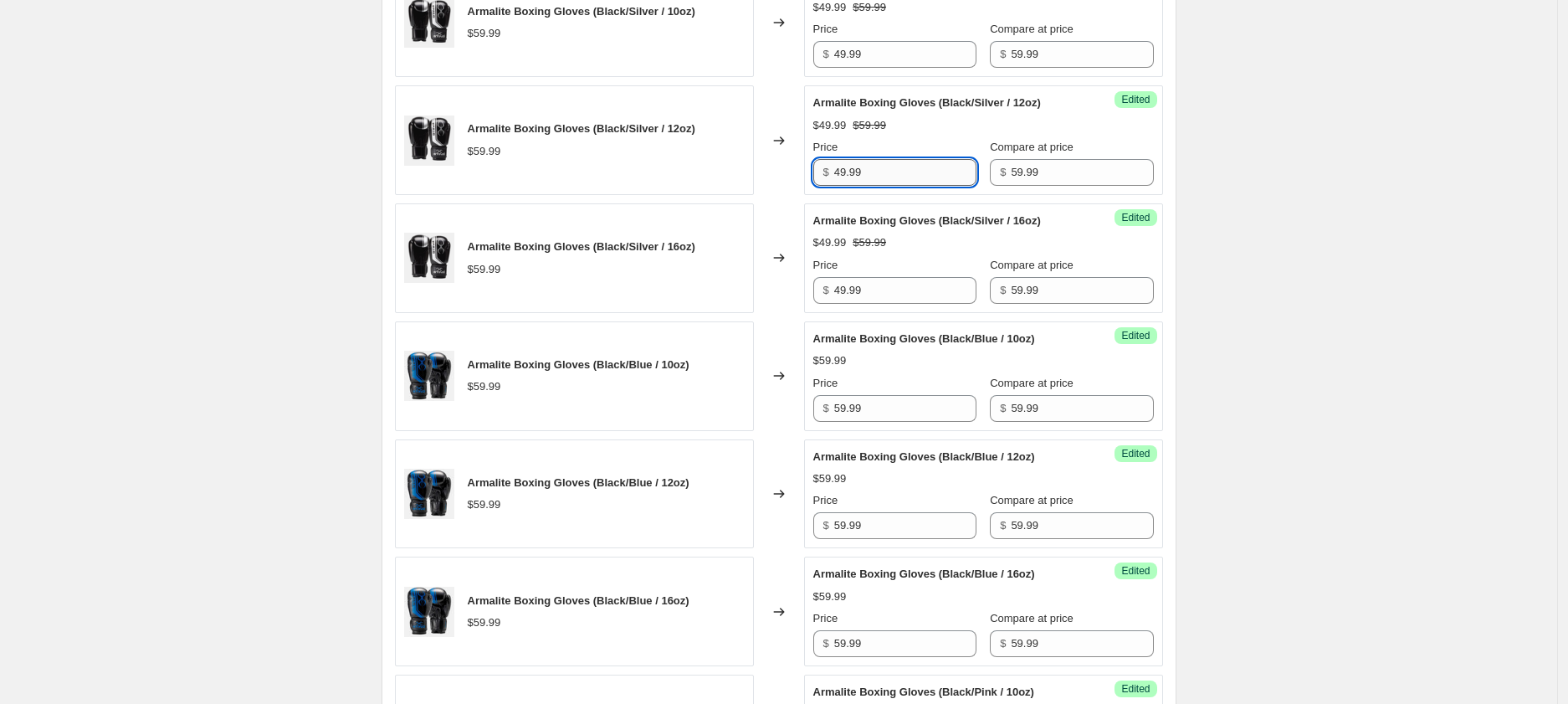
click at [879, 165] on input "49.99" at bounding box center [905, 172] width 143 height 27
click at [890, 413] on input "59.99" at bounding box center [905, 408] width 143 height 27
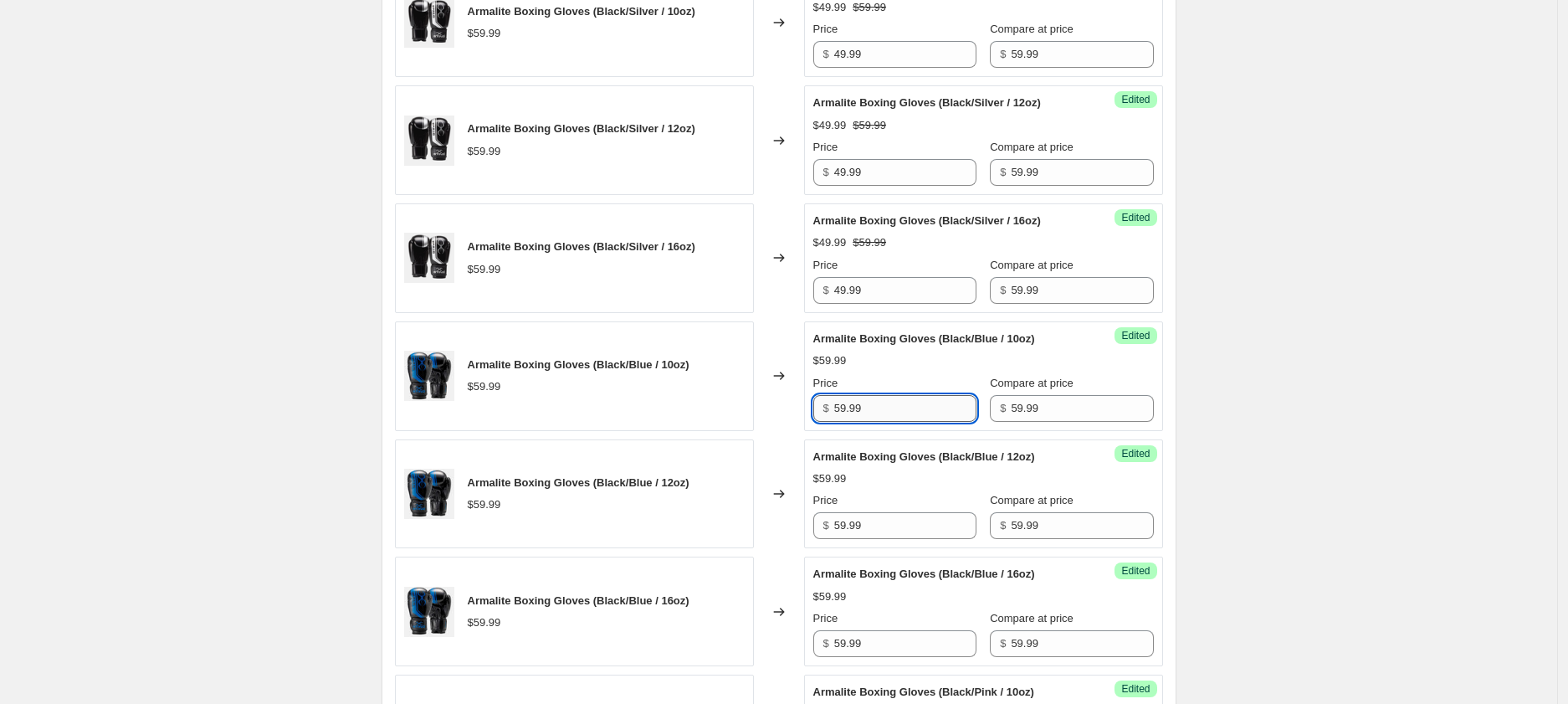
click at [890, 413] on input "59.99" at bounding box center [905, 408] width 143 height 27
paste input "4"
type input "49.99"
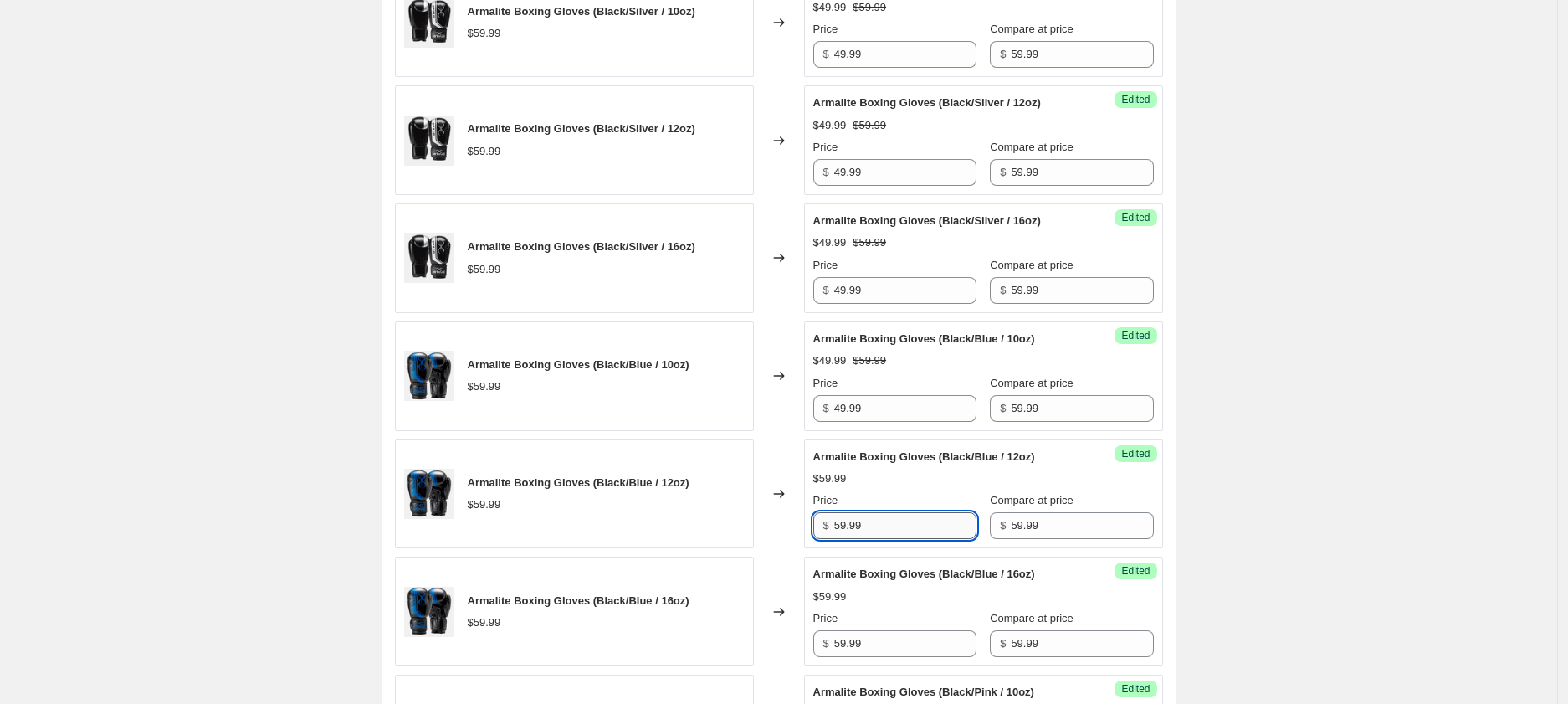
click at [886, 524] on input "59.99" at bounding box center [905, 526] width 143 height 27
paste input "4"
type input "49.99"
click at [884, 643] on input "59.99" at bounding box center [905, 643] width 143 height 27
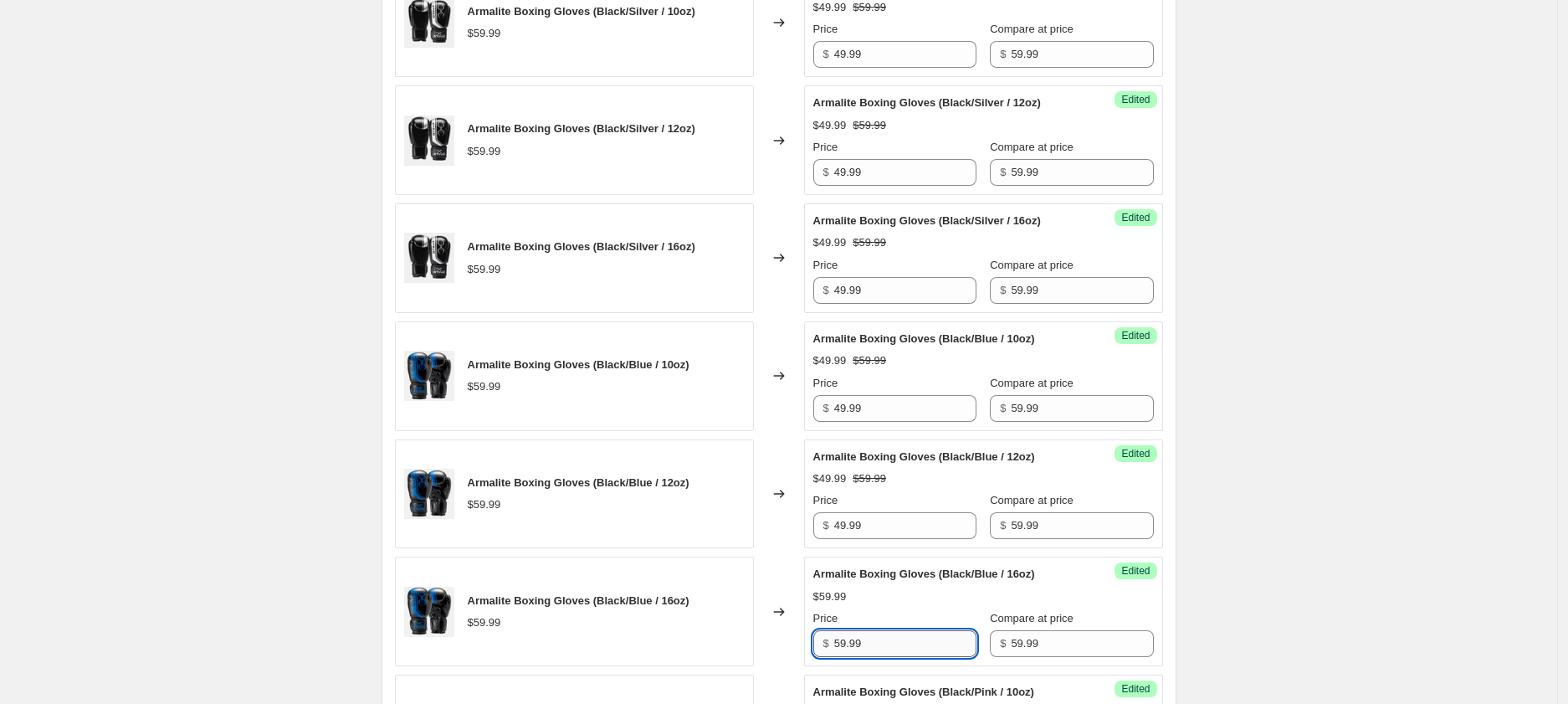
click at [884, 643] on input "59.99" at bounding box center [905, 643] width 143 height 27
paste input "4"
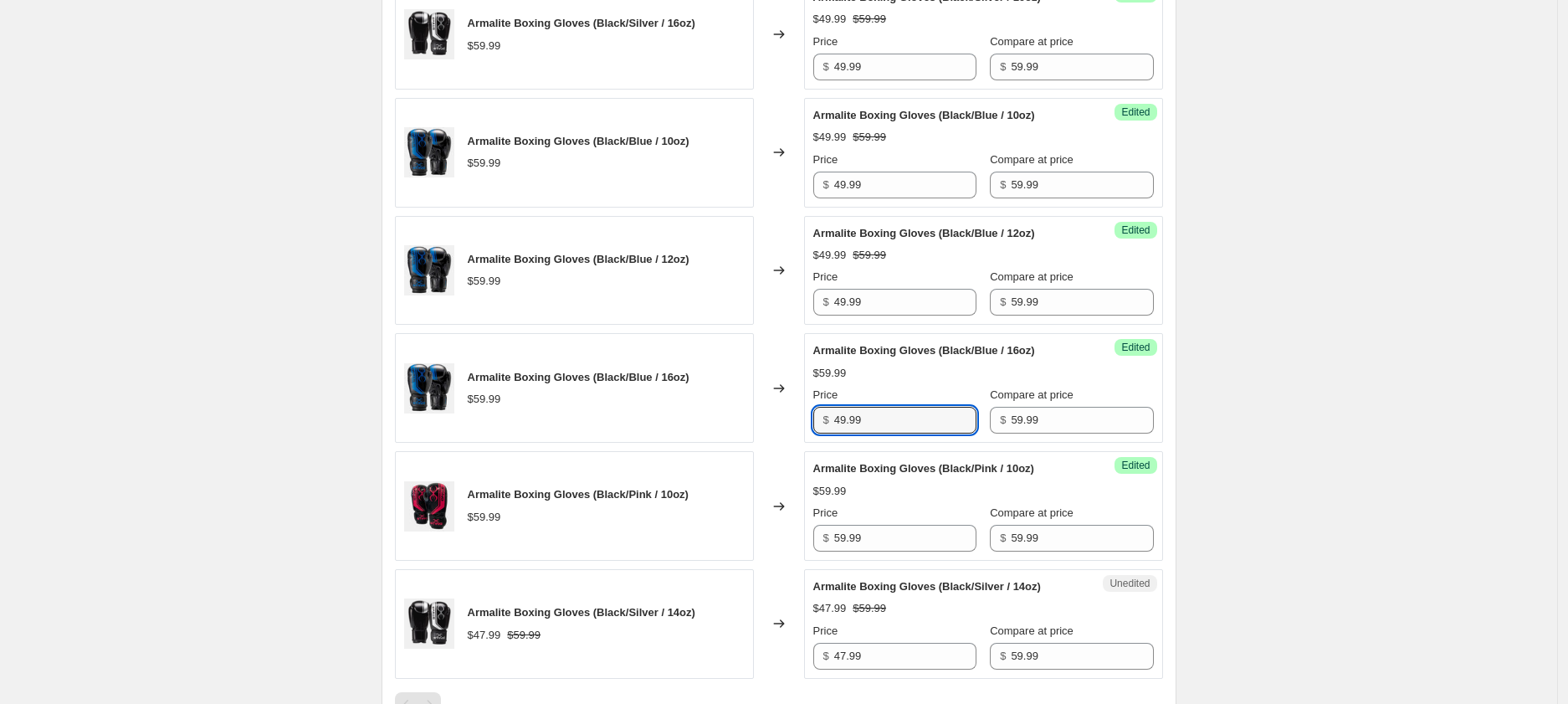
scroll to position [1500, 0]
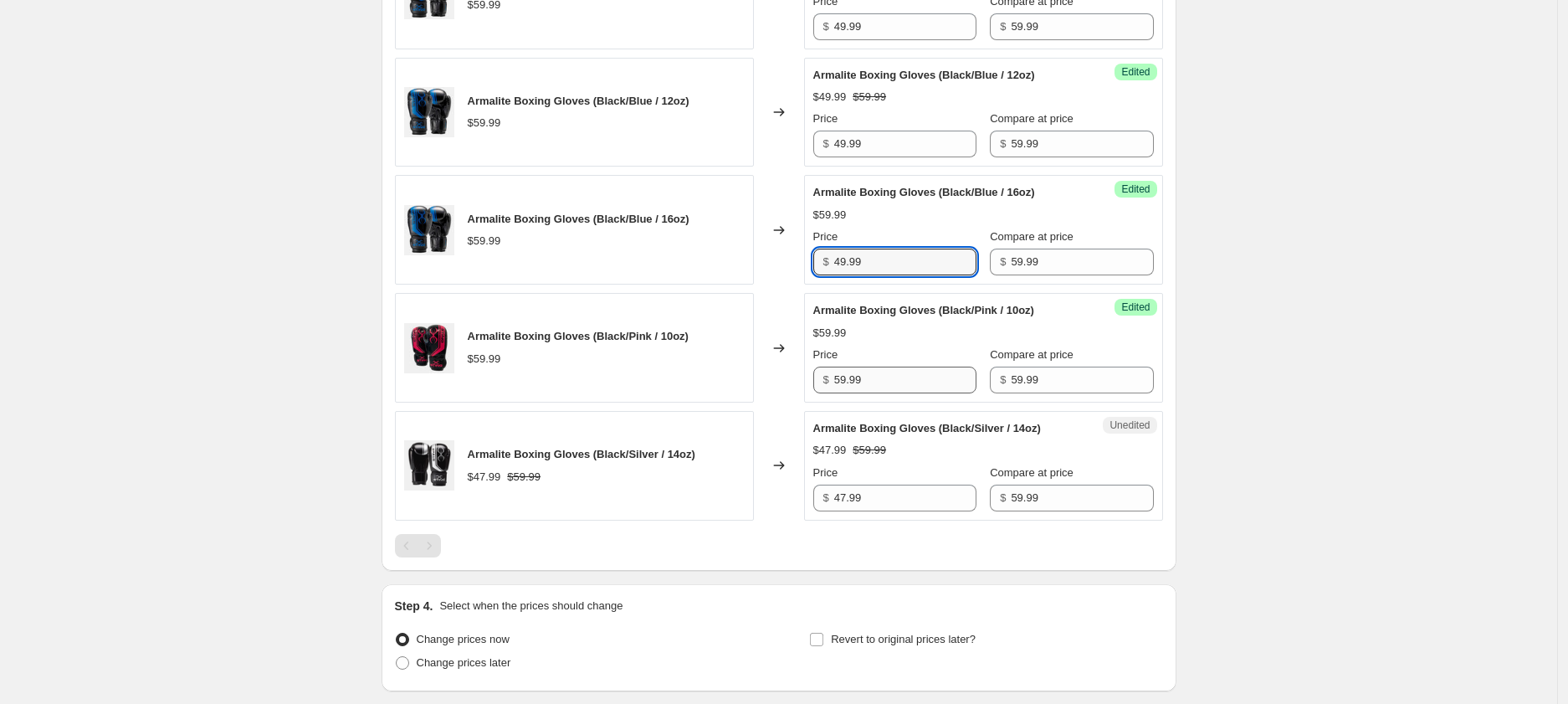
type input "49.99"
click at [880, 380] on input "59.99" at bounding box center [905, 380] width 143 height 27
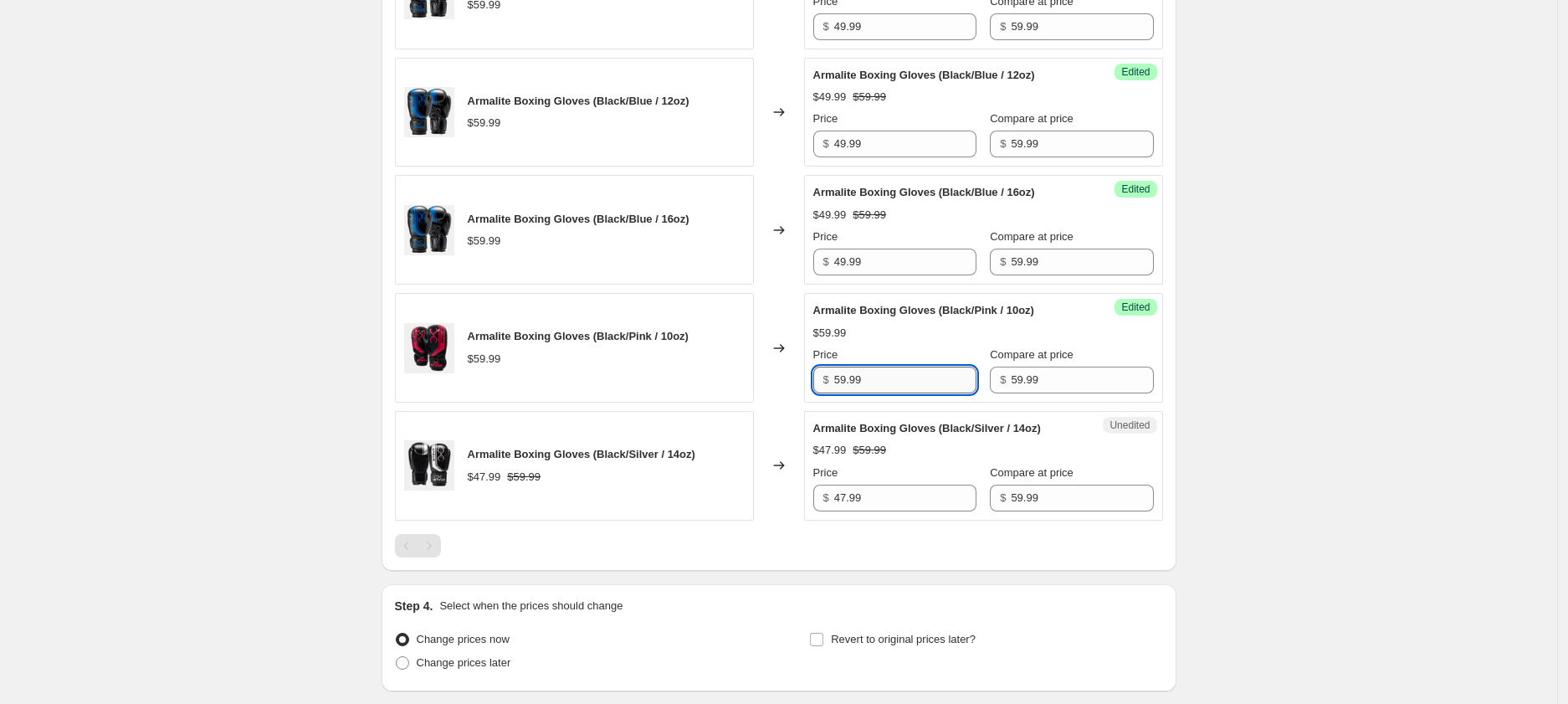
click at [880, 380] on input "59.99" at bounding box center [905, 380] width 143 height 27
paste input "4"
type input "49.99"
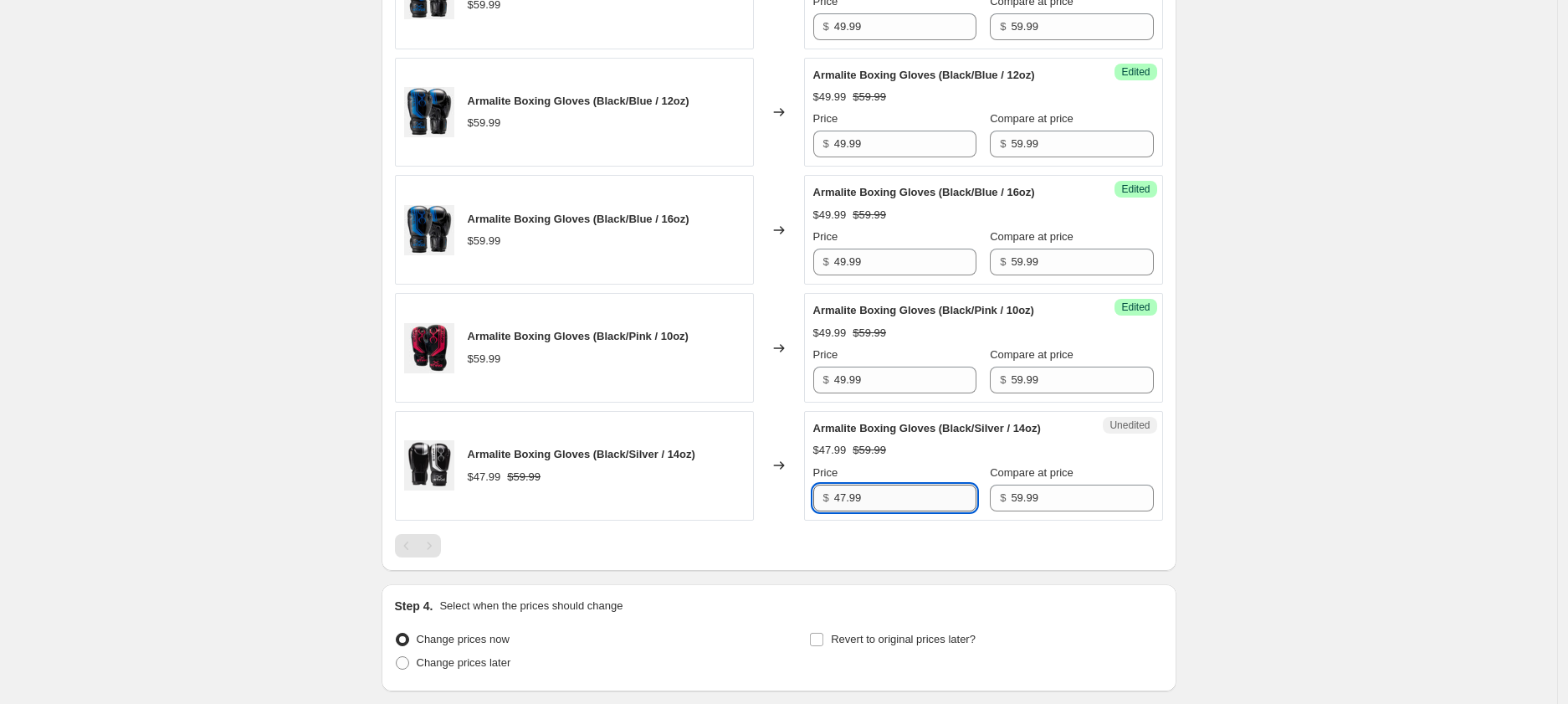
click at [889, 499] on input "47.99" at bounding box center [905, 498] width 143 height 27
paste input "9"
type input "49.99"
click at [1033, 506] on input "59.99" at bounding box center [1082, 498] width 143 height 27
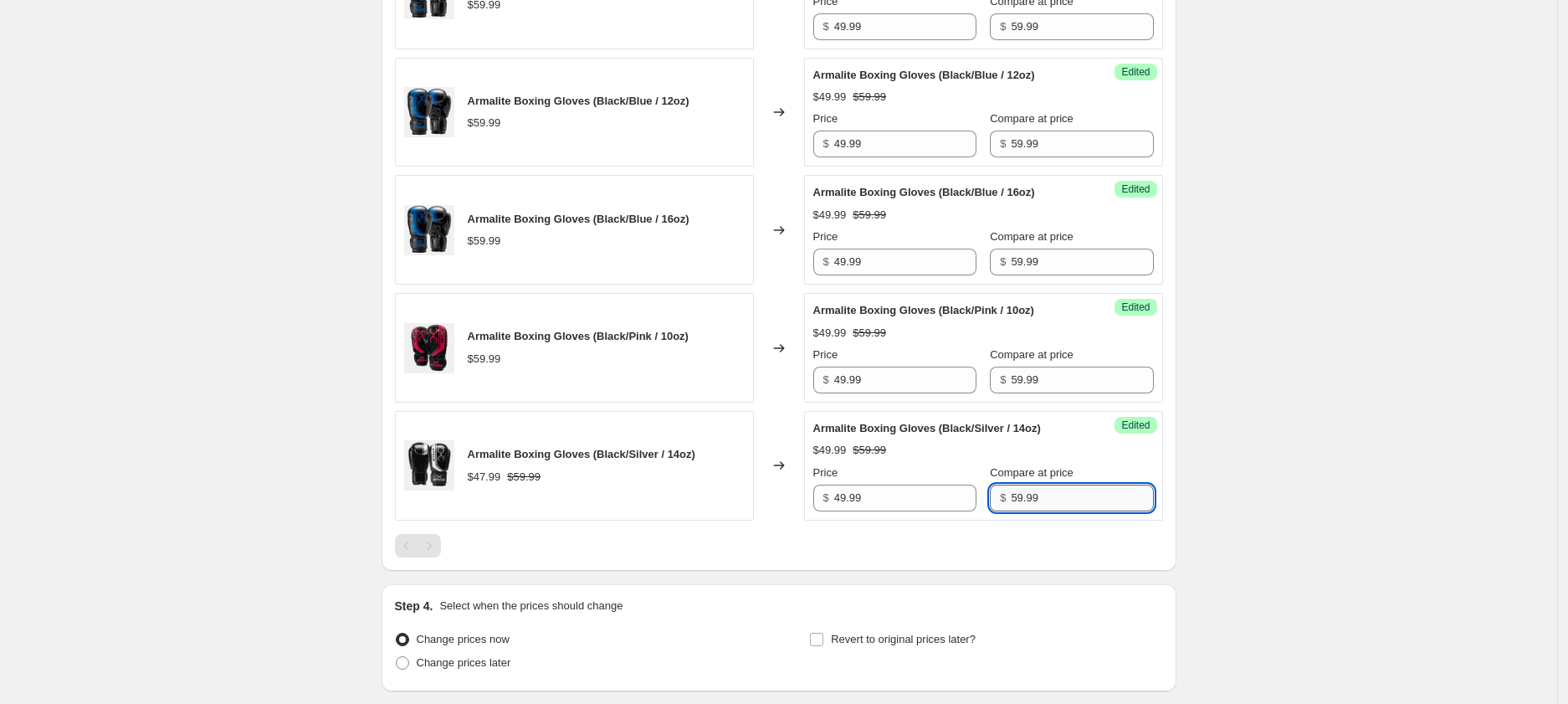
click at [1033, 507] on input "59.99" at bounding box center [1082, 498] width 143 height 27
click at [487, 668] on span "Change prices later" at bounding box center [464, 662] width 94 height 12
click at [396, 657] on input "Change prices later" at bounding box center [396, 656] width 1 height 1
radio input "true"
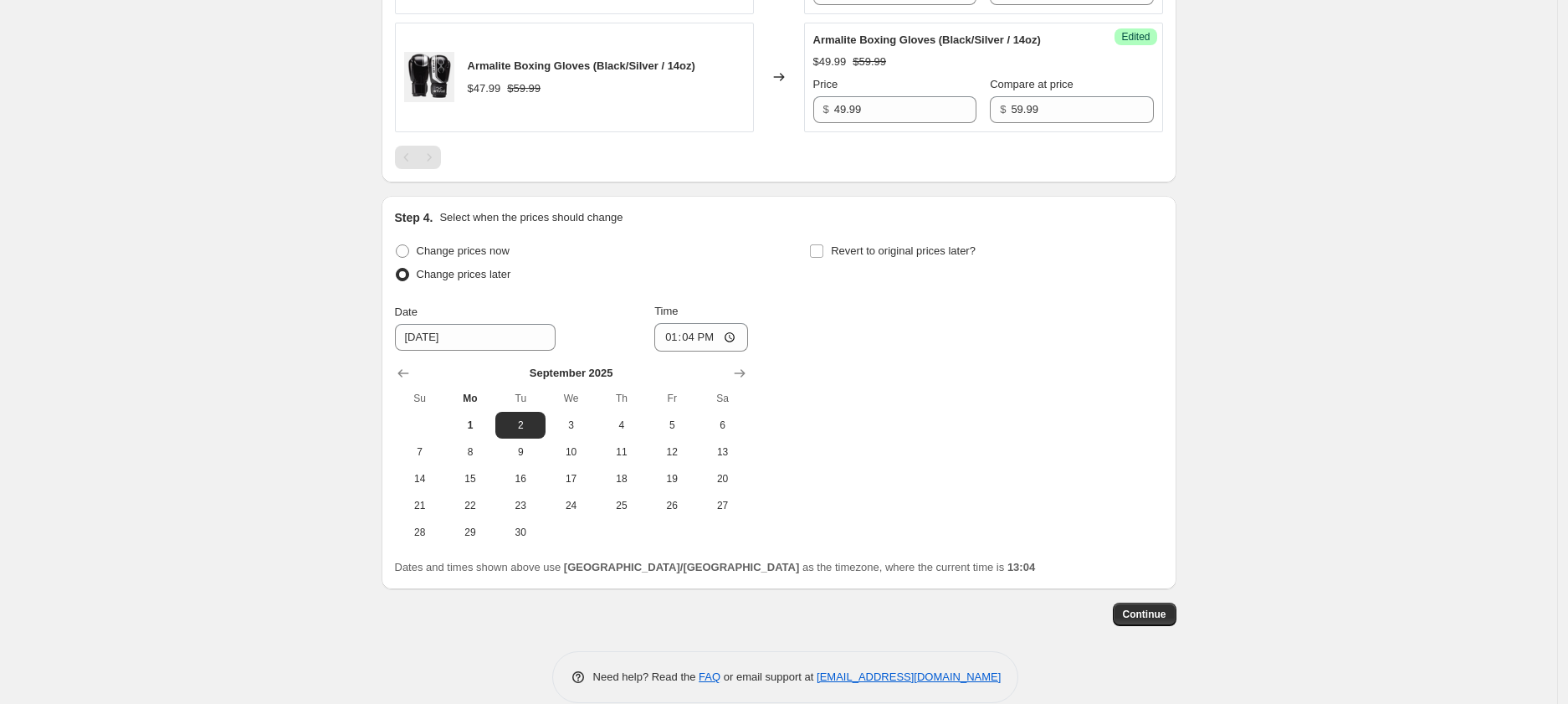
scroll to position [1907, 0]
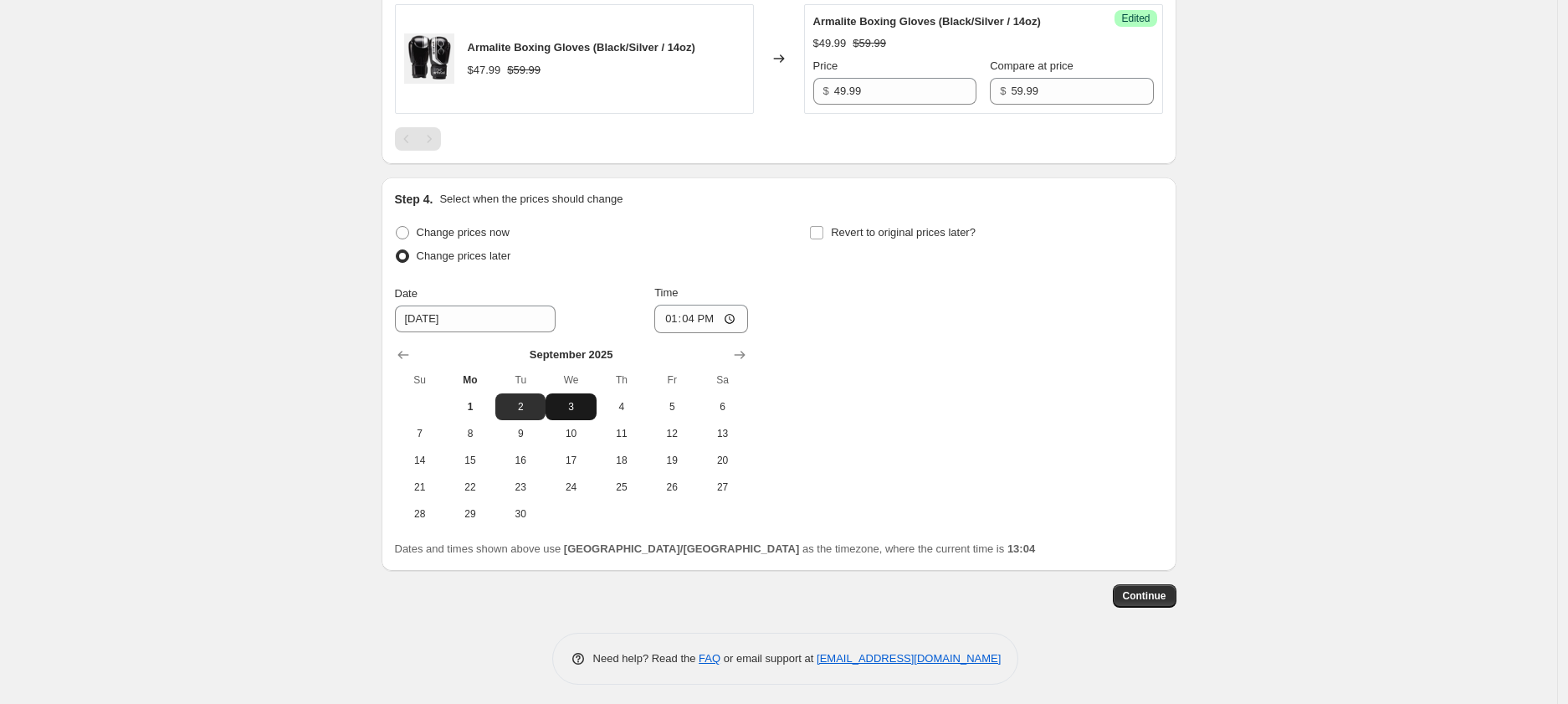
click at [582, 401] on span "3" at bounding box center [570, 406] width 37 height 13
type input "[DATE]"
click at [667, 317] on input "13:04" at bounding box center [701, 319] width 94 height 29
type input "00:00"
click at [855, 236] on span "Revert to original prices later?" at bounding box center [903, 233] width 144 height 12
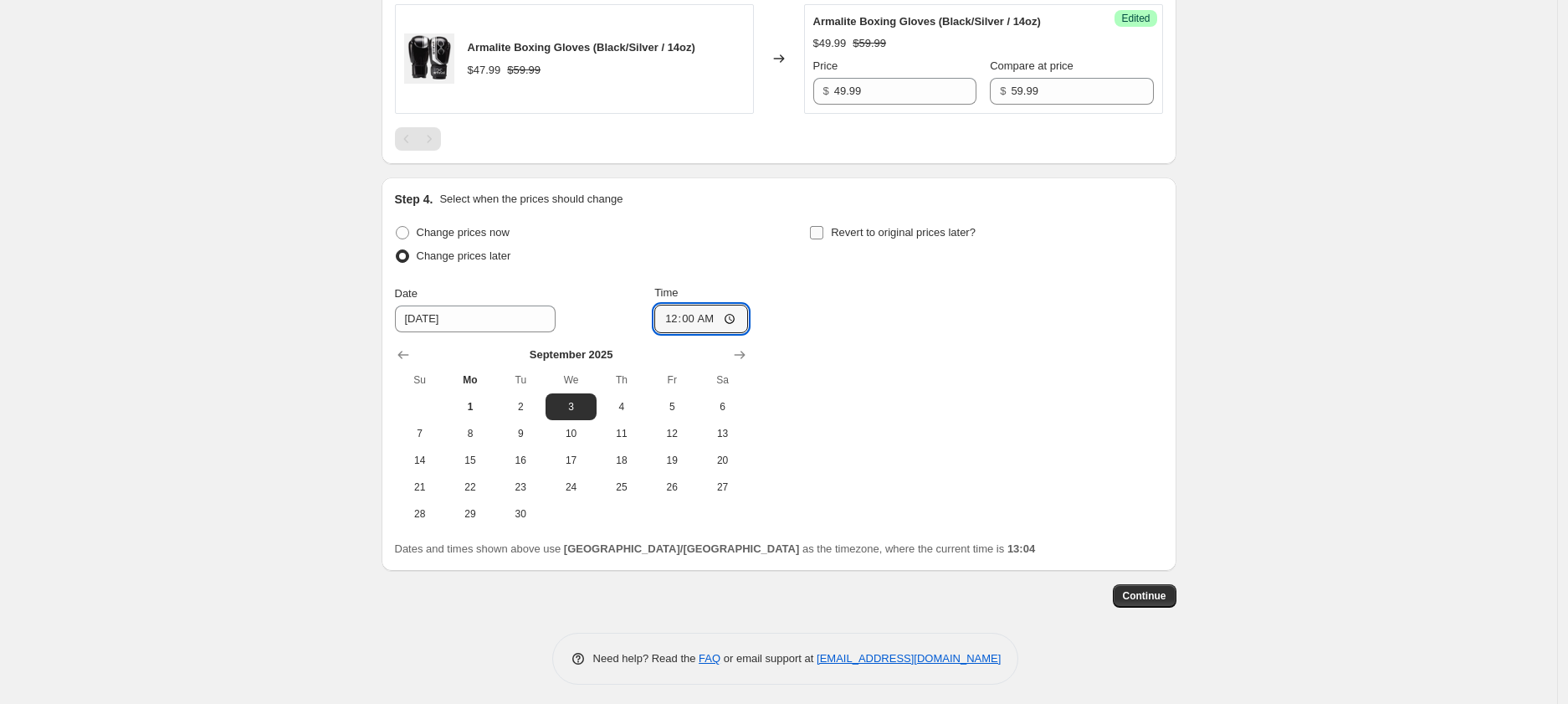
click at [823, 236] on input "Revert to original prices later?" at bounding box center [816, 233] width 13 height 13
checkbox input "true"
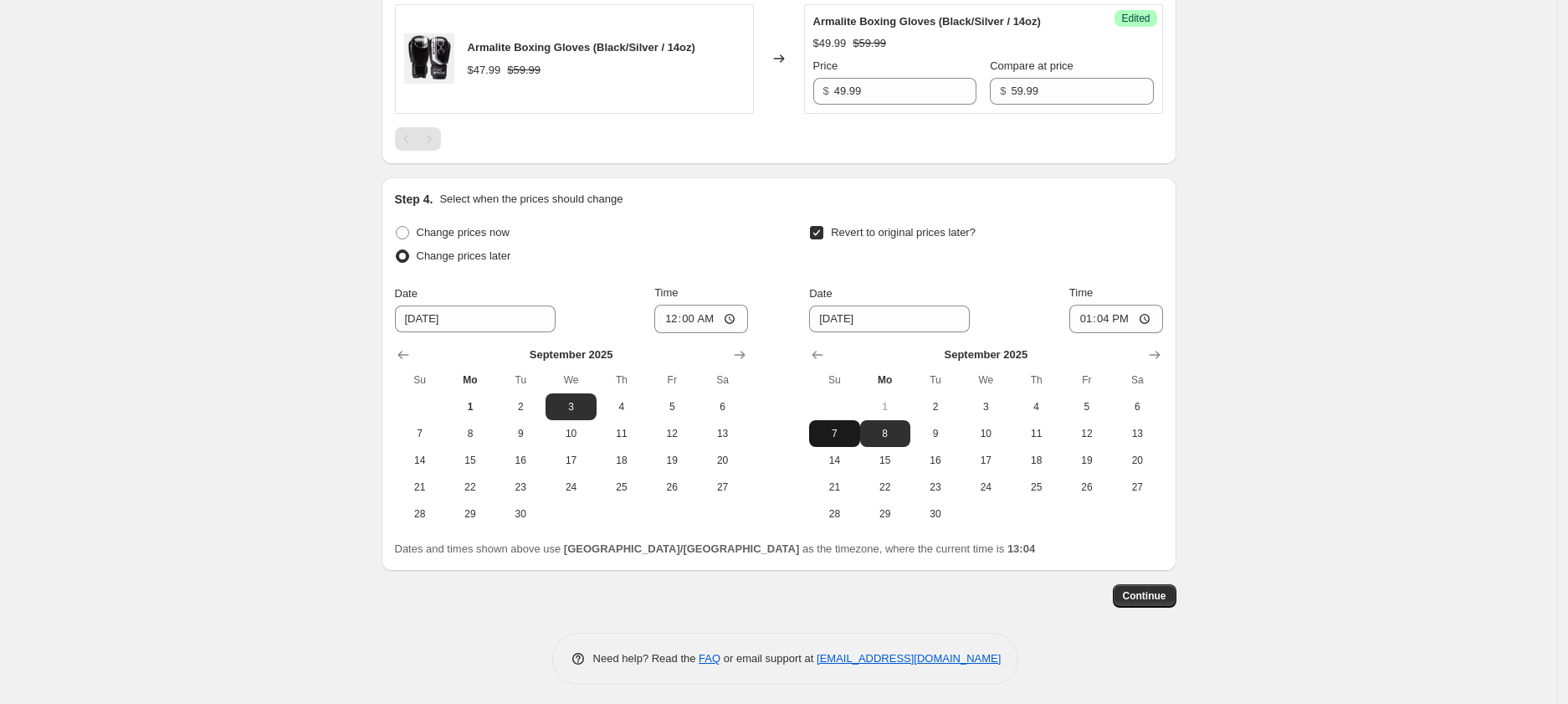
click at [844, 442] on button "7" at bounding box center [834, 434] width 50 height 27
type input "[DATE]"
click at [1112, 323] on input "13:04" at bounding box center [1115, 319] width 94 height 29
type input "23:59"
click at [1158, 600] on span "Continue" at bounding box center [1145, 595] width 44 height 13
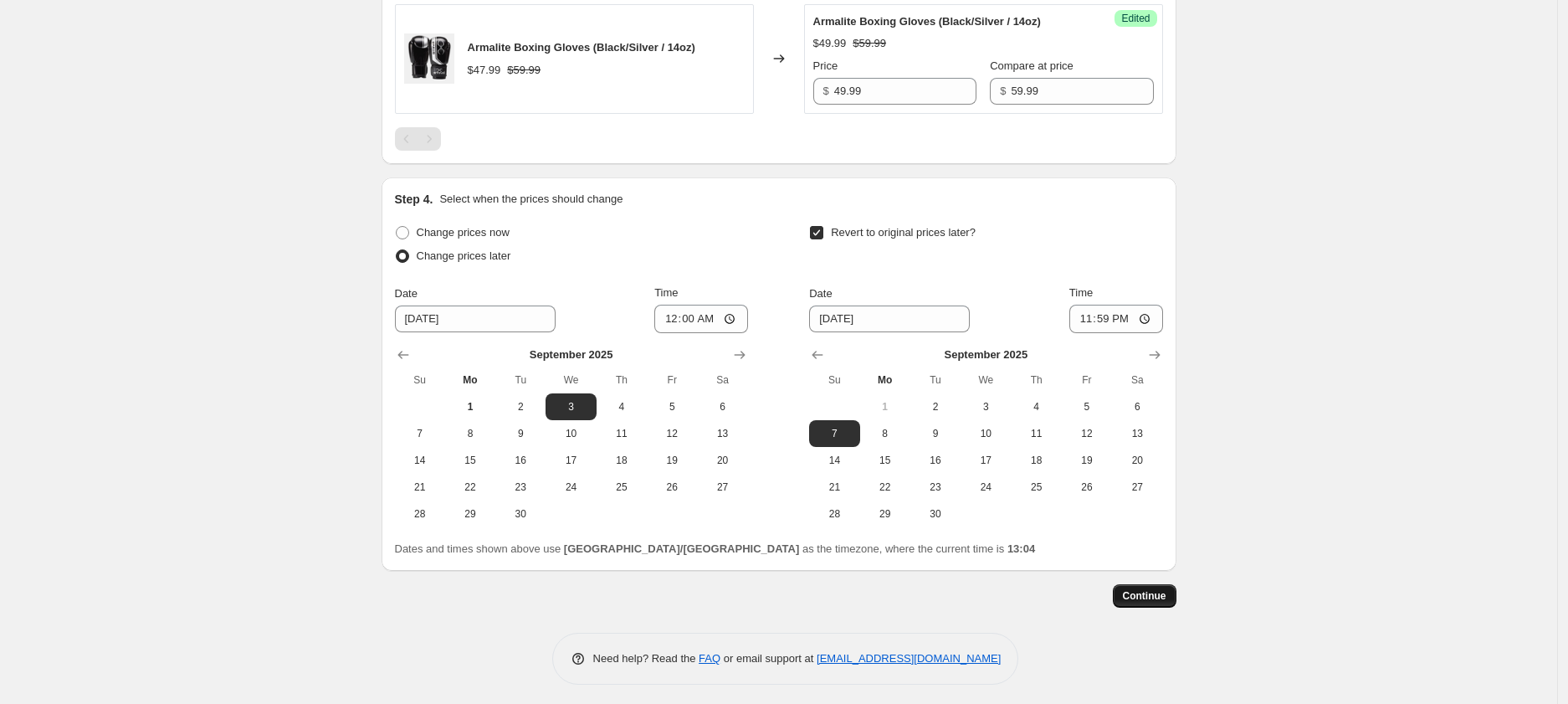
scroll to position [0, 0]
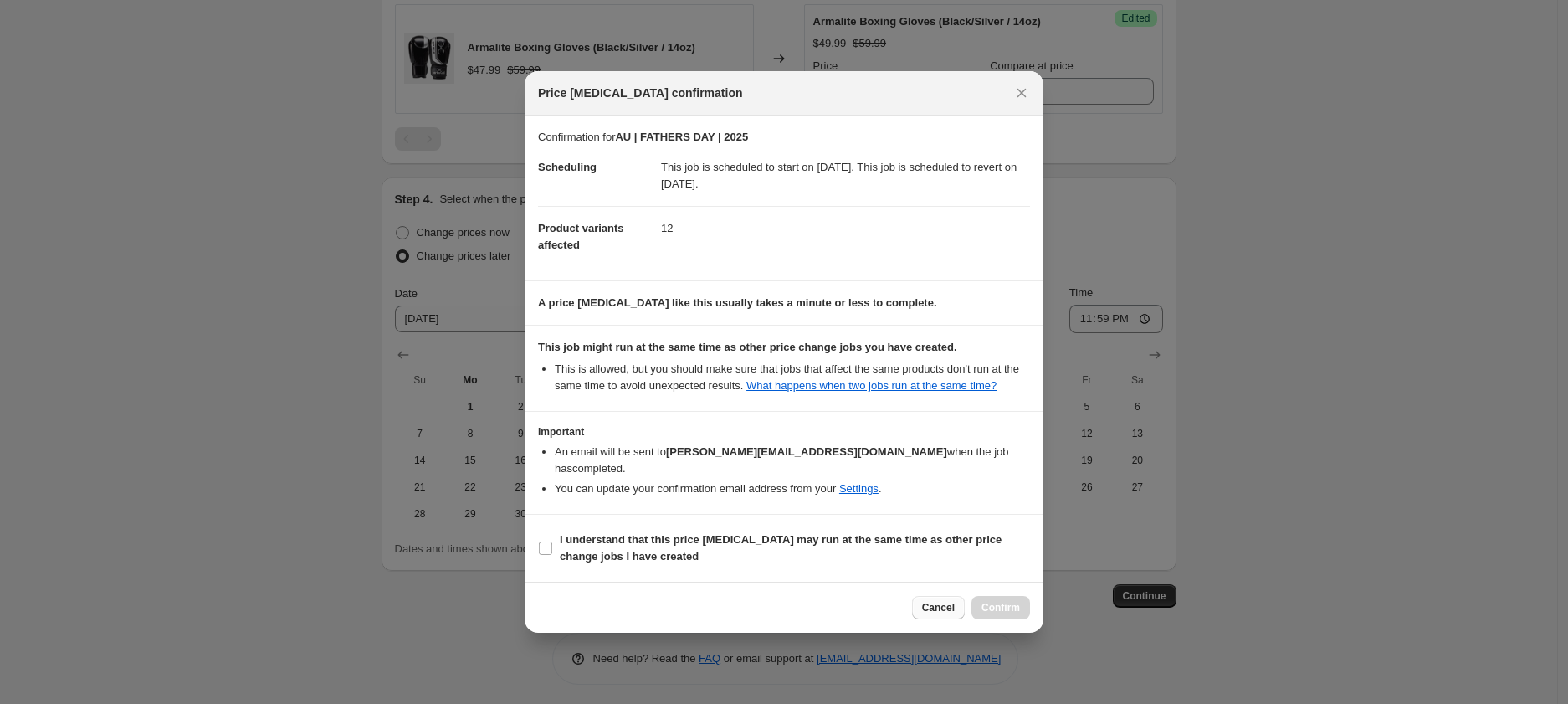
click at [924, 606] on span "Cancel" at bounding box center [938, 607] width 33 height 13
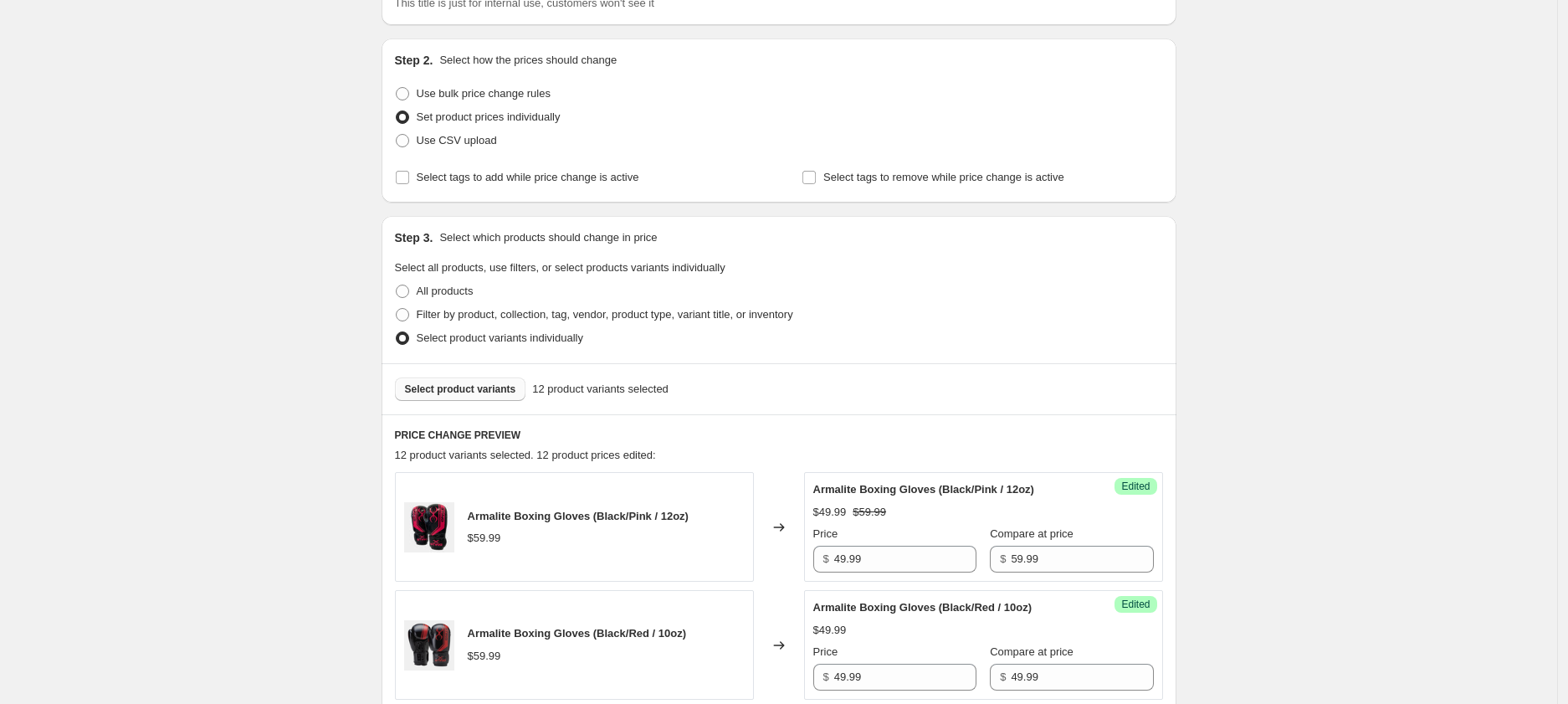
scroll to position [107, 0]
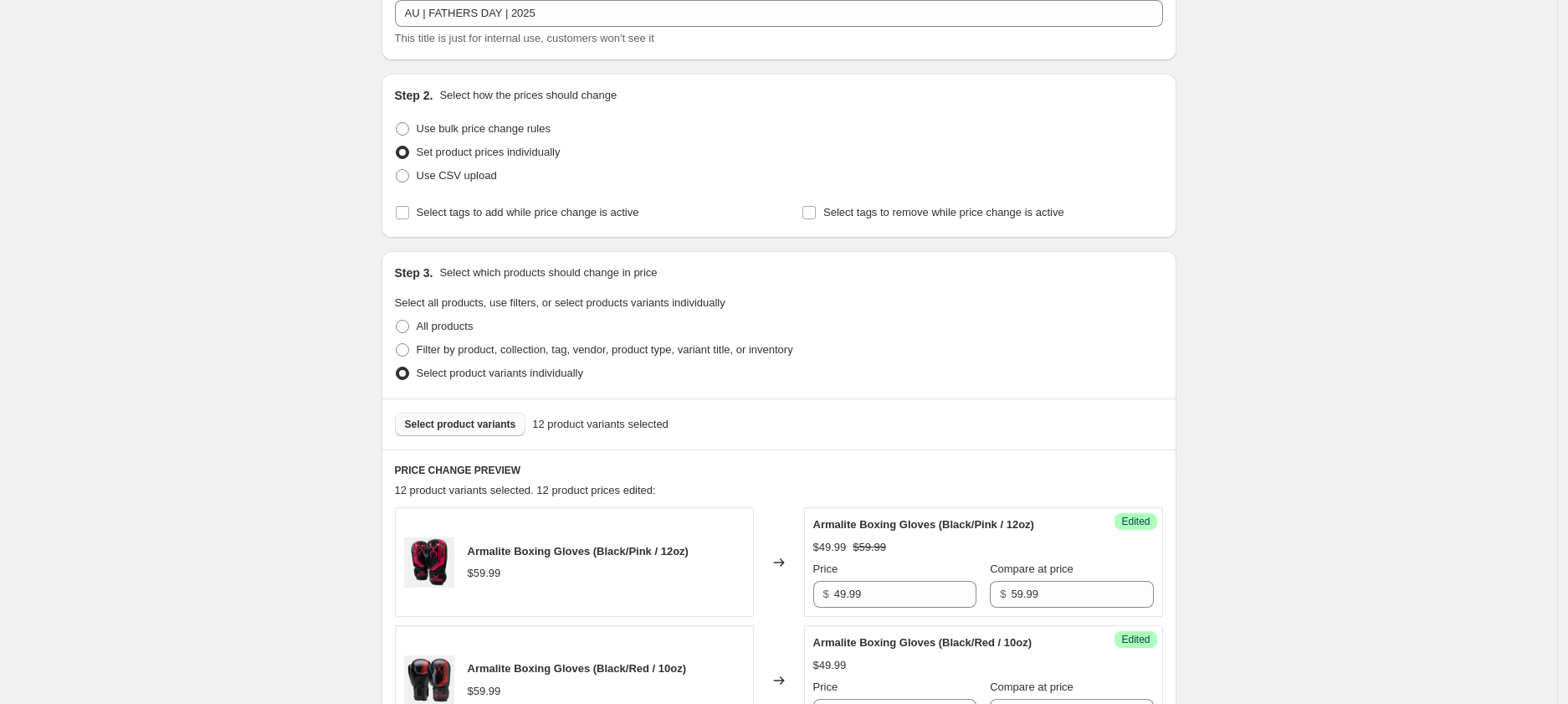
click at [504, 425] on span "Select product variants" at bounding box center [461, 424] width 111 height 13
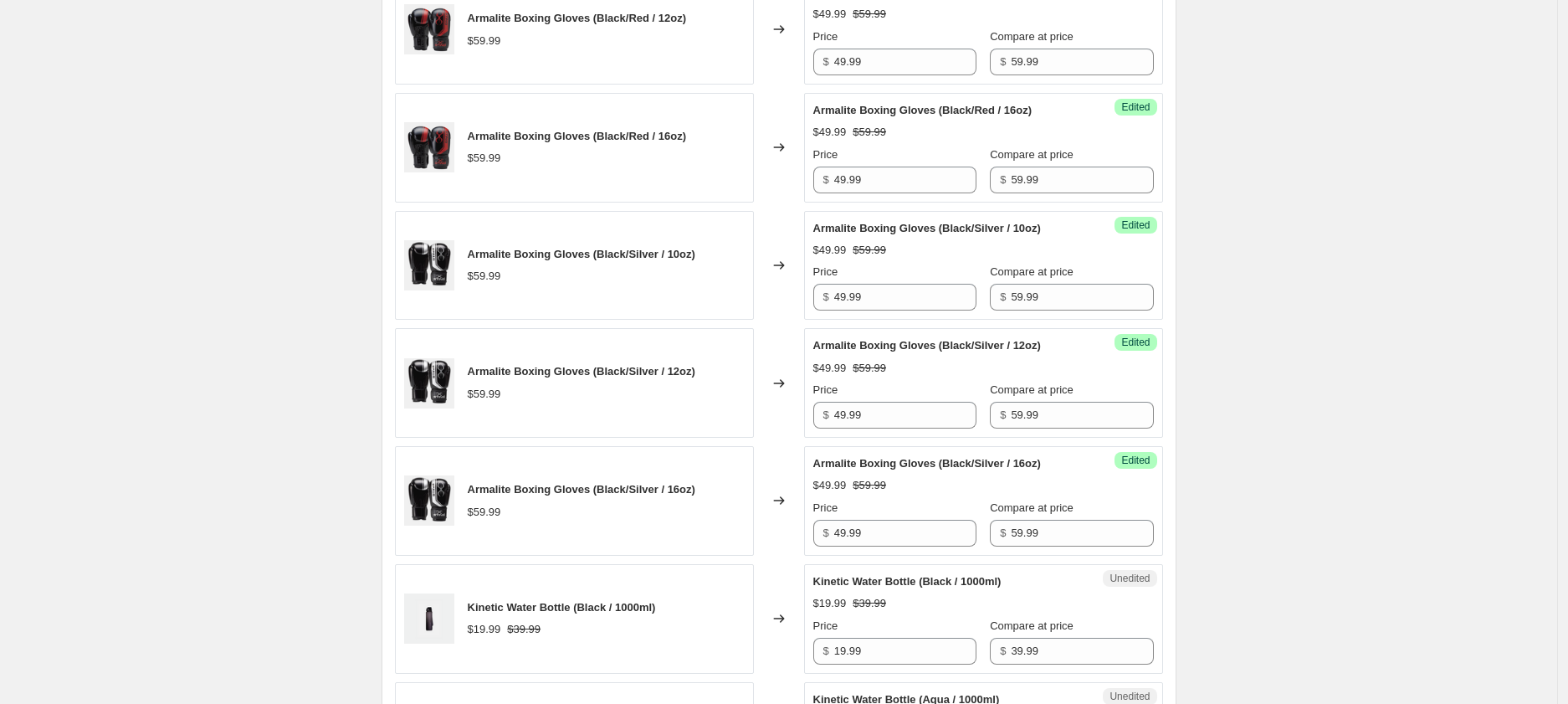
scroll to position [927, 0]
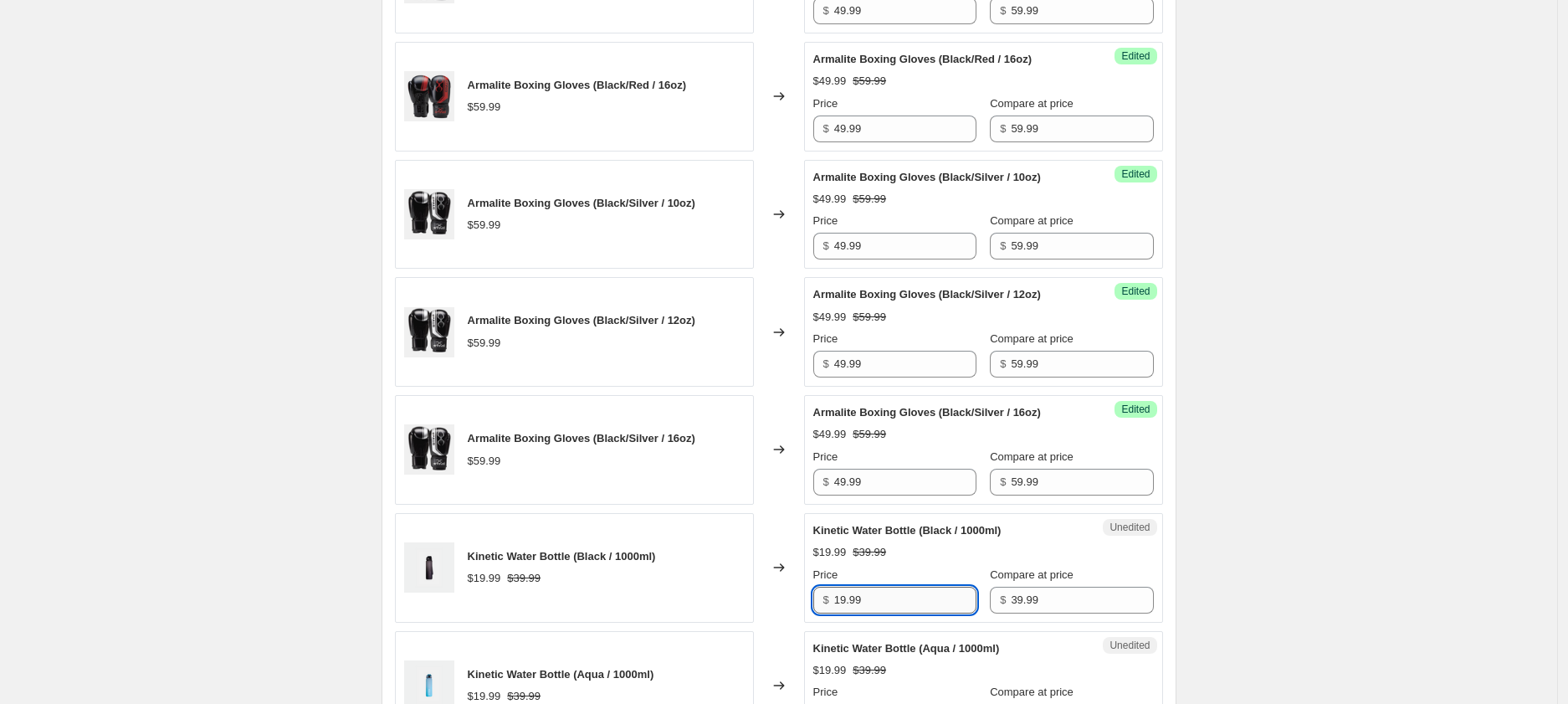
click at [853, 596] on input "19.99" at bounding box center [905, 600] width 143 height 27
type input "19.99"
click at [1011, 595] on input "39.99" at bounding box center [1082, 600] width 143 height 27
click at [1011, 594] on input "39.99" at bounding box center [1082, 600] width 143 height 27
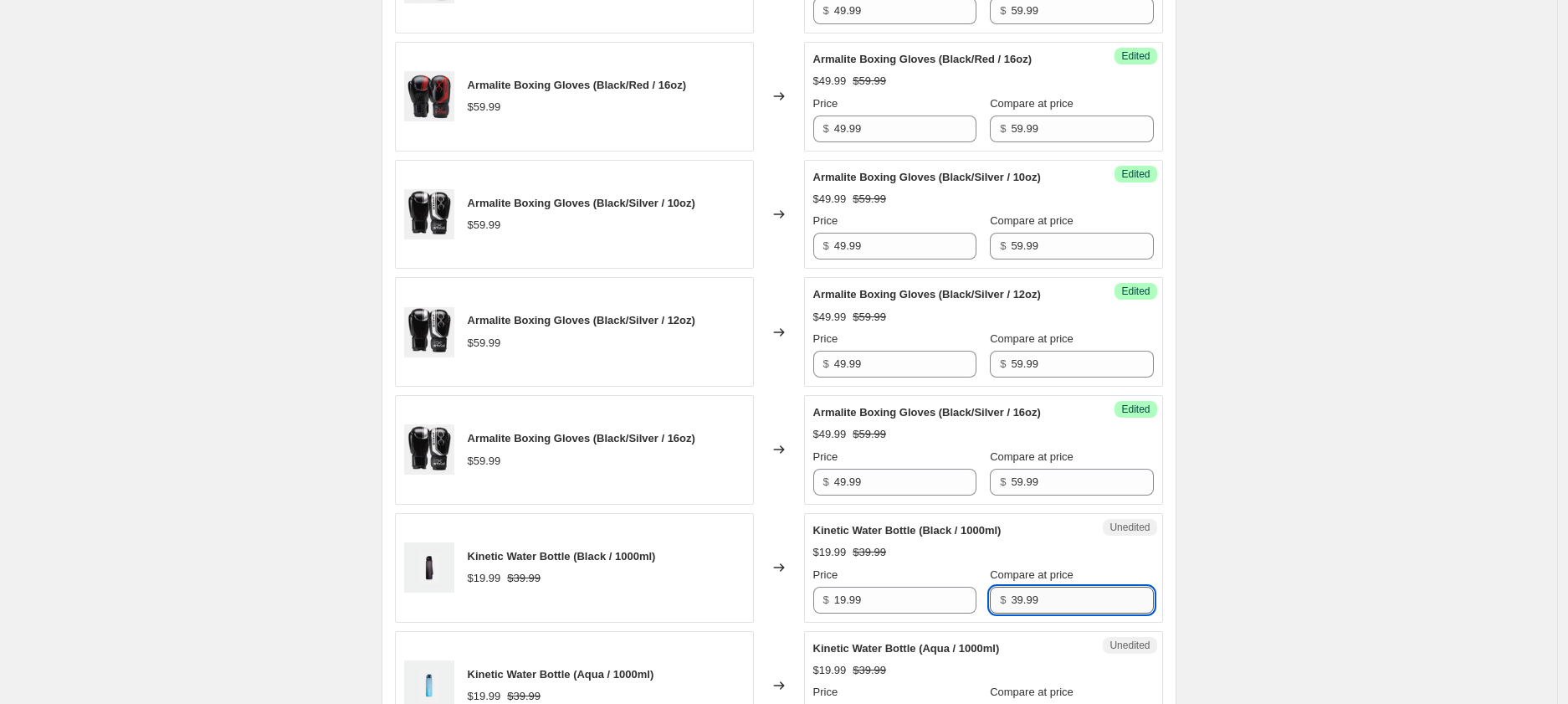
paste input "1"
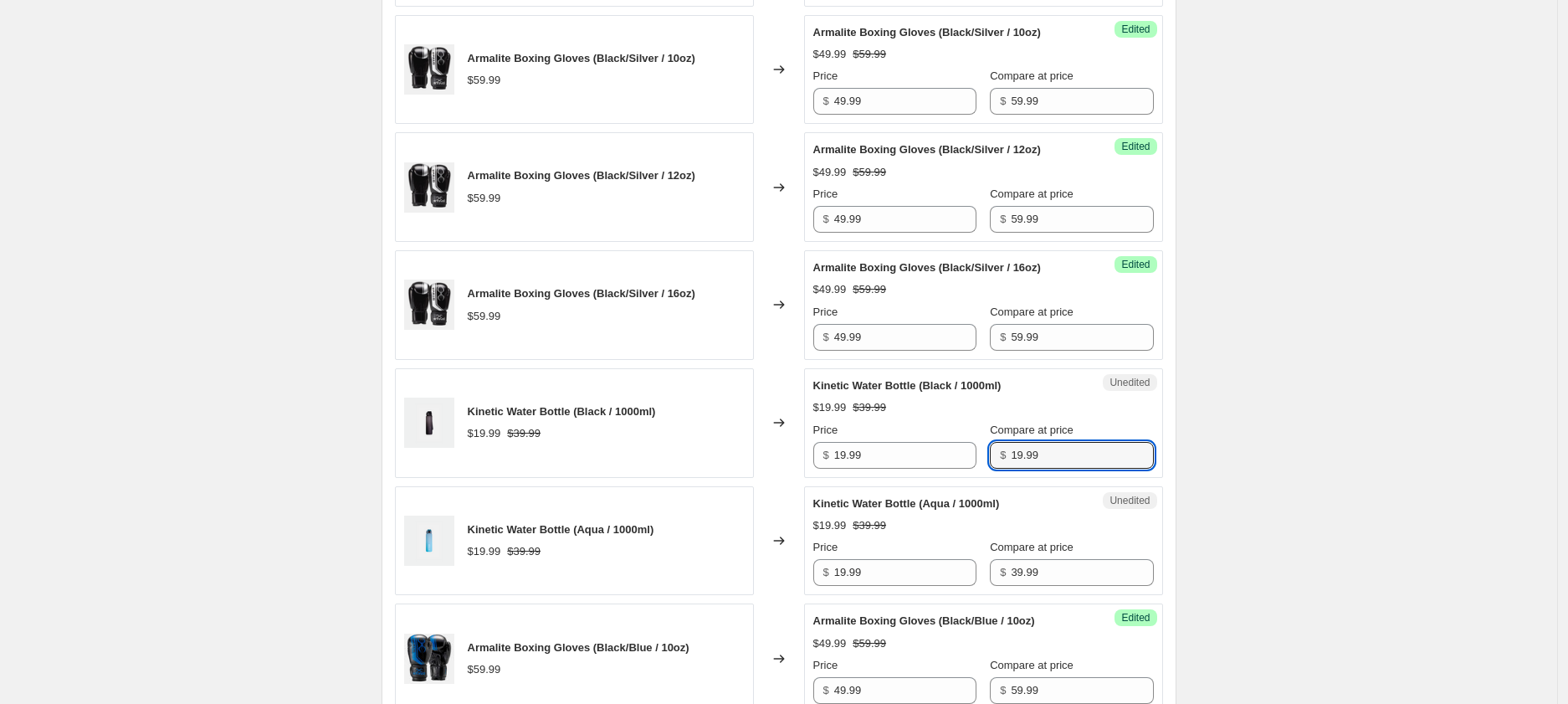
scroll to position [1099, 0]
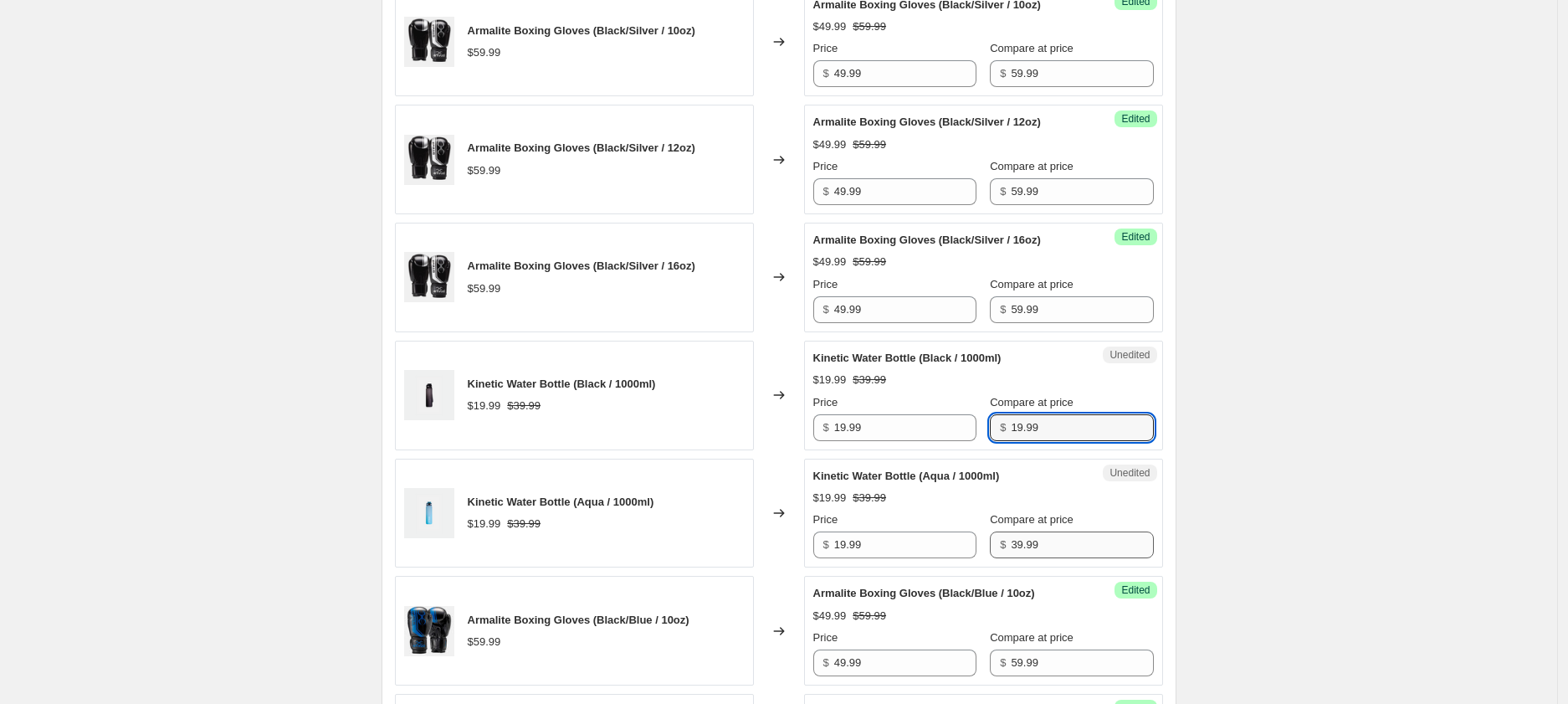
type input "19.99"
click at [1033, 547] on input "39.99" at bounding box center [1082, 544] width 143 height 27
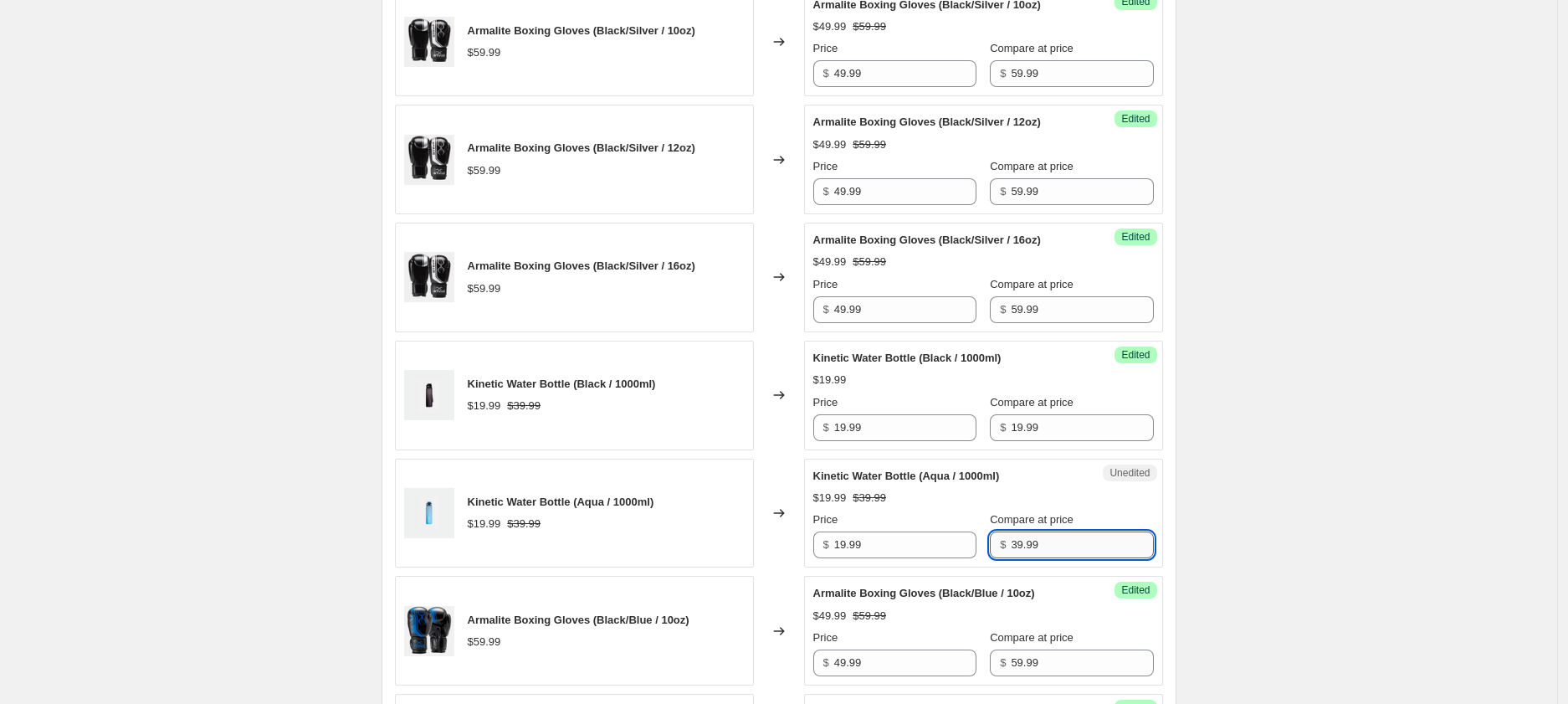
click at [1033, 547] on input "39.99" at bounding box center [1082, 544] width 143 height 27
paste input "1"
type input "19.99"
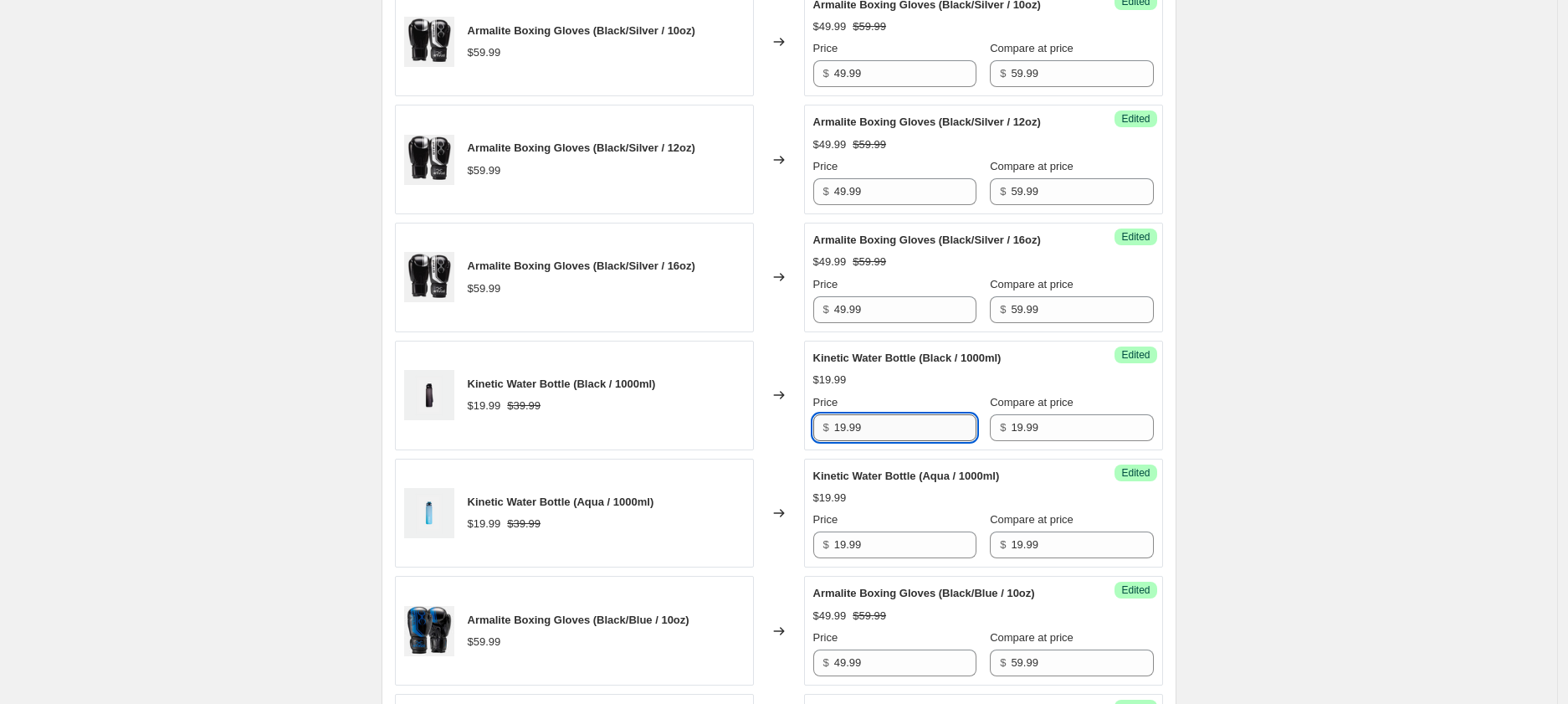
click at [851, 429] on input "19.99" at bounding box center [905, 428] width 143 height 27
type input "15.99"
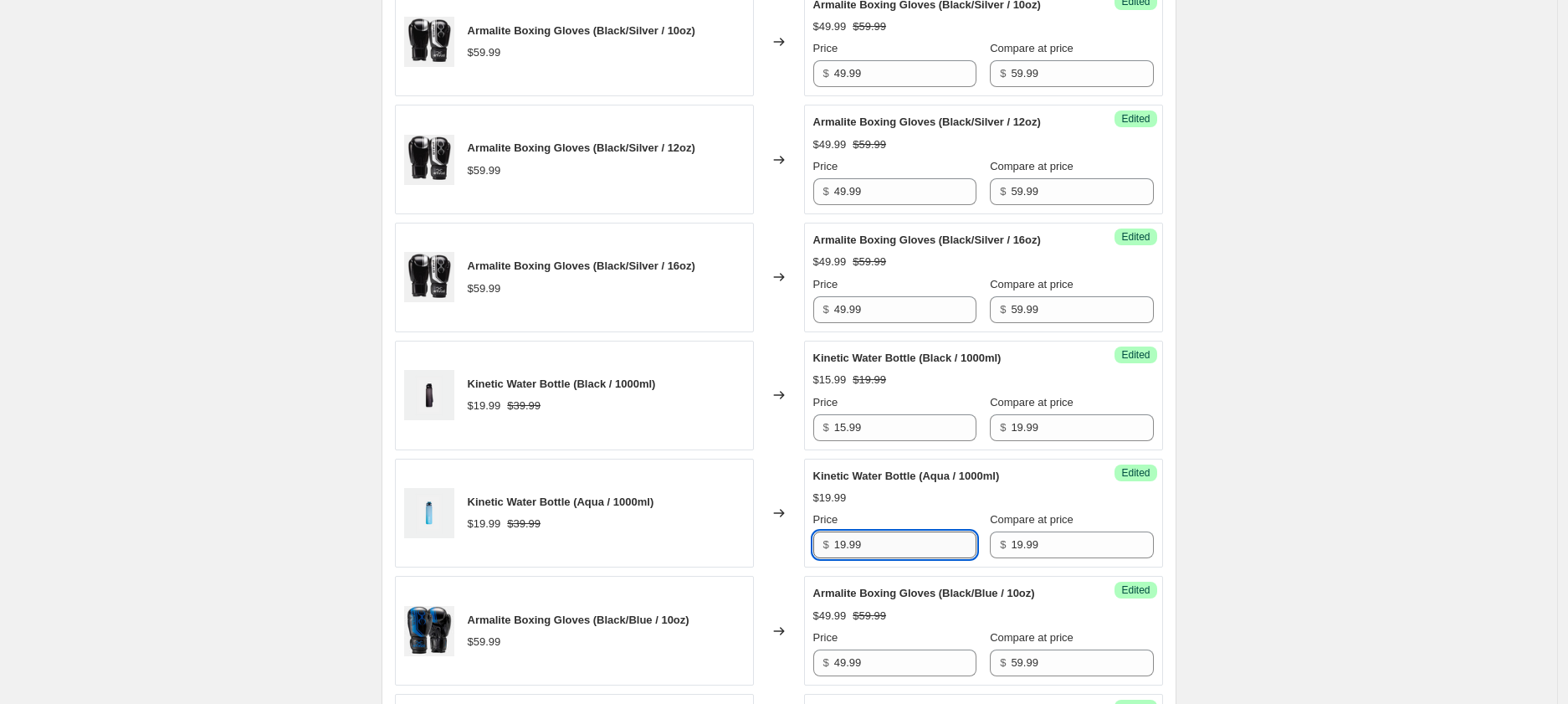
click at [870, 549] on input "19.99" at bounding box center [905, 544] width 143 height 27
click at [870, 549] on input "19.99" at bounding box center [905, 544] width 143 height 27
paste input "5"
type input "15.99"
click at [197, 357] on div "Create new price [MEDICAL_DATA]. This page is ready Create new price [MEDICAL_D…" at bounding box center [779, 327] width 1557 height 2852
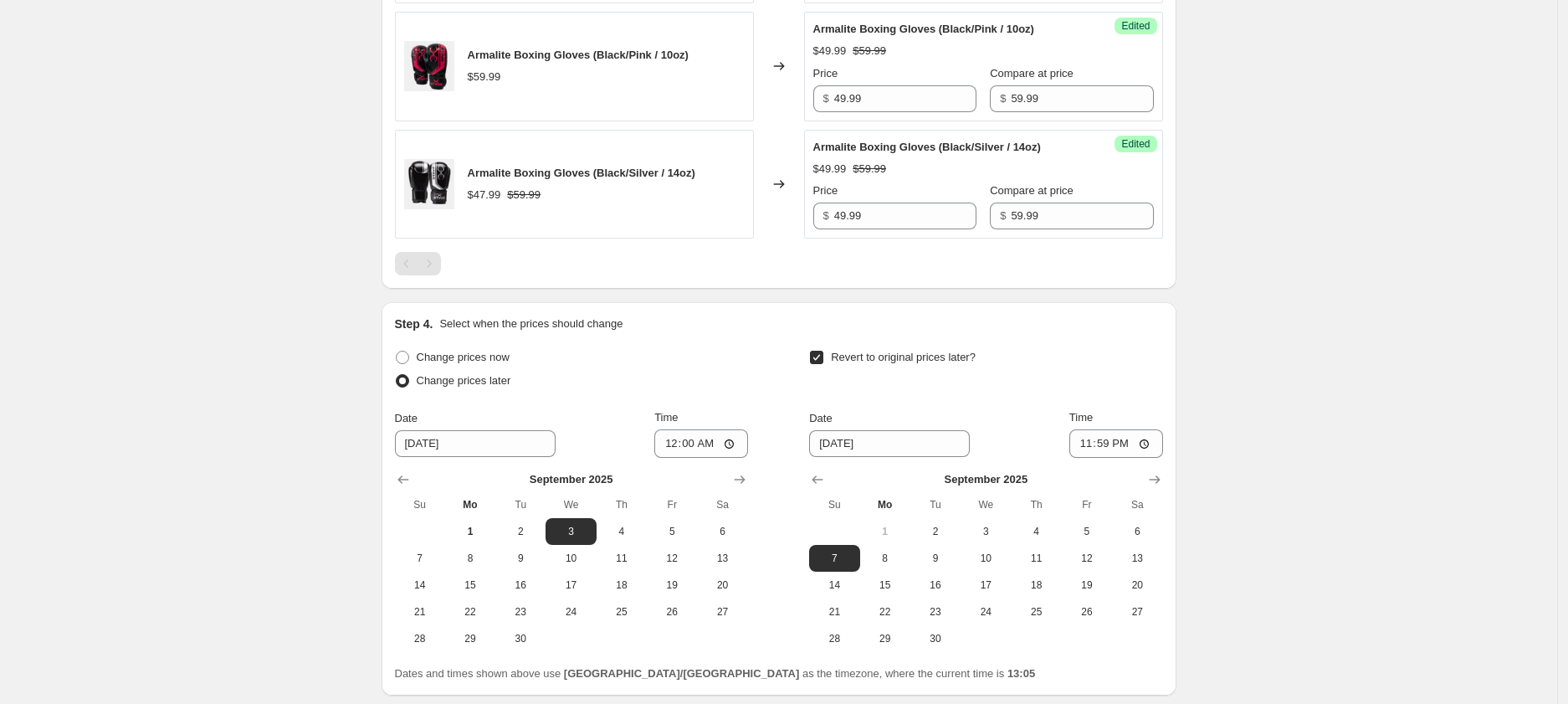
scroll to position [2149, 0]
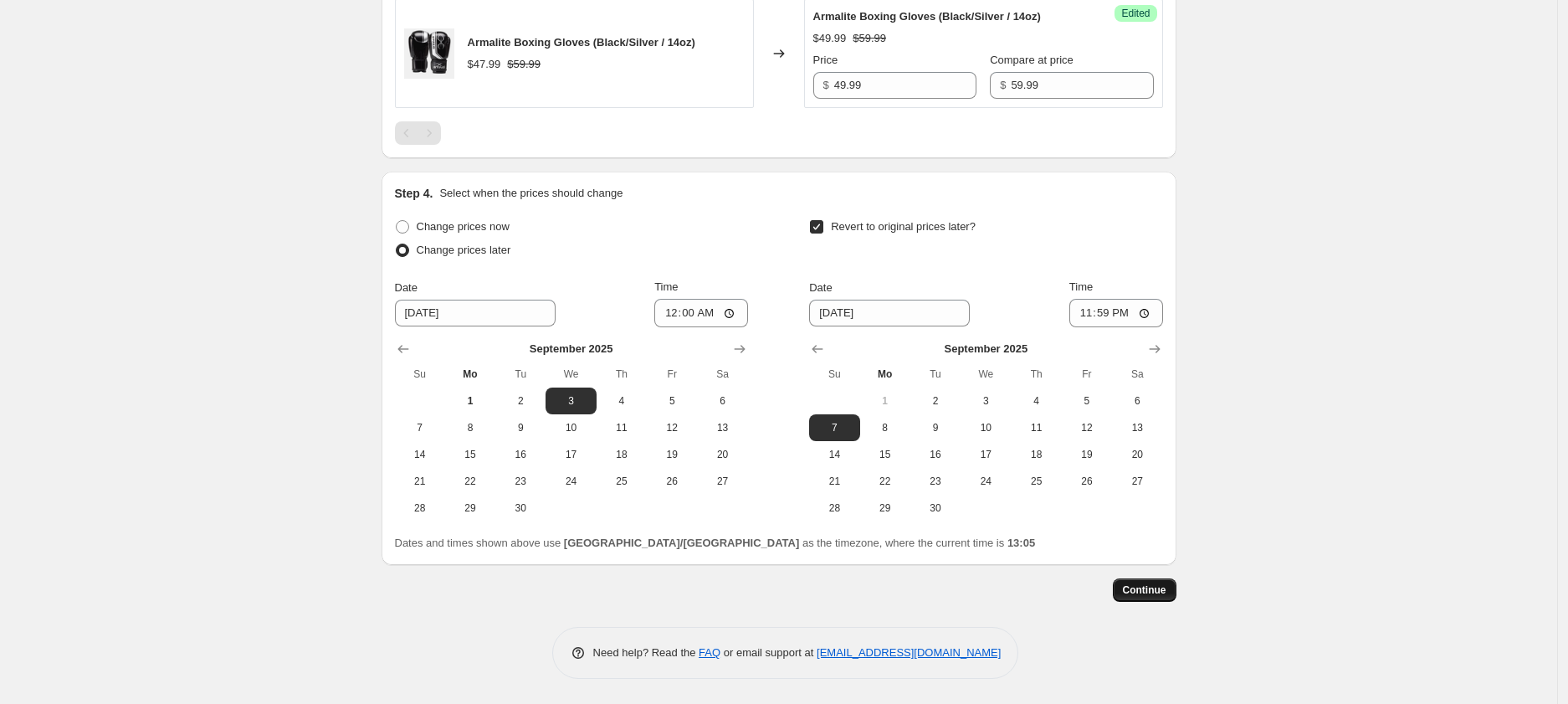
click at [1152, 586] on span "Continue" at bounding box center [1145, 590] width 44 height 13
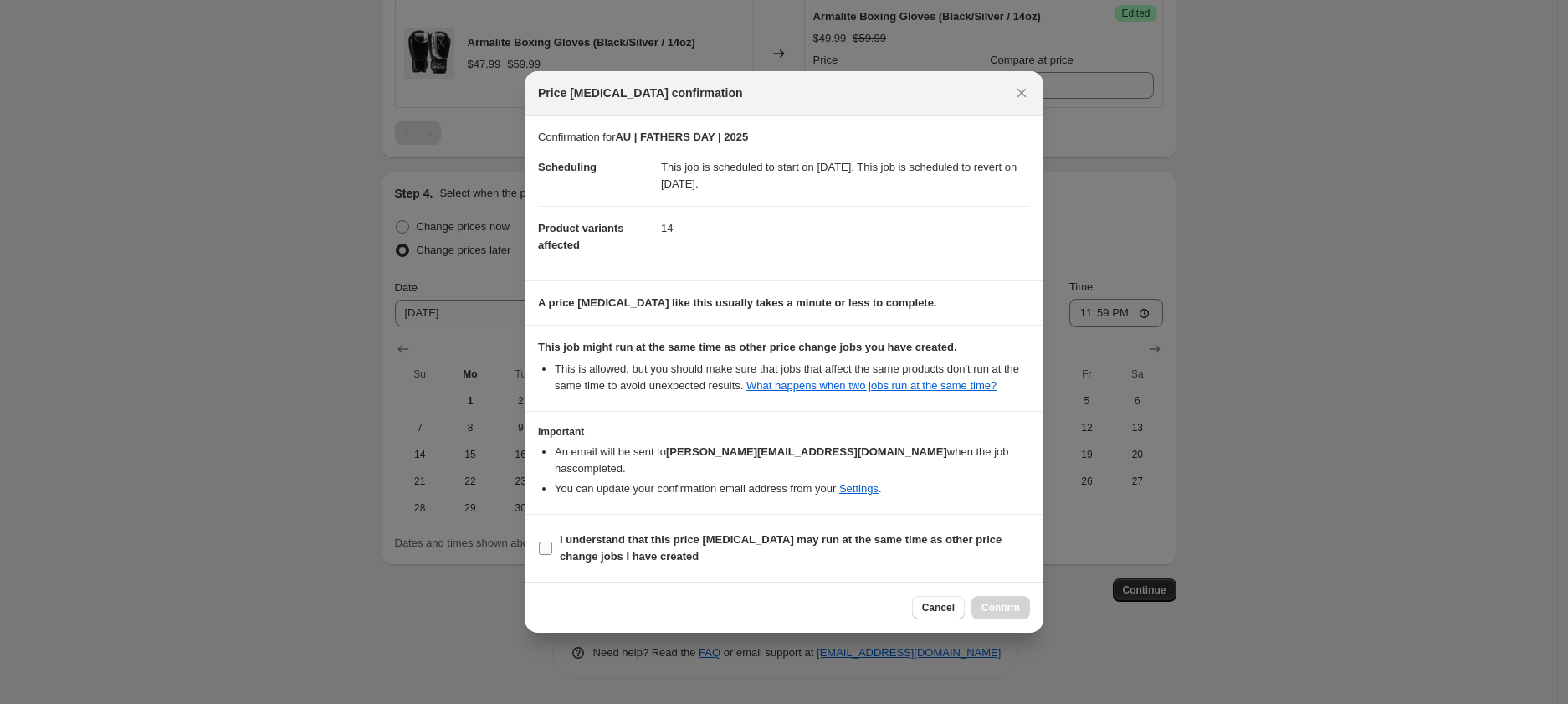
click at [586, 543] on b "I understand that this price [MEDICAL_DATA] may run at the same time as other p…" at bounding box center [780, 547] width 442 height 29
click at [552, 543] on input "I understand that this price [MEDICAL_DATA] may run at the same time as other p…" at bounding box center [545, 548] width 13 height 13
checkbox input "true"
click at [1000, 604] on span "Confirm" at bounding box center [1000, 607] width 38 height 13
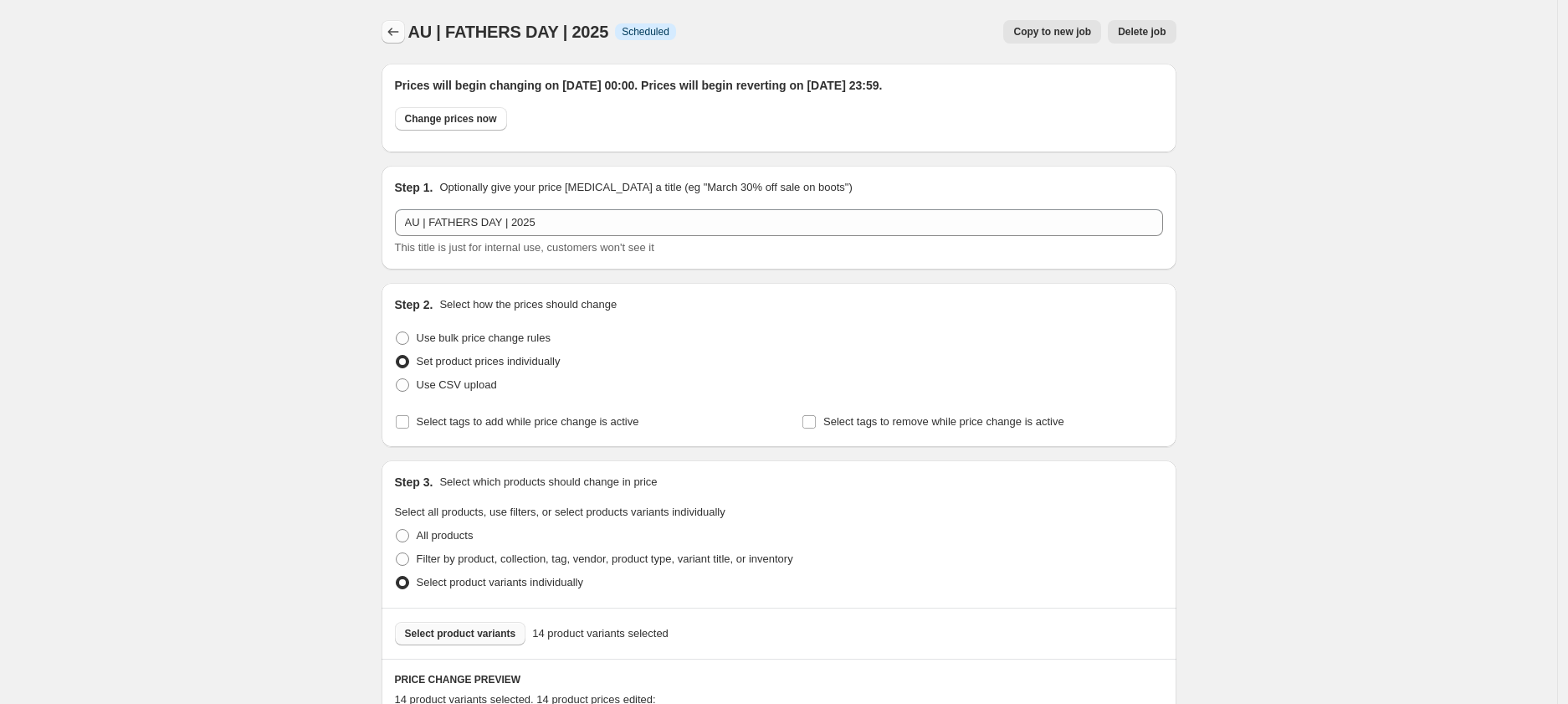
click at [397, 29] on icon "Price change jobs" at bounding box center [393, 31] width 17 height 17
